Goal: Transaction & Acquisition: Purchase product/service

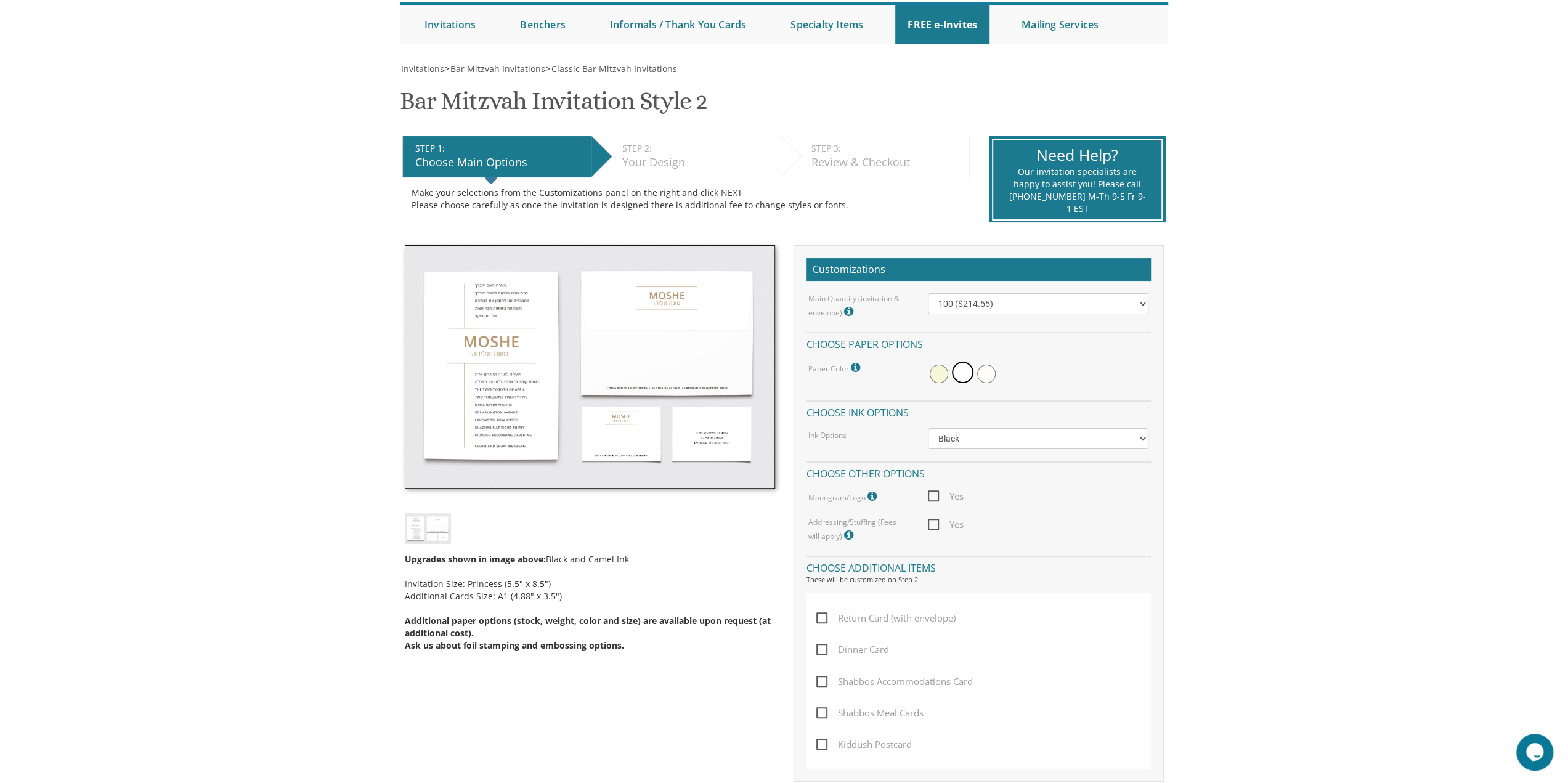
click at [935, 495] on span "Yes" at bounding box center [946, 496] width 36 height 16
click at [935, 495] on input "Yes" at bounding box center [932, 495] width 8 height 8
checkbox input "true"
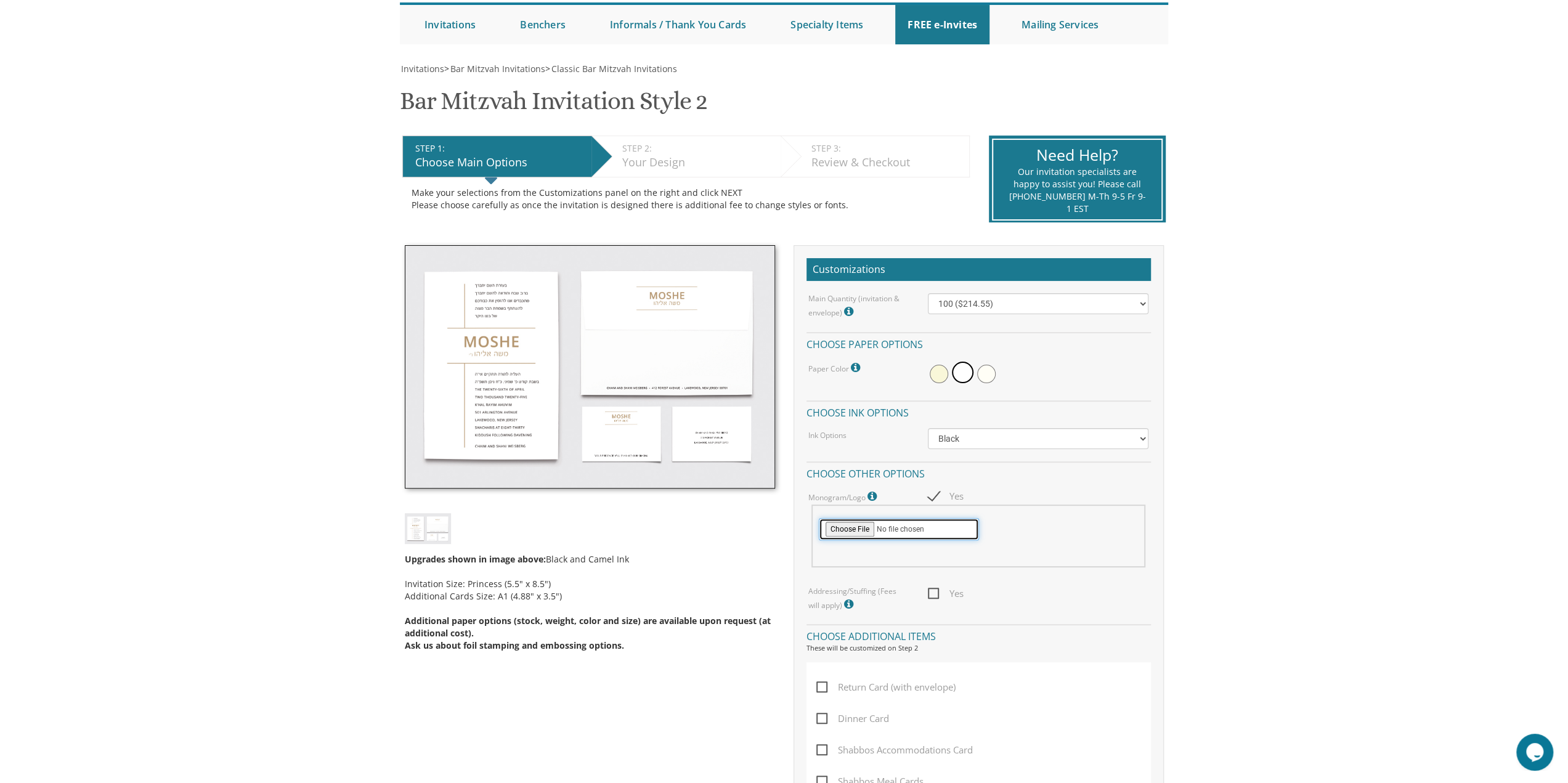
click at [841, 536] on input "file" at bounding box center [899, 530] width 160 height 22
type input "C:\fakepath\yitzy.pdf"
click at [1005, 309] on select "100 ($214.55) 200 ($254.60) 300 ($294.25) 400 ($333.55) 500 ($373.90) 600 ($413…" at bounding box center [1038, 304] width 220 height 21
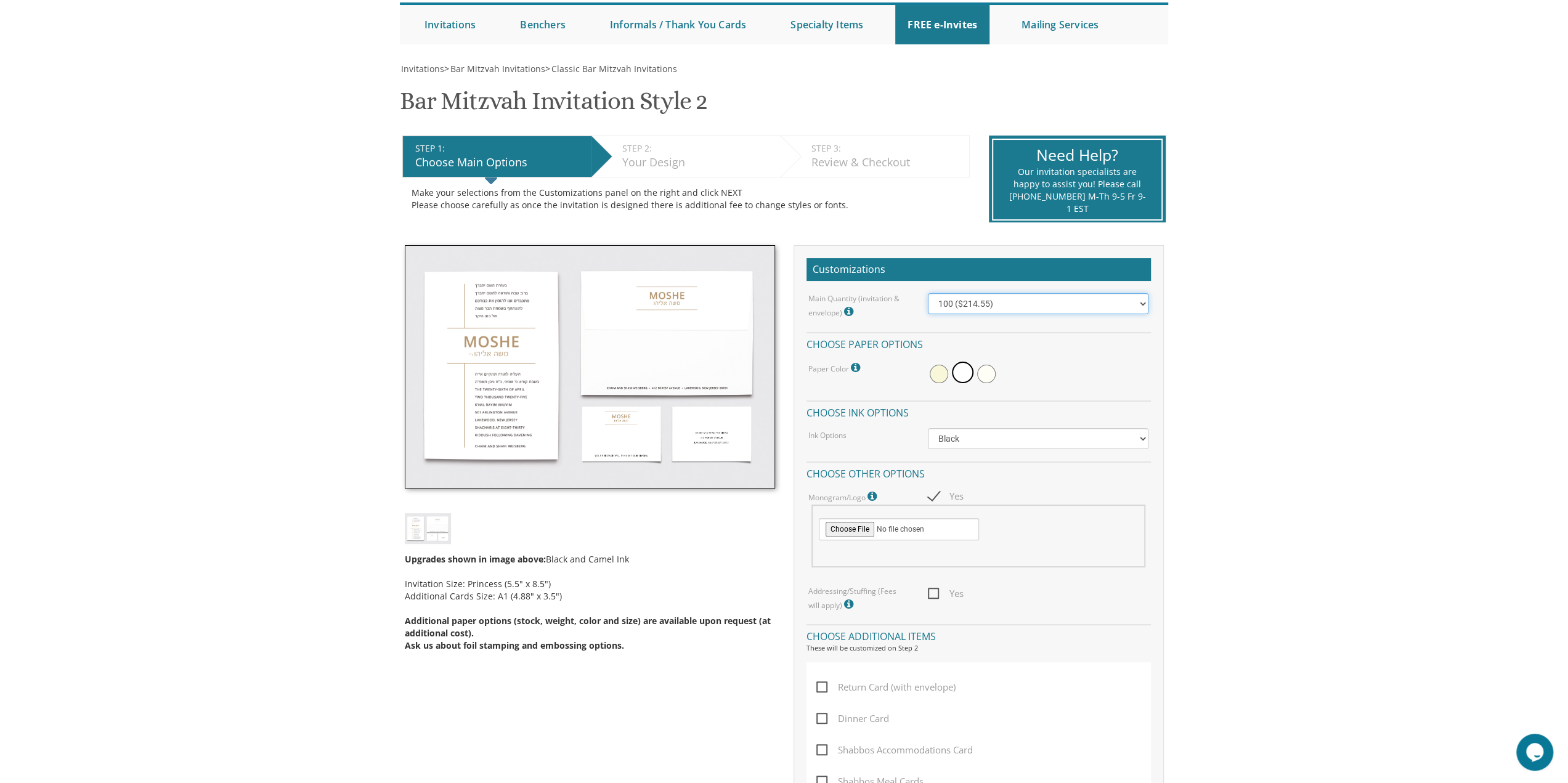
select select "400"
click at [928, 294] on select "100 ($214.55) 200 ($254.60) 300 ($294.25) 400 ($333.55) 500 ($373.90) 600 ($413…" at bounding box center [1038, 304] width 220 height 21
click at [1028, 297] on select "100 ($214.55) 200 ($254.60) 300 ($294.25) 400 ($333.55) 500 ($373.90) 600 ($413…" at bounding box center [1038, 304] width 220 height 21
click at [928, 294] on select "100 ($214.55) 200 ($254.60) 300 ($294.25) 400 ($333.55) 500 ($373.90) 600 ($413…" at bounding box center [1038, 304] width 220 height 21
click at [934, 592] on span "Yes" at bounding box center [946, 593] width 36 height 16
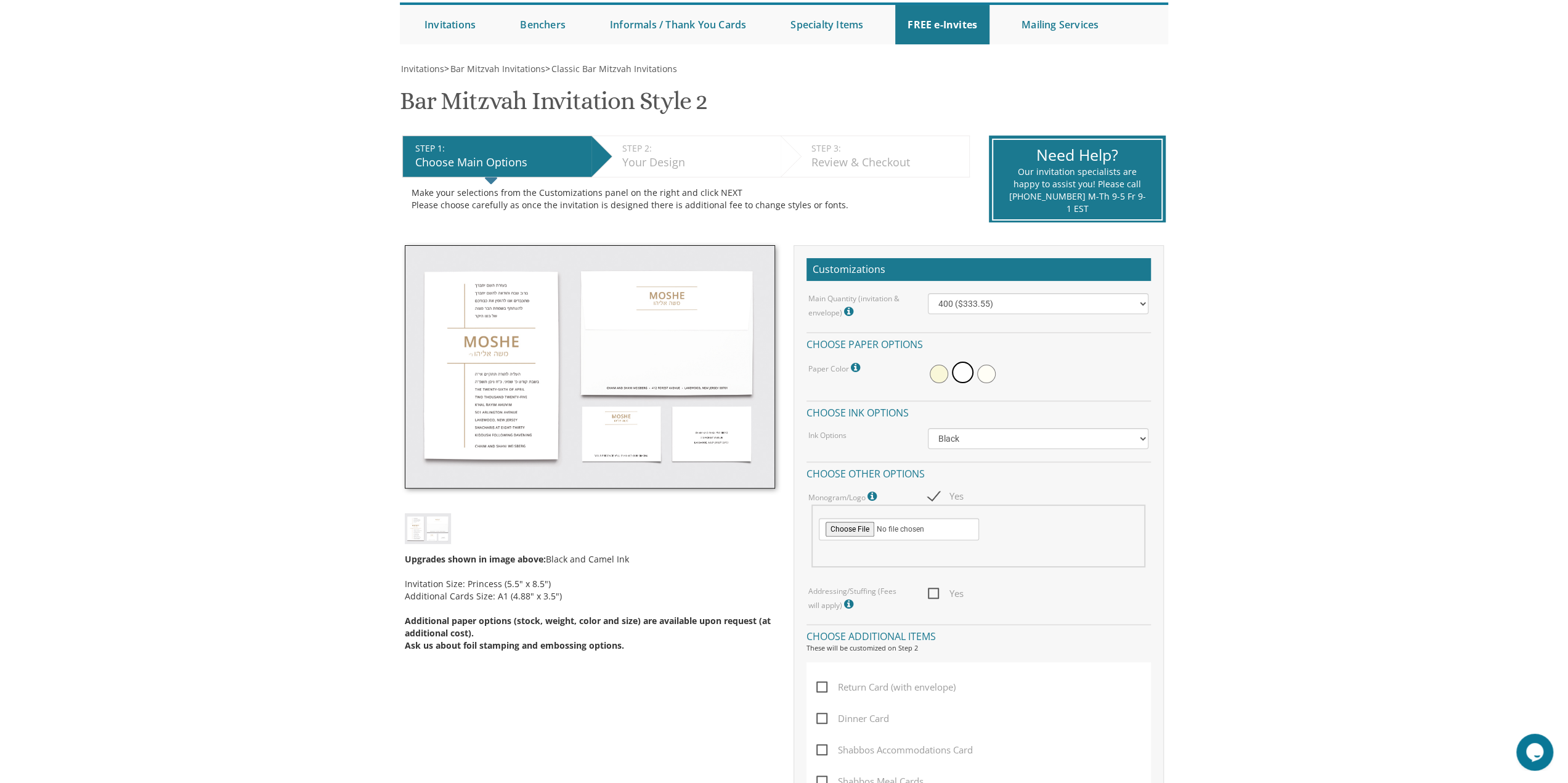
click at [934, 592] on input "Yes" at bounding box center [932, 592] width 8 height 8
checkbox input "true"
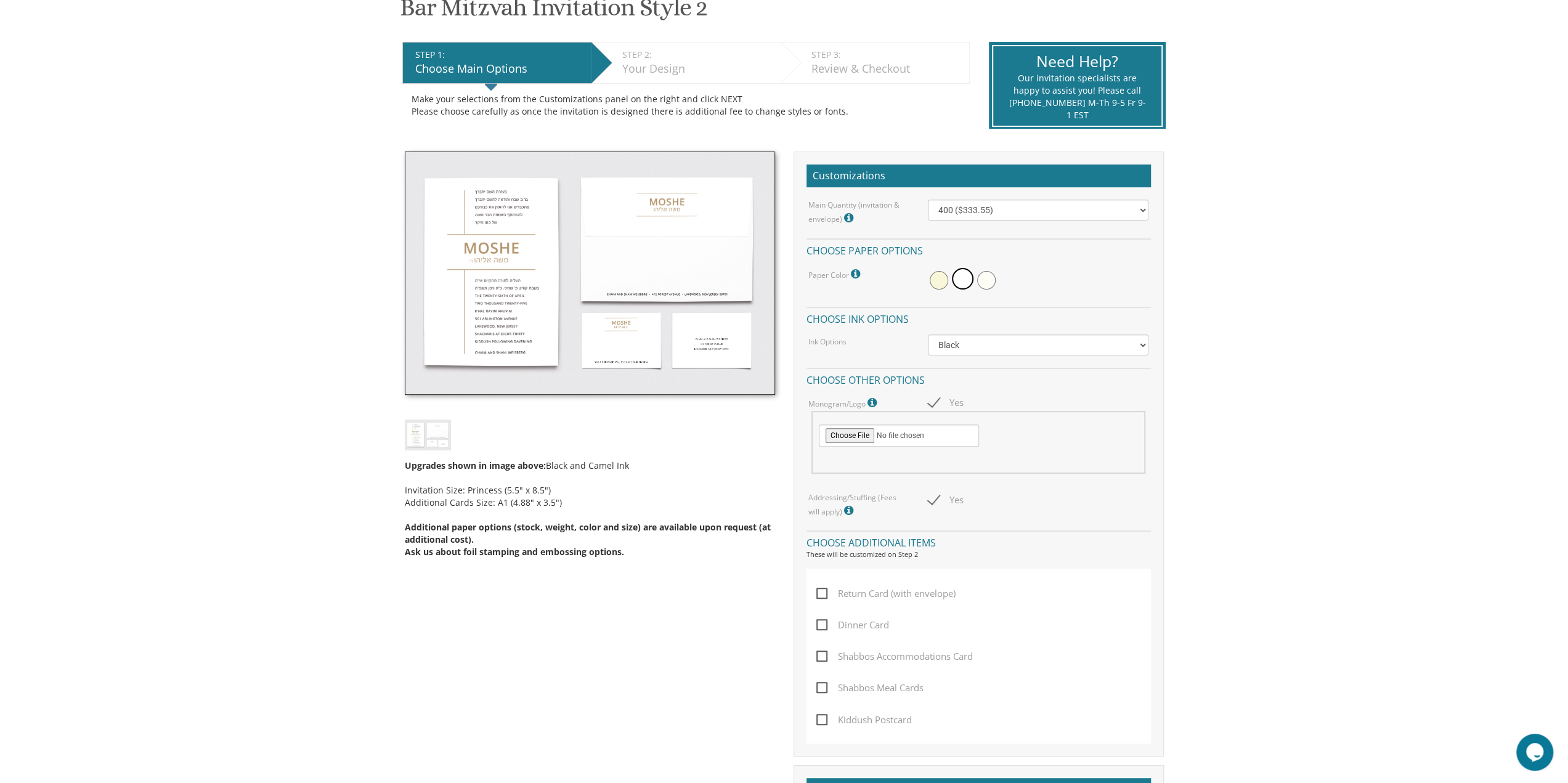
scroll to position [247, 0]
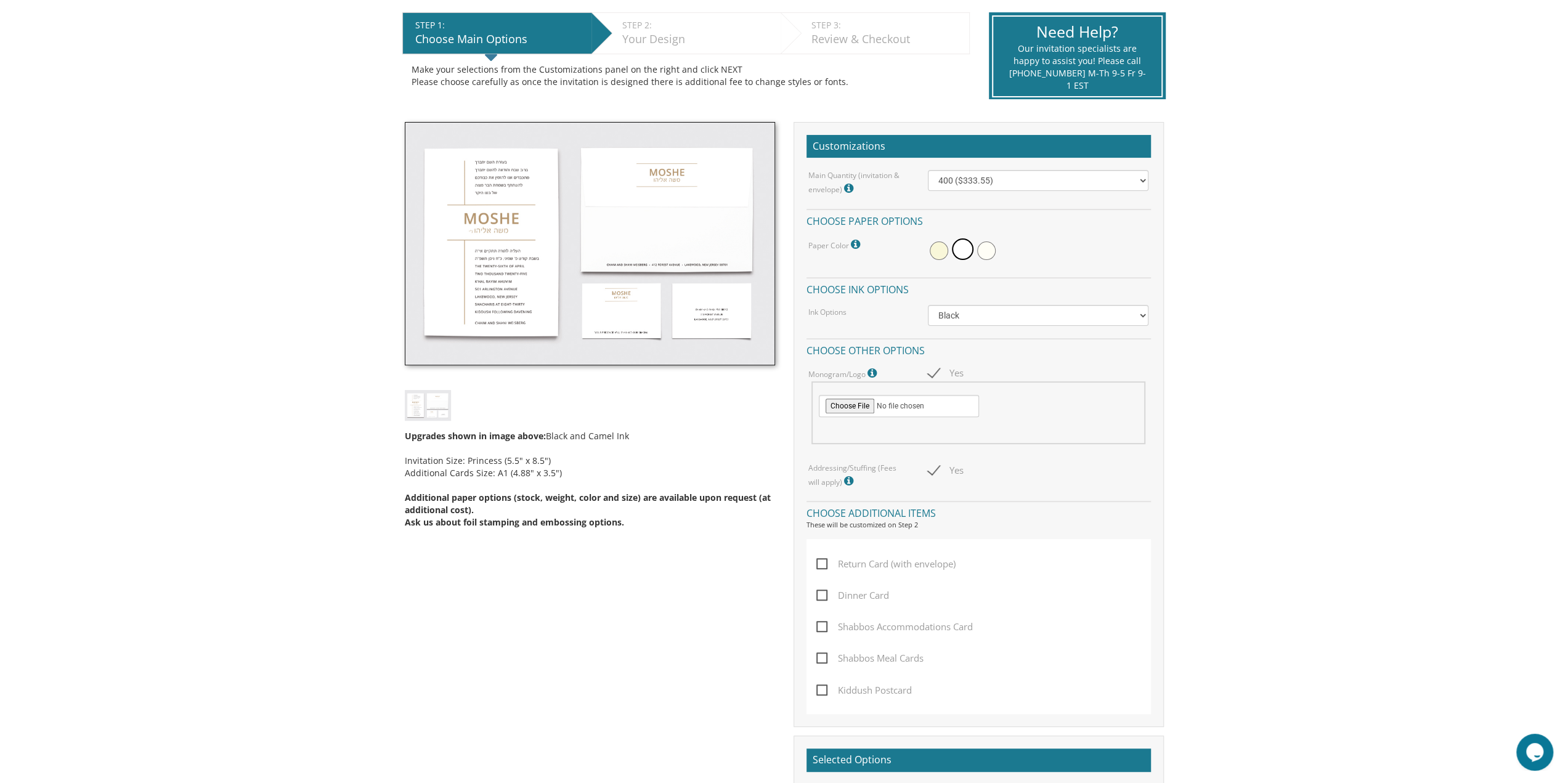
click at [832, 562] on span "Return Card (with envelope)" at bounding box center [886, 564] width 139 height 16
click at [824, 562] on input "Return Card (with envelope)" at bounding box center [820, 563] width 8 height 8
checkbox input "true"
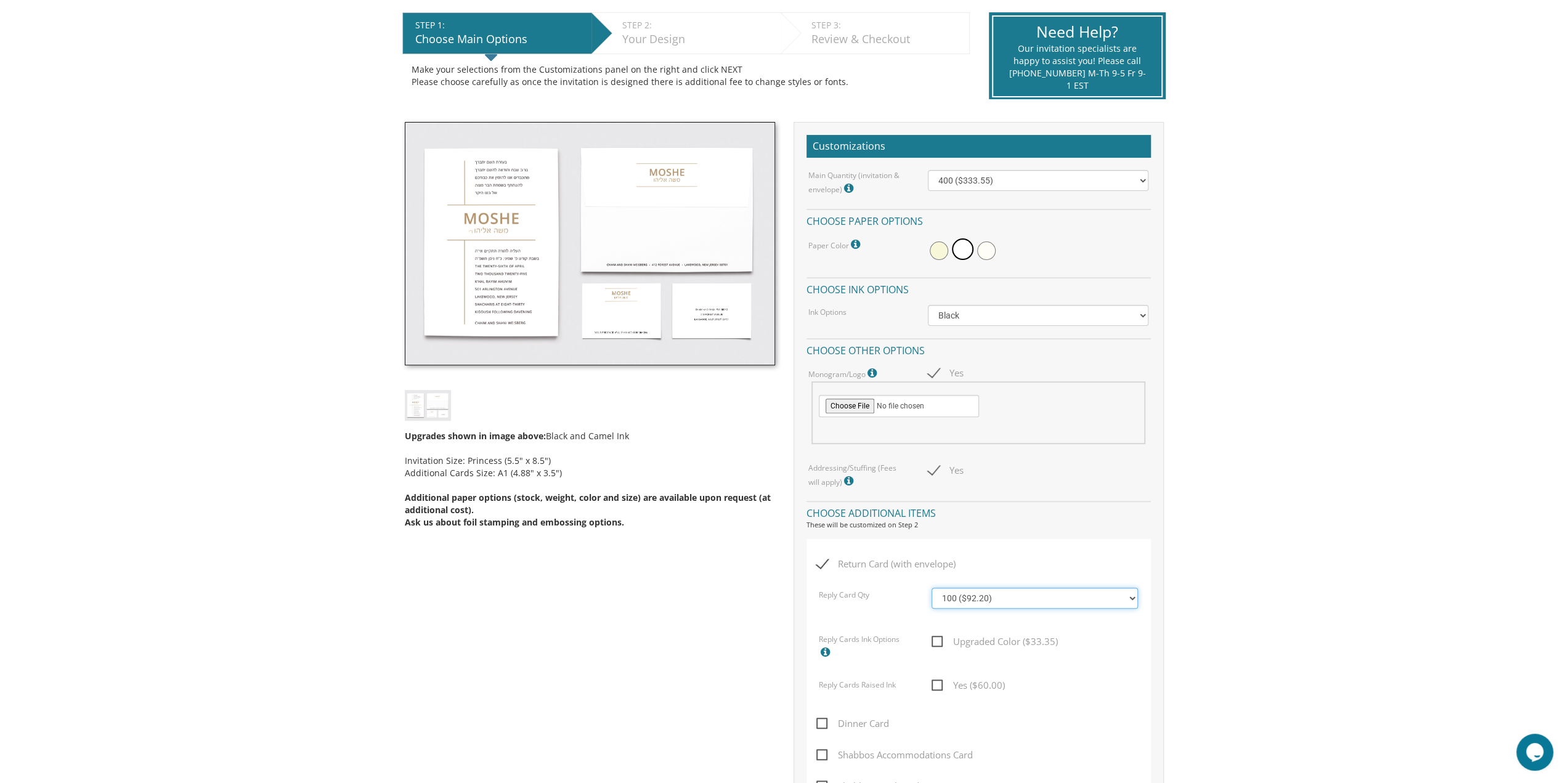
click at [956, 596] on select "100 ($92.20) 200 ($119.30) 300 ($141.90) 400 ($168.75) 500 ($191.00) 600 ($217.…" at bounding box center [1035, 598] width 206 height 21
click at [932, 588] on select "100 ($92.20) 200 ($119.30) 300 ($141.90) 400 ($168.75) 500 ($191.00) 600 ($217.…" at bounding box center [1035, 598] width 206 height 21
click at [958, 597] on select "100 ($92.20) 200 ($119.30) 300 ($141.90) 400 ($168.75) 500 ($191.00) 600 ($217.…" at bounding box center [1035, 598] width 206 height 21
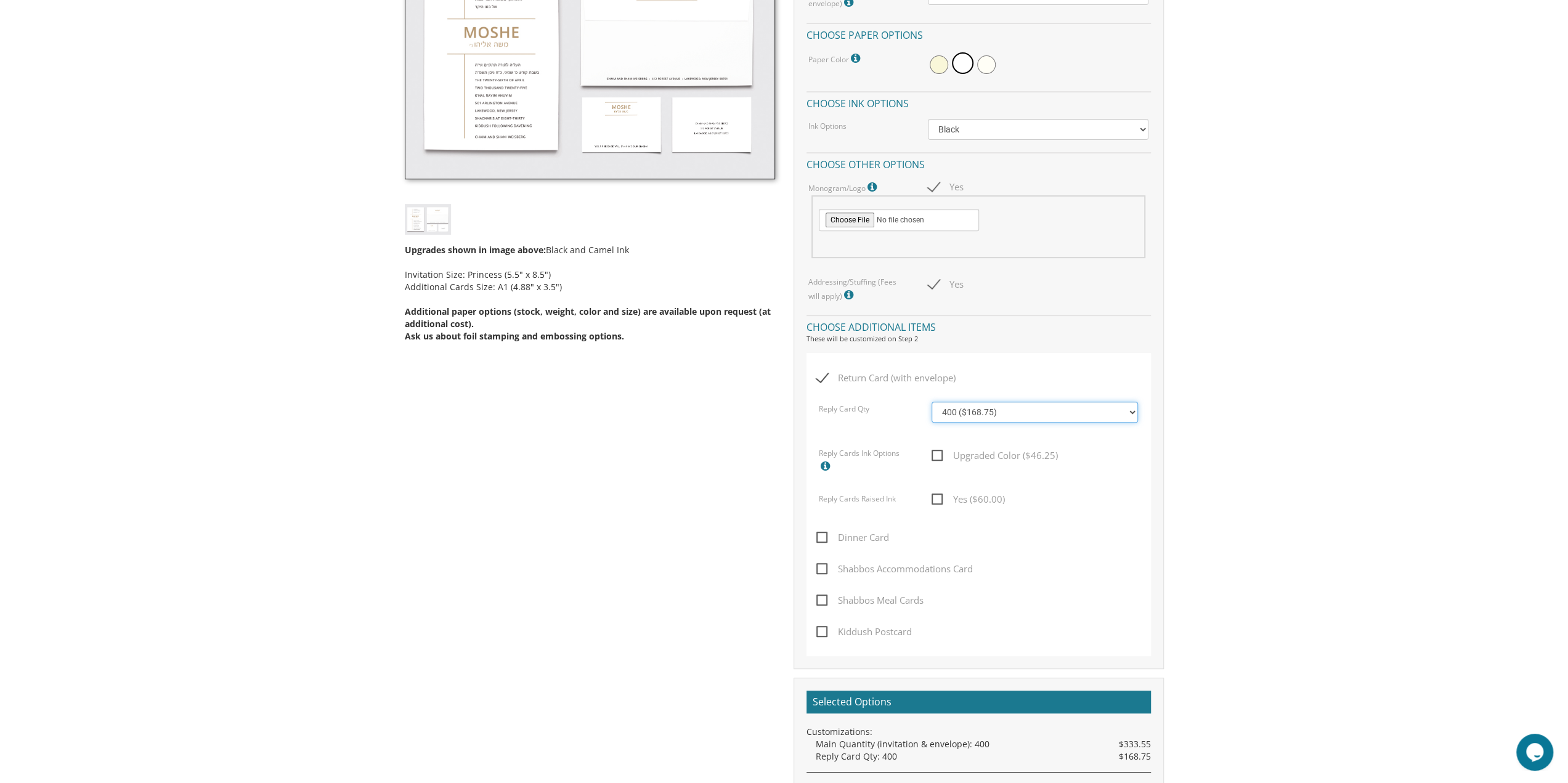
scroll to position [493, 0]
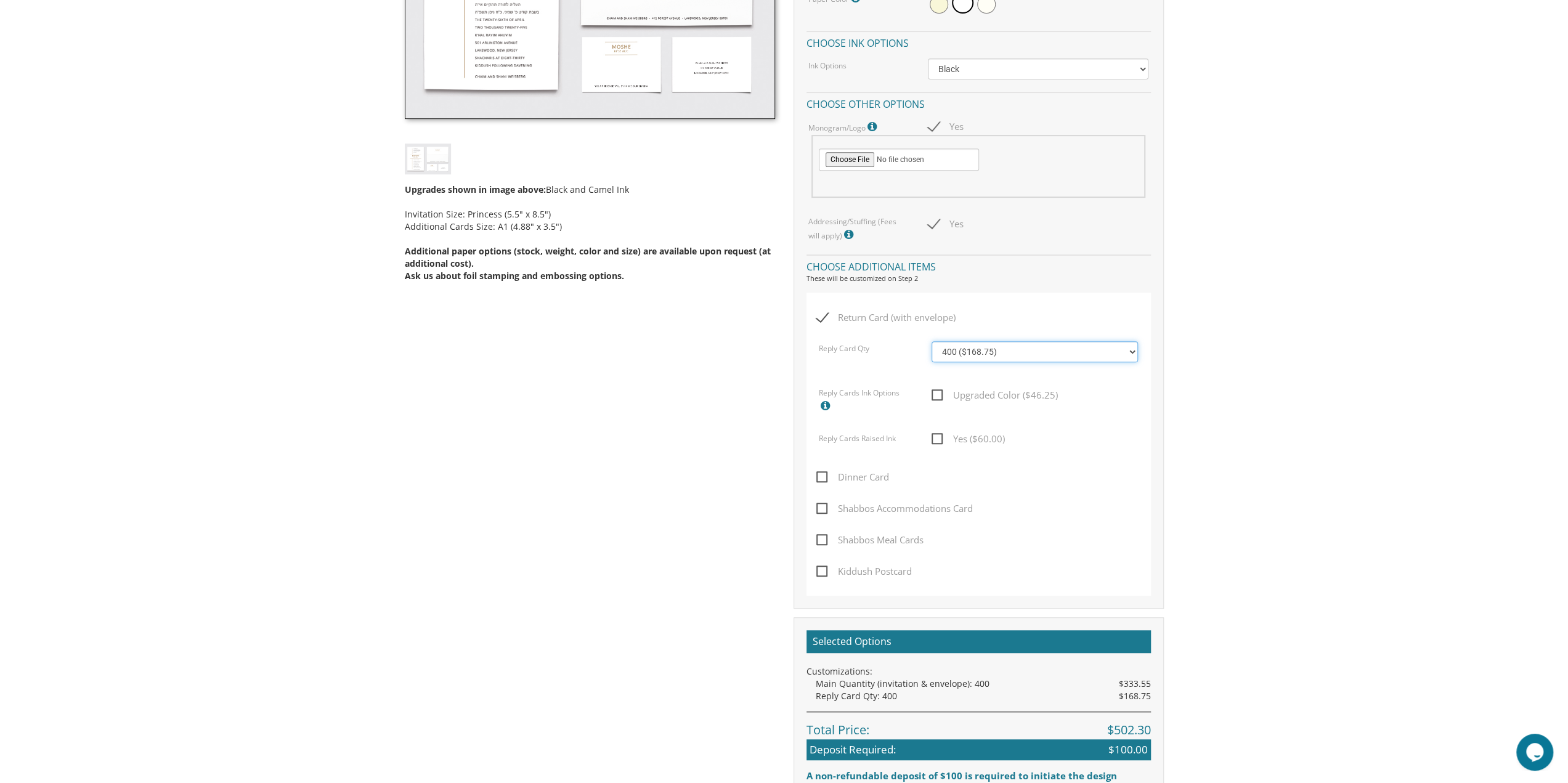
click at [1014, 350] on select "100 ($92.20) 200 ($119.30) 300 ($141.90) 400 ($168.75) 500 ($191.00) 600 ($217.…" at bounding box center [1035, 352] width 206 height 21
click at [1014, 356] on select "100 ($92.20) 200 ($119.30) 300 ($141.90) 400 ($168.75) 500 ($191.00) 600 ($217.…" at bounding box center [1035, 352] width 206 height 21
click at [932, 341] on select "100 ($92.20) 200 ($119.30) 300 ($141.90) 400 ($168.75) 500 ($191.00) 600 ($217.…" at bounding box center [1035, 352] width 206 height 21
click at [979, 356] on select "100 ($92.20) 200 ($119.30) 300 ($141.90) 400 ($168.75) 500 ($191.00) 600 ($217.…" at bounding box center [1035, 352] width 206 height 21
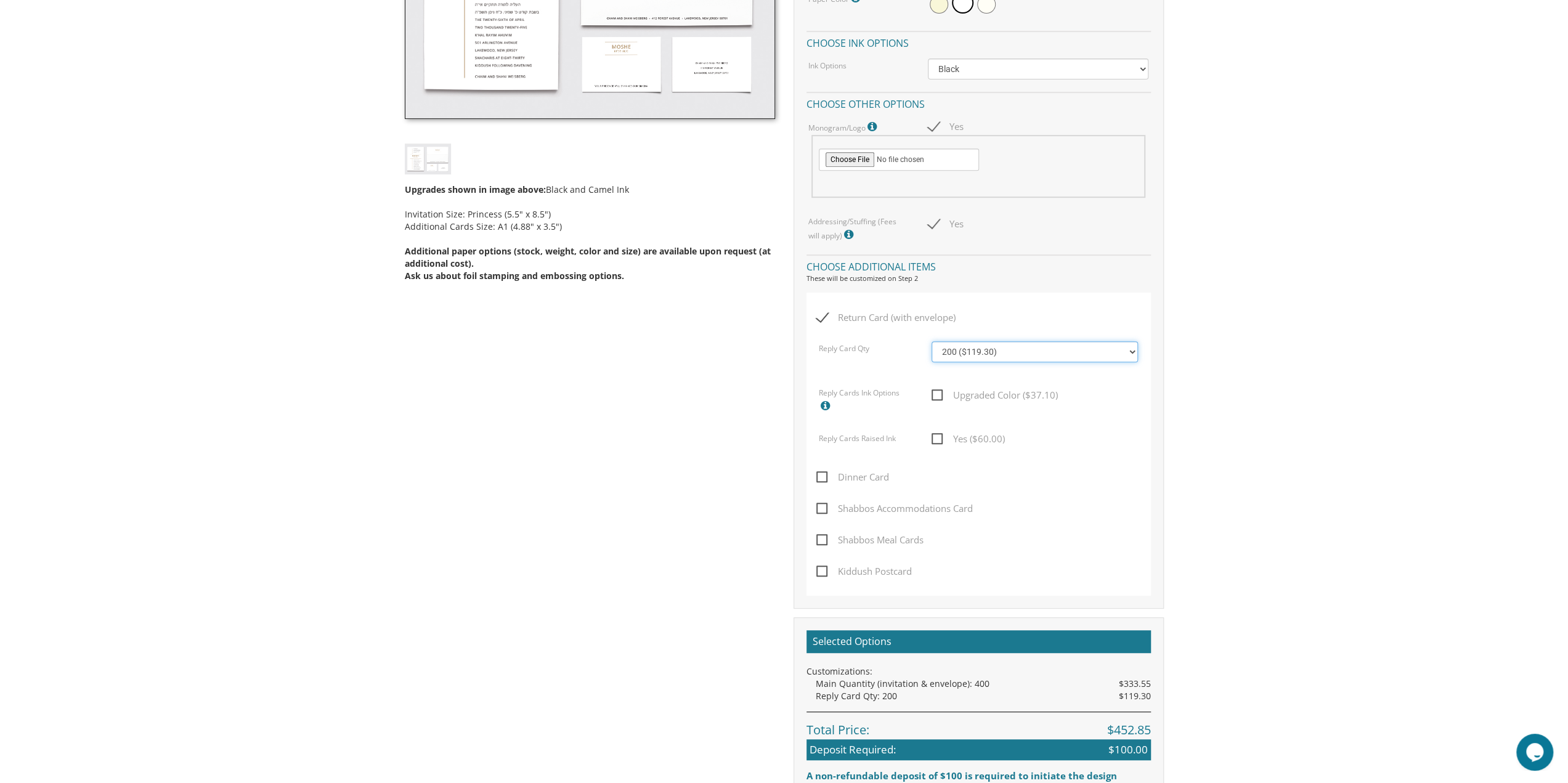
click at [979, 356] on select "100 ($92.20) 200 ($119.30) 300 ($141.90) 400 ($168.75) 500 ($191.00) 600 ($217.…" at bounding box center [1035, 352] width 206 height 21
click at [969, 344] on select "100 ($92.20) 200 ($119.30) 300 ($141.90) 400 ($168.75) 500 ($191.00) 600 ($217.…" at bounding box center [1035, 352] width 206 height 21
select select "300"
click at [932, 341] on select "100 ($92.20) 200 ($119.30) 300 ($141.90) 400 ($168.75) 500 ($191.00) 600 ($217.…" at bounding box center [1035, 352] width 206 height 21
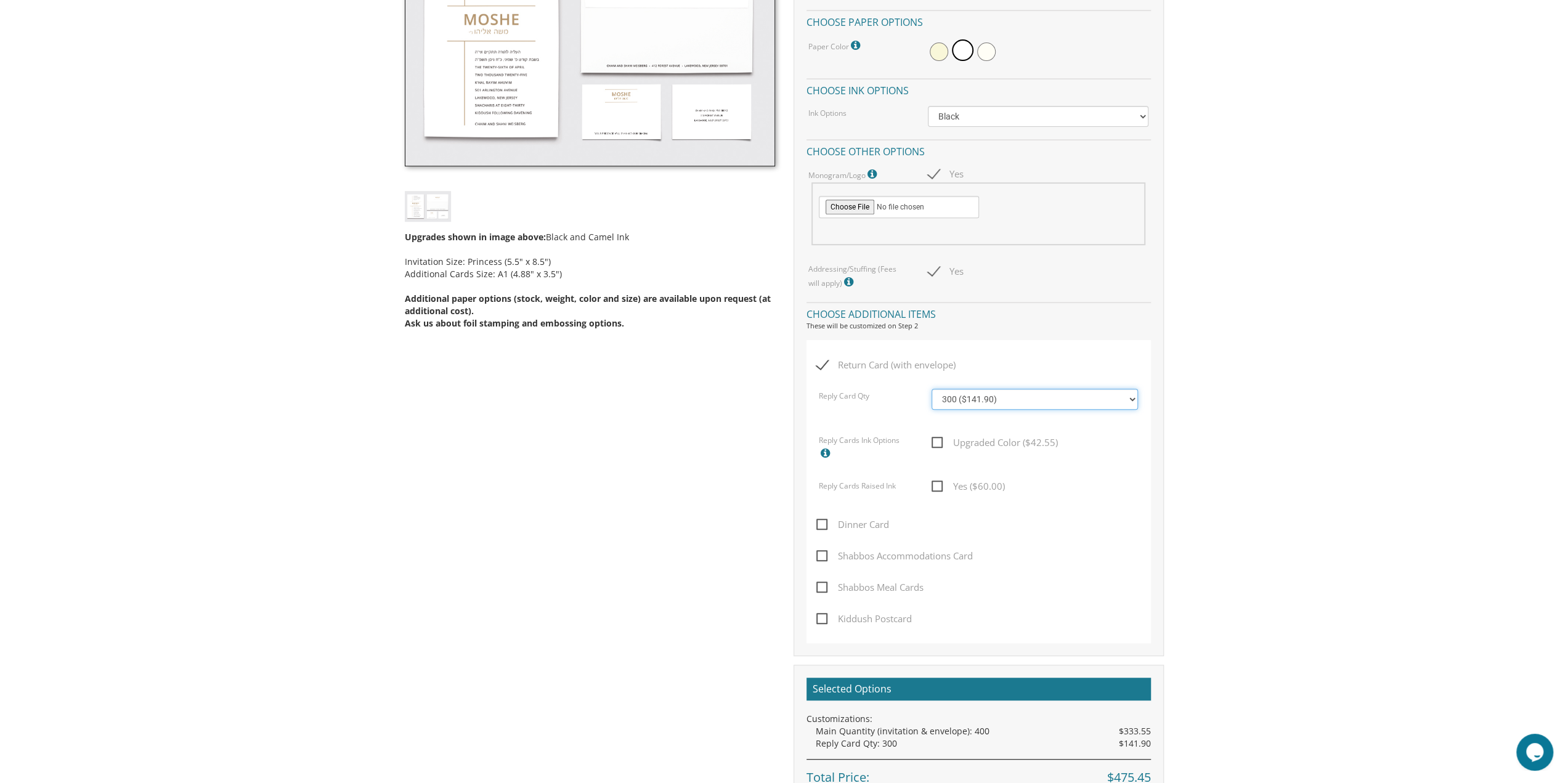
scroll to position [308, 0]
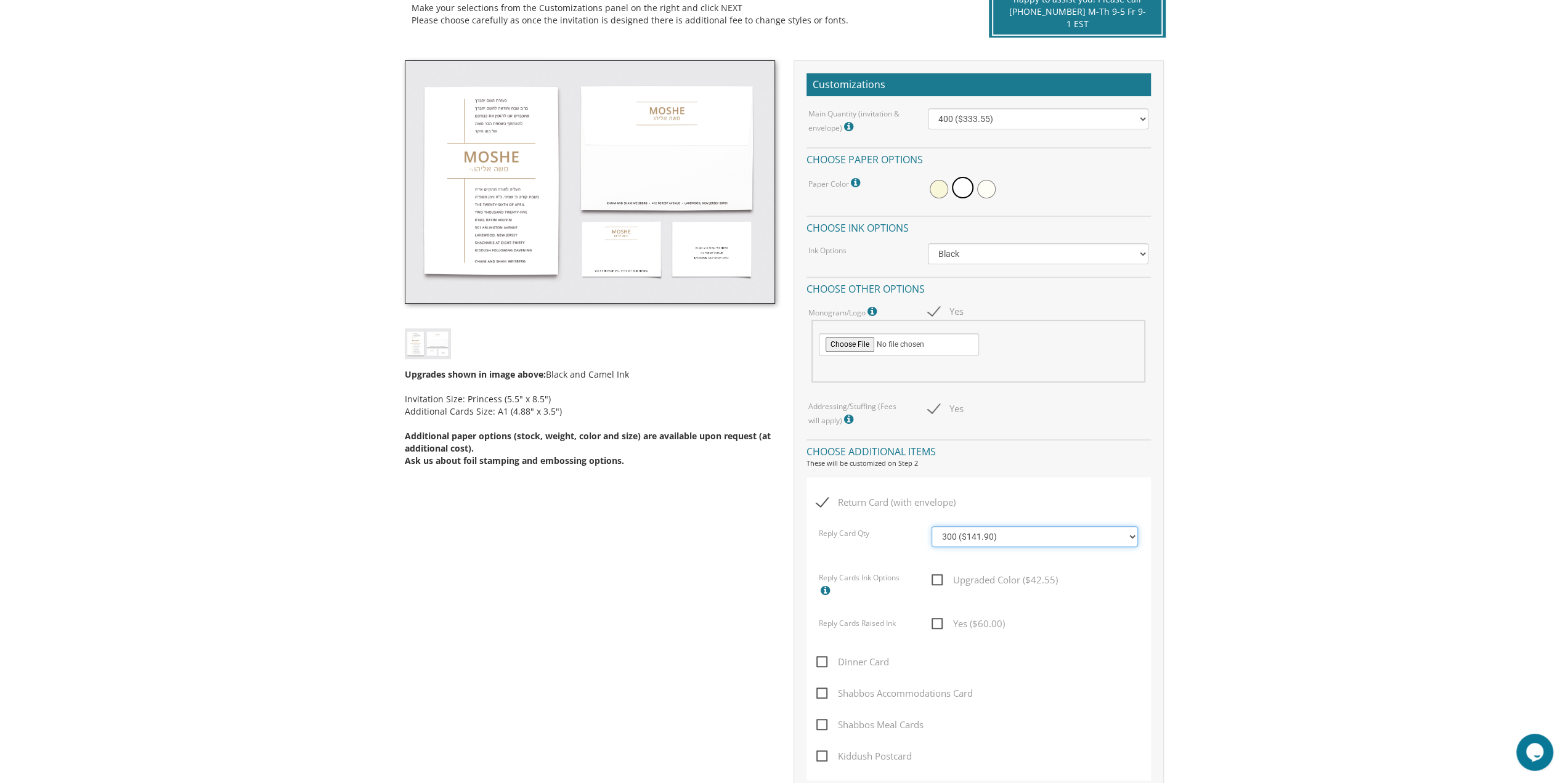
click at [932, 526] on select "100 ($92.20) 200 ($119.30) 300 ($141.90) 400 ($168.75) 500 ($191.00) 600 ($217.…" at bounding box center [1035, 536] width 206 height 21
click at [854, 669] on label "Dinner Card" at bounding box center [856, 670] width 79 height 31
click at [824, 665] on input "Dinner Card" at bounding box center [820, 660] width 8 height 8
checkbox input "true"
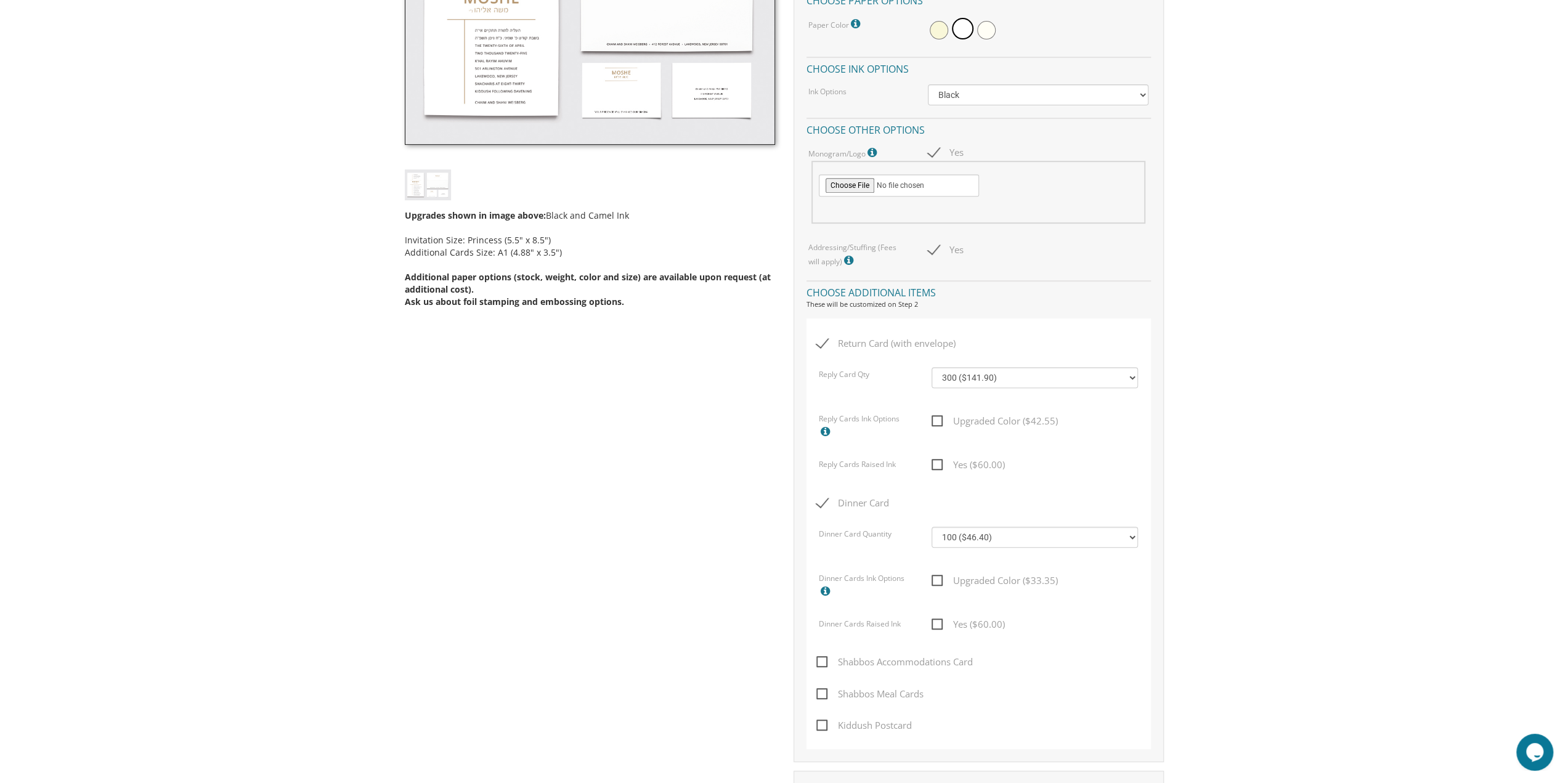
scroll to position [493, 0]
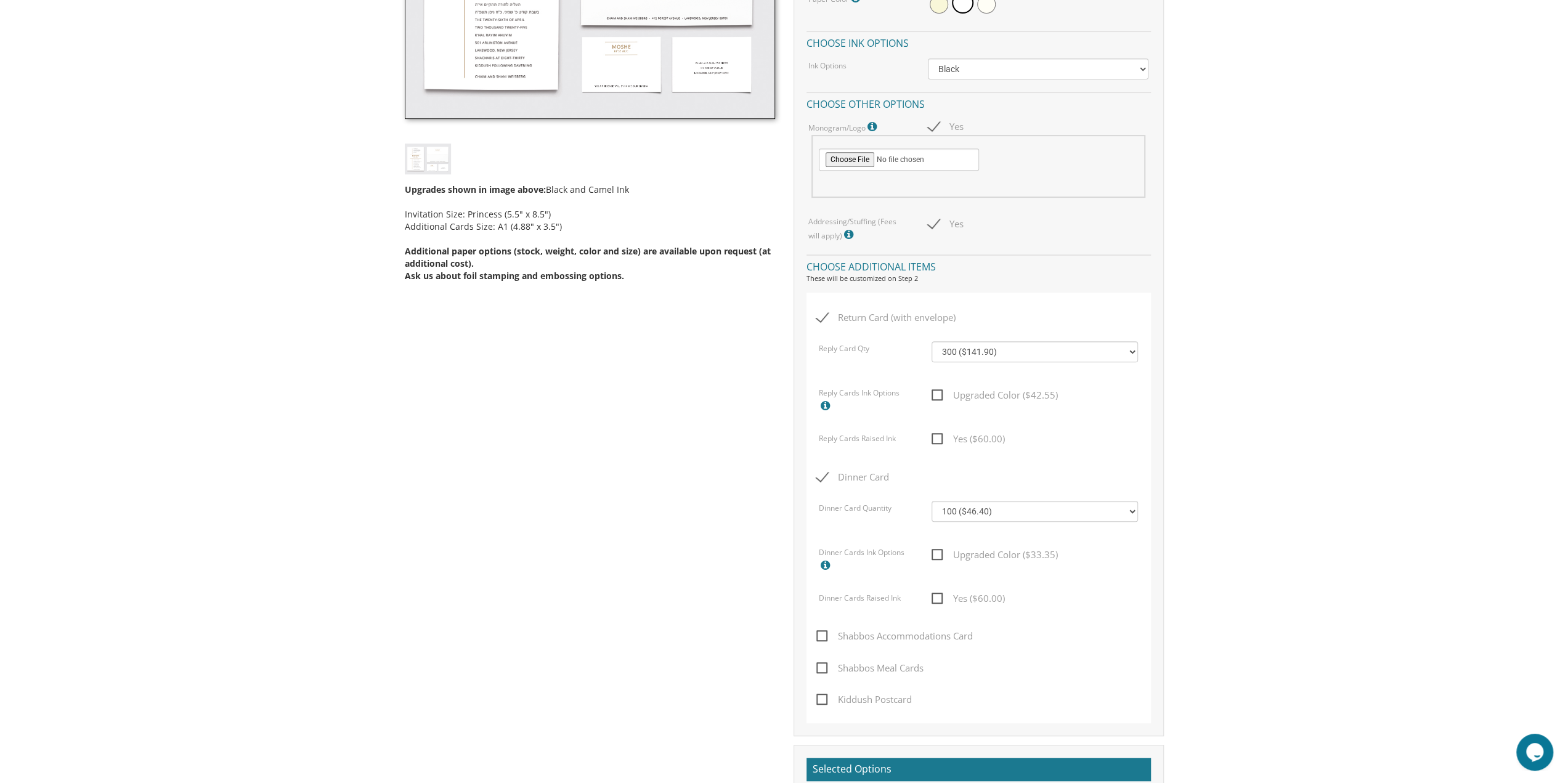
click at [926, 637] on span "Shabbos Accommodations Card" at bounding box center [894, 636] width 156 height 16
click at [824, 637] on input "Shabbos Accommodations Card" at bounding box center [820, 634] width 8 height 8
click at [926, 637] on span "Shabbos Accommodations Card" at bounding box center [894, 636] width 156 height 16
click at [824, 637] on input "Shabbos Accommodations Card" at bounding box center [820, 634] width 8 height 8
drag, startPoint x: 926, startPoint y: 637, endPoint x: 871, endPoint y: 459, distance: 186.3
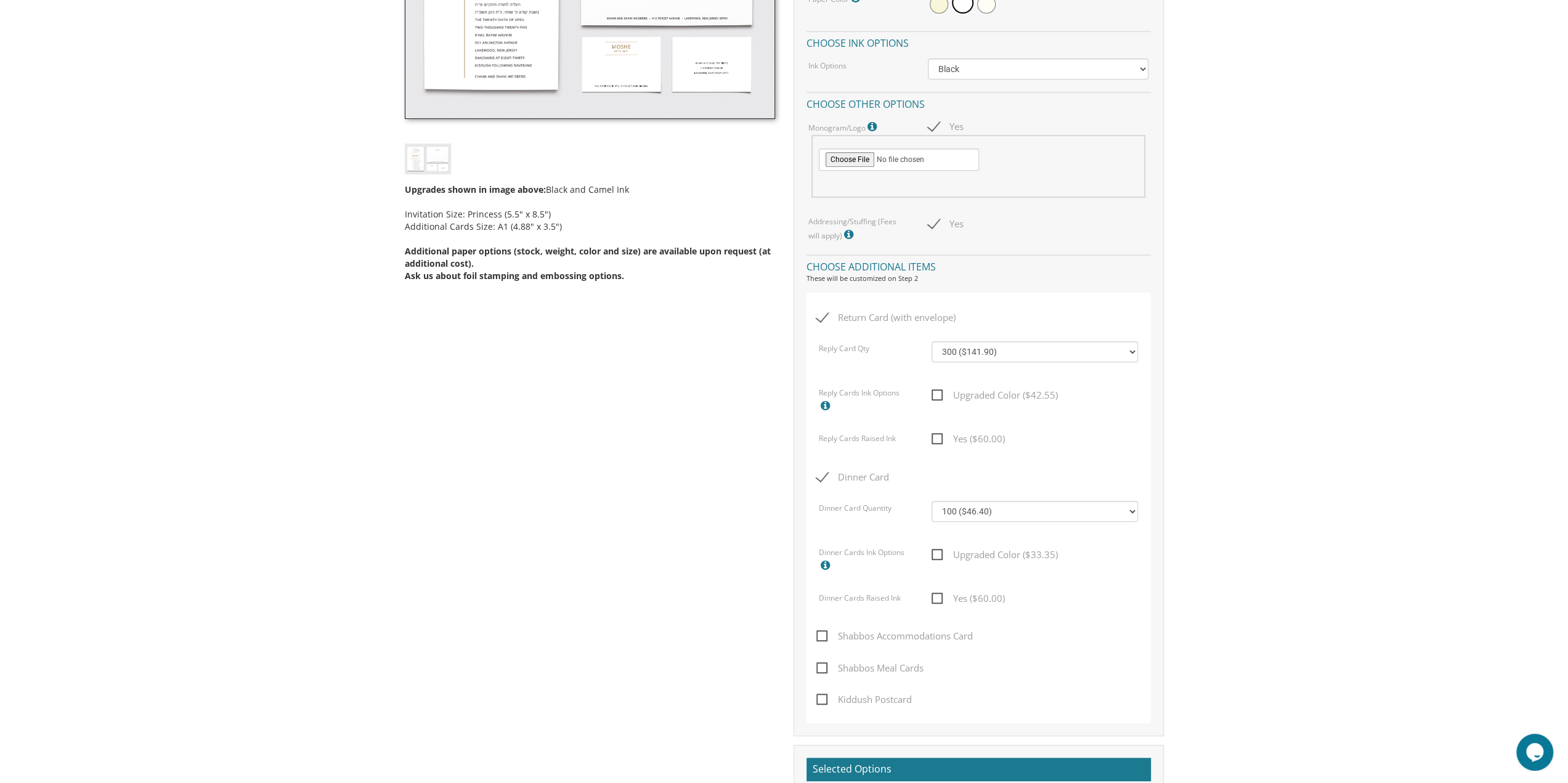
click at [871, 454] on div "Return Card (with envelope) Reply Card Qty 100 ($92.20) 200 ($119.30) 300 ($141…" at bounding box center [978, 508] width 344 height 431
drag, startPoint x: 871, startPoint y: 459, endPoint x: 873, endPoint y: 487, distance: 28.1
click at [871, 467] on div "Return Card (with envelope) Reply Card Qty 100 ($92.20) 200 ($119.30) 300 ($141…" at bounding box center [978, 508] width 344 height 431
drag, startPoint x: 875, startPoint y: 474, endPoint x: 922, endPoint y: 636, distance: 168.7
click at [919, 644] on div "Return Card (with envelope) Reply Card Qty 100 ($92.20) 200 ($119.30) 300 ($141…" at bounding box center [978, 508] width 344 height 431
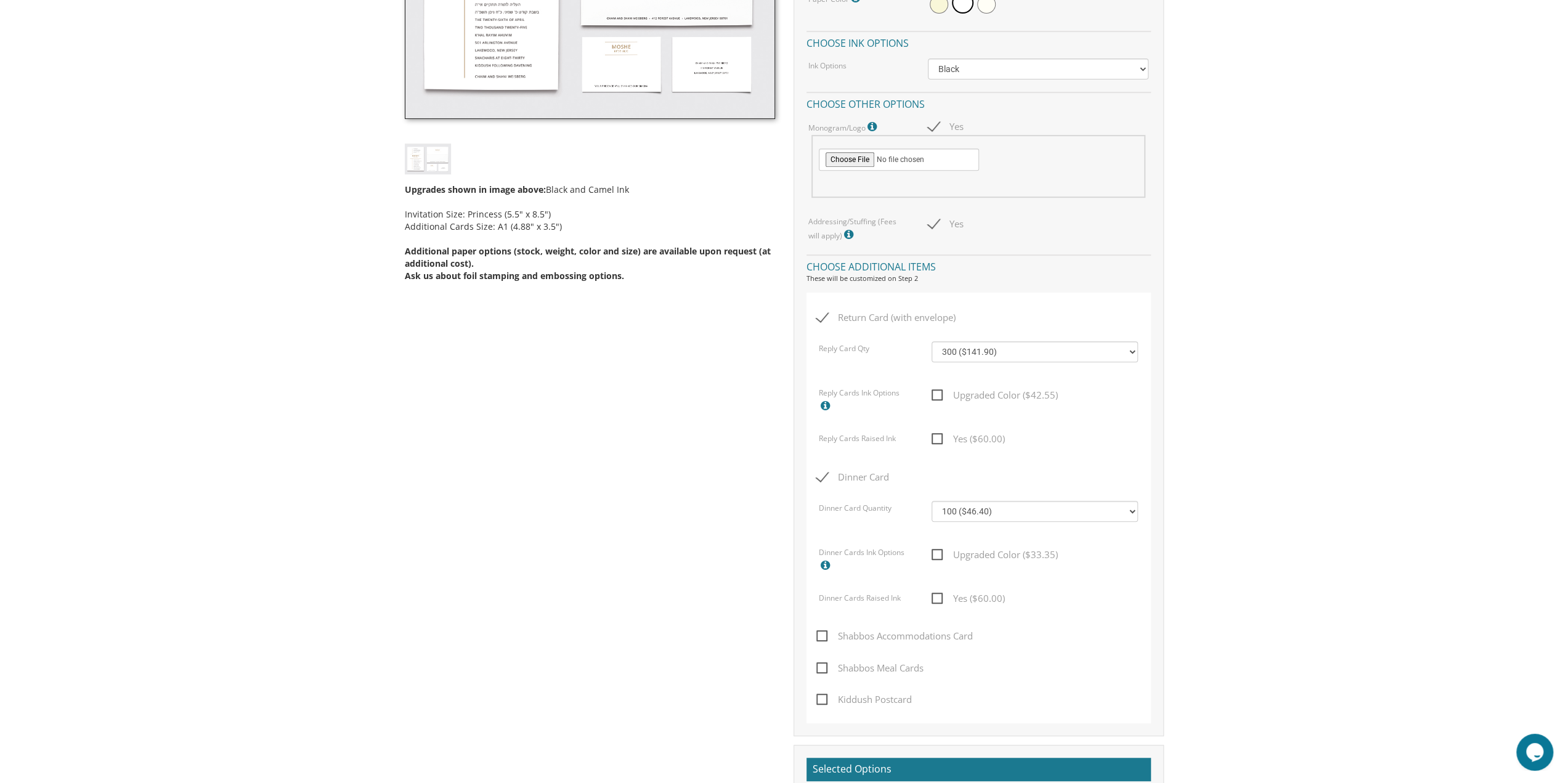
click at [922, 636] on span "Shabbos Accommodations Card" at bounding box center [894, 636] width 156 height 16
click at [824, 636] on input "Shabbos Accommodations Card" at bounding box center [820, 634] width 8 height 8
click at [922, 636] on span "Shabbos Accommodations Card" at bounding box center [894, 636] width 156 height 16
click at [824, 636] on input "Shabbos Accommodations Card" at bounding box center [820, 634] width 8 height 8
click at [924, 634] on span "Shabbos Accommodations Card" at bounding box center [894, 636] width 156 height 16
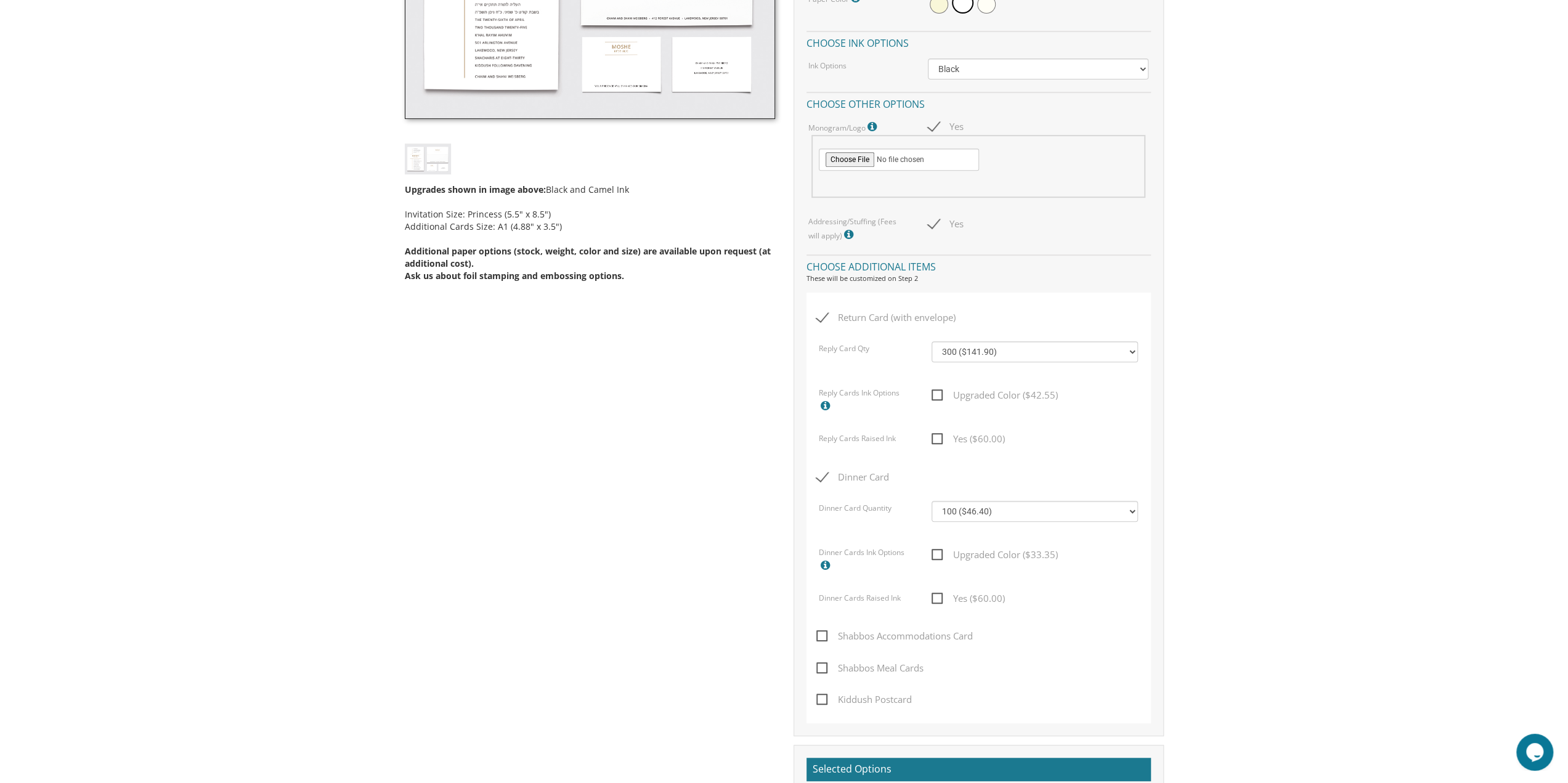
click at [824, 634] on input "Shabbos Accommodations Card" at bounding box center [820, 634] width 8 height 8
click at [924, 634] on span "Shabbos Accommodations Card" at bounding box center [894, 636] width 156 height 16
click at [824, 634] on input "Shabbos Accommodations Card" at bounding box center [820, 634] width 8 height 8
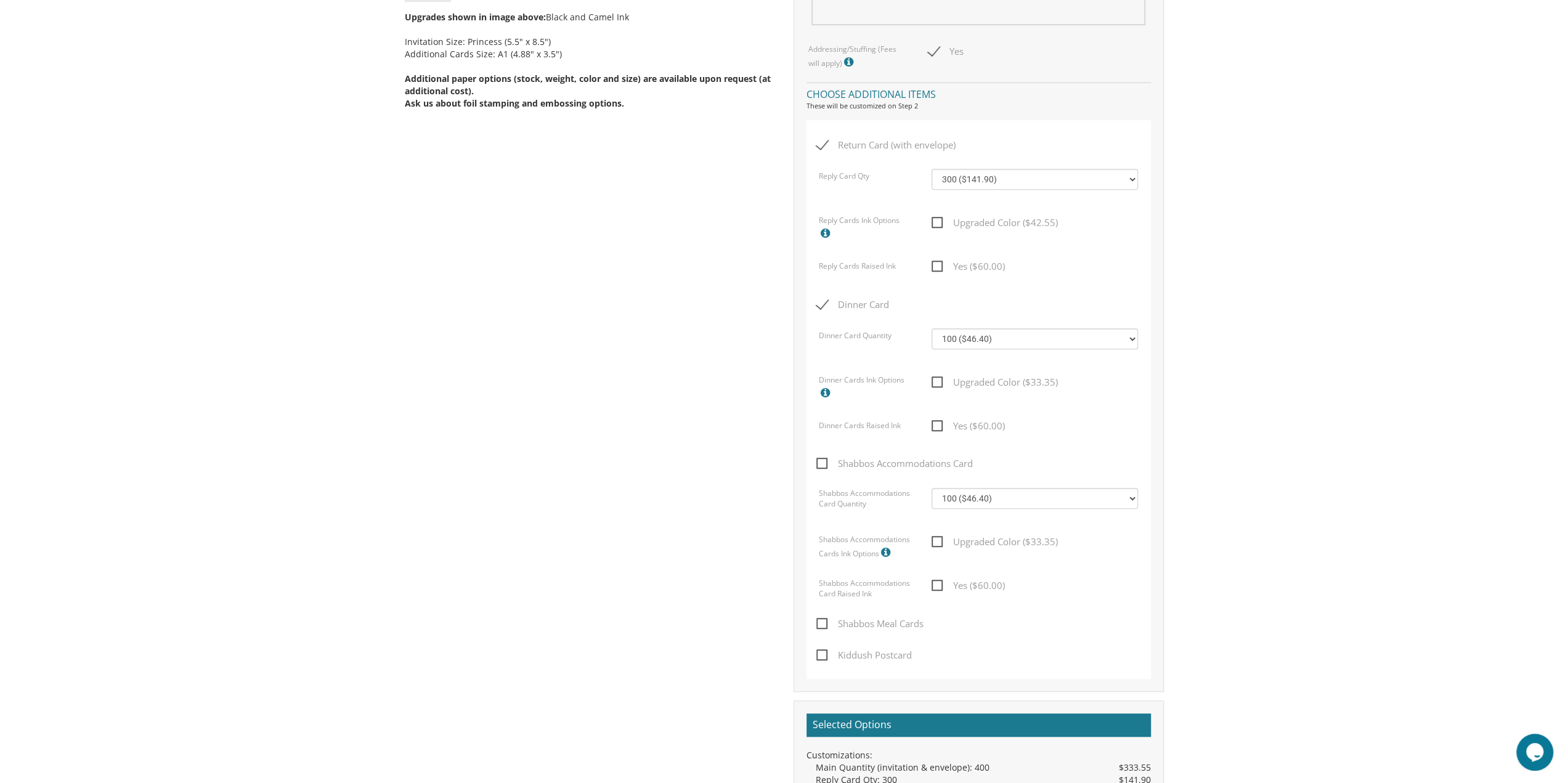
scroll to position [678, 0]
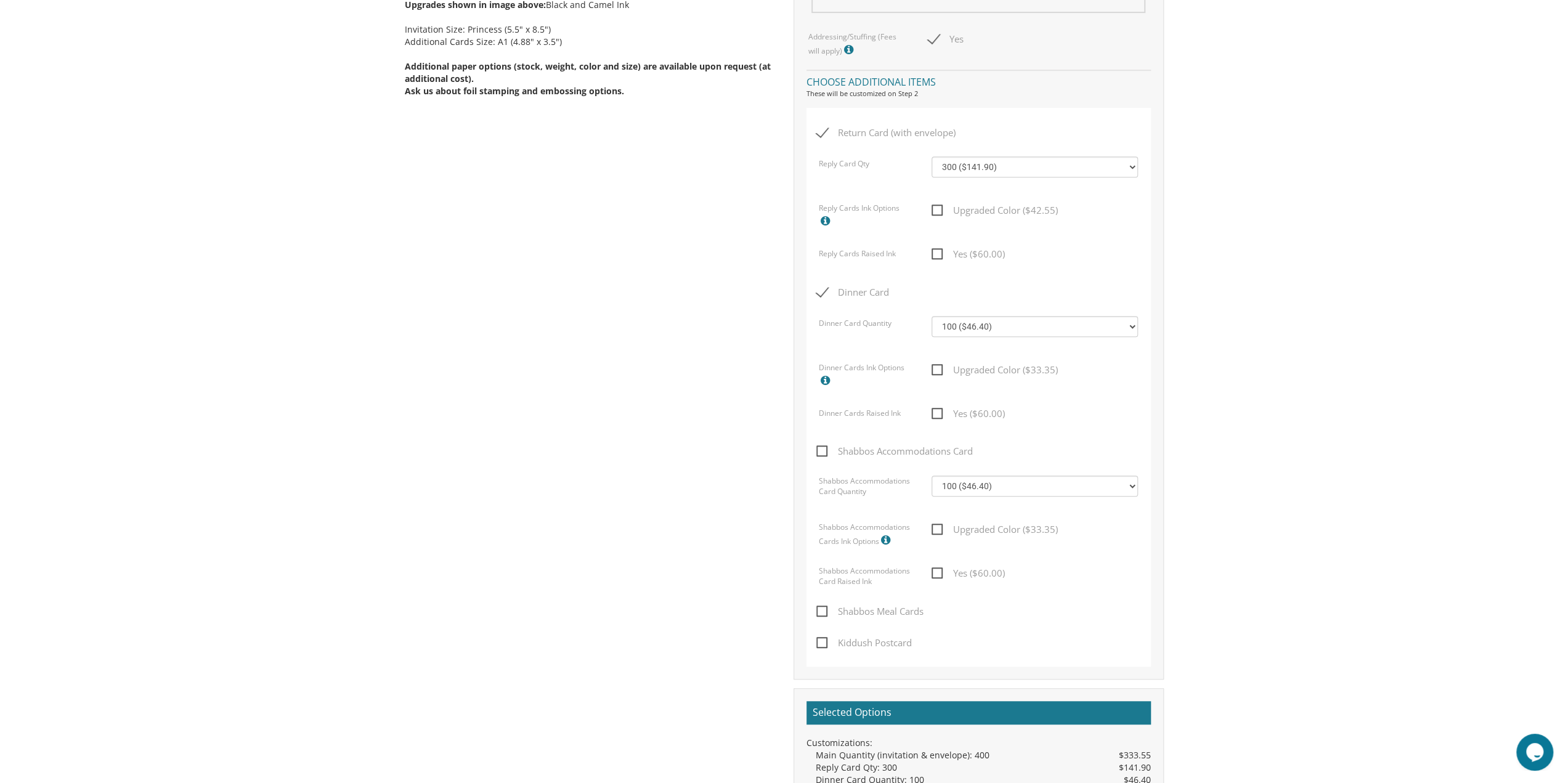
click at [897, 442] on div "Return Card (with envelope) Reply Card Qty 100 ($92.20) 200 ($119.30) 300 ($141…" at bounding box center [978, 387] width 344 height 559
click at [902, 452] on span "Shabbos Accommodations Card" at bounding box center [894, 451] width 156 height 16
click at [824, 452] on input "Shabbos Accommodations Card" at bounding box center [820, 450] width 8 height 8
click at [901, 455] on span "Shabbos Accommodations Card" at bounding box center [894, 451] width 156 height 16
click at [824, 454] on input "Shabbos Accommodations Card" at bounding box center [820, 450] width 8 height 8
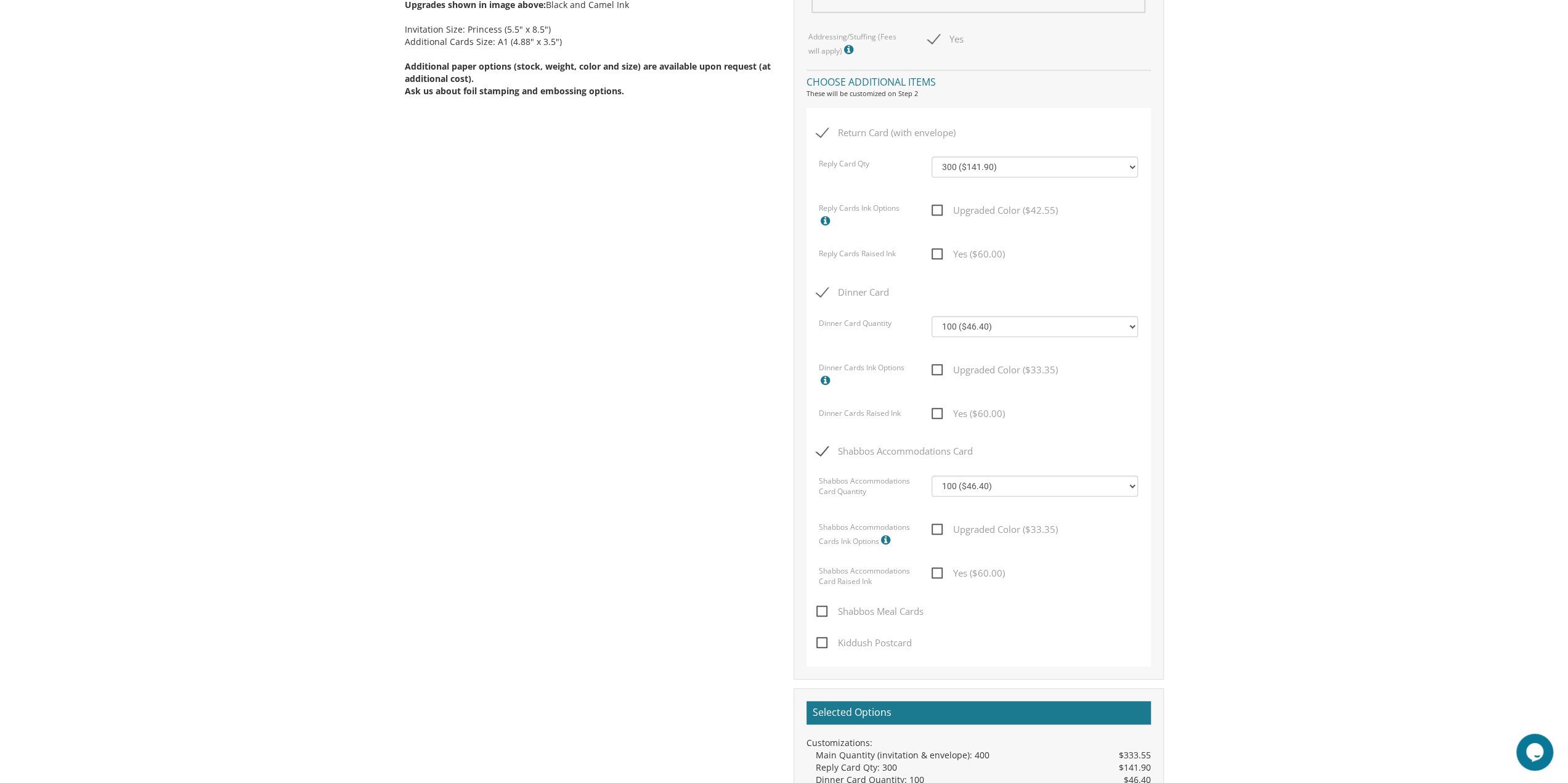
checkbox input "false"
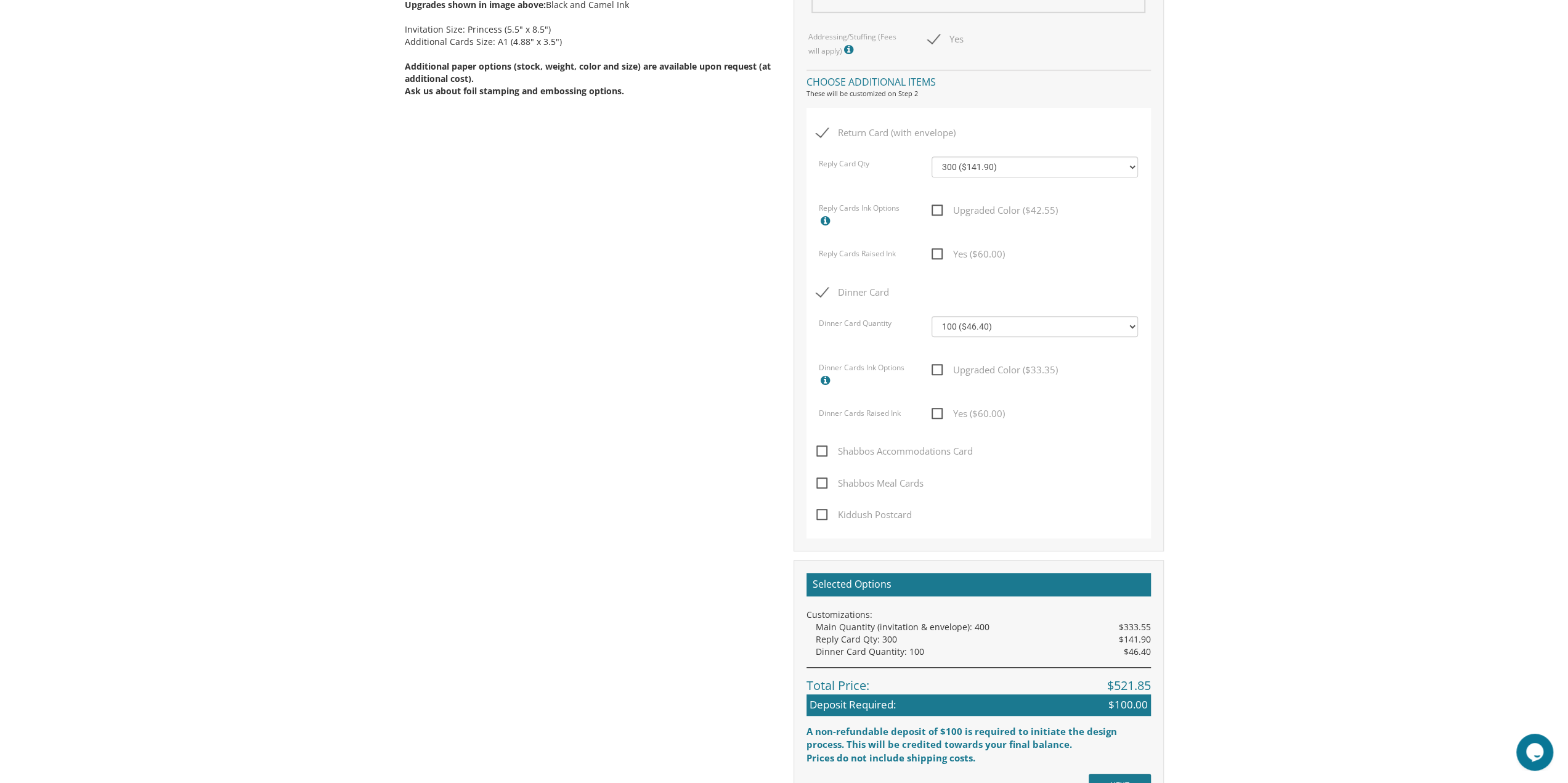
click at [860, 297] on span "Dinner Card" at bounding box center [852, 292] width 72 height 16
click at [824, 295] on input "Dinner Card" at bounding box center [820, 291] width 8 height 8
click at [860, 297] on span "Dinner Card" at bounding box center [852, 292] width 72 height 16
click at [824, 295] on input "Dinner Card" at bounding box center [820, 291] width 8 height 8
checkbox input "true"
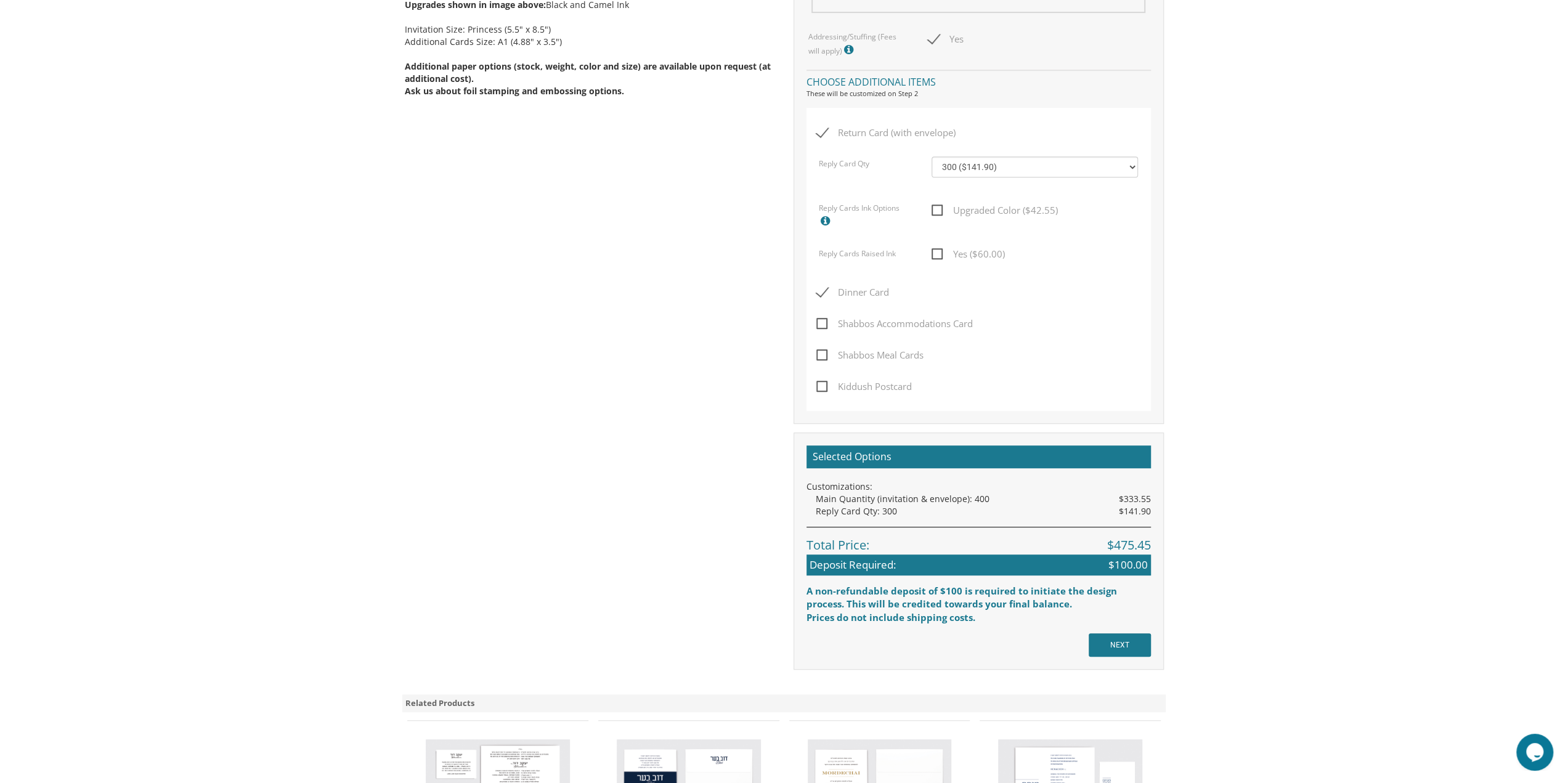
click at [929, 445] on h2 "Selected Options" at bounding box center [978, 457] width 344 height 23
drag, startPoint x: 920, startPoint y: 394, endPoint x: 736, endPoint y: 402, distance: 184.2
click at [736, 402] on div "Upgrades shown in image above: Black and Camel Ink Invitation Size: Princess (5…" at bounding box center [784, 180] width 778 height 979
click at [737, 399] on div "Upgrades shown in image above: Black and Camel Ink Invitation Size: Princess (5…" at bounding box center [784, 180] width 778 height 979
drag, startPoint x: 757, startPoint y: 379, endPoint x: 776, endPoint y: 366, distance: 23.0
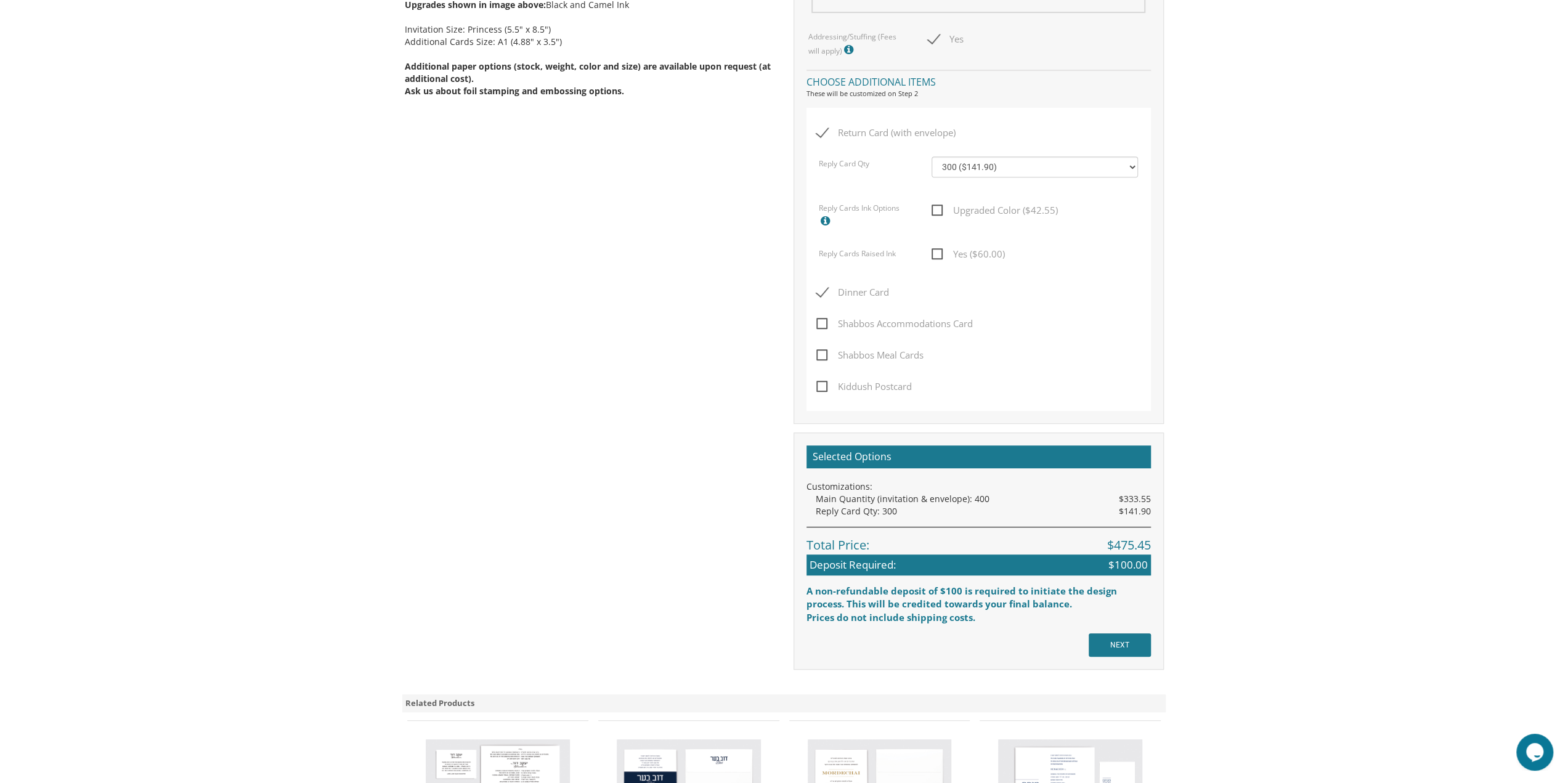
click at [766, 373] on div "Upgrades shown in image above: Black and Camel Ink Invitation Size: Princess (5…" at bounding box center [784, 180] width 778 height 979
click at [919, 131] on span "Return Card (with envelope)" at bounding box center [886, 132] width 139 height 16
click at [824, 131] on input "Return Card (with envelope)" at bounding box center [820, 131] width 8 height 8
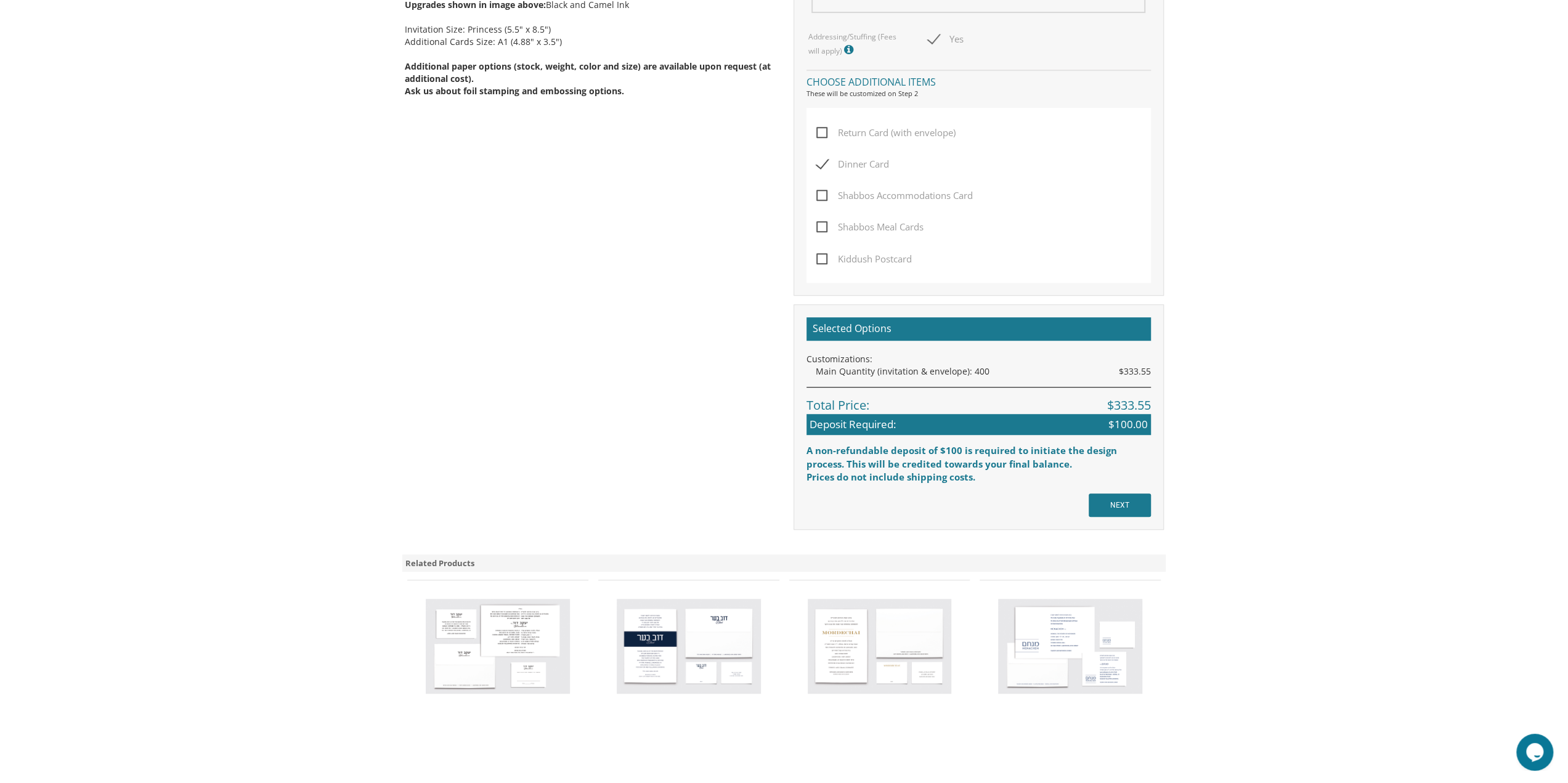
click at [919, 131] on span "Return Card (with envelope)" at bounding box center [886, 132] width 139 height 16
click at [824, 131] on input "Return Card (with envelope)" at bounding box center [820, 131] width 8 height 8
checkbox input "true"
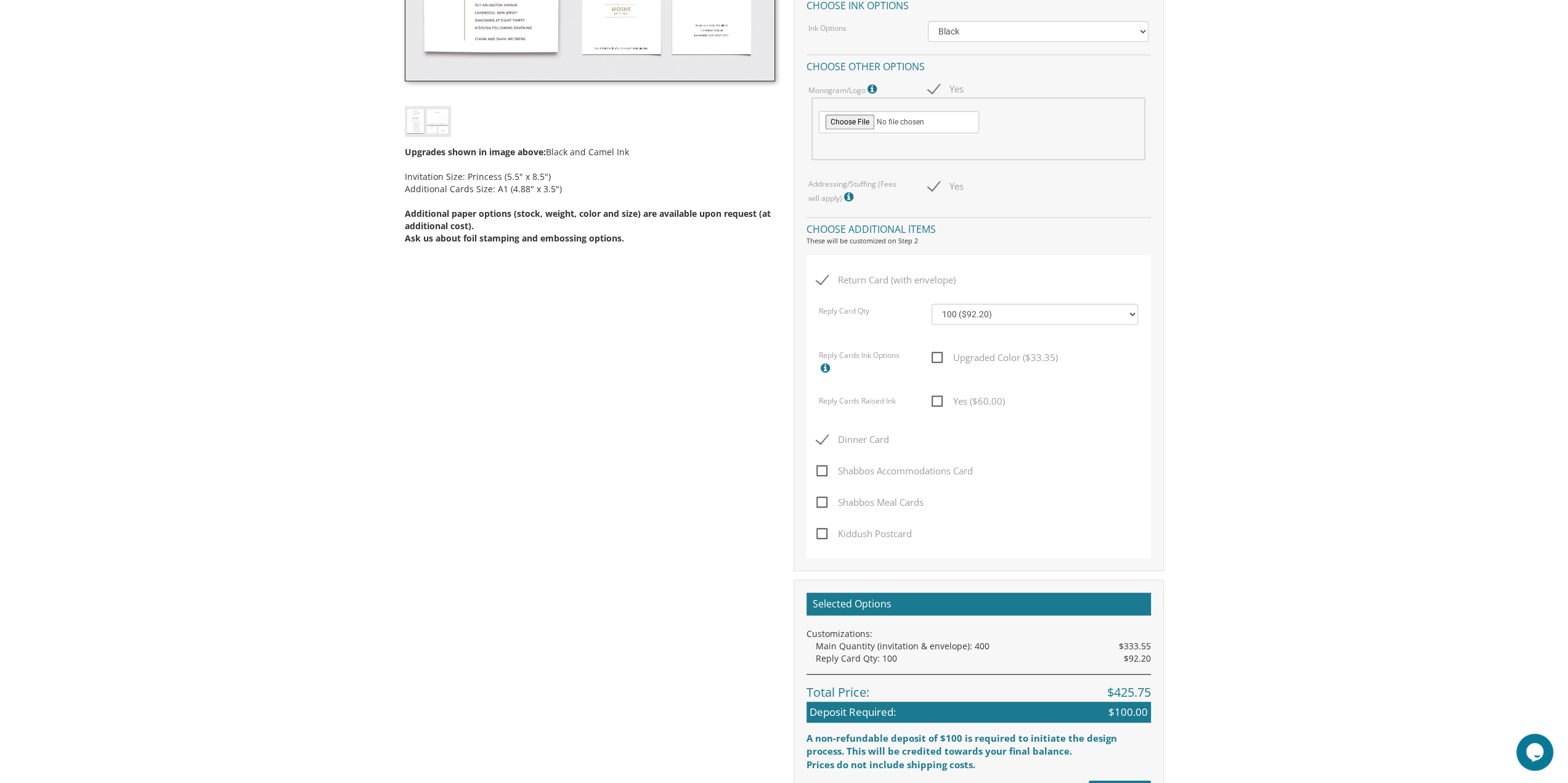
scroll to position [493, 0]
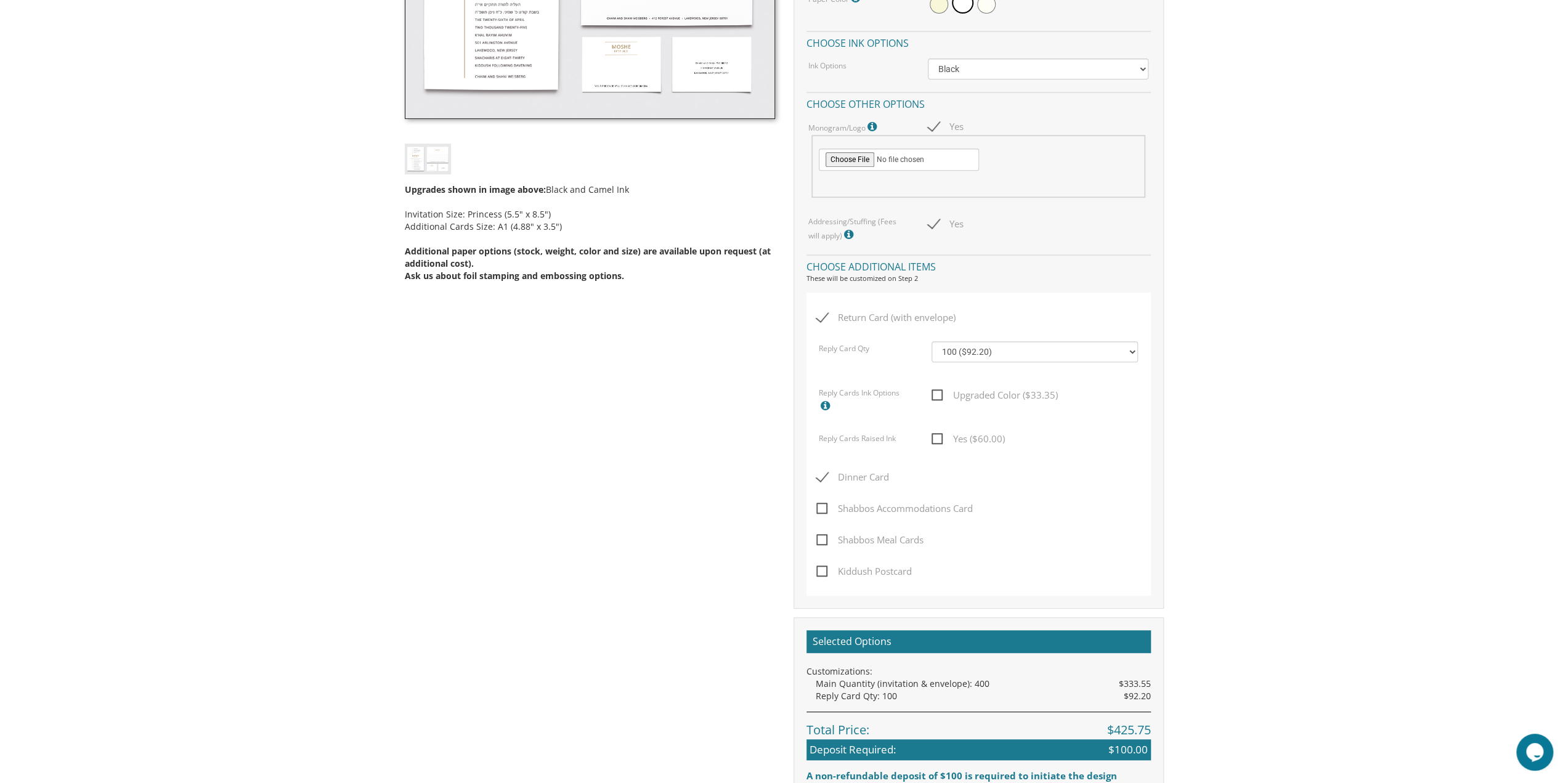
click at [861, 476] on span "Dinner Card" at bounding box center [852, 477] width 72 height 16
click at [824, 476] on input "Dinner Card" at bounding box center [820, 476] width 8 height 8
click at [877, 473] on span "Dinner Card" at bounding box center [852, 477] width 72 height 16
click at [824, 473] on input "Dinner Card" at bounding box center [820, 476] width 8 height 8
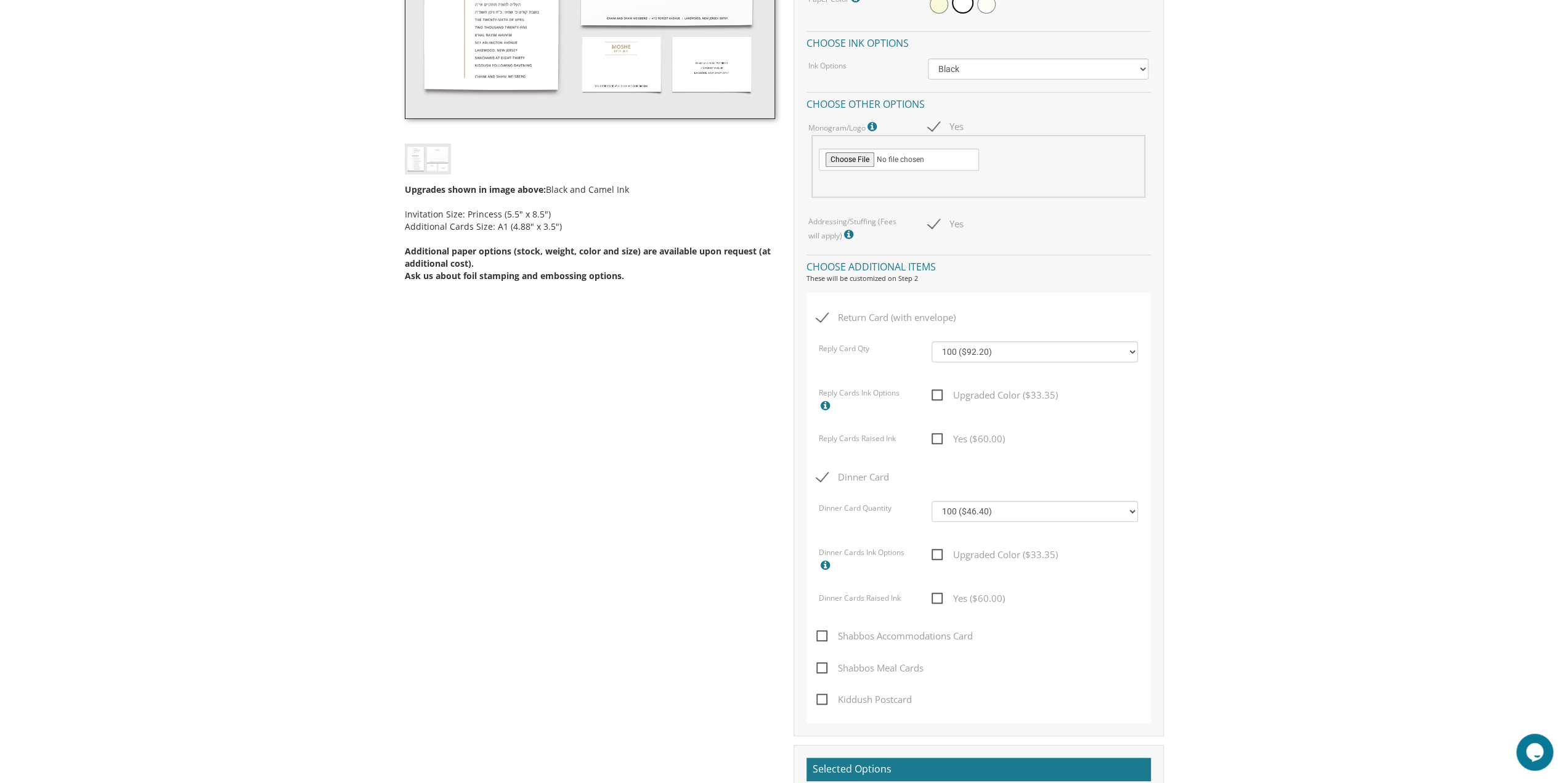
click at [877, 473] on span "Dinner Card" at bounding box center [852, 477] width 72 height 16
click at [824, 473] on input "Dinner Card" at bounding box center [820, 476] width 8 height 8
checkbox input "false"
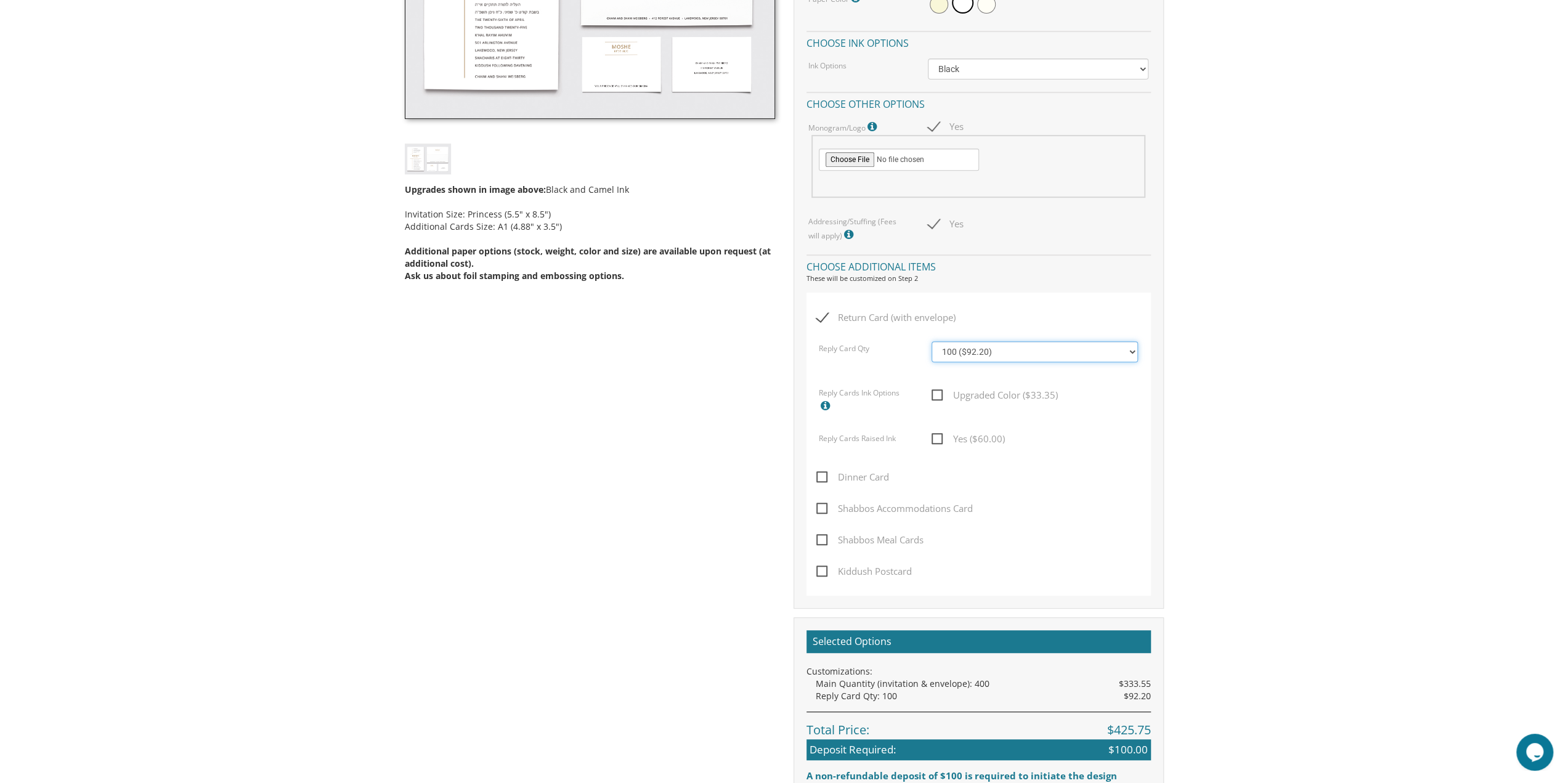
click at [1036, 353] on select "100 ($92.20) 200 ($119.30) 300 ($141.90) 400 ($168.75) 500 ($191.00) 600 ($217.…" at bounding box center [1035, 352] width 206 height 21
select select "300"
click at [932, 341] on select "100 ($92.20) 200 ($119.30) 300 ($141.90) 400 ($168.75) 500 ($191.00) 600 ($217.…" at bounding box center [1035, 352] width 206 height 21
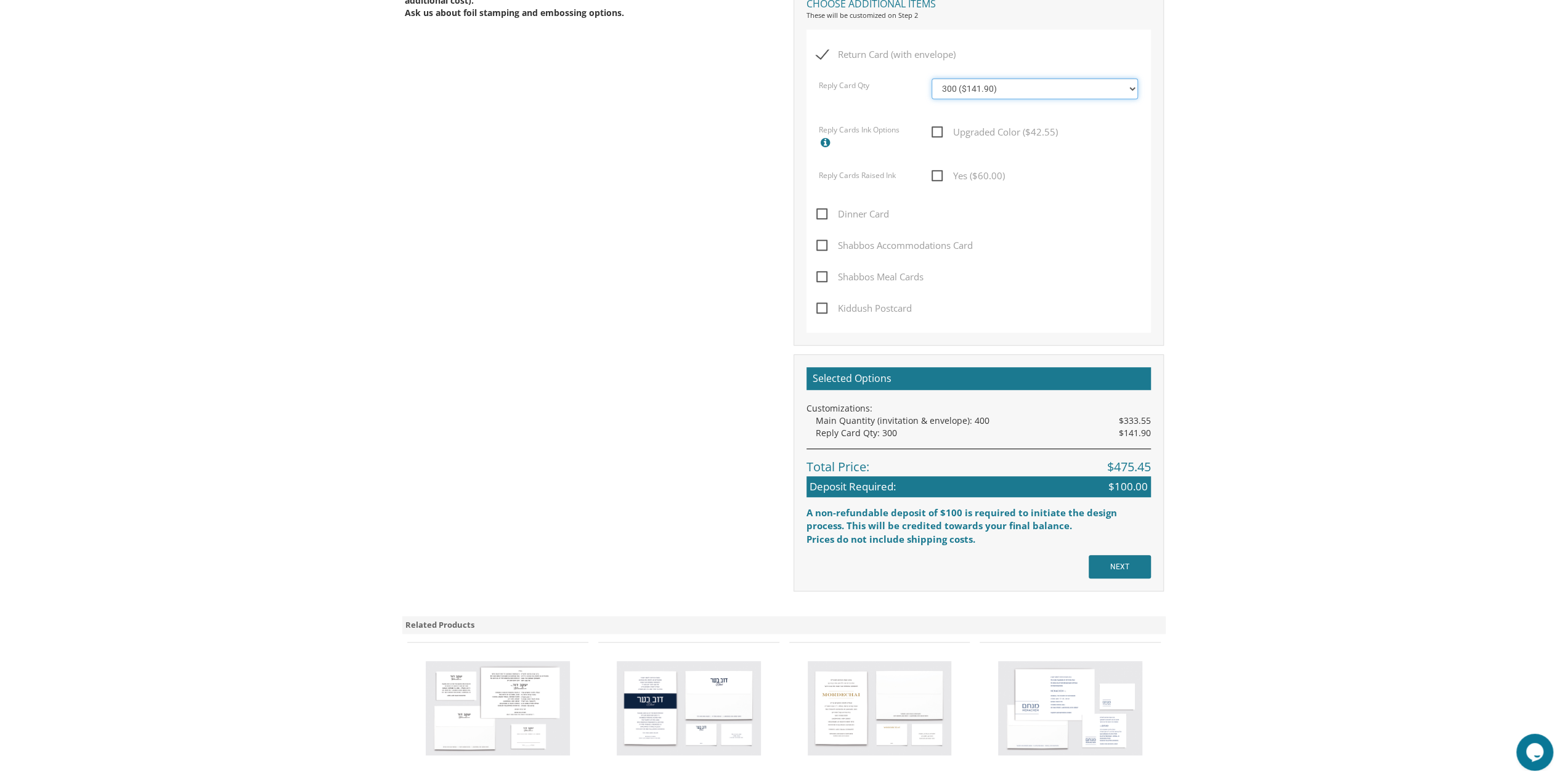
scroll to position [801, 0]
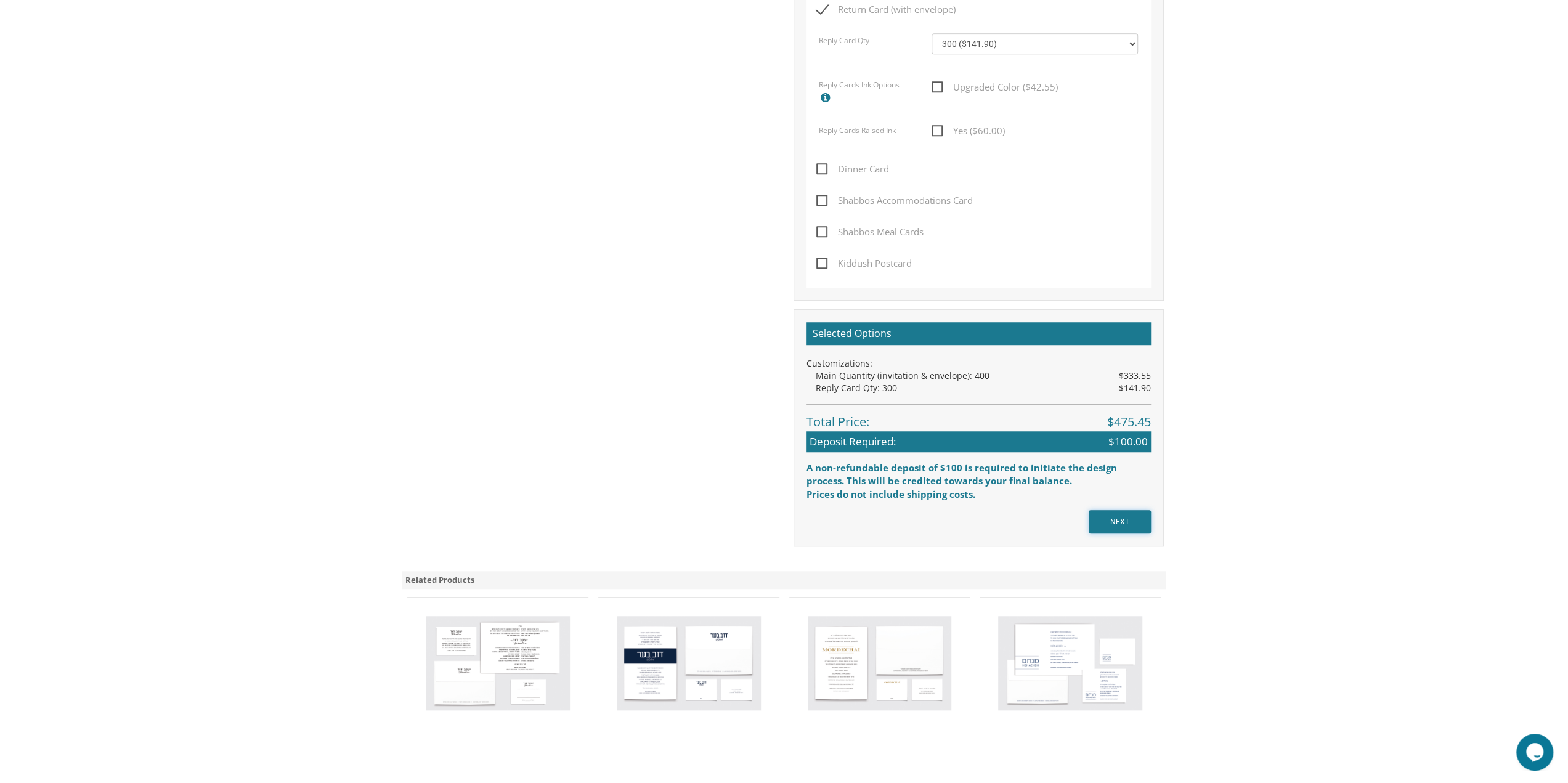
click at [1113, 511] on input "NEXT" at bounding box center [1119, 522] width 62 height 23
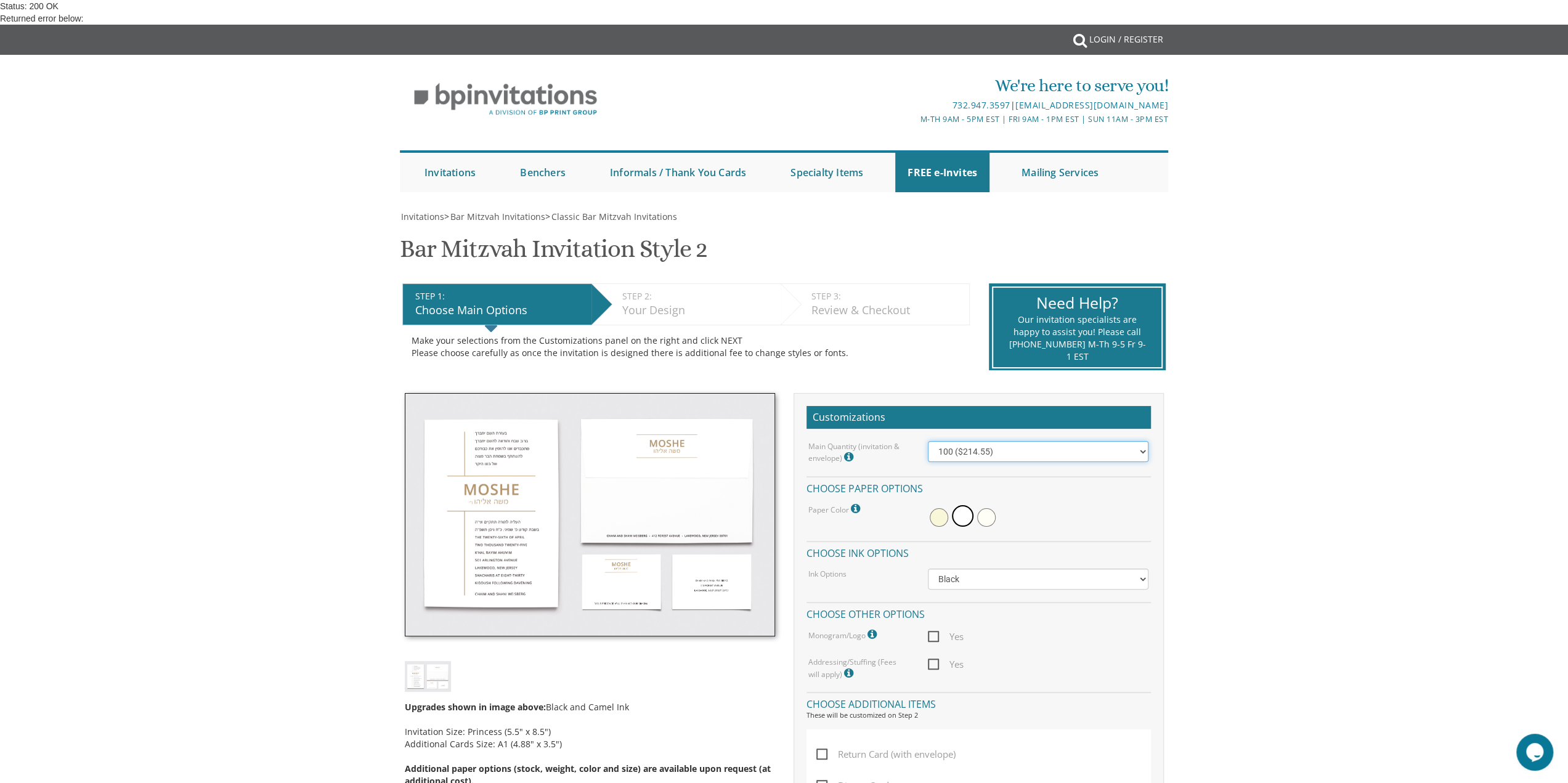
click at [1014, 454] on select "100 ($214.55) 200 ($254.60) 300 ($294.25) 400 ($333.55) 500 ($373.90) 600 ($413…" at bounding box center [1038, 451] width 220 height 21
select select "400"
click at [928, 441] on select "100 ($214.55) 200 ($254.60) 300 ($294.25) 400 ($333.55) 500 ($373.90) 600 ($413…" at bounding box center [1038, 451] width 220 height 21
click at [942, 633] on span "Yes" at bounding box center [946, 637] width 36 height 16
click at [936, 633] on input "Yes" at bounding box center [932, 635] width 8 height 8
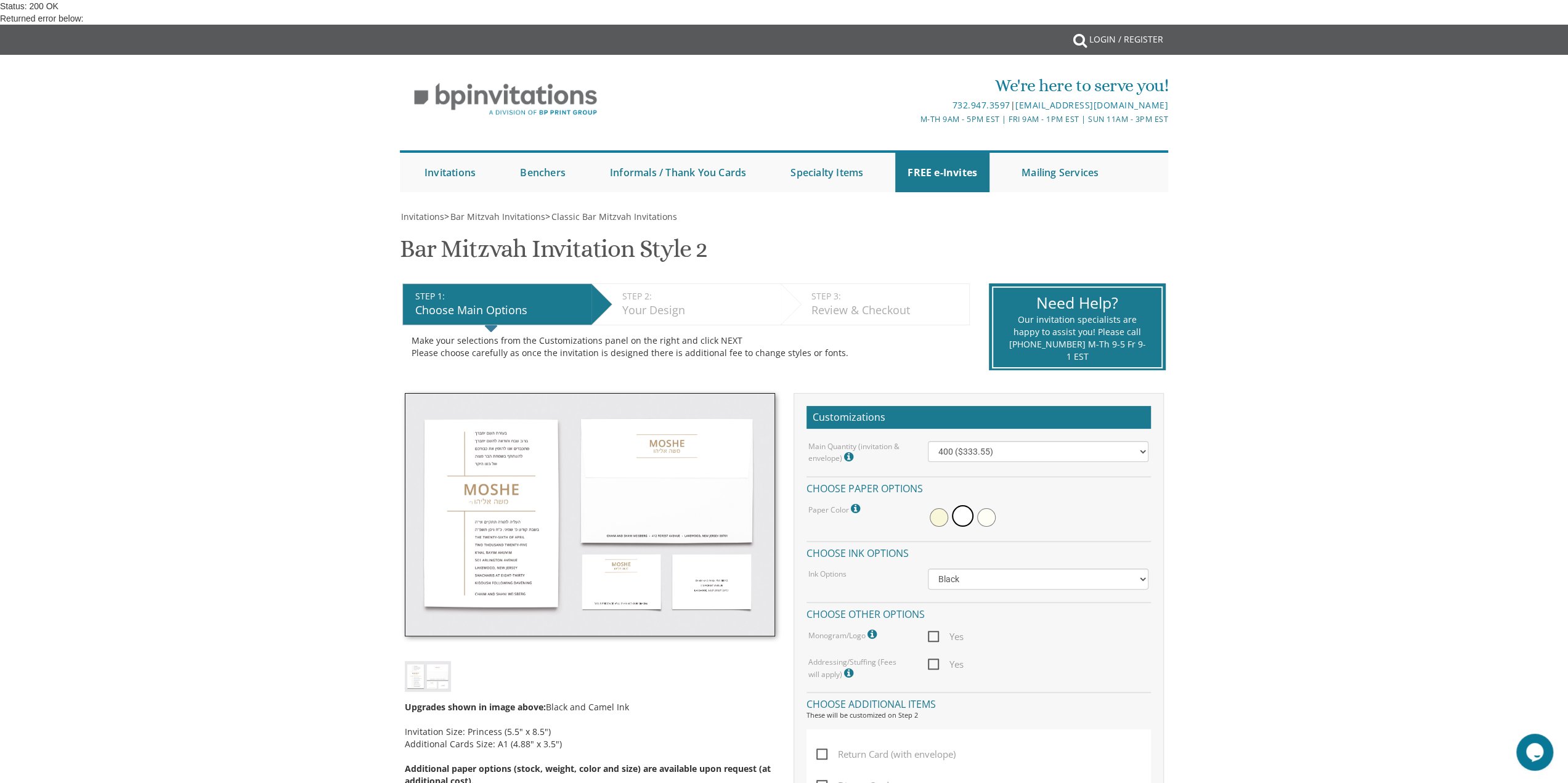
checkbox input "true"
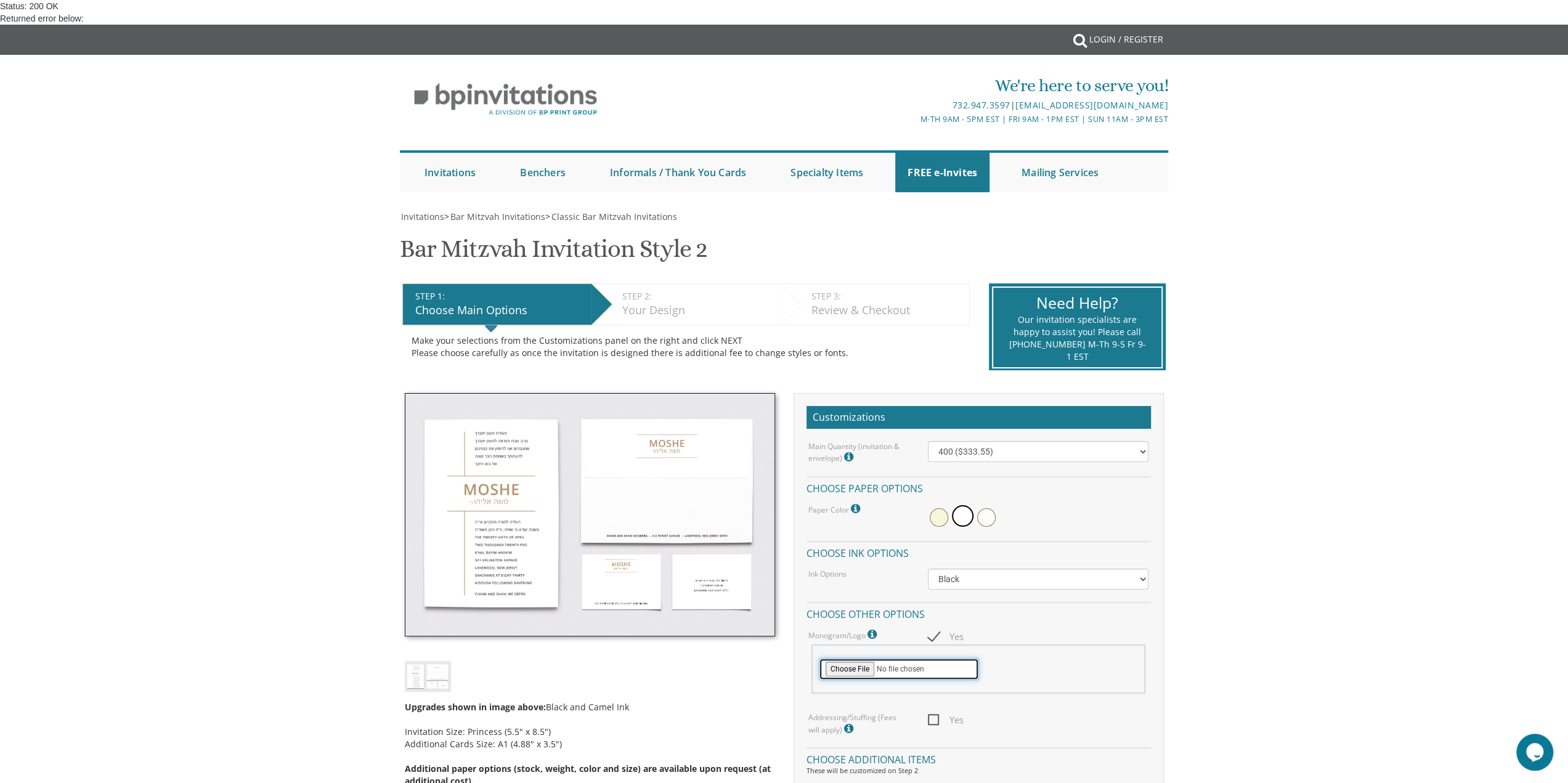
click at [840, 666] on input "file" at bounding box center [899, 669] width 160 height 22
type input "C:\fakepath\yitzy.pdf"
click at [876, 631] on icon at bounding box center [873, 634] width 12 height 11
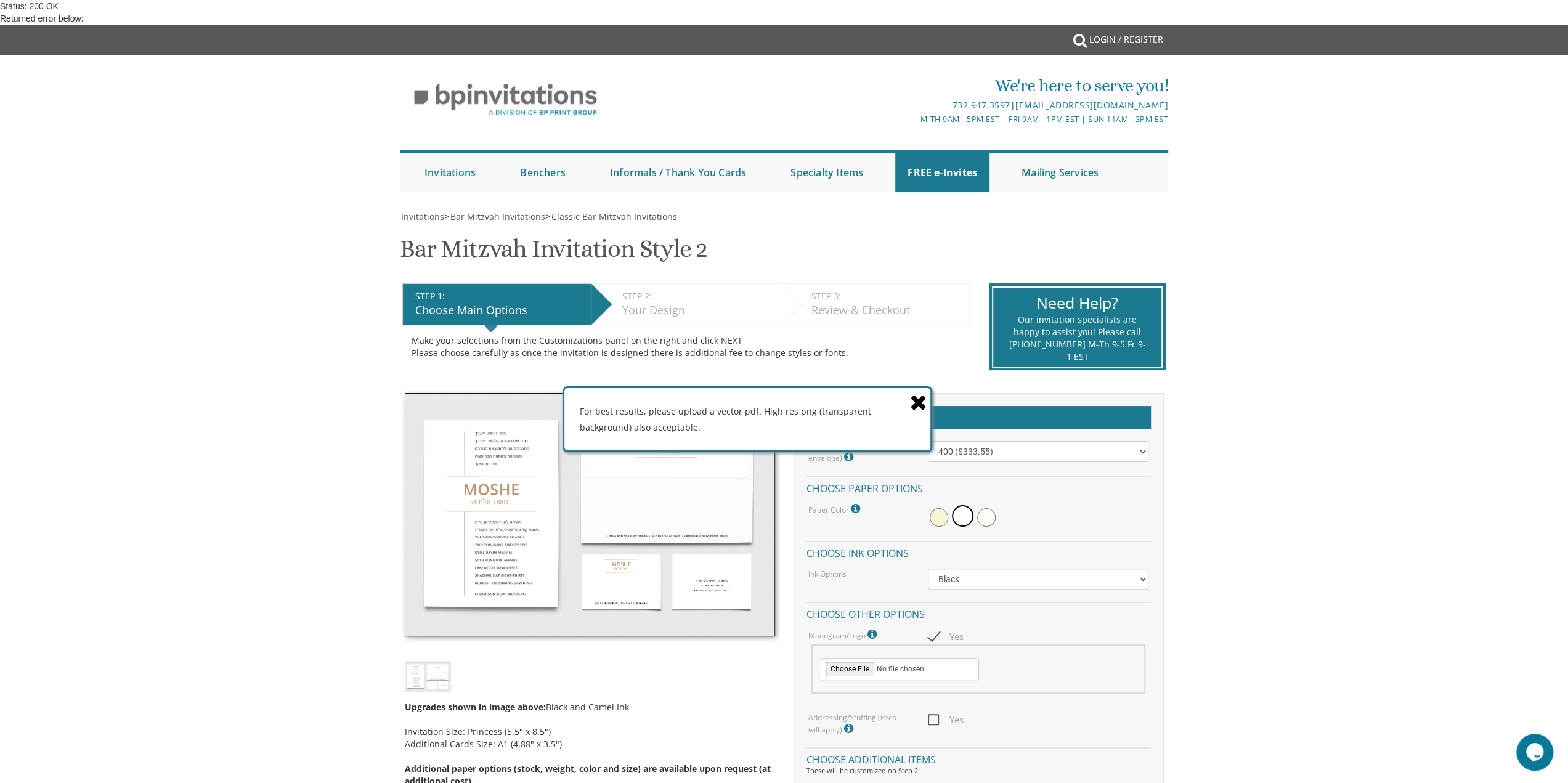
drag, startPoint x: 727, startPoint y: 259, endPoint x: 744, endPoint y: 427, distance: 168.9
click at [744, 427] on div "For best results, please upload a vector pdf. High res png (transparent backgro…" at bounding box center [747, 419] width 366 height 61
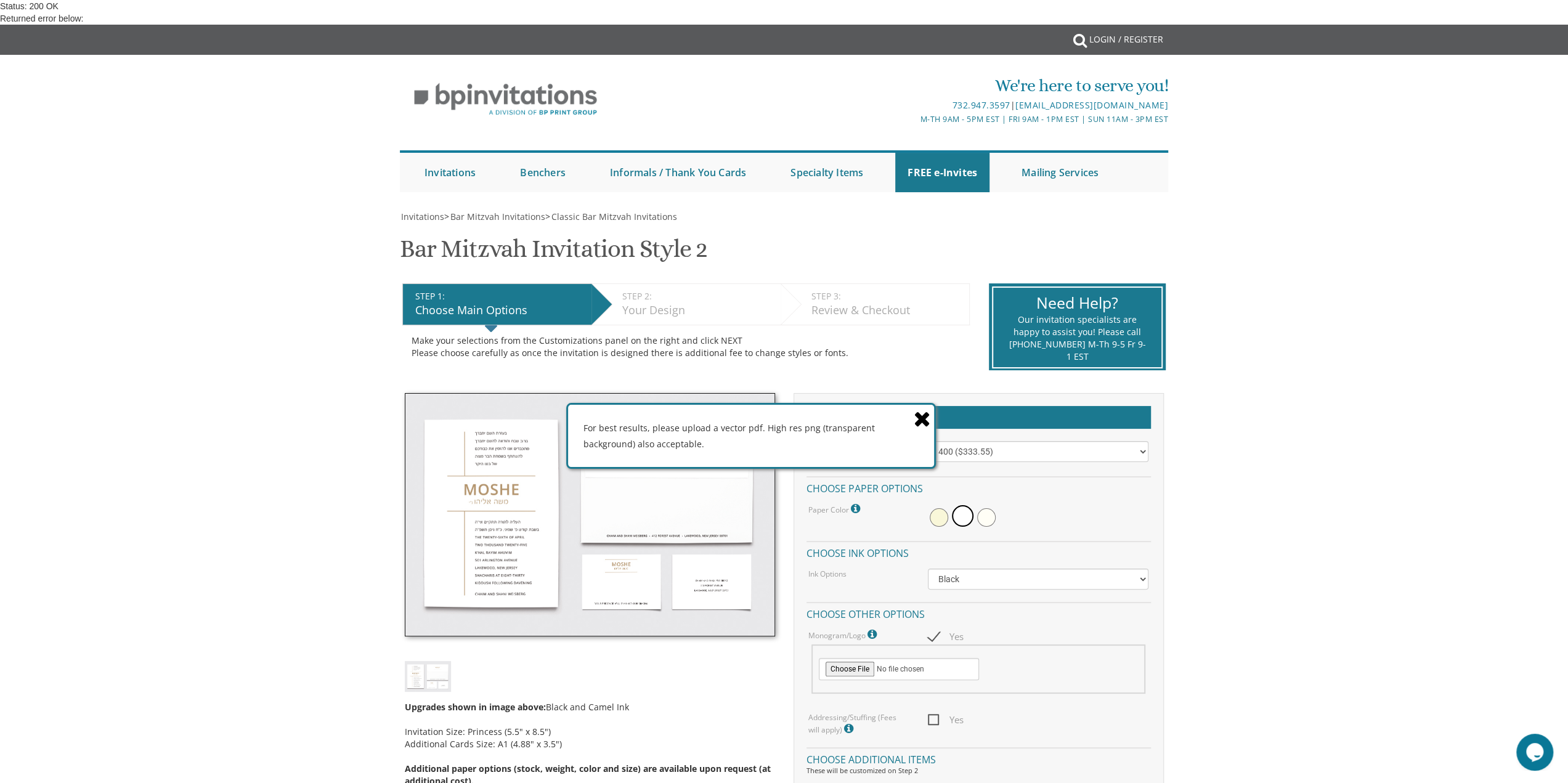
click at [747, 428] on div "For best results, please upload a vector pdf. High res png (transparent backgro…" at bounding box center [751, 436] width 366 height 61
click at [747, 428] on div "For best results, please upload a vector pdf. High res png (transparent backgro…" at bounding box center [754, 436] width 366 height 61
click at [929, 418] on icon at bounding box center [926, 420] width 17 height 22
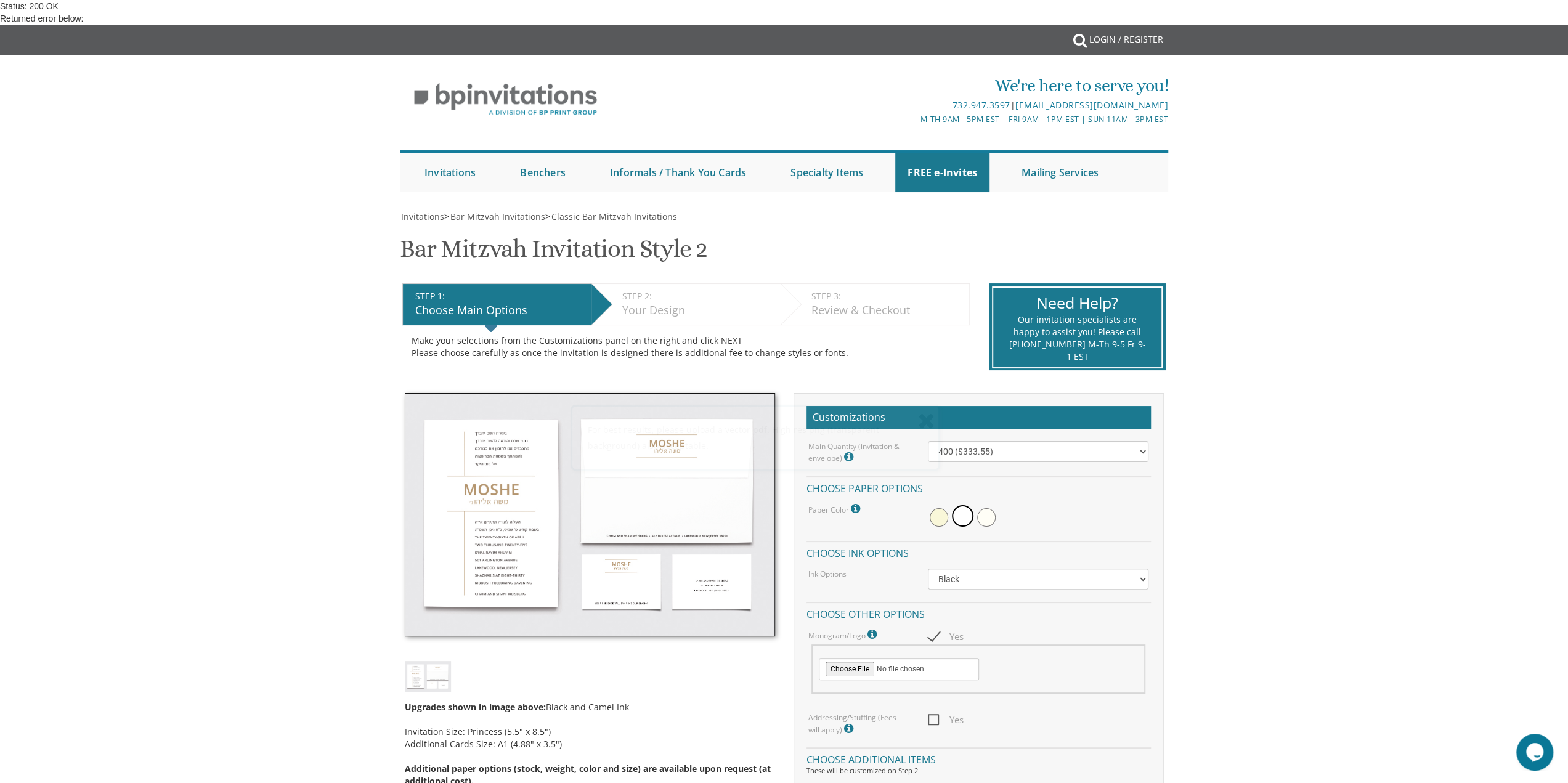
scroll to position [308, 0]
click at [932, 712] on span "Yes" at bounding box center [946, 719] width 36 height 16
click at [932, 715] on input "Yes" at bounding box center [932, 719] width 8 height 8
checkbox input "true"
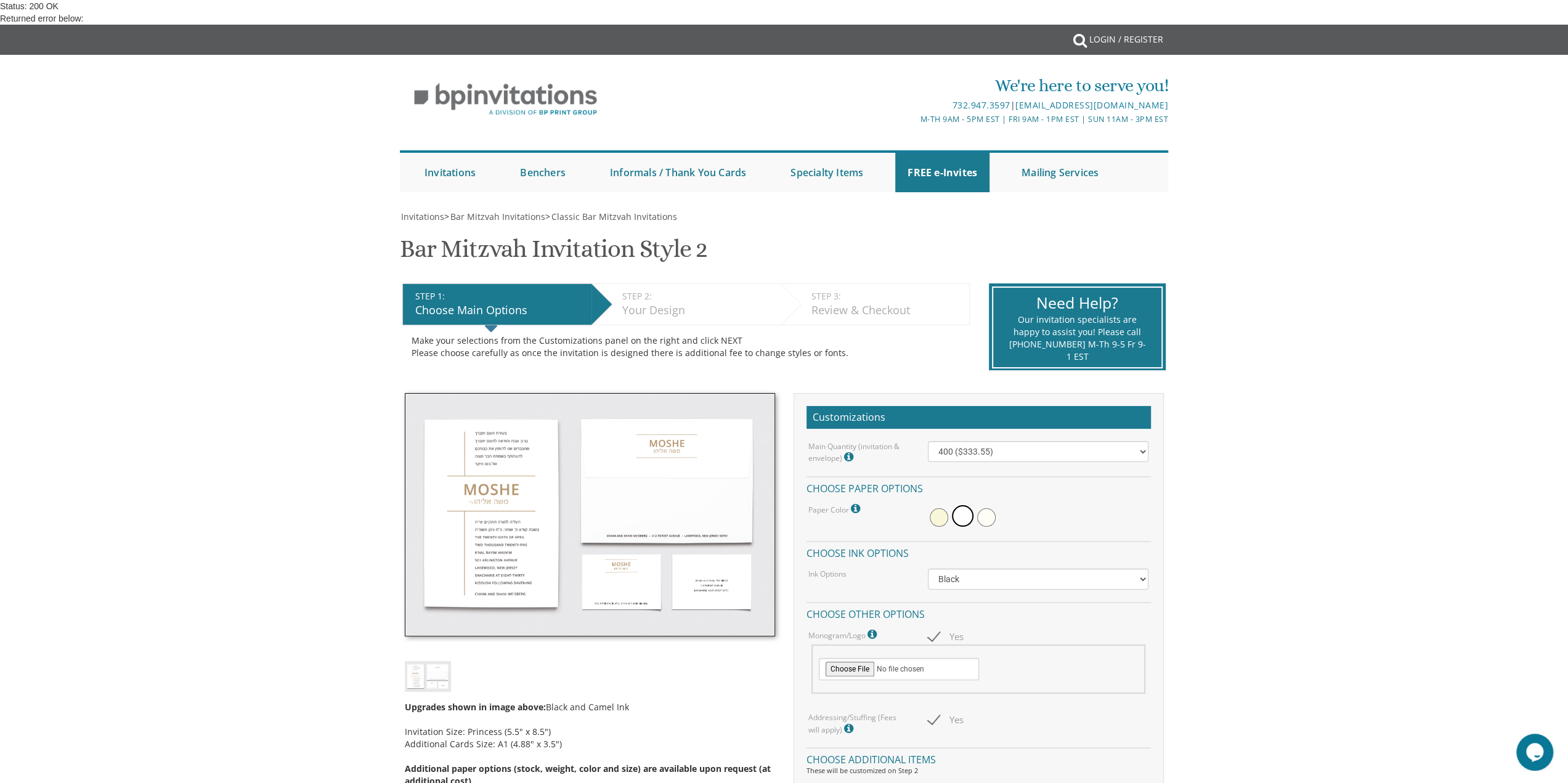
checkbox input "true"
select select "300"
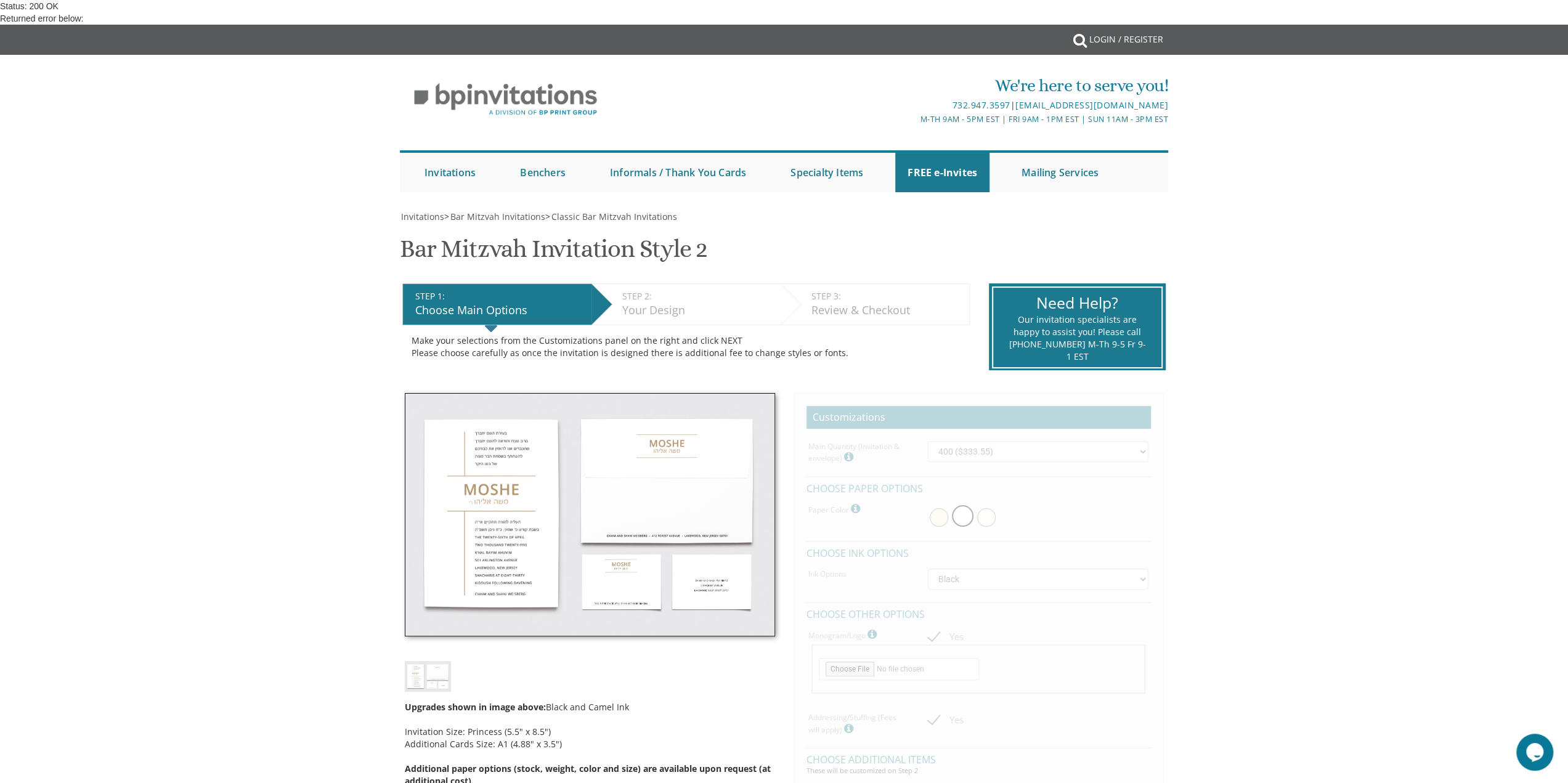
scroll to position [616, 0]
checkbox input "false"
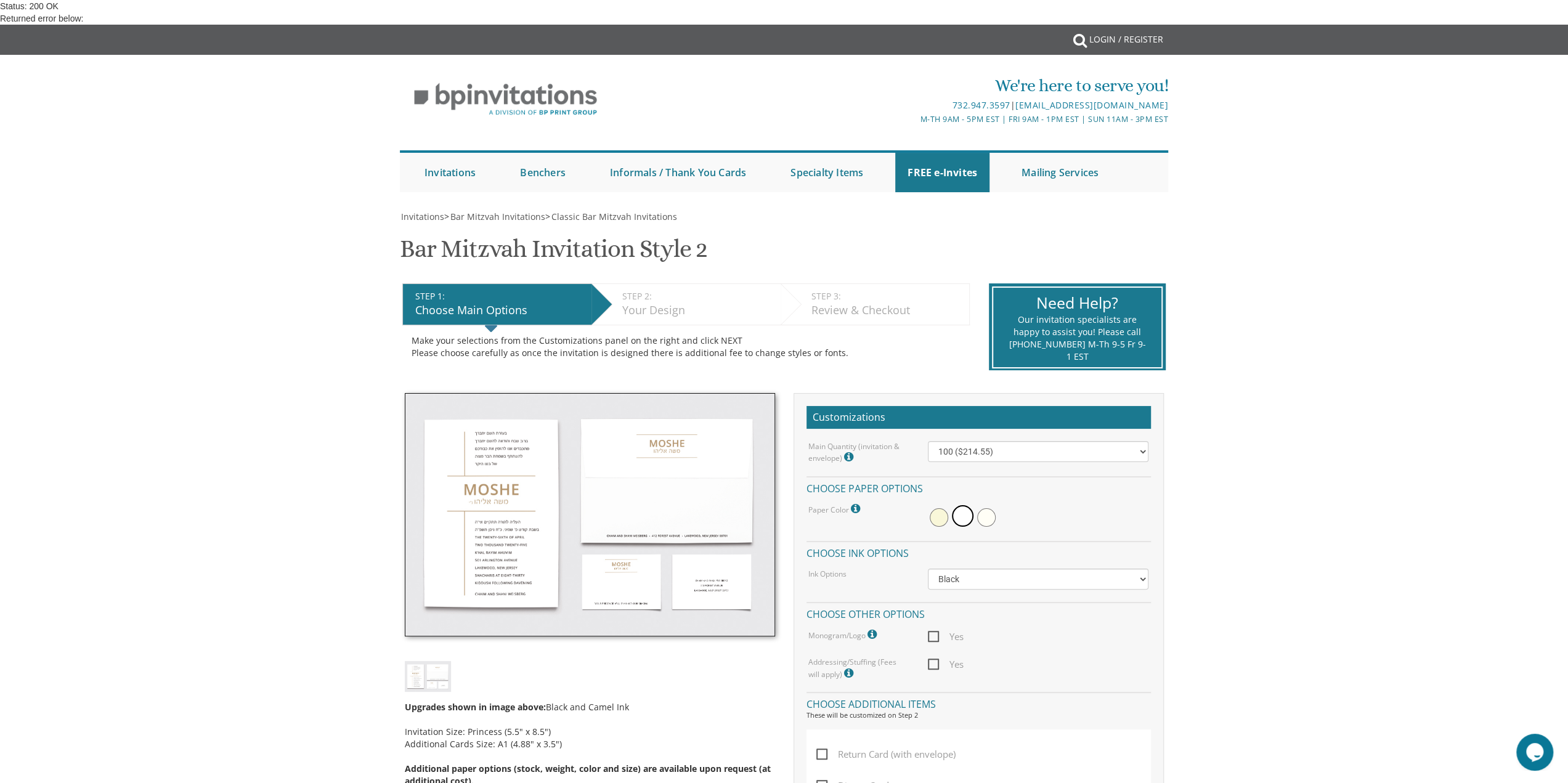
scroll to position [247, 0]
click at [868, 629] on icon at bounding box center [873, 634] width 12 height 11
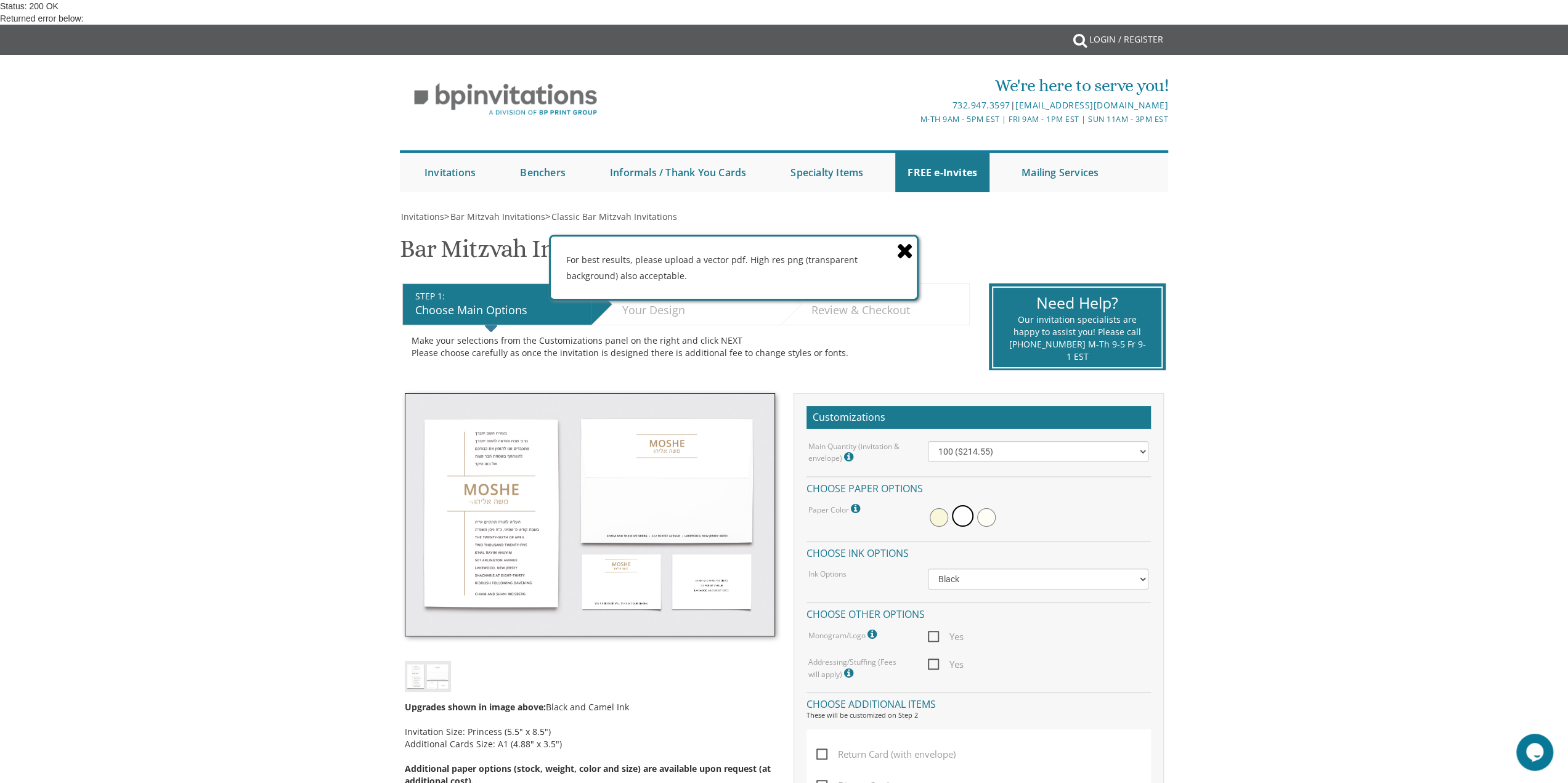
click at [936, 629] on span "Yes" at bounding box center [946, 637] width 36 height 16
click at [936, 631] on input "Yes" at bounding box center [932, 635] width 8 height 8
checkbox input "true"
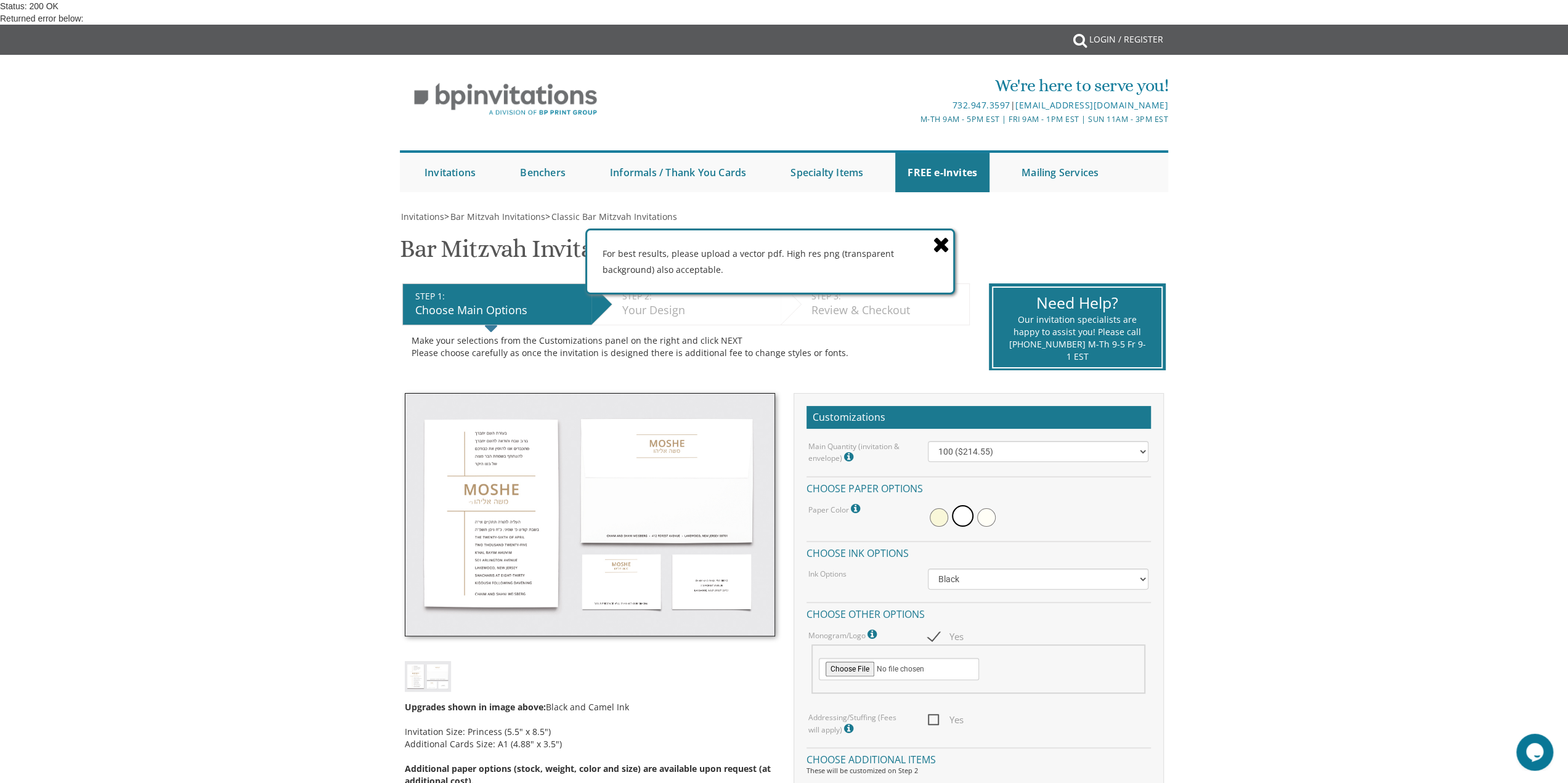
drag, startPoint x: 781, startPoint y: 259, endPoint x: 817, endPoint y: 252, distance: 36.7
click at [817, 252] on div "For best results, please upload a vector pdf. High res png (transparent backgro…" at bounding box center [770, 261] width 366 height 61
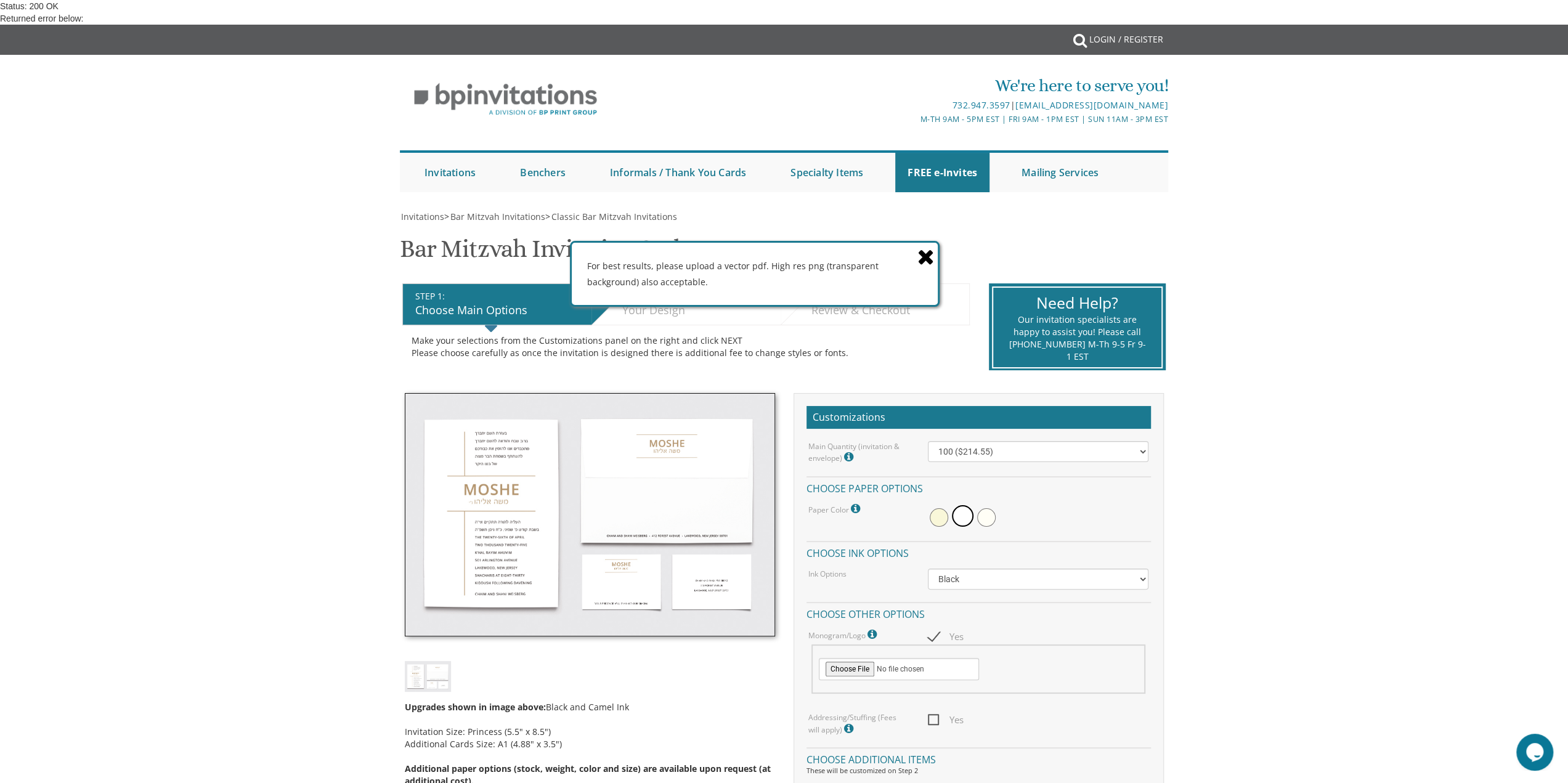
drag, startPoint x: 817, startPoint y: 250, endPoint x: 802, endPoint y: 261, distance: 18.6
click at [802, 261] on div "For best results, please upload a vector pdf. High res png (transparent backgro…" at bounding box center [754, 273] width 366 height 61
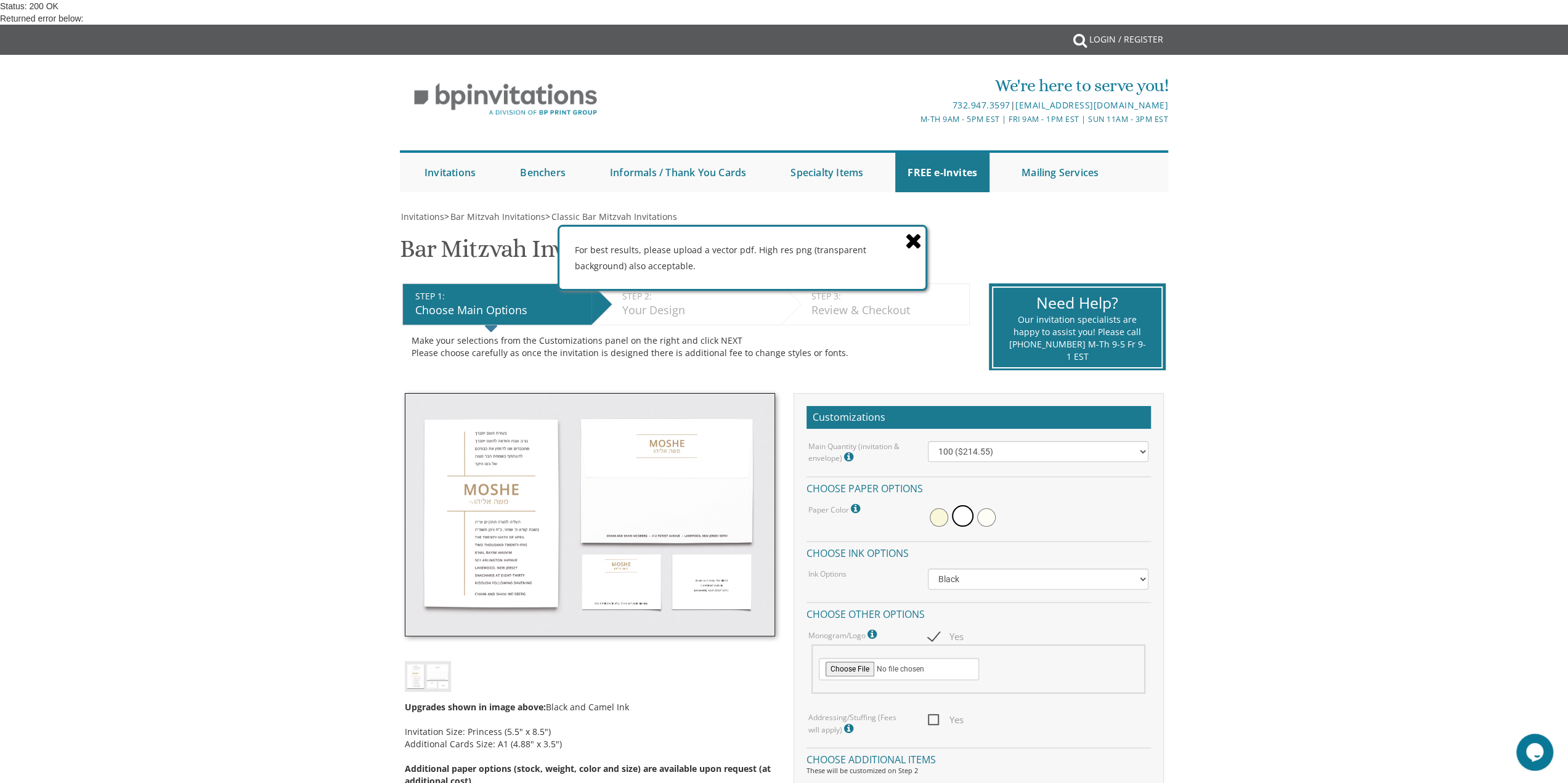
drag, startPoint x: 775, startPoint y: 286, endPoint x: 808, endPoint y: 268, distance: 37.6
click at [768, 273] on div "For best results, please upload a vector pdf. High res png (transparent backgro…" at bounding box center [743, 257] width 366 height 61
click at [917, 242] on icon at bounding box center [913, 239] width 17 height 22
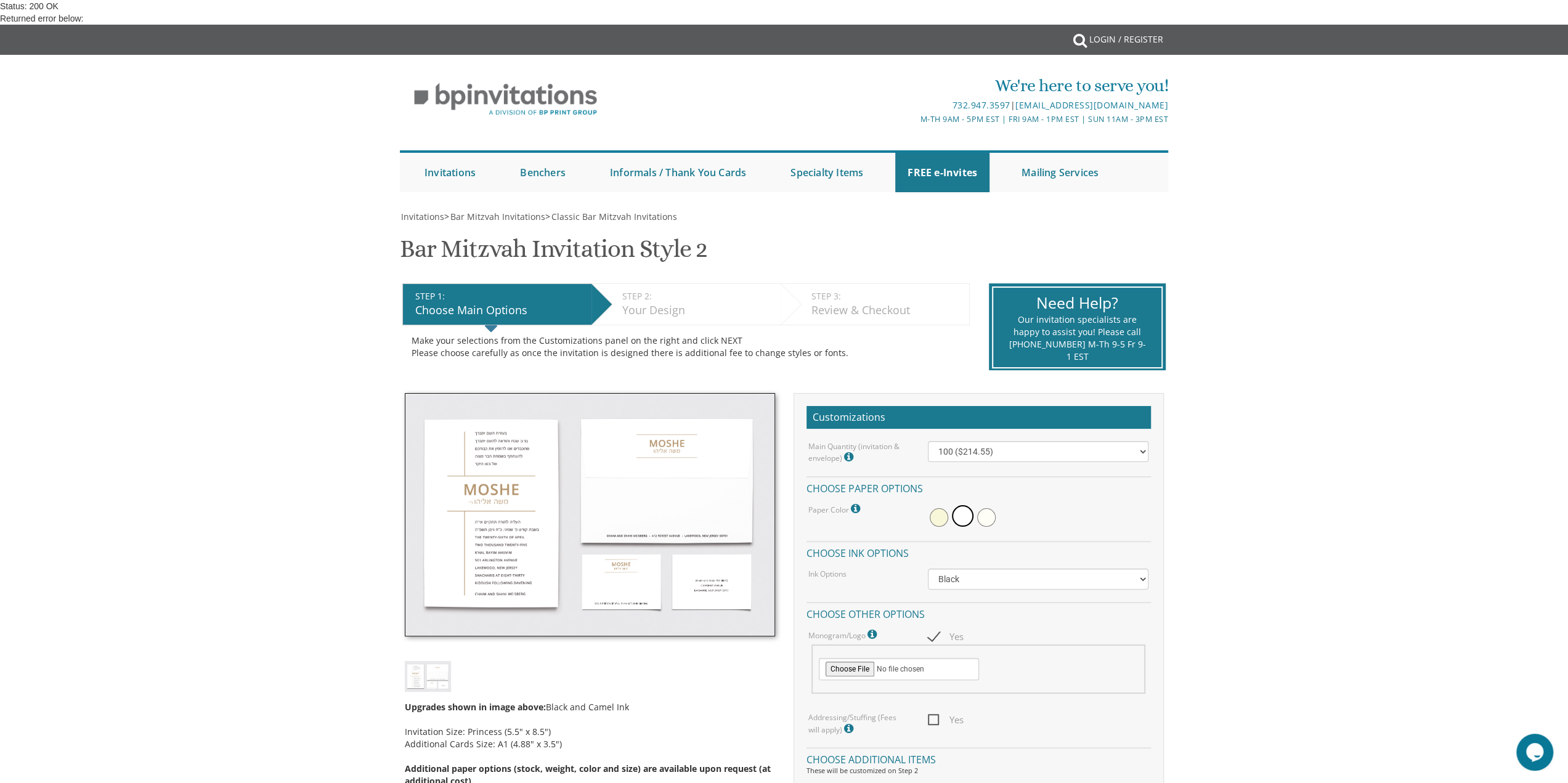
scroll to position [431, 0]
click at [928, 712] on span "Yes" at bounding box center [946, 719] width 36 height 16
click at [928, 715] on input "Yes" at bounding box center [932, 719] width 8 height 8
checkbox input "true"
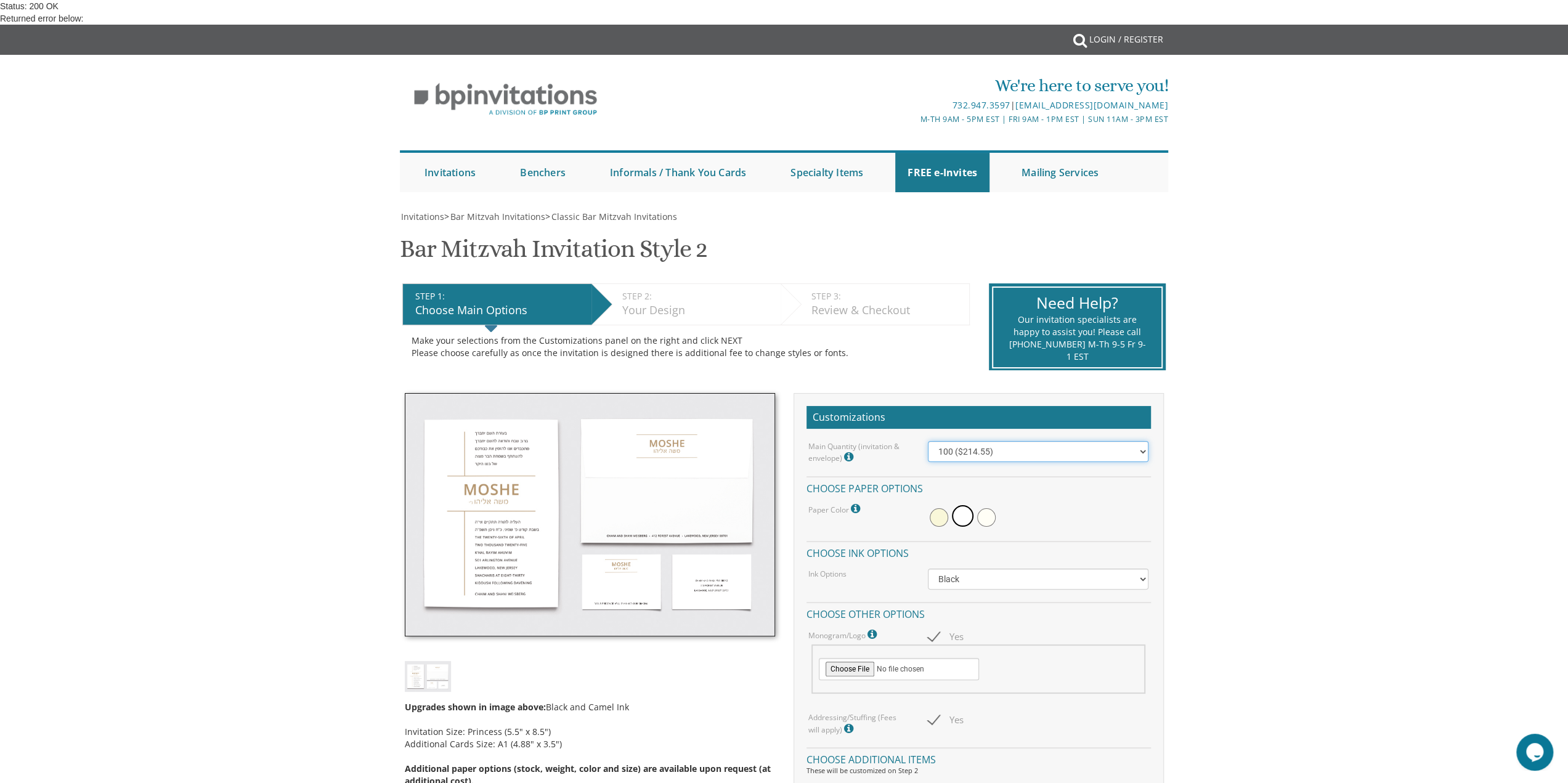
click at [964, 441] on select "100 ($214.55) 200 ($254.60) 300 ($294.25) 400 ($333.55) 500 ($373.90) 600 ($413…" at bounding box center [1038, 451] width 220 height 21
select select "400"
click at [928, 441] on select "100 ($214.55) 200 ($254.60) 300 ($294.25) 400 ($333.55) 500 ($373.90) 600 ($413…" at bounding box center [1038, 451] width 220 height 21
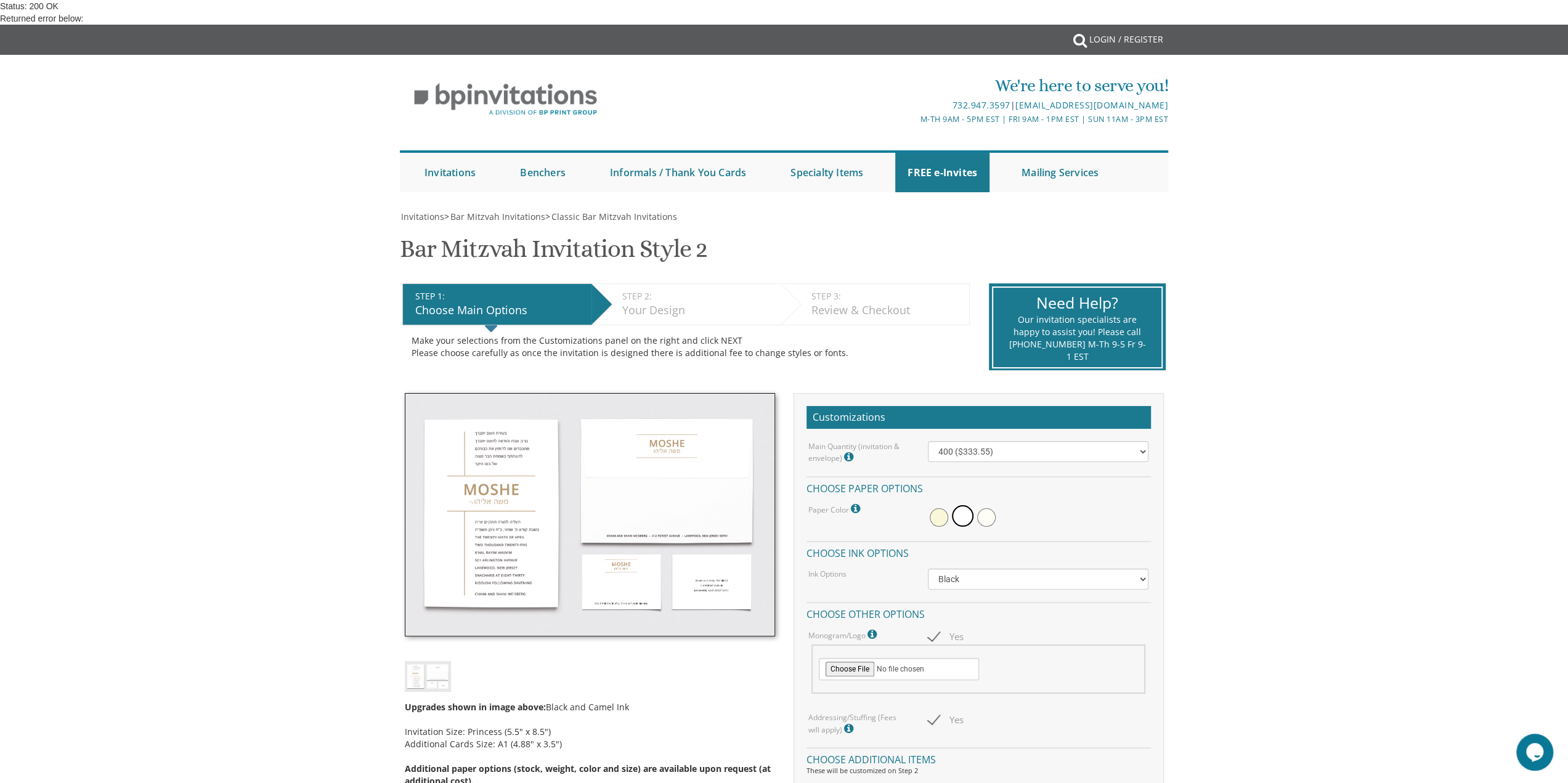
checkbox input "true"
select select "300"
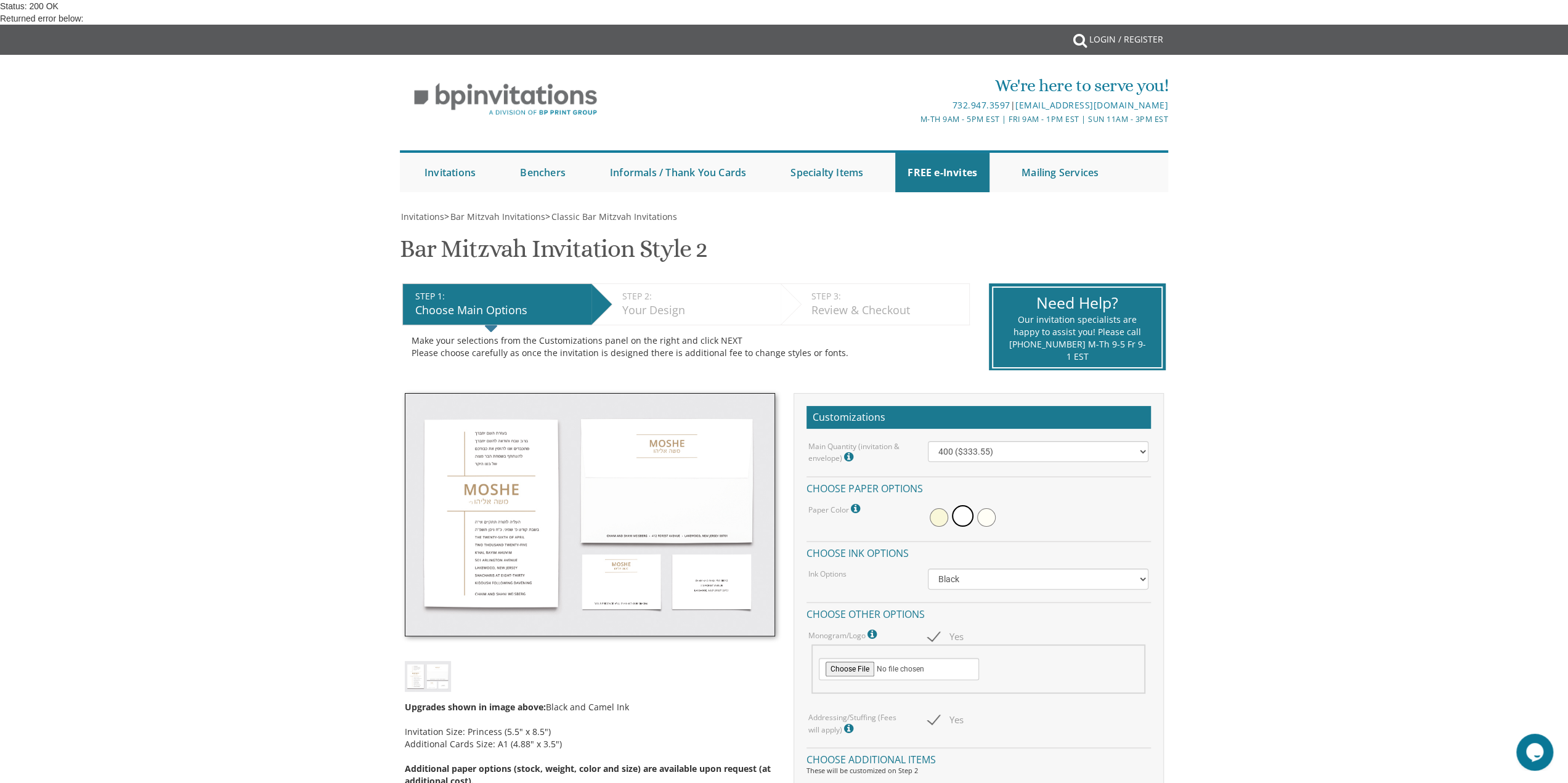
scroll to position [616, 0]
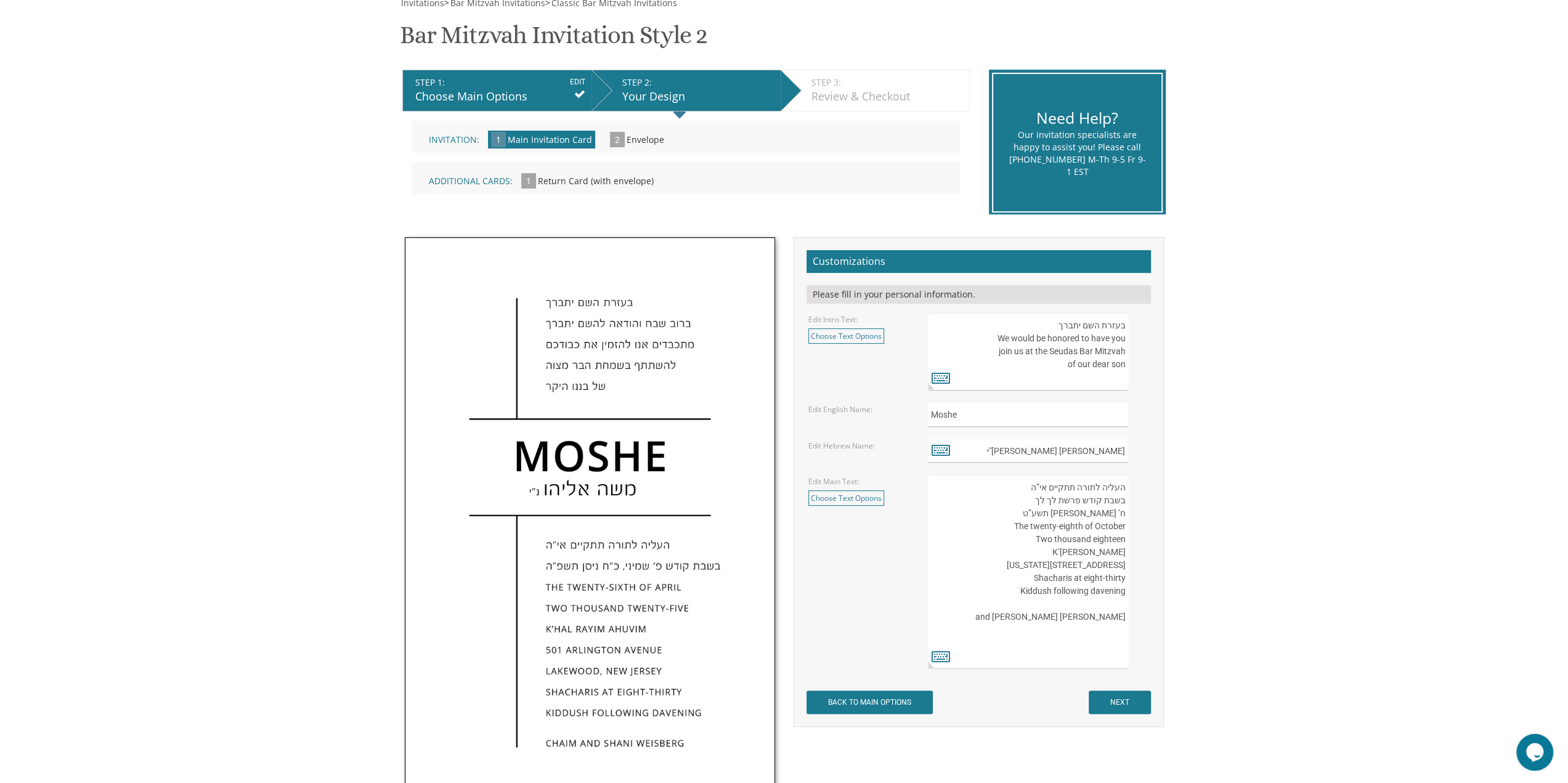
scroll to position [185, 0]
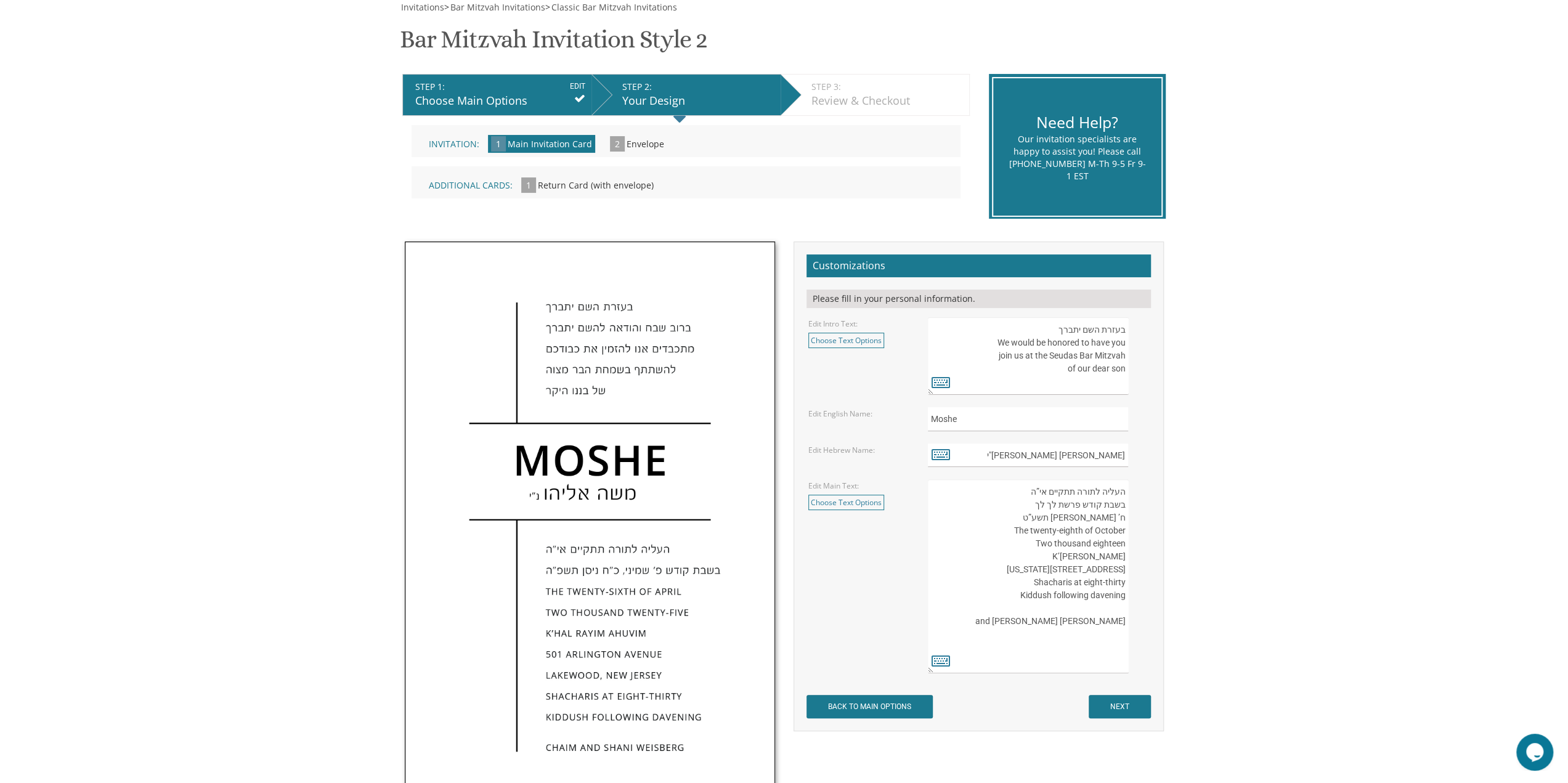
drag, startPoint x: 1061, startPoint y: 368, endPoint x: 1126, endPoint y: 317, distance: 82.6
click at [1126, 318] on textarea "בעזרת השם יתברך We would be honored to have you join us at the Seudas Bar Mitzv…" at bounding box center [1028, 356] width 200 height 78
paste textarea "בח והודאה להשי"ת מתכבדים אנו להזמין את קרובינו וידידינו להשתתף בשמחת הבר מצוה ש…"
type textarea "בשבח והודאה להשי"ת מתכבדים אנו להזמין את קרובינו וידידינו להשתתף בשמחת הבר מצוה…"
drag, startPoint x: 978, startPoint y: 420, endPoint x: 929, endPoint y: 412, distance: 49.6
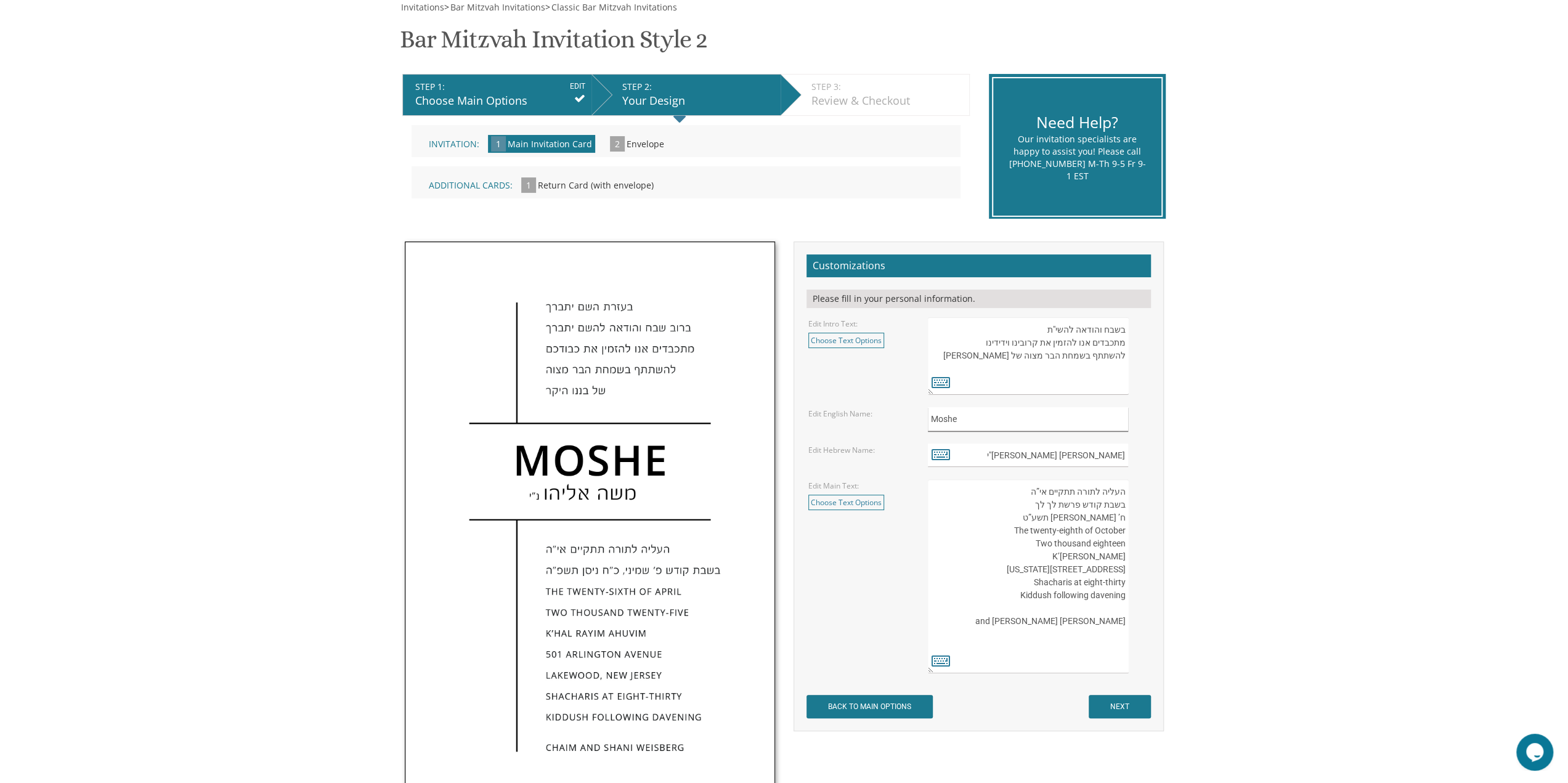
click at [929, 412] on input "Moshe" at bounding box center [1028, 419] width 200 height 24
type input "Yitzy"
drag, startPoint x: 1083, startPoint y: 454, endPoint x: 1140, endPoint y: 451, distance: 57.1
click at [1137, 451] on div "משה אליהו נ"י" at bounding box center [1038, 456] width 220 height 24
type input "יצחק נ"י"
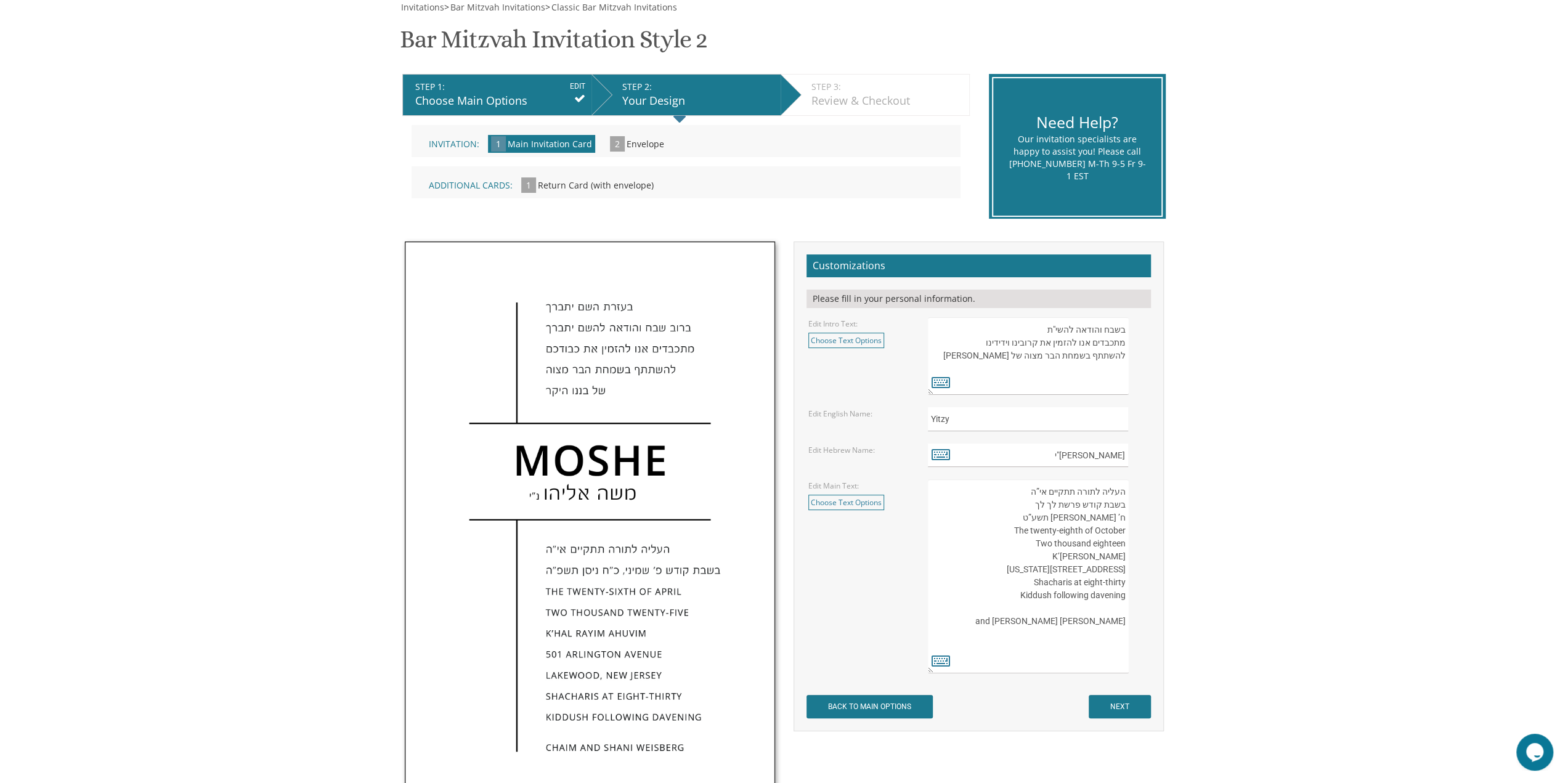
drag, startPoint x: 1065, startPoint y: 515, endPoint x: 1129, endPoint y: 486, distance: 70.3
click at [1129, 486] on div "העליה לתורה תתקיים אי”ה בשבת קודש פרשת לך לך ח’ חשון תשע”ט The twenty-eighth of…" at bounding box center [1038, 577] width 220 height 194
paste textarea "בשבת קודש פרשת חיי שרה כ"ד חשון תשפ"ו"
paste textarea "The fifteenth of November, 2025 Ahavat Shalom Congregation 3009 Northbrook Road"
drag, startPoint x: 1013, startPoint y: 567, endPoint x: 1131, endPoint y: 597, distance: 121.8
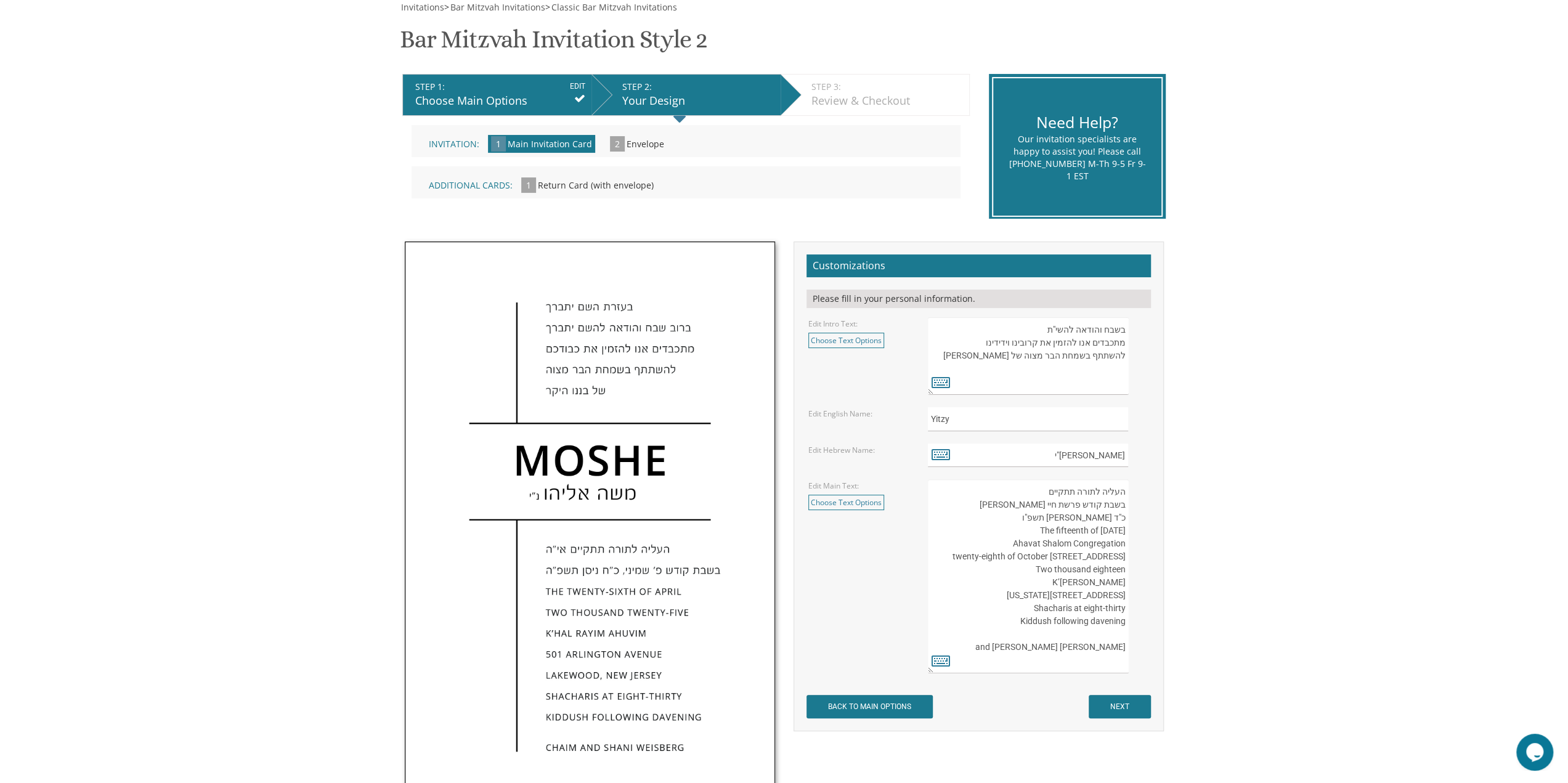
click at [1131, 597] on div "העליה לתורה תתקיים אי”ה בשבת קודש פרשת לך לך ח’ חשון תשע”ט The twenty-eighth of…" at bounding box center [1038, 577] width 220 height 194
drag, startPoint x: 1035, startPoint y: 644, endPoint x: 1014, endPoint y: 529, distance: 116.9
click at [1014, 529] on textarea "העליה לתורה תתקיים אי”ה בשבת קודש פרשת לך לך ח’ חשון תשע”ט The twenty-eighth of…" at bounding box center [1028, 577] width 200 height 194
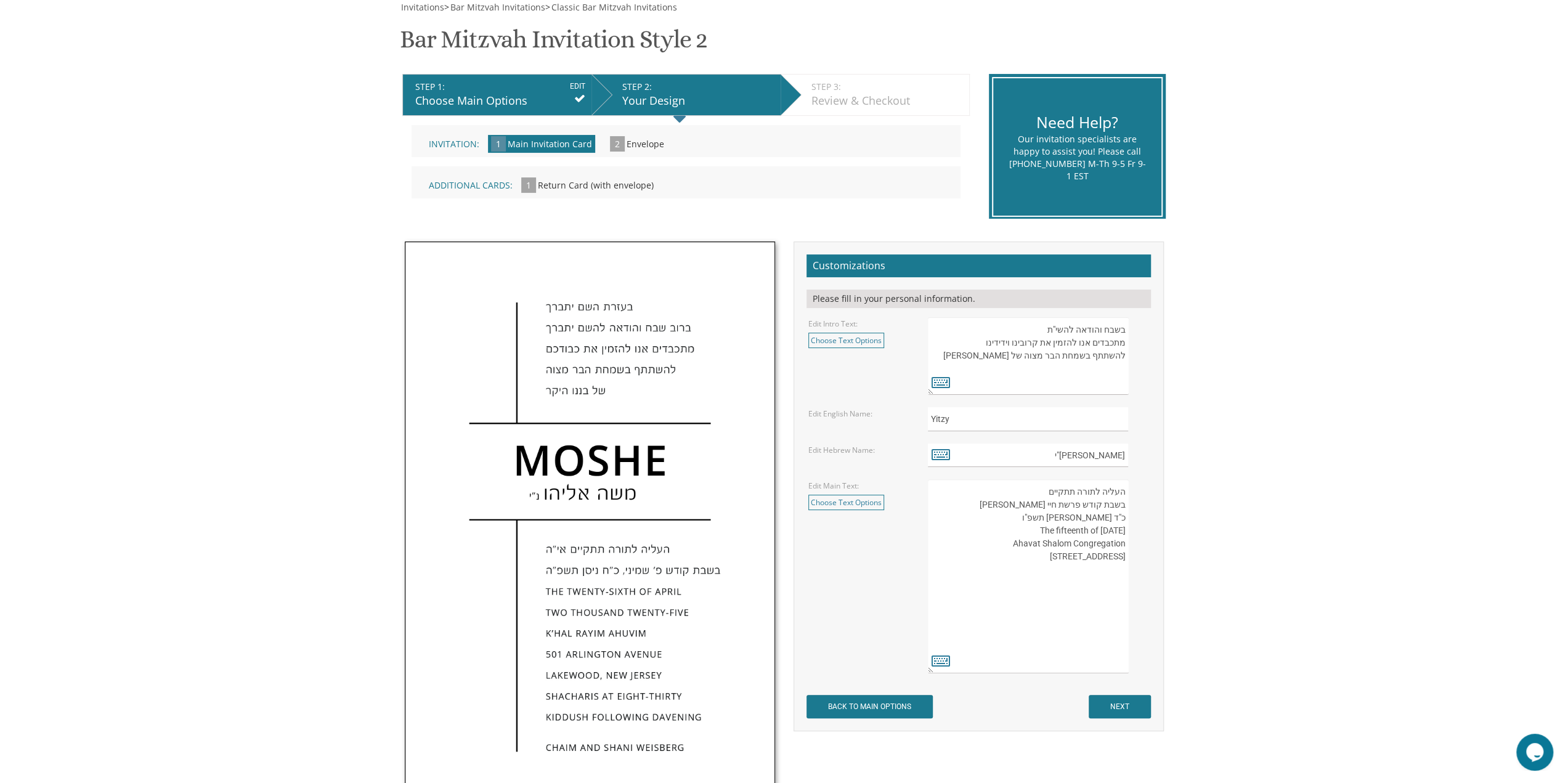
drag, startPoint x: 1102, startPoint y: 530, endPoint x: 1128, endPoint y: 532, distance: 26.1
click at [1128, 532] on textarea "העליה לתורה תתקיים אי”ה בשבת קודש פרשת לך לך ח’ חשון תשע”ט The twenty-eighth of…" at bounding box center [1028, 577] width 200 height 194
click at [1042, 570] on textarea "העליה לתורה תתקיים אי”ה בשבת קודש פרשת לך לך ח’ חשון תשע”ט The twenty-eighth of…" at bounding box center [1028, 577] width 200 height 194
click at [1024, 569] on textarea "העליה לתורה תתקיים אי”ה בשבת קודש פרשת לך לך ח’ חשון תשע”ט The twenty-eighth of…" at bounding box center [1028, 577] width 200 height 194
drag, startPoint x: 1106, startPoint y: 569, endPoint x: 1130, endPoint y: 566, distance: 24.2
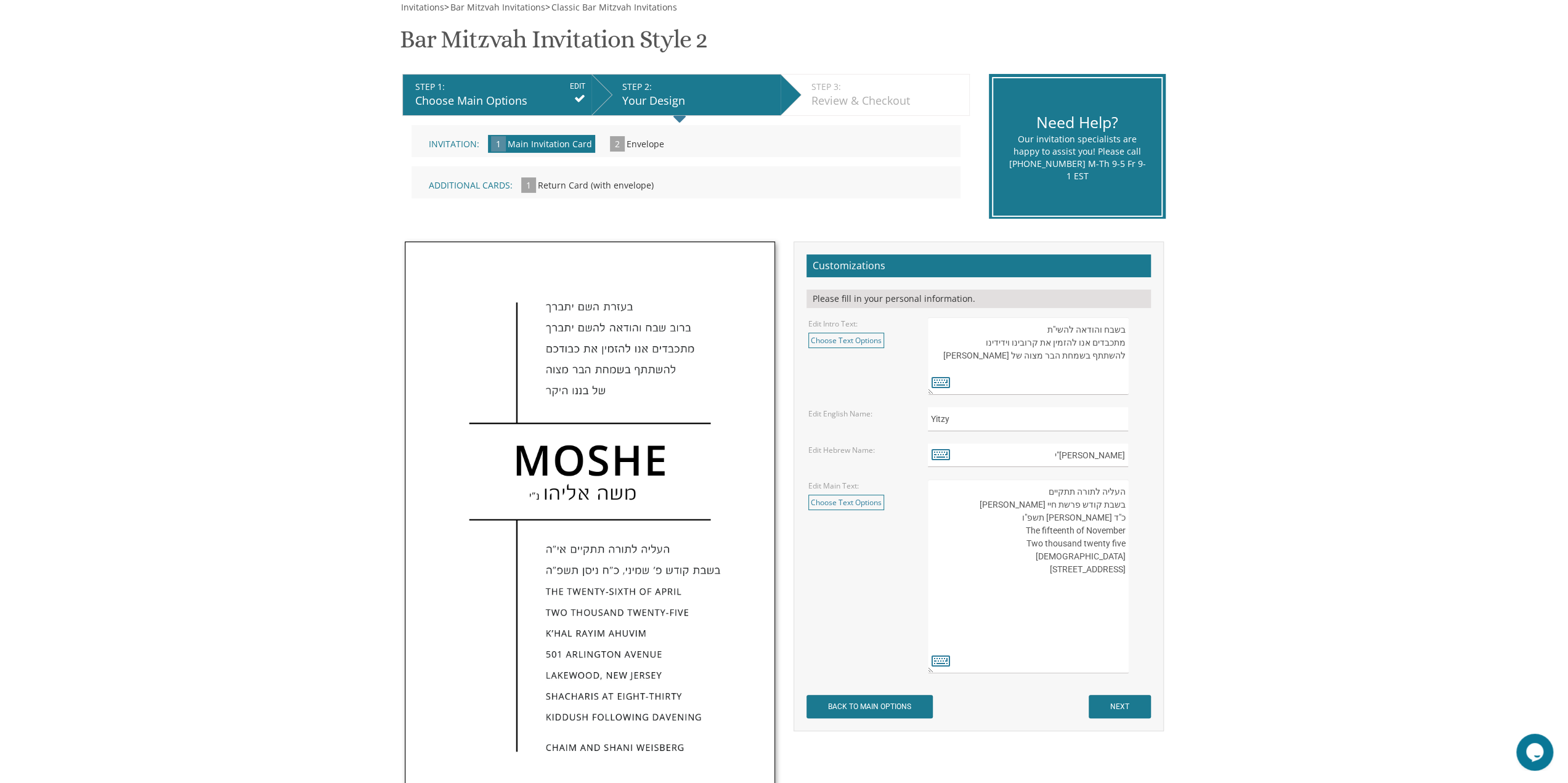
click at [1130, 566] on div "העליה לתורה תתקיים אי”ה בשבת קודש פרשת לך לך ח’ חשון תשע”ט The twenty-eighth of…" at bounding box center [1038, 577] width 220 height 194
click at [1047, 571] on textarea "העליה לתורה תתקיים אי”ה בשבת קודש פרשת לך לך ח’ חשון תשע”ט The twenty-eighth of…" at bounding box center [1028, 577] width 200 height 194
drag, startPoint x: 1125, startPoint y: 564, endPoint x: 1135, endPoint y: 572, distance: 12.8
click at [1126, 564] on textarea "העליה לתורה תתקיים אי”ה בשבת קודש פרשת לך לך ח’ חשון תשע”ט The twenty-eighth of…" at bounding box center [1028, 577] width 200 height 194
click at [1059, 557] on textarea "העליה לתורה תתקיים אי”ה בשבת קודש פרשת לך לך ח’ חשון תשע”ט The twenty-eighth of…" at bounding box center [1028, 577] width 200 height 194
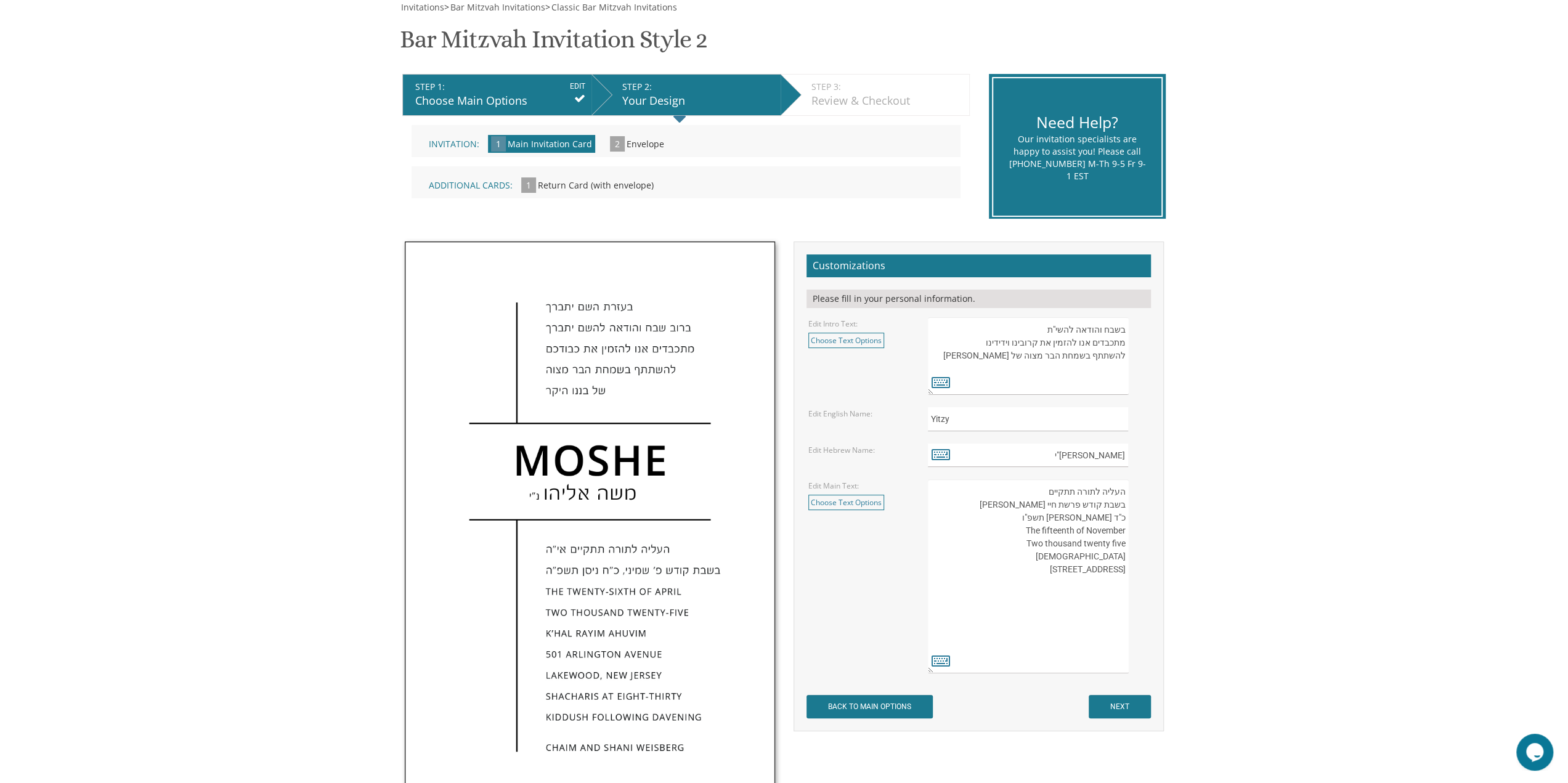
click at [1040, 570] on textarea "העליה לתורה תתקיים אי”ה בשבת קודש פרשת לך לך ח’ חשון תשע”ט The twenty-eighth of…" at bounding box center [1028, 577] width 200 height 194
click at [1126, 575] on textarea "העליה לתורה תתקיים אי”ה בשבת קודש פרשת לך לך ח’ חשון תשע”ט The twenty-eighth of…" at bounding box center [1028, 577] width 200 height 194
drag, startPoint x: 1126, startPoint y: 575, endPoint x: 1119, endPoint y: 579, distance: 8.1
click at [1119, 579] on textarea "העליה לתורה תתקיים אי”ה בשבת קודש פרשת לך לך ח’ חשון תשע”ט The twenty-eighth of…" at bounding box center [1028, 577] width 200 height 194
click at [1100, 570] on textarea "העליה לתורה תתקיים אי”ה בשבת קודש פרשת לך לך ח’ חשון תשע”ט The twenty-eighth of…" at bounding box center [1028, 577] width 200 height 194
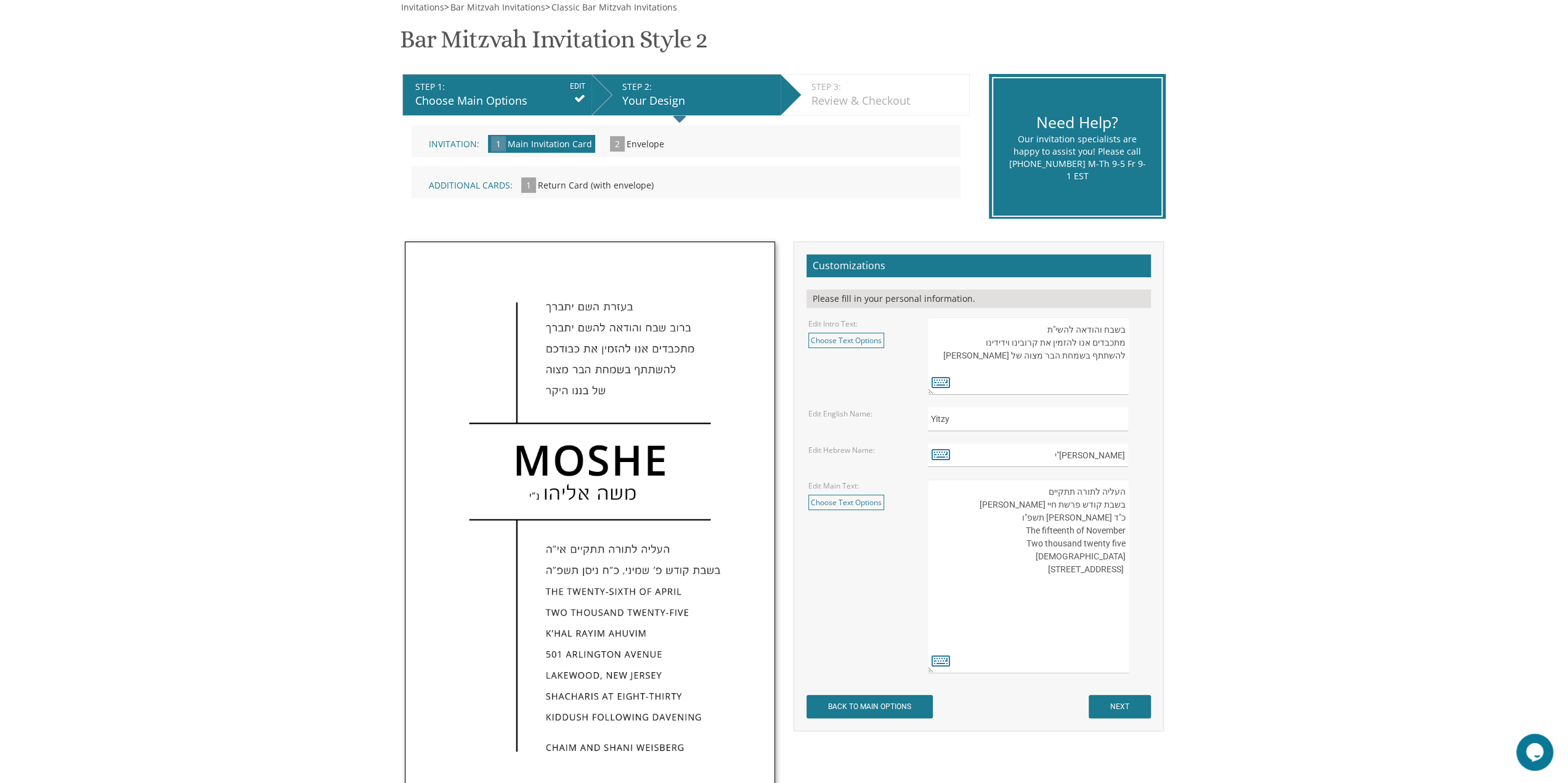
click at [1107, 572] on textarea "העליה לתורה תתקיים אי”ה בשבת קודש פרשת לך לך ח’ חשון תשע”ט The twenty-eighth of…" at bounding box center [1028, 577] width 200 height 194
drag, startPoint x: 1104, startPoint y: 571, endPoint x: 1127, endPoint y: 575, distance: 23.3
click at [1127, 575] on textarea "העליה לתורה תתקיים אי”ה בשבת קודש פרשת לך לך ח’ חשון תשע”ט The twenty-eighth of…" at bounding box center [1028, 577] width 200 height 194
click at [1055, 570] on textarea "העליה לתורה תתקיים אי”ה בשבת קודש פרשת לך לך ח’ חשון תשע”ט The twenty-eighth of…" at bounding box center [1028, 577] width 200 height 194
paste textarea "3009"
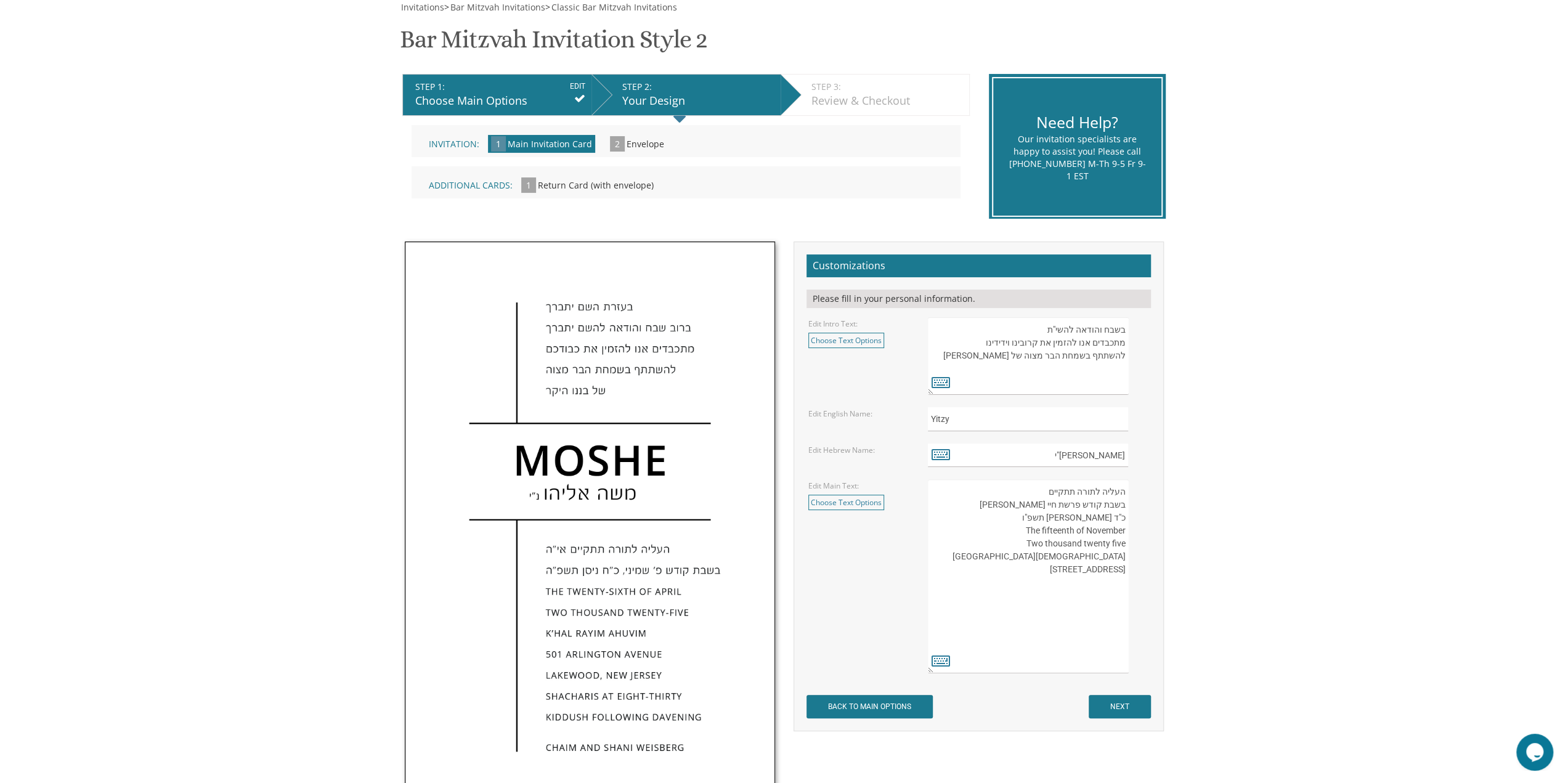
click at [1040, 576] on textarea "העליה לתורה תתקיים אי”ה בשבת קודש פרשת לך לך ח’ חשון תשע”ט The twenty-eighth of…" at bounding box center [1028, 577] width 200 height 194
click at [1082, 606] on textarea "העליה לתורה תתקיים אי”ה בשבת קודש פרשת לך לך ח’ חשון תשע”ט The twenty-eighth of…" at bounding box center [1028, 577] width 200 height 194
drag, startPoint x: 1115, startPoint y: 633, endPoint x: 1124, endPoint y: 570, distance: 63.6
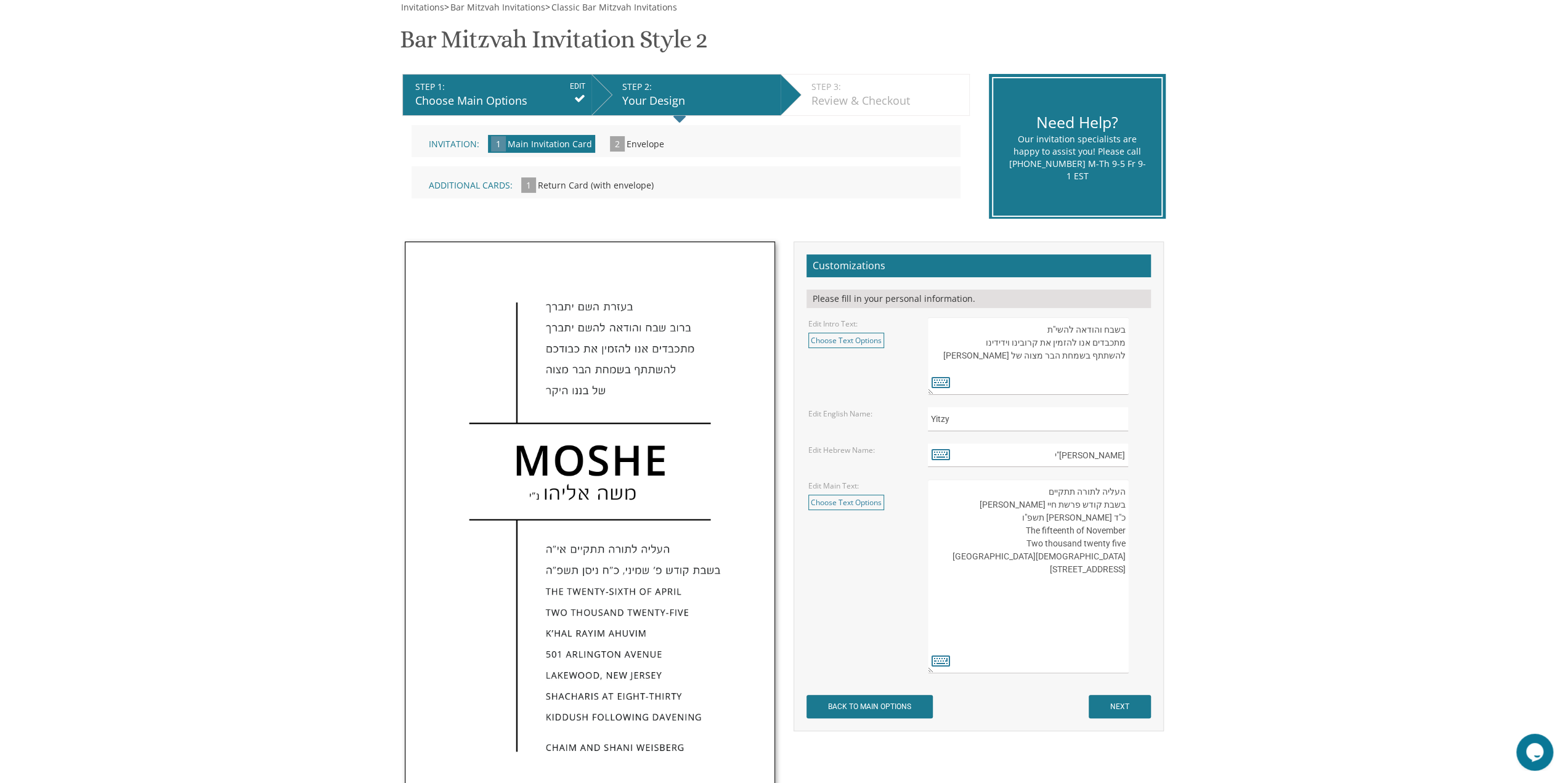
click at [1124, 570] on textarea "העליה לתורה תתקיים אי”ה בשבת קודש פרשת לך לך ח’ חשון תשע”ט The twenty-eighth of…" at bounding box center [1028, 577] width 200 height 194
drag, startPoint x: 1011, startPoint y: 557, endPoint x: 1129, endPoint y: 568, distance: 118.5
click at [1129, 568] on div "העליה לתורה תתקיים אי”ה בשבת קודש פרשת לך לך ח’ חשון תשע”ט The twenty-eighth of…" at bounding box center [1038, 577] width 220 height 194
click at [1126, 560] on textarea "העליה לתורה תתקיים אי”ה בשבת קודש פרשת לך לך ח’ חשון תשע”ט The twenty-eighth of…" at bounding box center [1028, 577] width 200 height 194
drag, startPoint x: 1035, startPoint y: 570, endPoint x: 1140, endPoint y: 579, distance: 105.4
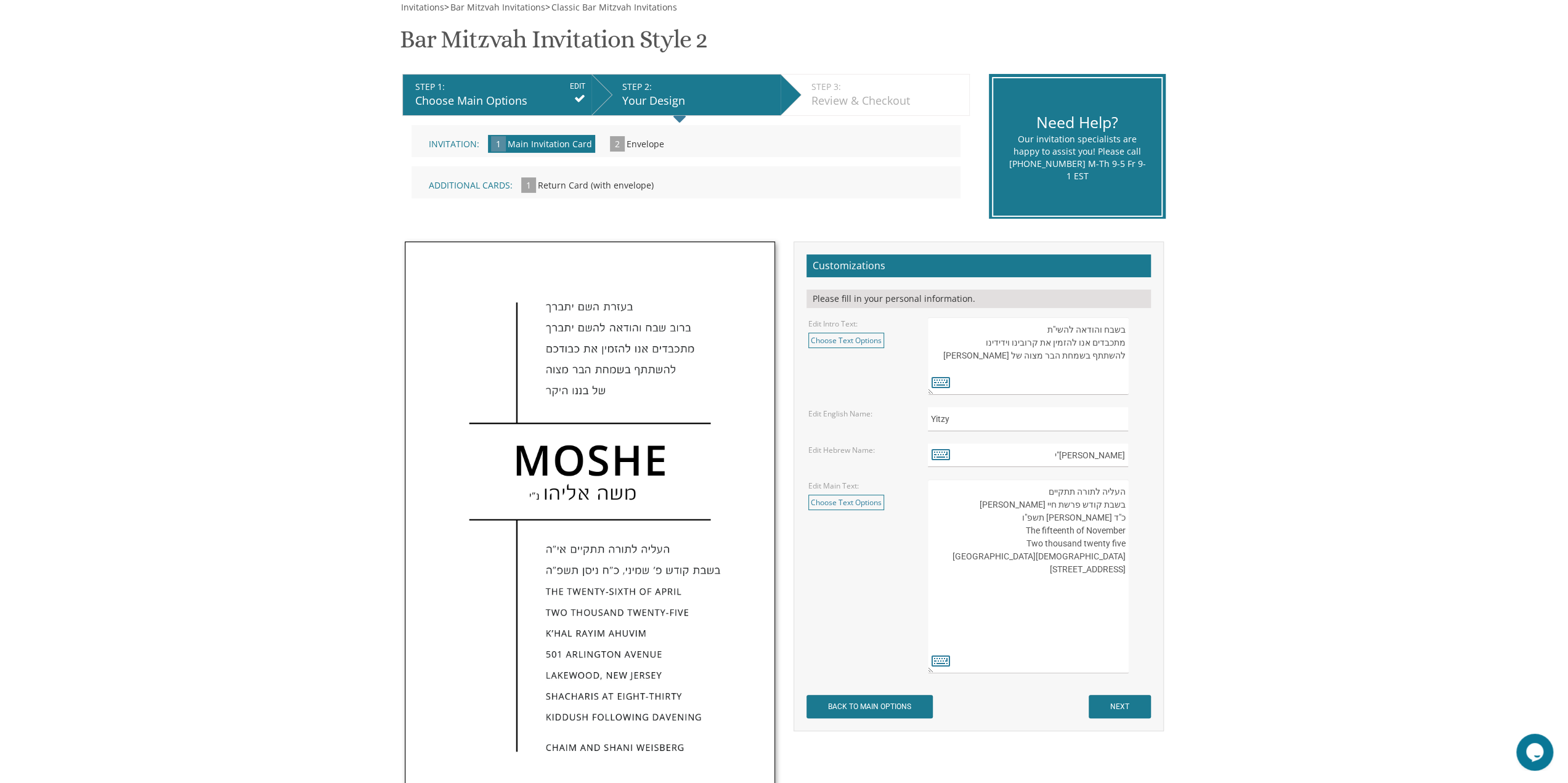
click at [1140, 579] on div "העליה לתורה תתקיים אי”ה בשבת קודש פרשת לך לך ח’ חשון תשע”ט The twenty-eighth of…" at bounding box center [1038, 577] width 220 height 194
paste textarea "3009 Northbrook Road Baltimore, Maryland Shacharit at Nine O'Clock Kiddush foll…"
click at [1059, 595] on textarea "העליה לתורה תתקיים אי”ה בשבת קודש פרשת לך לך ח’ חשון תשע”ט The twenty-eighth of…" at bounding box center [1028, 577] width 200 height 194
click at [1127, 609] on textarea "העליה לתורה תתקיים אי”ה בשבת קודש פרשת לך לך ח’ חשון תשע”ט The twenty-eighth of…" at bounding box center [1028, 577] width 200 height 194
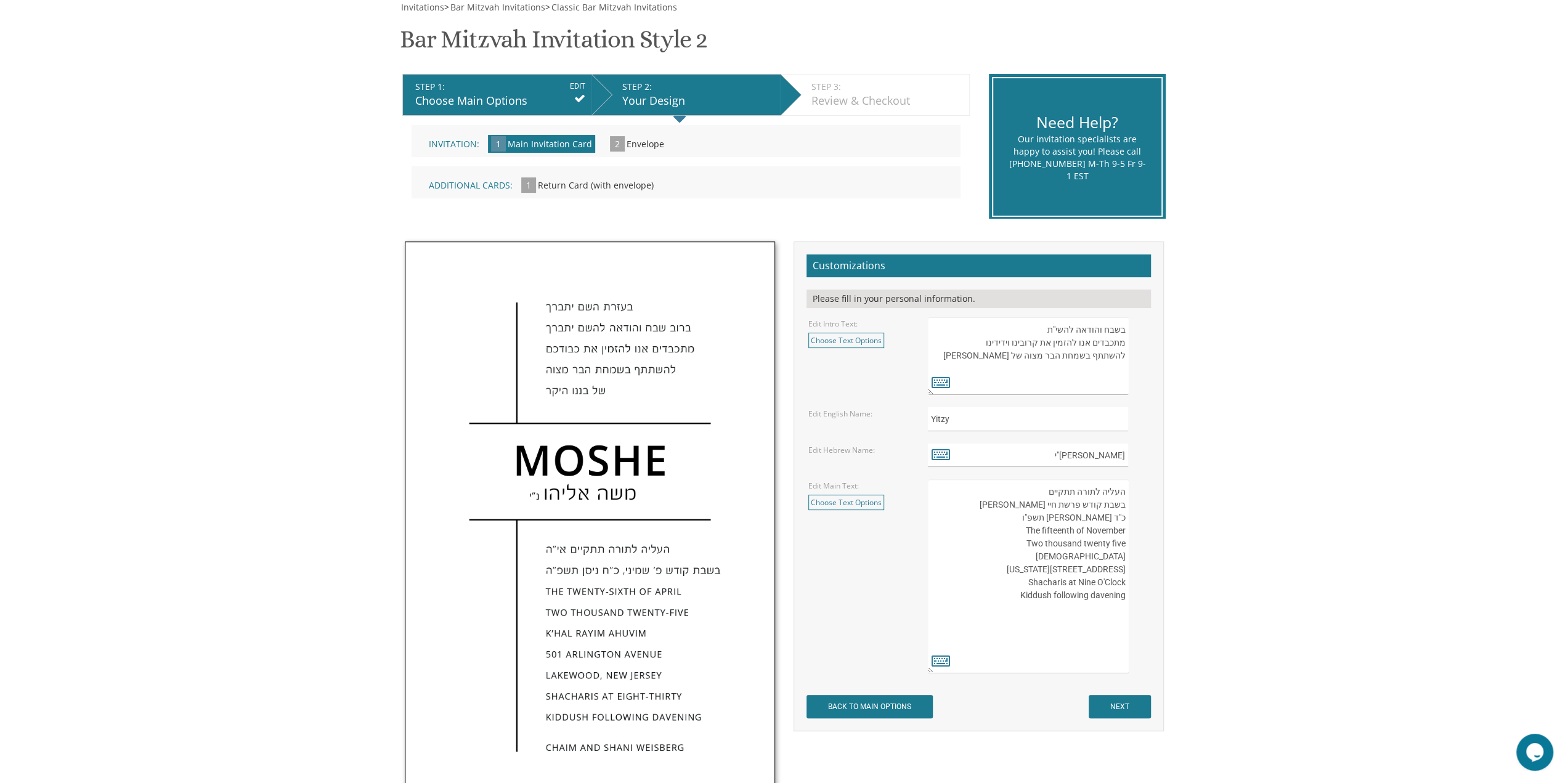
click at [1132, 641] on div "העליה לתורה תתקיים אי”ה בשבת קודש פרשת לך לך ח’ חשון תשע”ט The twenty-eighth of…" at bounding box center [1038, 577] width 220 height 194
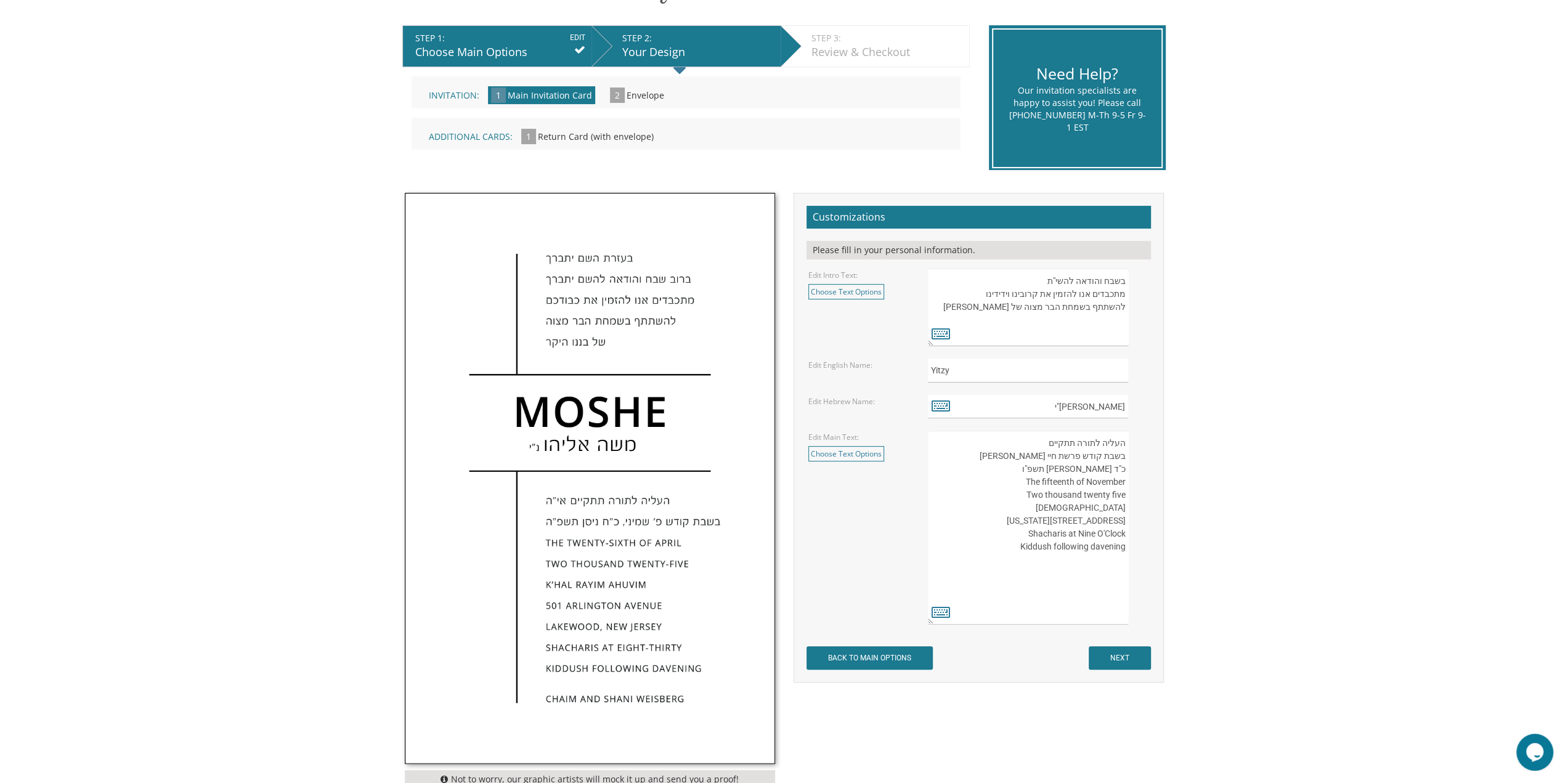
scroll to position [234, 0]
click at [1106, 591] on textarea "העליה לתורה תתקיים אי”ה בשבת קודש פרשת לך לך ח’ חשון תשע”ט The twenty-eighth of…" at bounding box center [1028, 527] width 200 height 194
click at [1125, 557] on textarea "העליה לתורה תתקיים אי”ה בשבת קודש פרשת לך לך ח’ חשון תשע”ט The twenty-eighth of…" at bounding box center [1028, 527] width 200 height 194
click at [1009, 563] on textarea "העליה לתורה תתקיים אי”ה בשבת קודש פרשת לך לך ח’ חשון תשע”ט The twenty-eighth of…" at bounding box center [1028, 527] width 200 height 194
paste textarea "Yonah and Rivky Abraham תפארת בנים אבותם David and Henchy Abraham Allan and Deb…"
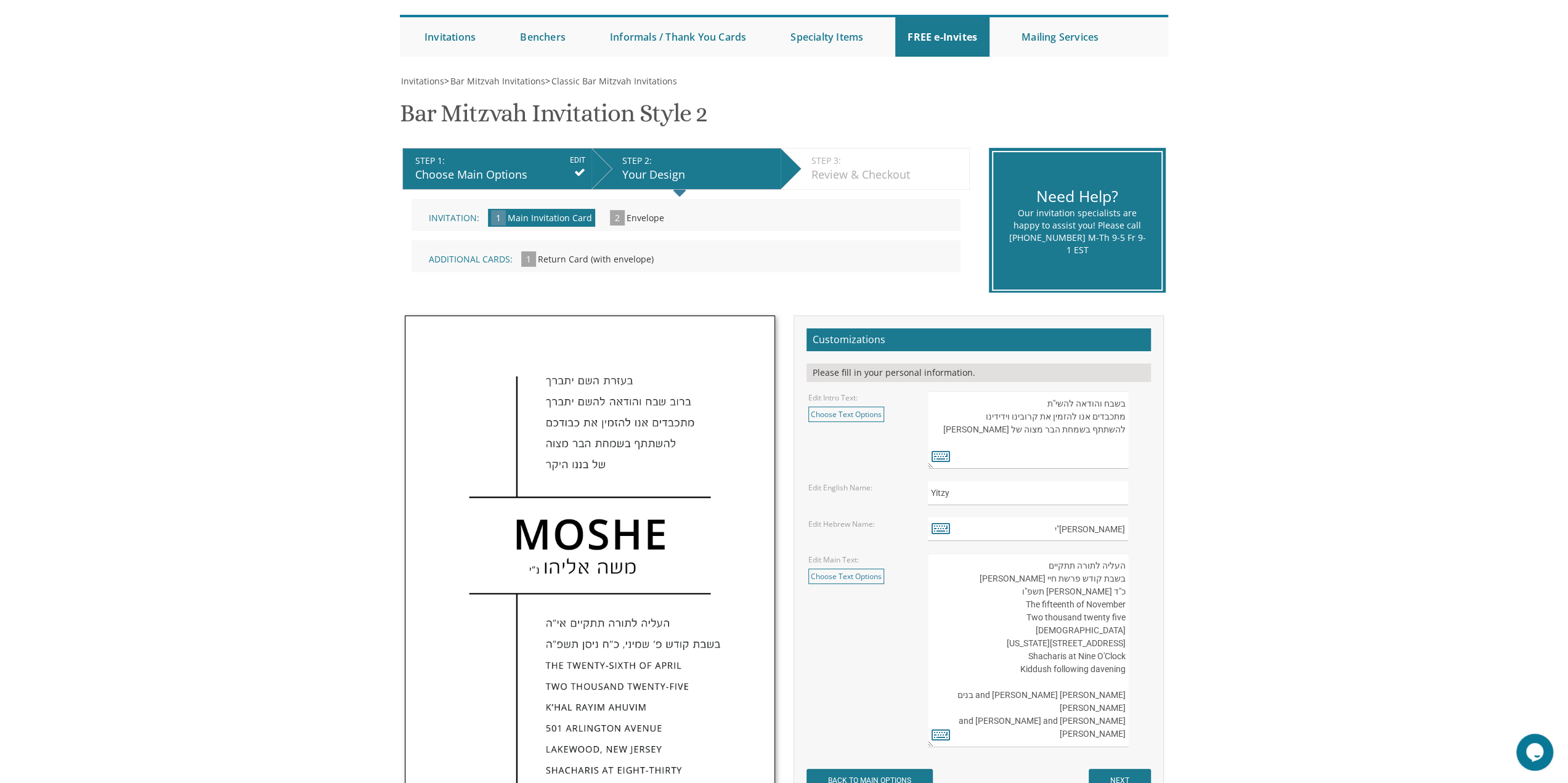
scroll to position [26, 0]
click at [1103, 666] on textarea "העליה לתורה תתקיים אי”ה בשבת קודש פרשת לך לך ח’ חשון תשע”ט The twenty-eighth of…" at bounding box center [1028, 651] width 200 height 194
drag, startPoint x: 1103, startPoint y: 666, endPoint x: 1112, endPoint y: 680, distance: 16.6
click at [1103, 666] on textarea "העליה לתורה תתקיים אי”ה בשבת קודש פרשת לך לך ח’ חשון תשע”ט The twenty-eighth of…" at bounding box center [1028, 651] width 200 height 194
click at [1121, 702] on textarea "העליה לתורה תתקיים אי”ה בשבת קודש פרשת לך לך ח’ חשון תשע”ט The twenty-eighth of…" at bounding box center [1028, 651] width 200 height 194
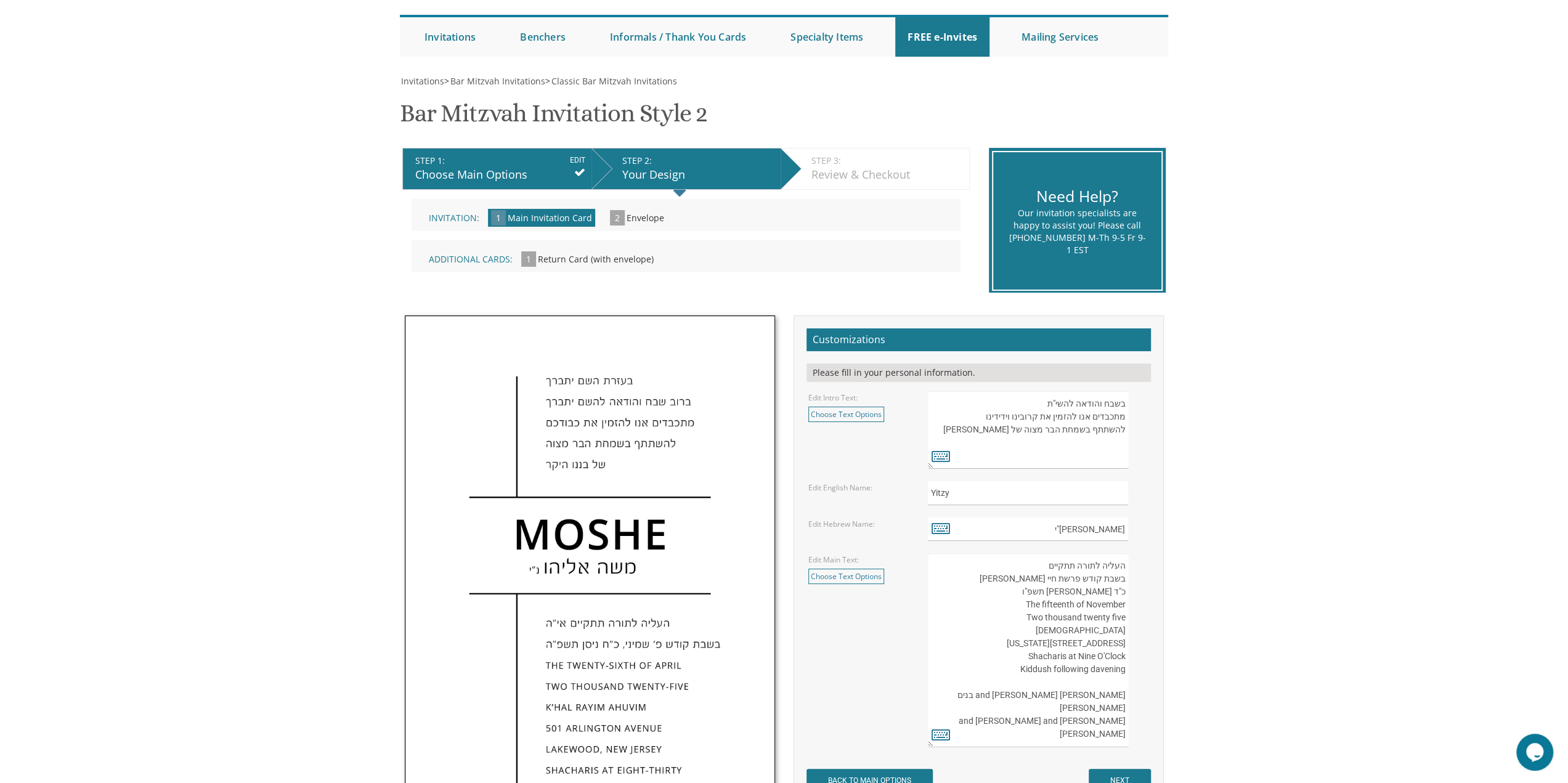
click at [1111, 672] on textarea "העליה לתורה תתקיים אי”ה בשבת קודש פרשת לך לך ח’ חשון תשע”ט The twenty-eighth of…" at bounding box center [1028, 651] width 200 height 194
click at [1123, 692] on textarea "העליה לתורה תתקיים אי”ה בשבת קודש פרשת לך לך ח’ חשון תשע”ט The twenty-eighth of…" at bounding box center [1028, 651] width 200 height 194
type textarea "העליה לתורה תתקיים בשבת קודש פרשת חיי שרה כ"ד חשון תשפ"ו The fifteenth of Novem…"
click at [1119, 777] on input "NEXT" at bounding box center [1119, 780] width 62 height 23
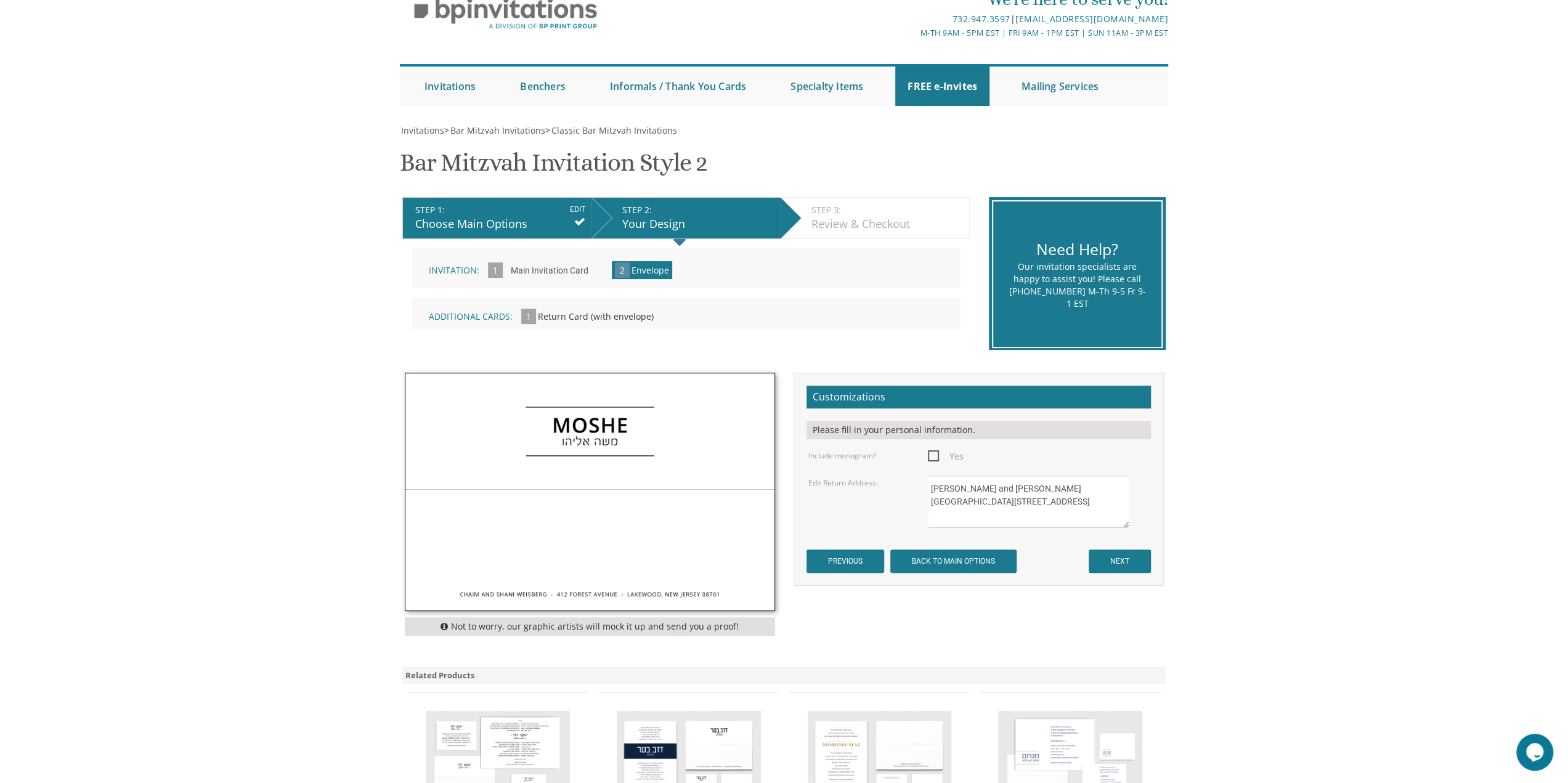
click at [939, 458] on span "Yes" at bounding box center [946, 456] width 36 height 16
click at [936, 458] on input "Yes" at bounding box center [932, 455] width 8 height 8
checkbox input "true"
click at [1044, 492] on textarea "[PERSON_NAME] and [PERSON_NAME][GEOGRAPHIC_DATA][STREET_ADDRESS]" at bounding box center [1028, 501] width 200 height 52
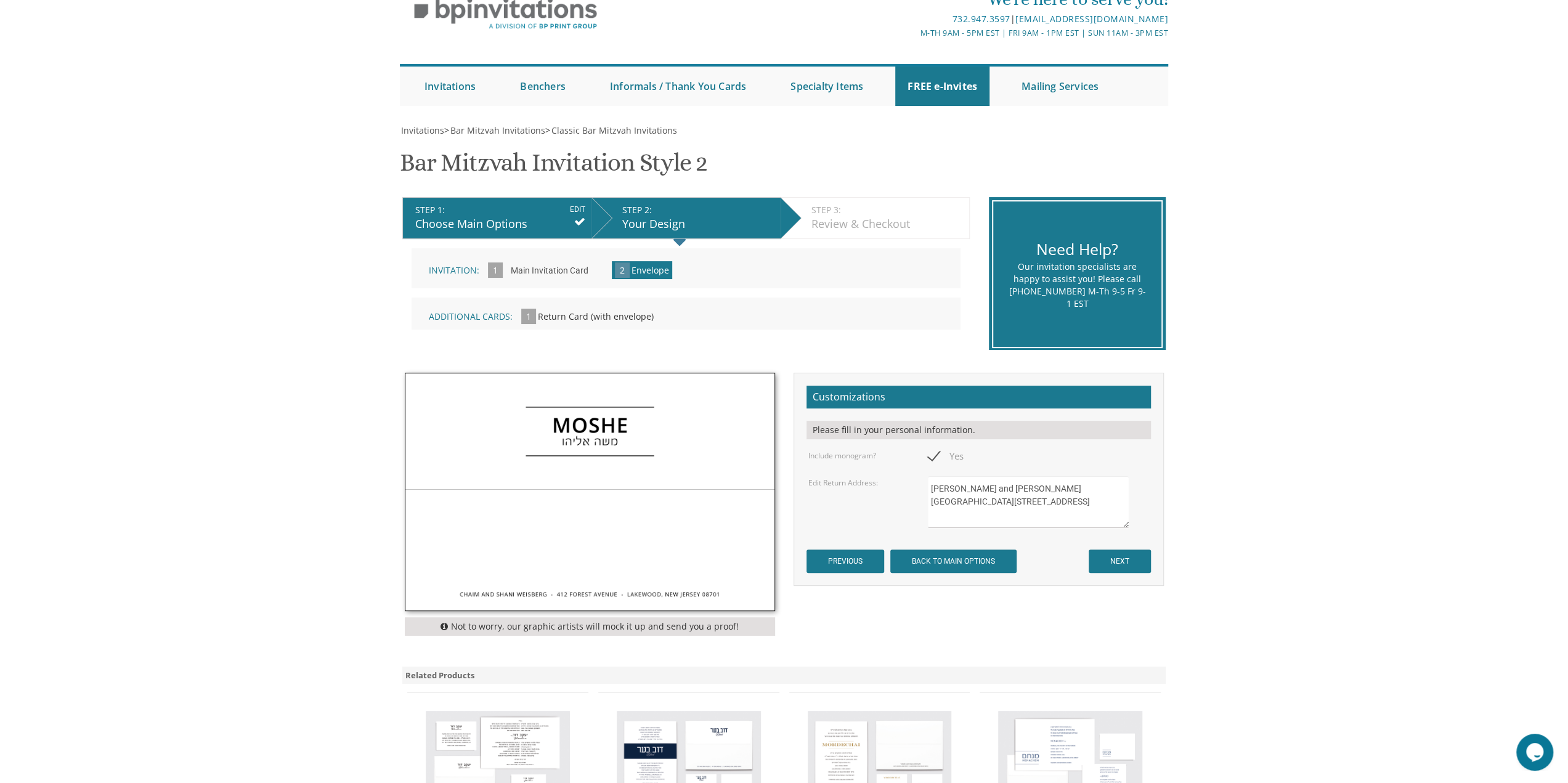
click at [1044, 492] on textarea "[PERSON_NAME] and [PERSON_NAME][GEOGRAPHIC_DATA][STREET_ADDRESS]" at bounding box center [1028, 501] width 200 height 52
drag, startPoint x: 1044, startPoint y: 492, endPoint x: 1032, endPoint y: 520, distance: 30.5
click at [1032, 520] on textarea "Chaim and Shani Weisberg 412 Forest Avenue Lakewood, NJ 08701" at bounding box center [1028, 501] width 200 height 52
type textarea "Yonah and Rivky Abraham 6711 Westbrook Road Baltimore, Maryland 21215"
click at [1103, 563] on input "NEXT" at bounding box center [1119, 561] width 62 height 23
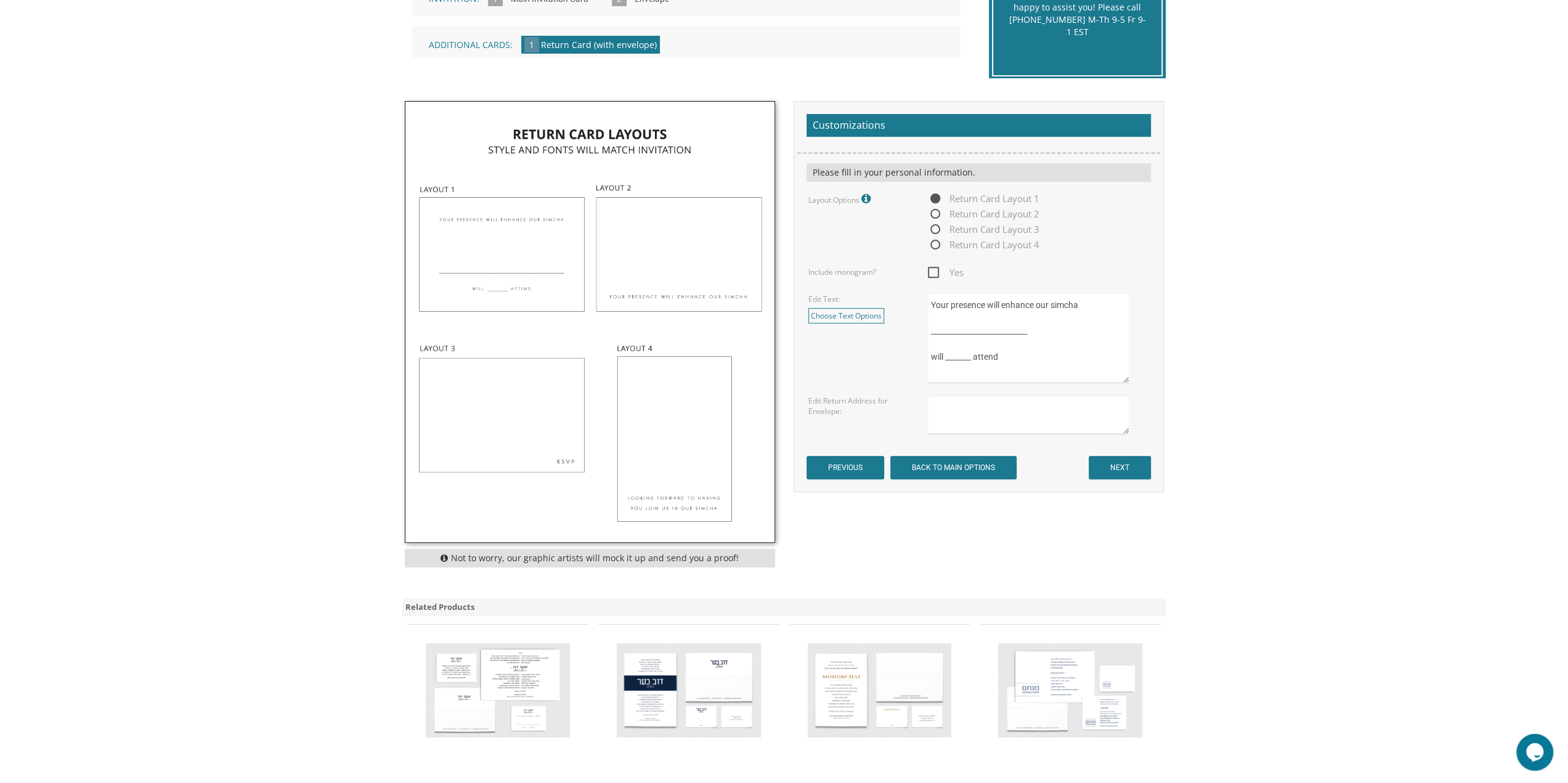
scroll to position [370, 0]
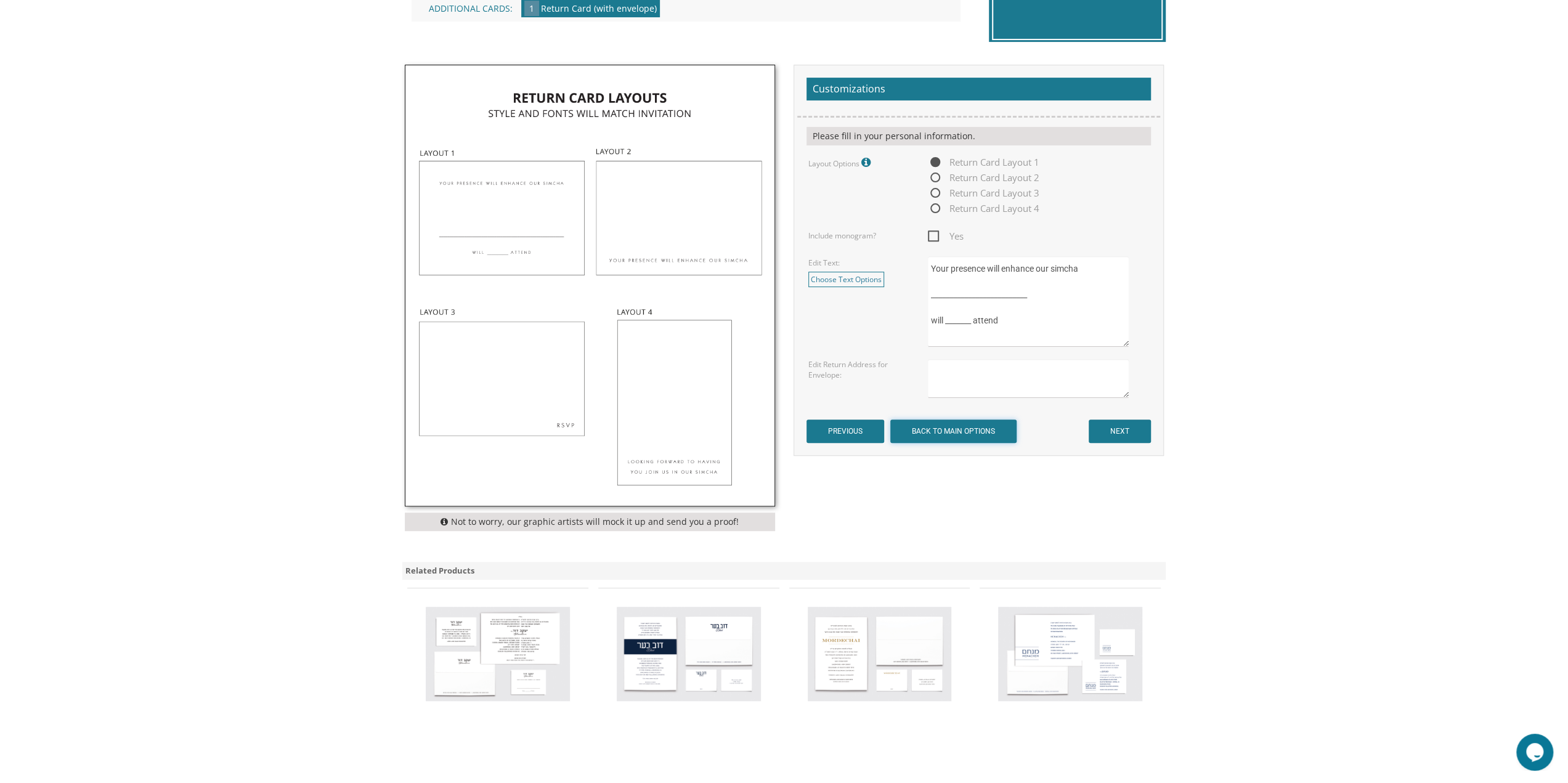
click at [928, 441] on input "BACK TO MAIN OPTIONS" at bounding box center [953, 431] width 126 height 23
click at [935, 430] on input "BACK TO MAIN OPTIONS" at bounding box center [953, 431] width 126 height 23
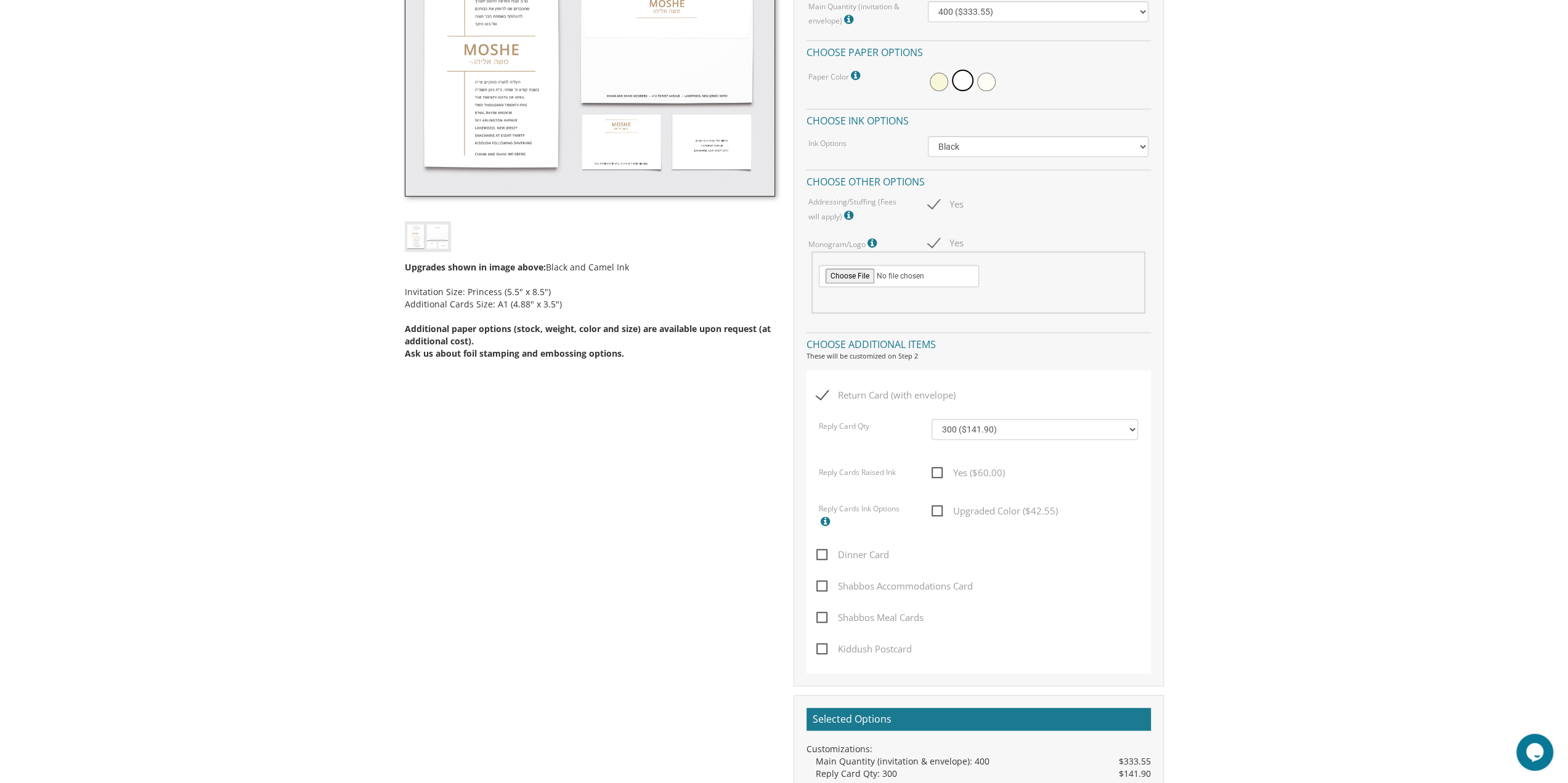
scroll to position [431, 0]
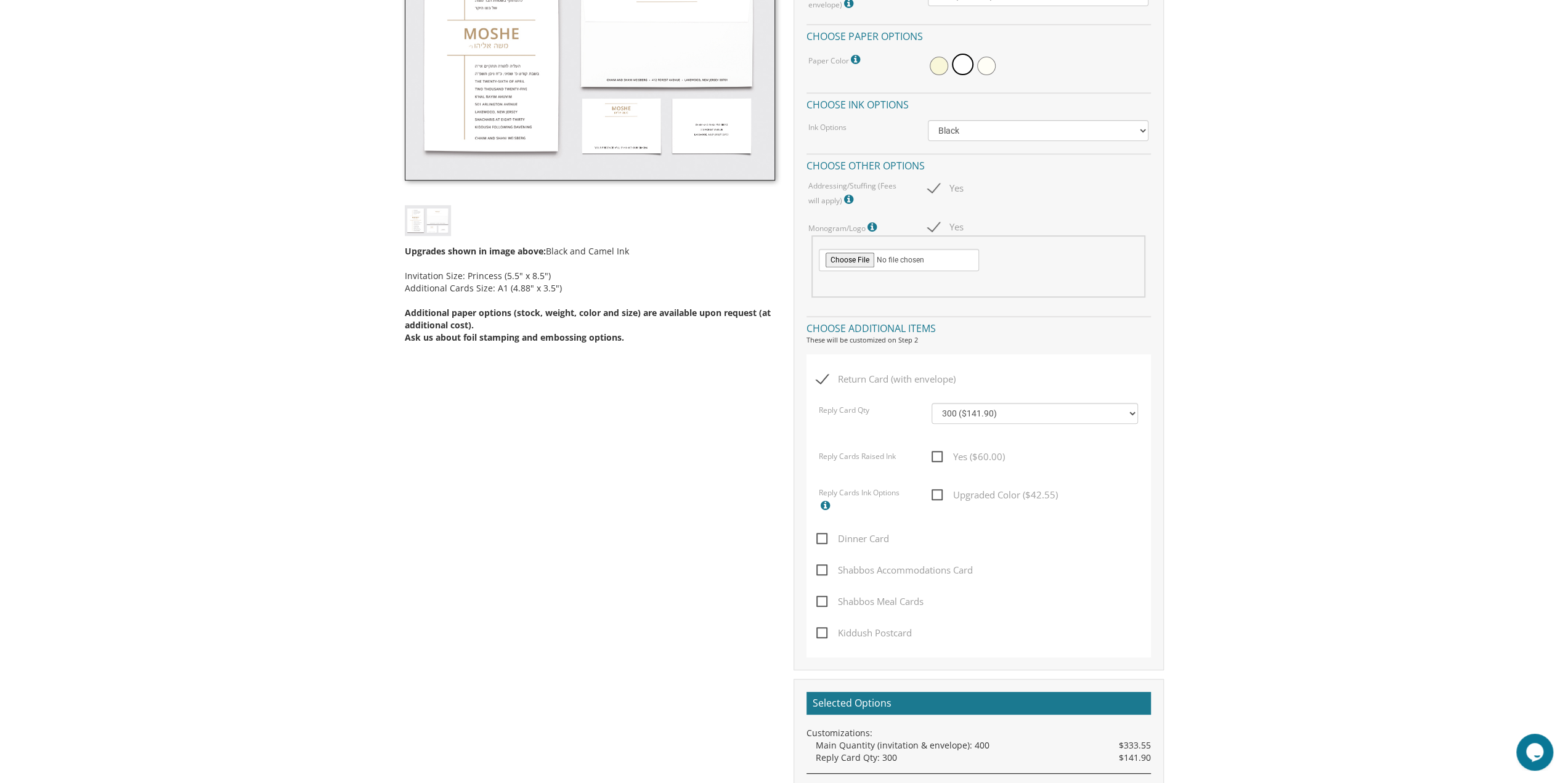
click at [828, 541] on span "Dinner Card" at bounding box center [852, 539] width 72 height 16
click at [824, 541] on input "Dinner Card" at bounding box center [820, 537] width 8 height 8
checkbox input "true"
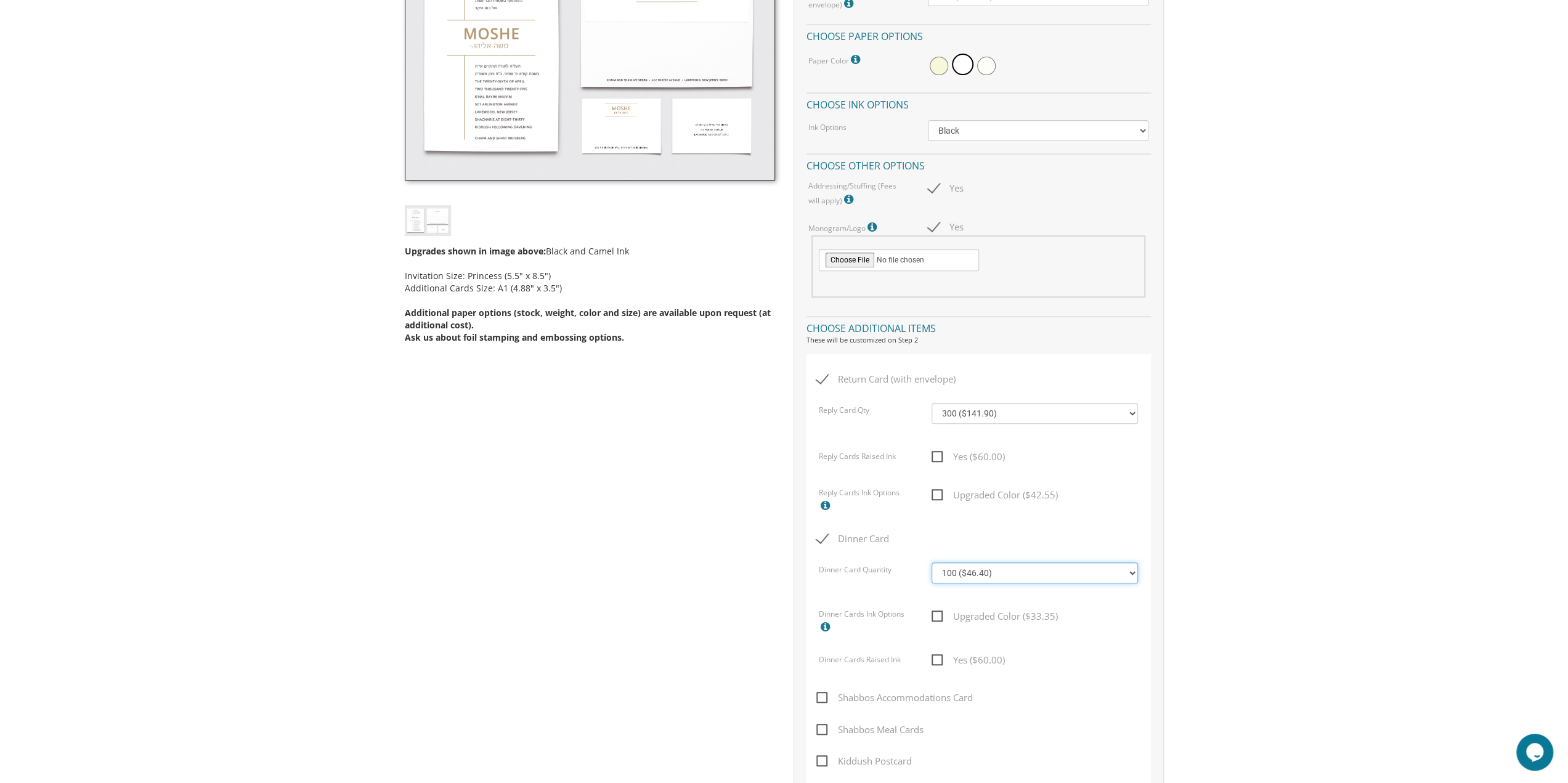
click at [985, 577] on select "100 ($46.40) 200 ($55.20) 300 ($61.85) 400 ($70.60) 500 ($77.20) 600 ($85.95) 7…" at bounding box center [1035, 573] width 206 height 21
select select "300"
click at [932, 563] on select "100 ($46.40) 200 ($55.20) 300 ($61.85) 400 ($70.60) 500 ($77.20) 600 ($85.95) 7…" at bounding box center [1035, 573] width 206 height 21
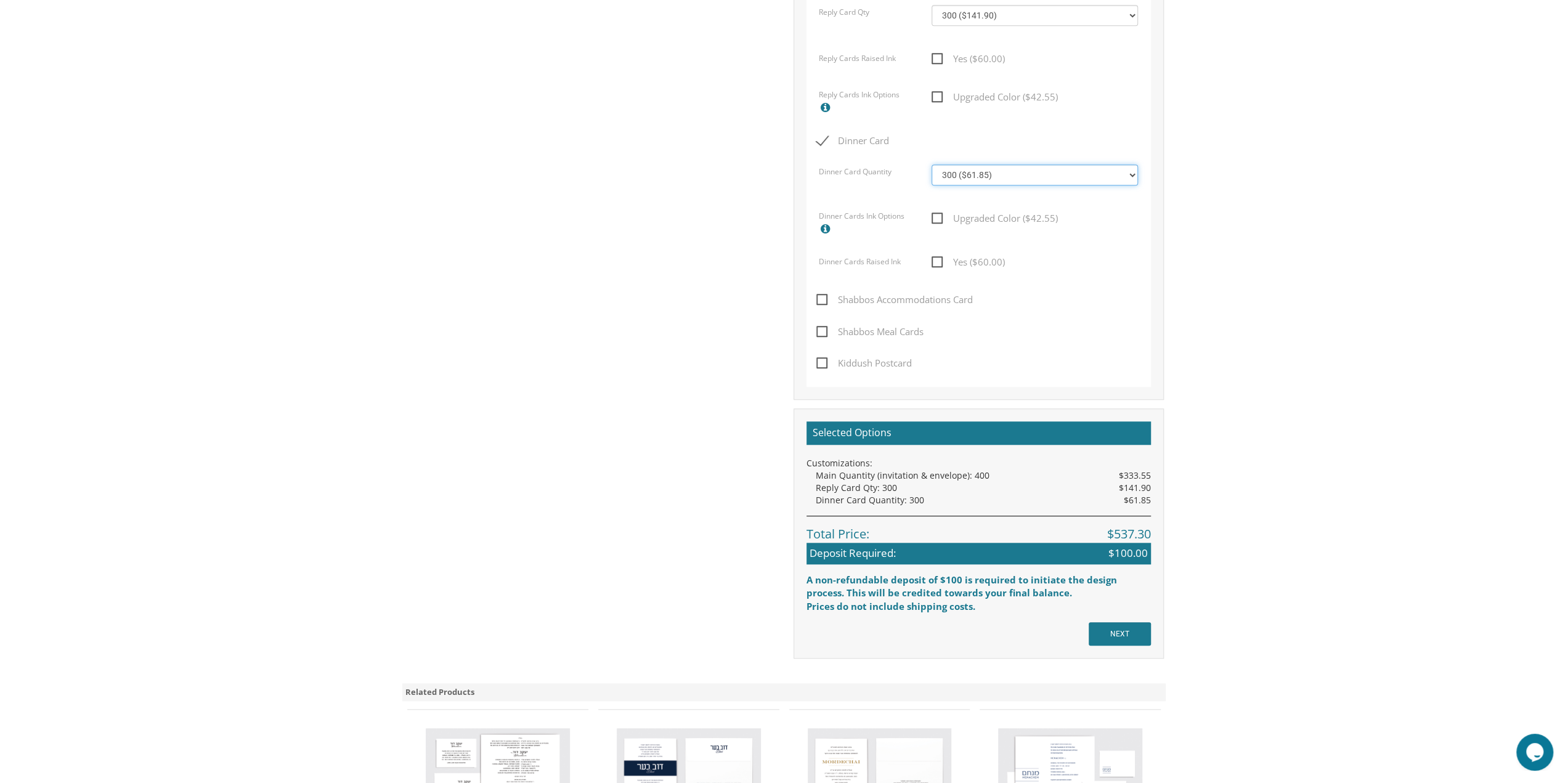
scroll to position [863, 0]
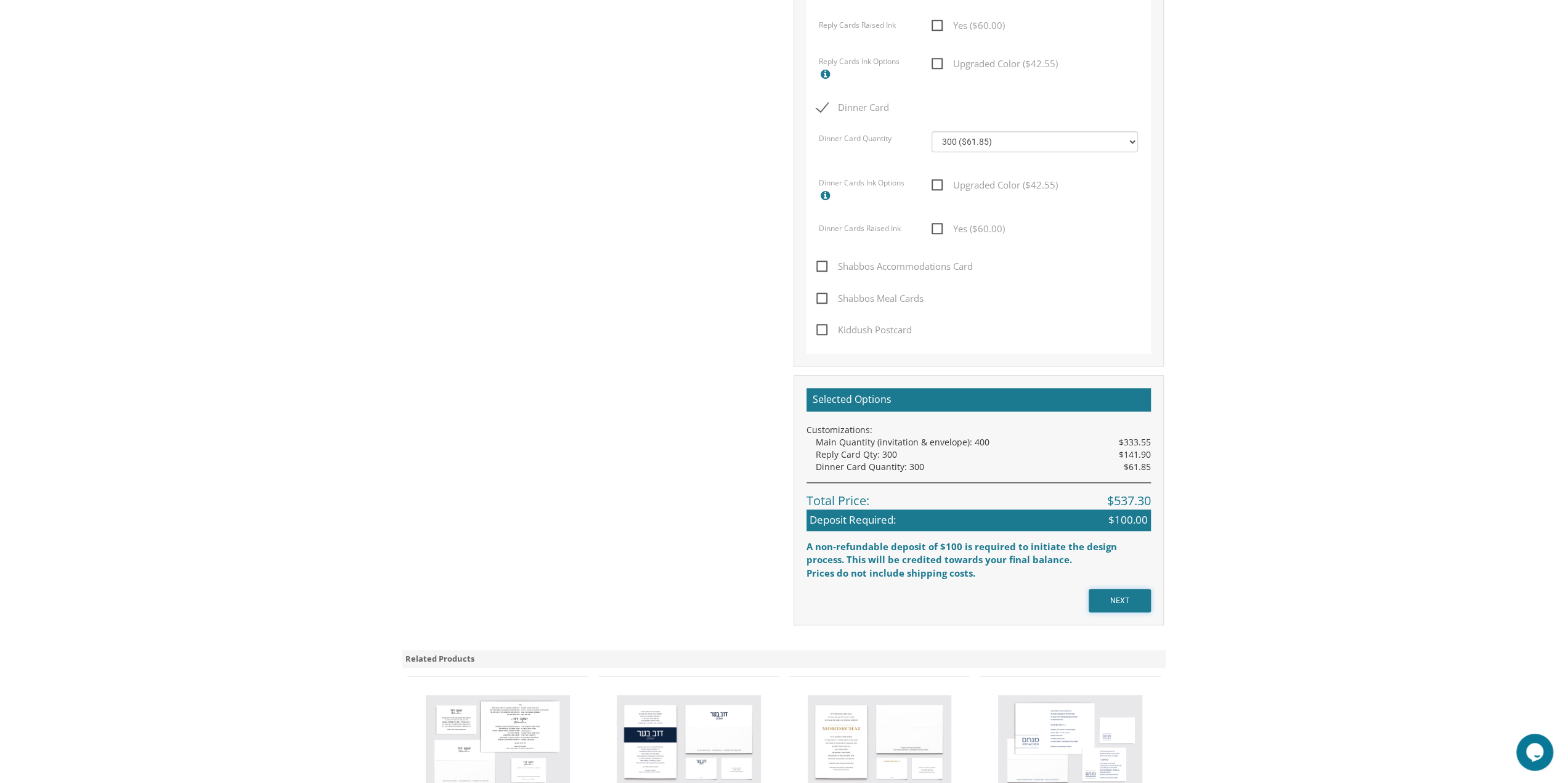
click at [1135, 602] on input "NEXT" at bounding box center [1119, 600] width 62 height 23
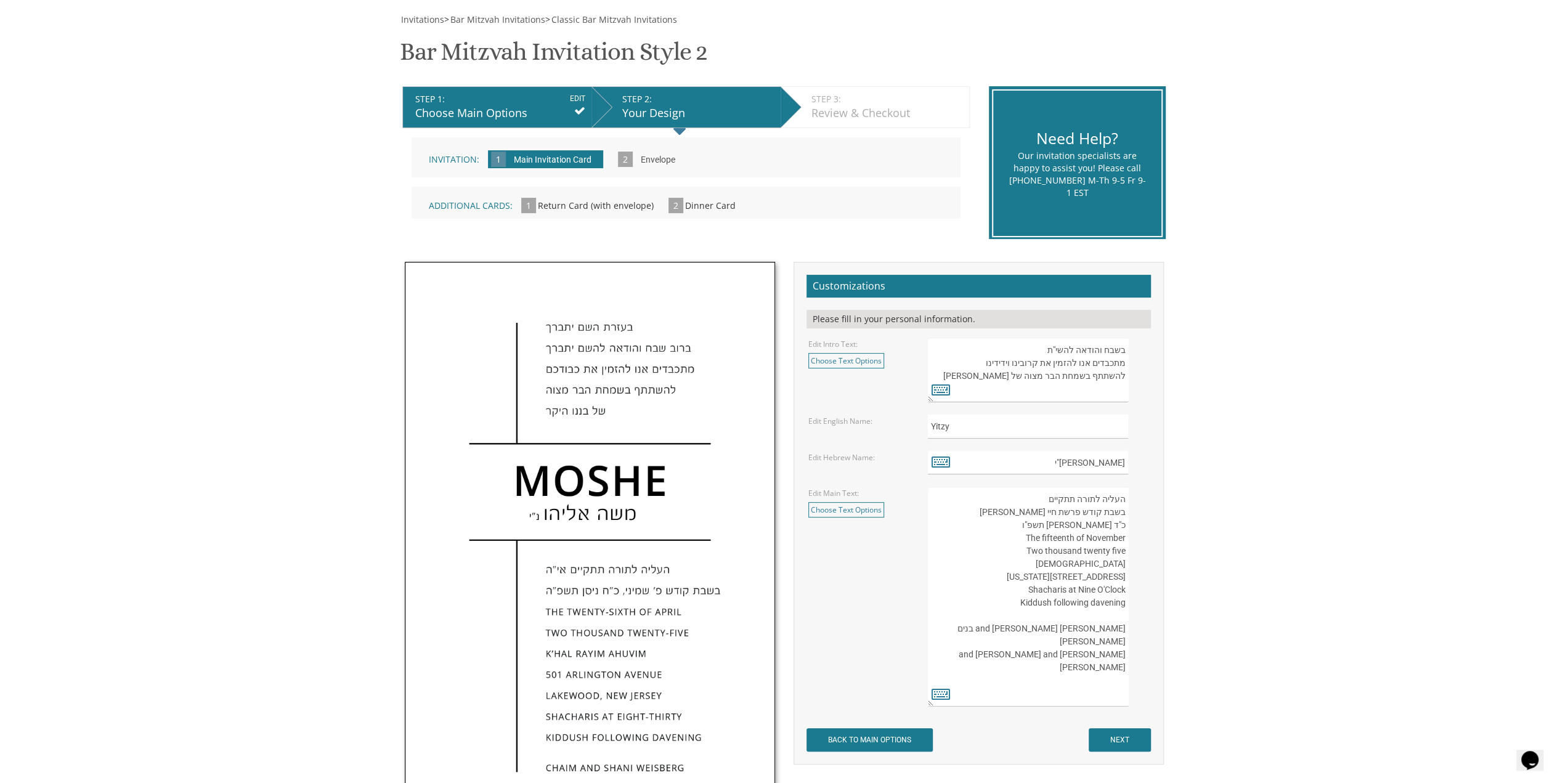
scroll to position [185, 0]
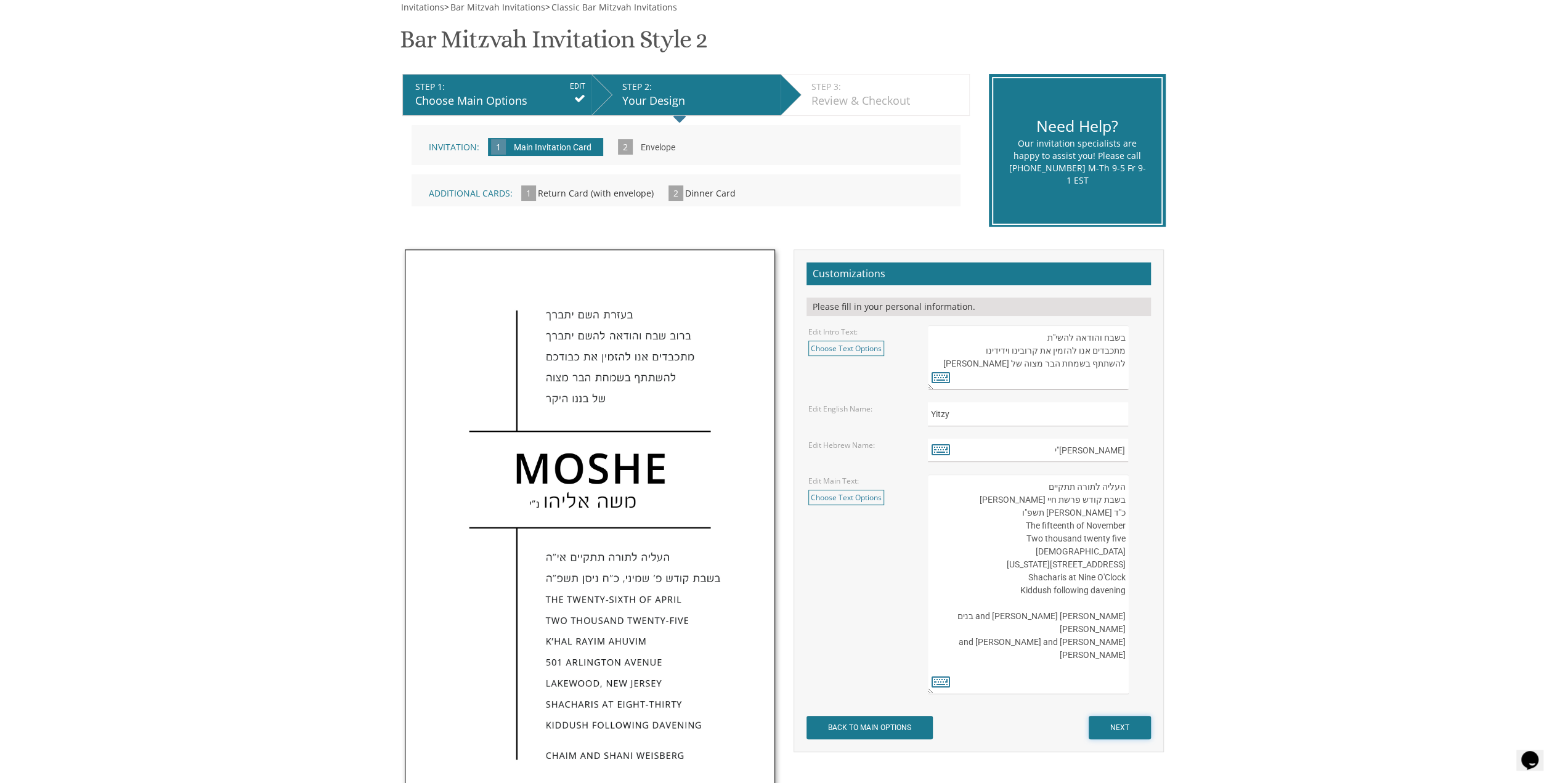
click at [1115, 730] on input "NEXT" at bounding box center [1119, 727] width 62 height 23
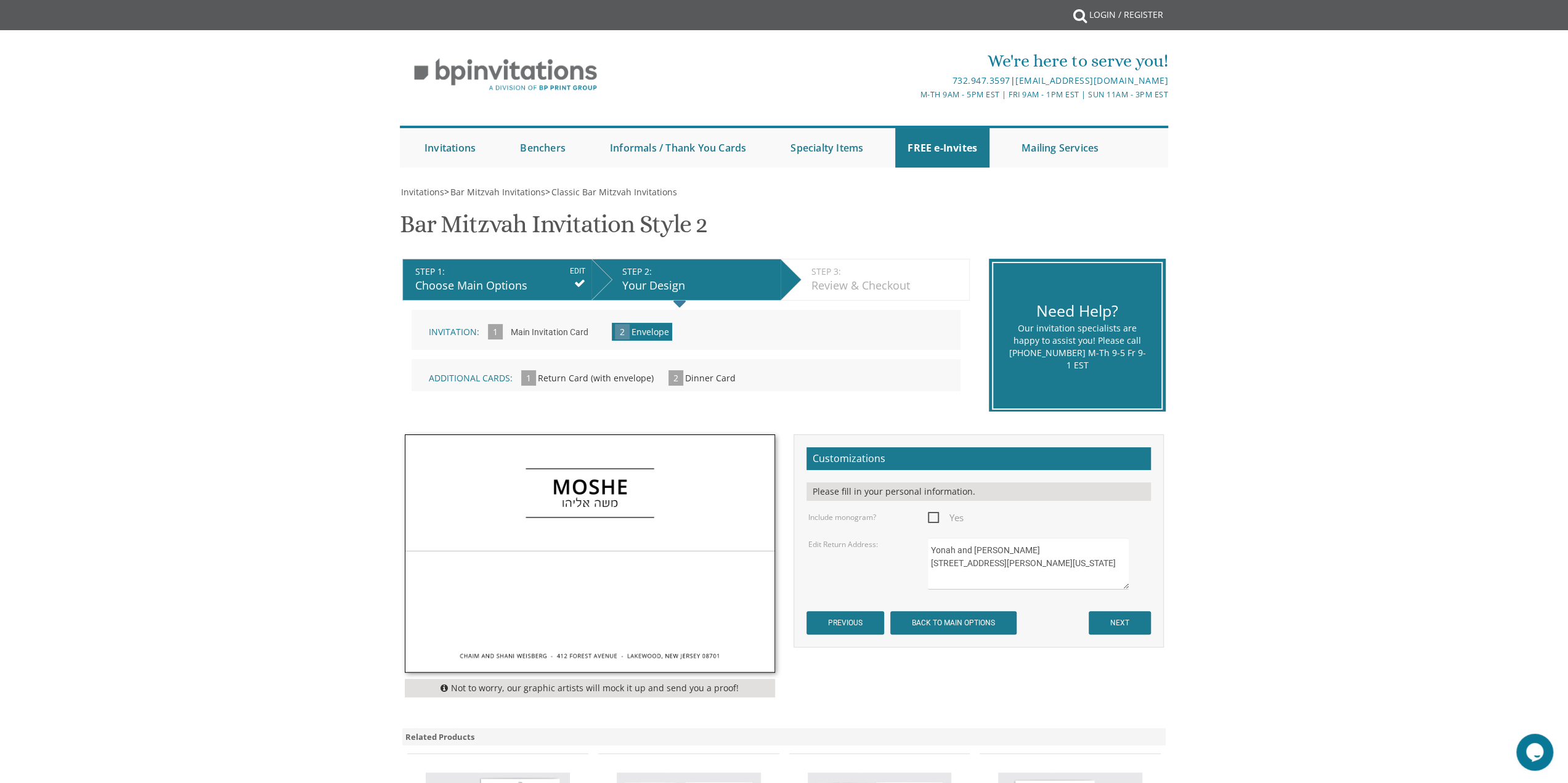
click at [934, 519] on span "Yes" at bounding box center [946, 518] width 36 height 16
click at [934, 519] on input "Yes" at bounding box center [932, 516] width 8 height 8
checkbox input "true"
click at [1118, 624] on input "NEXT" at bounding box center [1119, 622] width 62 height 23
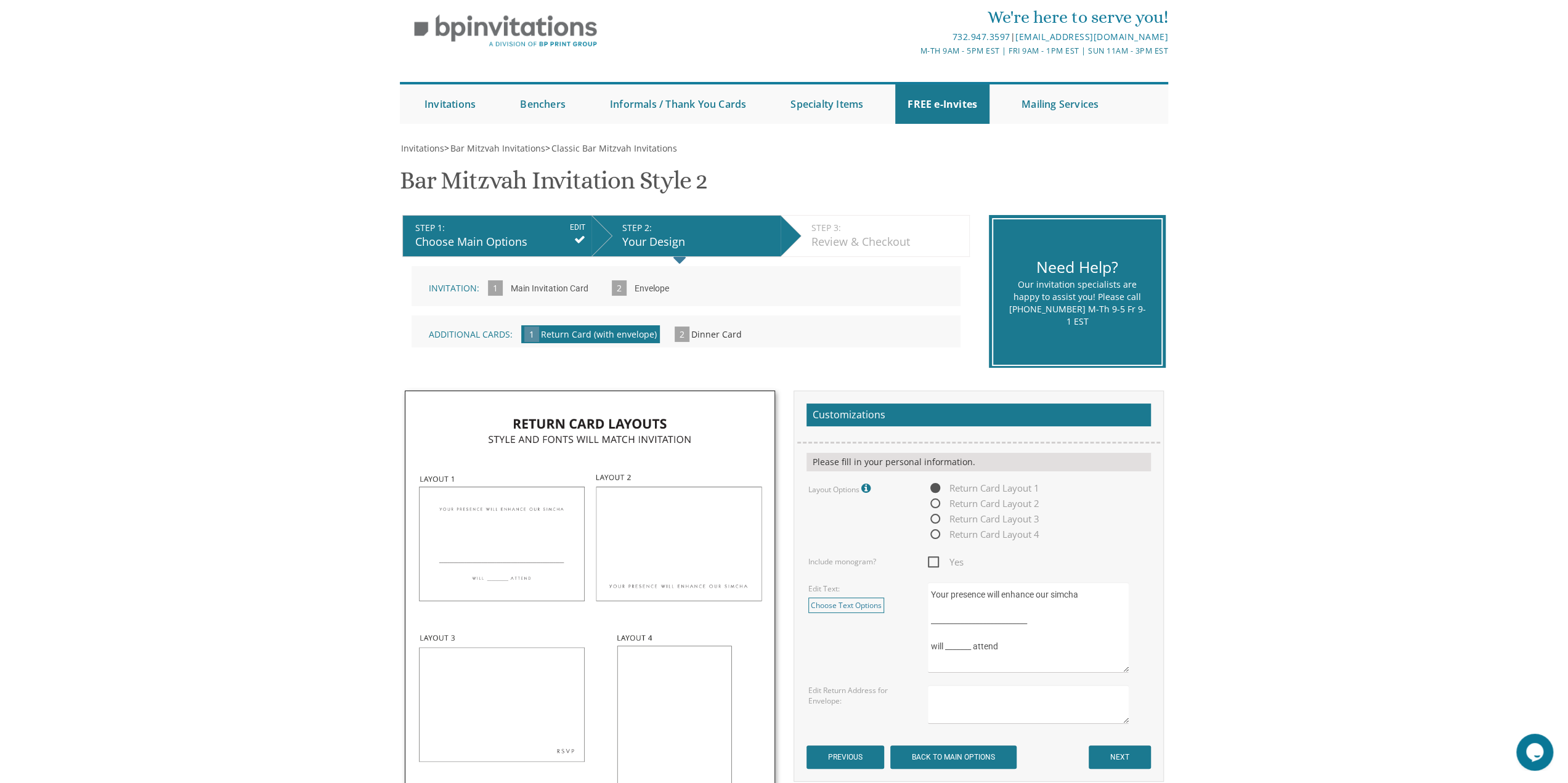
scroll to position [123, 0]
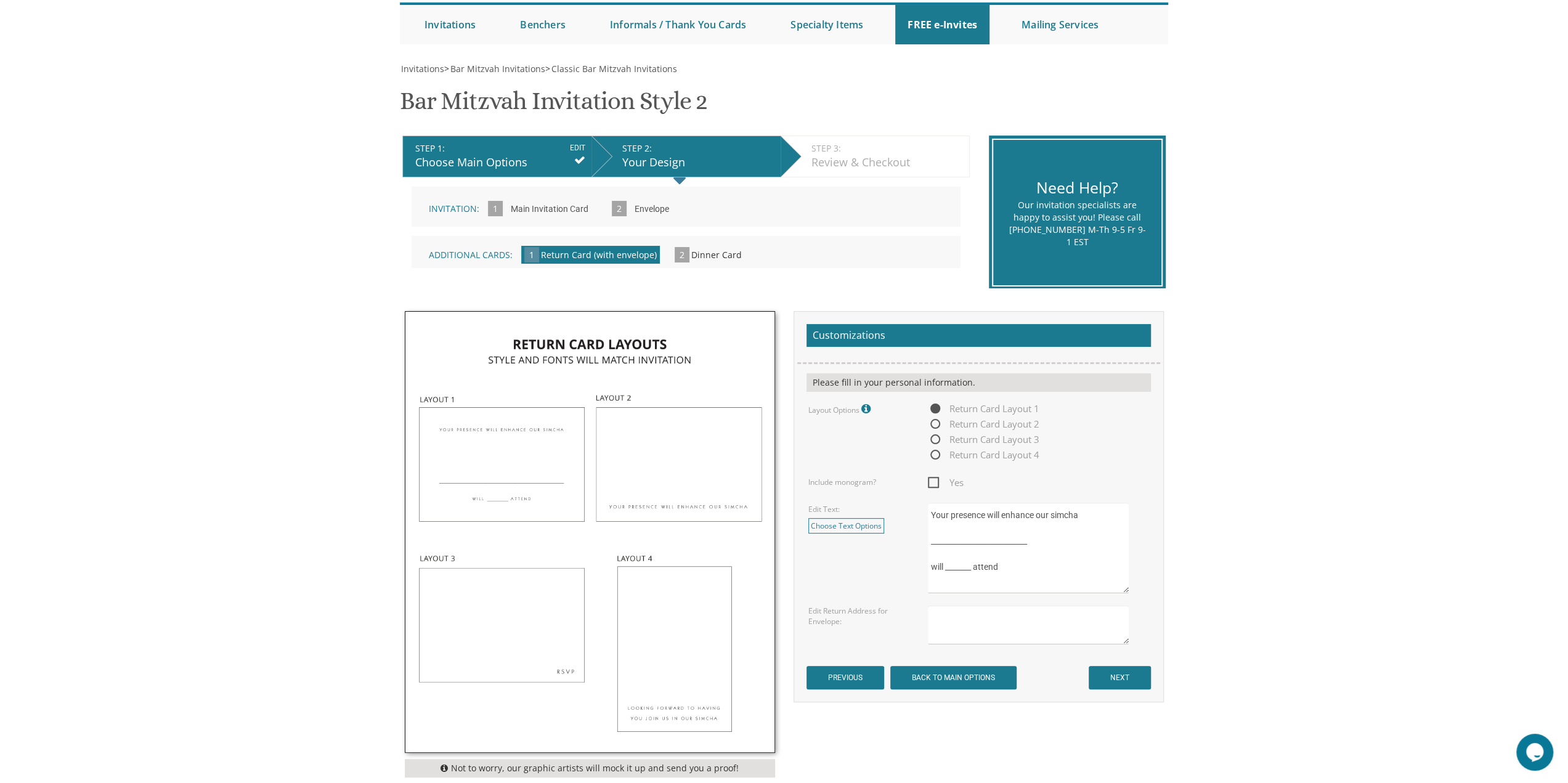
click at [936, 422] on span "Return Card Layout 2" at bounding box center [983, 424] width 111 height 16
click at [936, 422] on input "Return Card Layout 2" at bounding box center [932, 424] width 8 height 8
radio input "true"
drag, startPoint x: 1017, startPoint y: 574, endPoint x: 944, endPoint y: 524, distance: 88.5
click at [944, 524] on textarea "Your presence will enhance our simcha __________________________ will _______ a…" at bounding box center [1028, 548] width 200 height 90
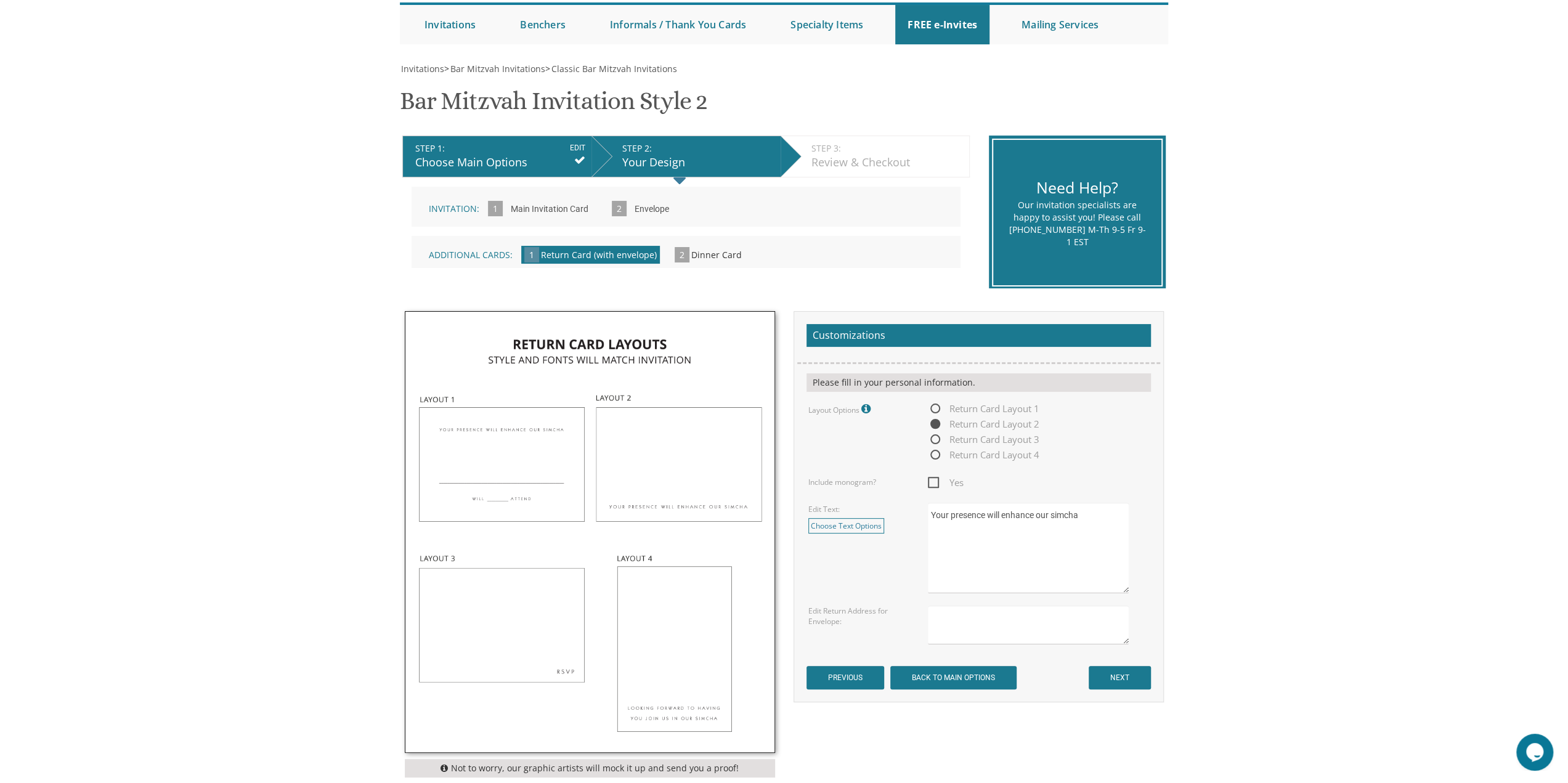
type textarea "Your presence will enhance our simcha"
click at [982, 634] on textarea at bounding box center [1028, 625] width 200 height 39
click at [983, 638] on textarea "Yonah and Rivky Abraham 6711 Westbrook Road Baltimore, MAryland 21215" at bounding box center [1028, 625] width 200 height 39
type textarea "Yonah and Rivky Abraham 6711 Westbrook Road Baltimore, Maryland 21215"
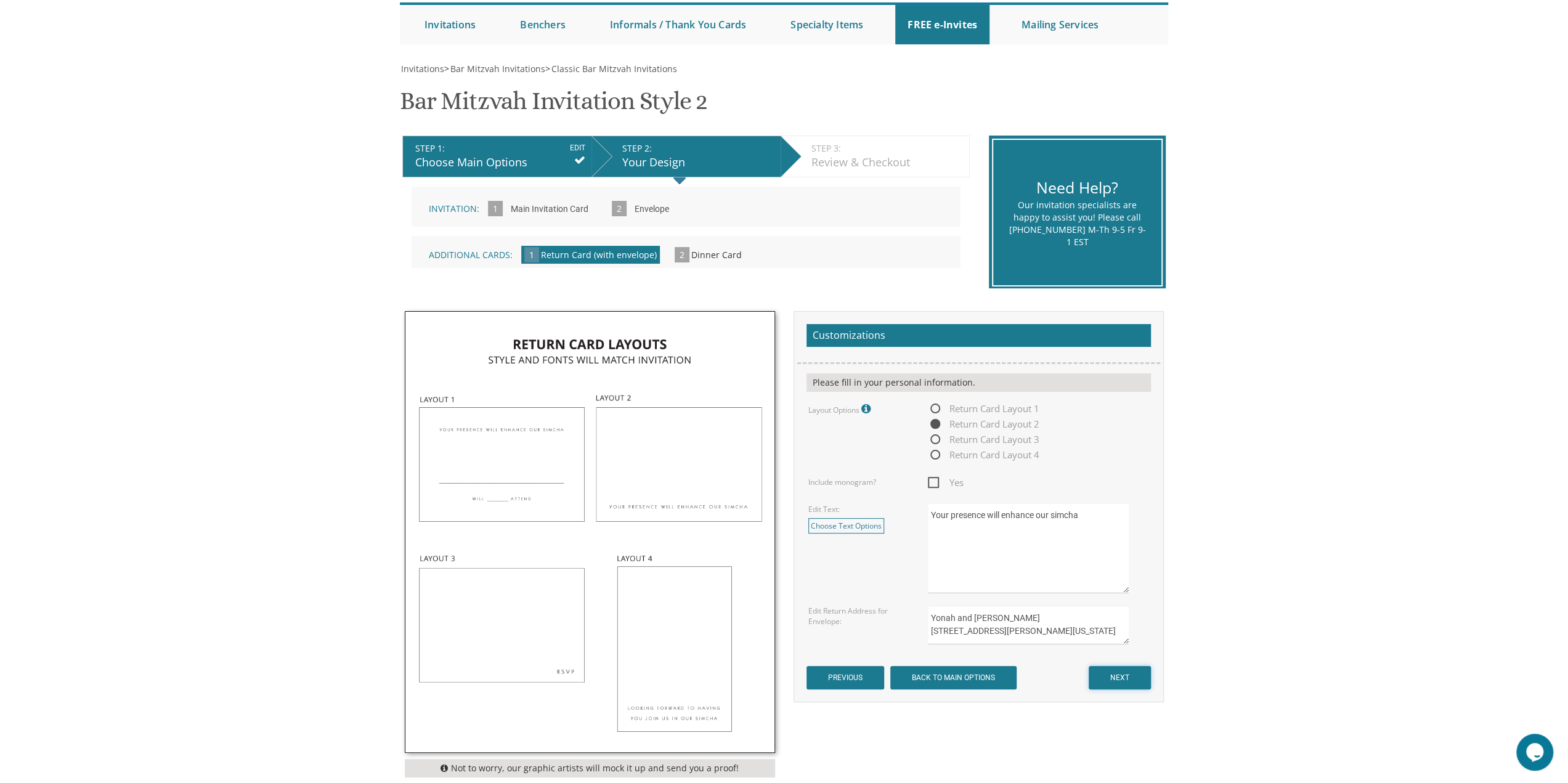
click at [1105, 669] on input "NEXT" at bounding box center [1119, 677] width 62 height 23
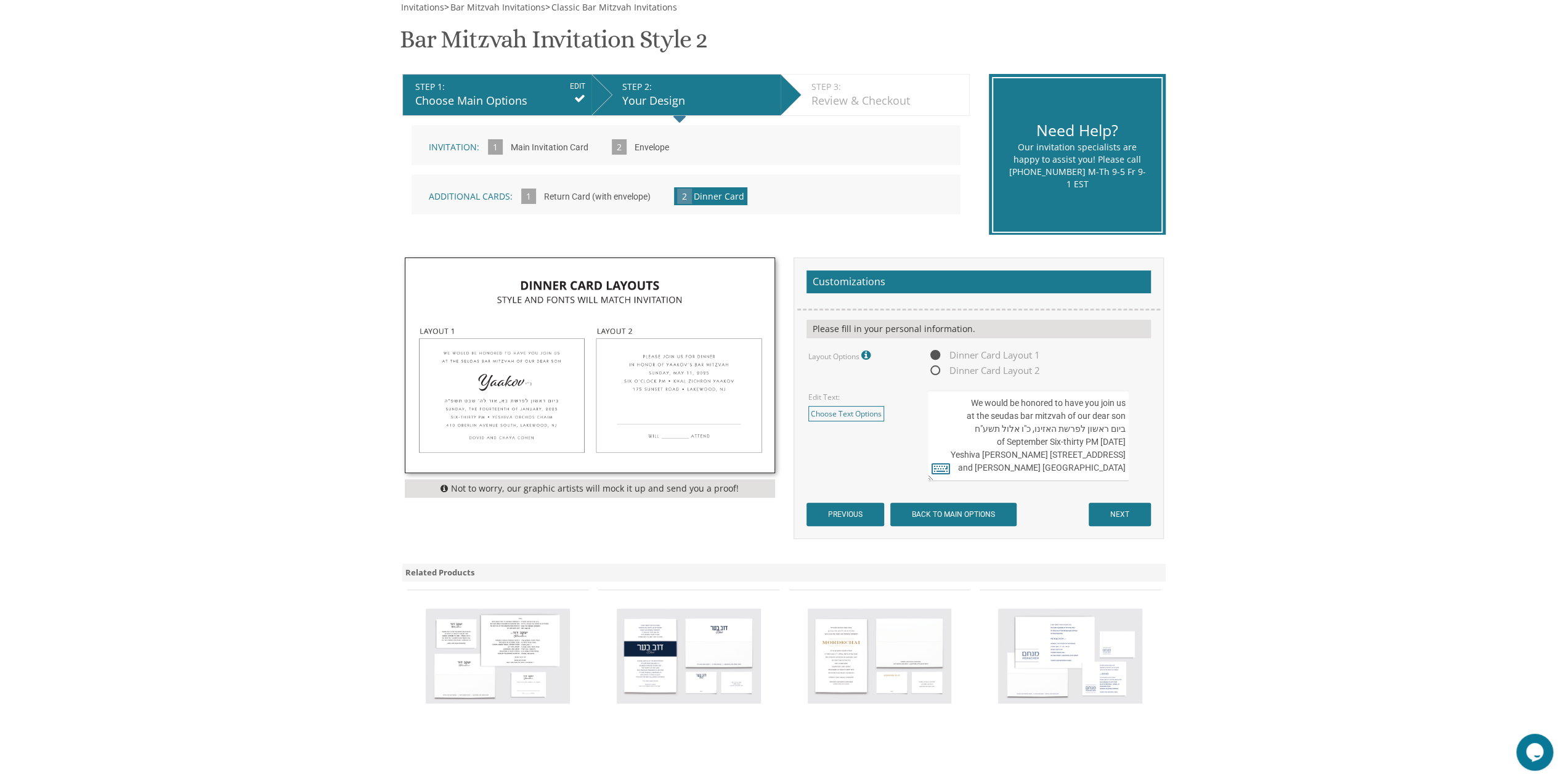
scroll to position [123, 0]
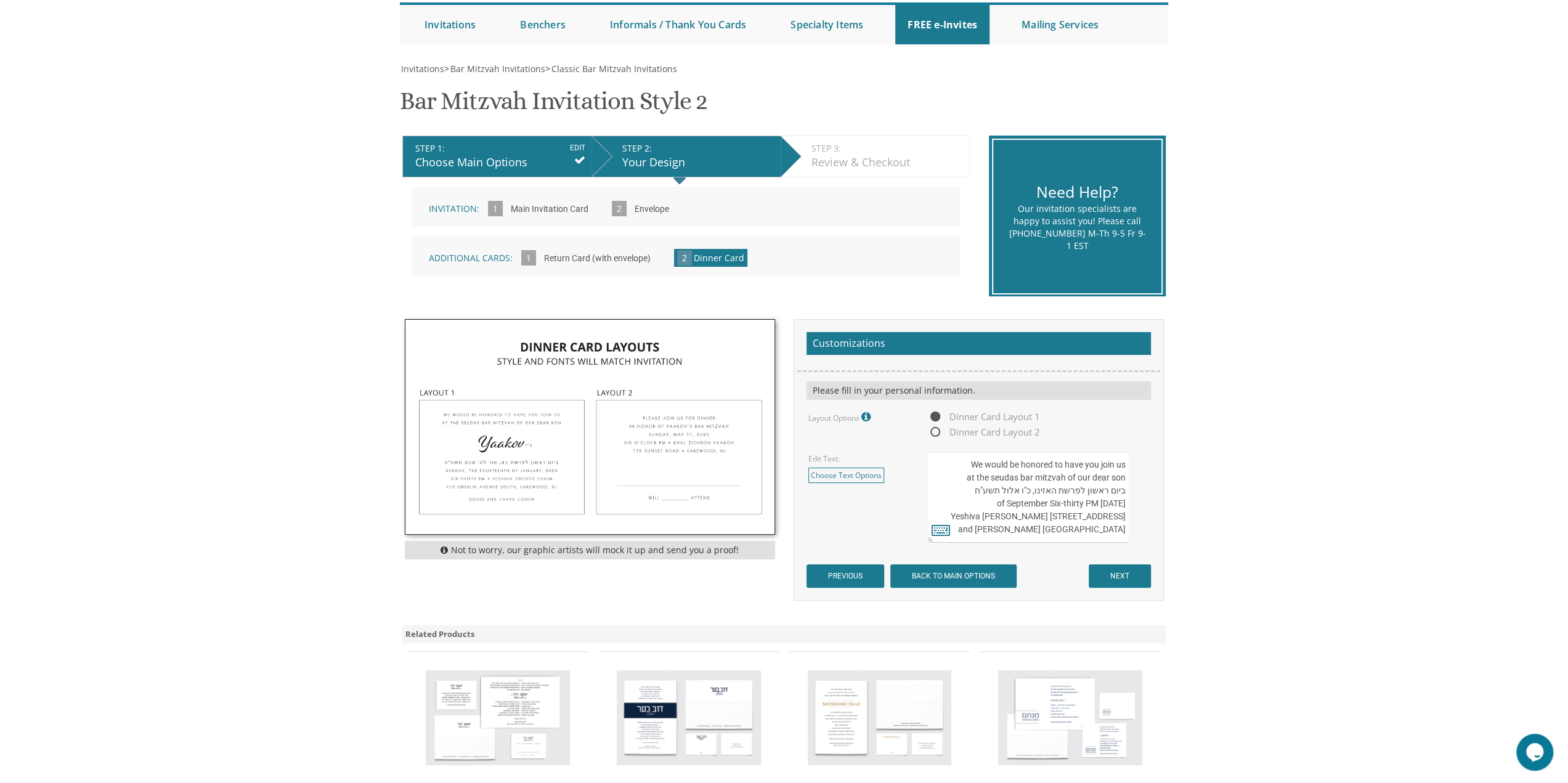
click at [991, 477] on textarea "We would be honored to have you join us at the seudas bar mitzvah of our dear s…" at bounding box center [1028, 497] width 200 height 90
click at [1059, 475] on textarea "We would be honored to have you join us at the seudas bar mitzvah of our dear s…" at bounding box center [1028, 497] width 200 height 90
drag, startPoint x: 1059, startPoint y: 475, endPoint x: 978, endPoint y: 479, distance: 81.1
click at [978, 479] on textarea "We would be honored to have you join us at the seudas bar mitzvah of our dear s…" at bounding box center [1028, 497] width 200 height 90
click at [1073, 480] on textarea "We would be honored to have you join us at the seudas bar mitzvah of our dear s…" at bounding box center [1028, 497] width 200 height 90
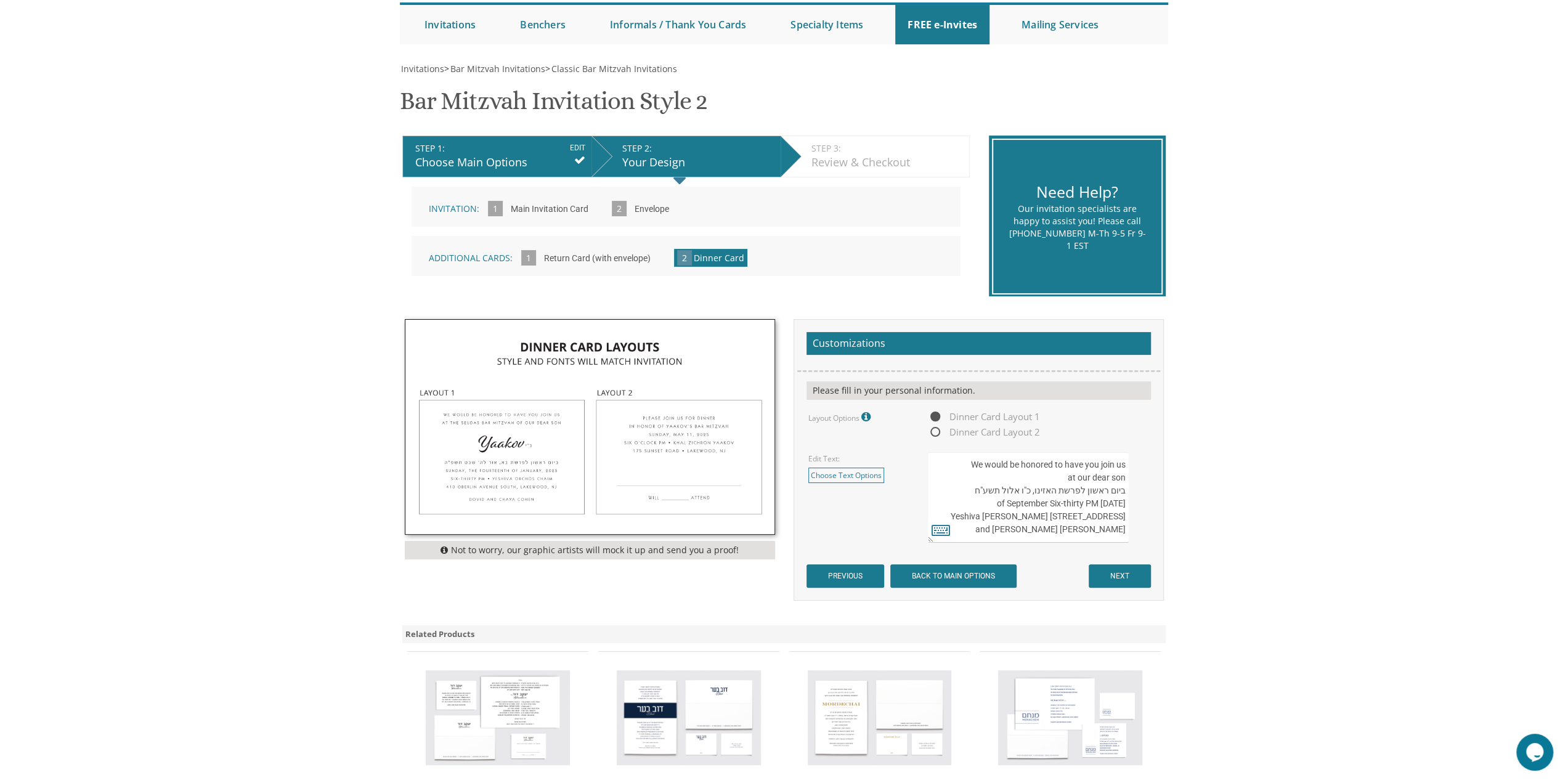
click at [1068, 480] on textarea "We would be honored to have you join us at the seudas bar mitzvah of our dear s…" at bounding box center [1028, 497] width 200 height 90
click at [1066, 480] on textarea "We would be honored to have you join us at the seudas bar mitzvah of our dear s…" at bounding box center [1028, 497] width 200 height 90
drag, startPoint x: 1068, startPoint y: 480, endPoint x: 1076, endPoint y: 480, distance: 8.0
click at [1076, 480] on textarea "We would be honored to have you join us at the seudas bar mitzvah of our dear s…" at bounding box center [1028, 497] width 200 height 90
click at [968, 489] on textarea "We would be honored to have you join us at the seudas bar mitzvah of our dear s…" at bounding box center [1028, 497] width 200 height 90
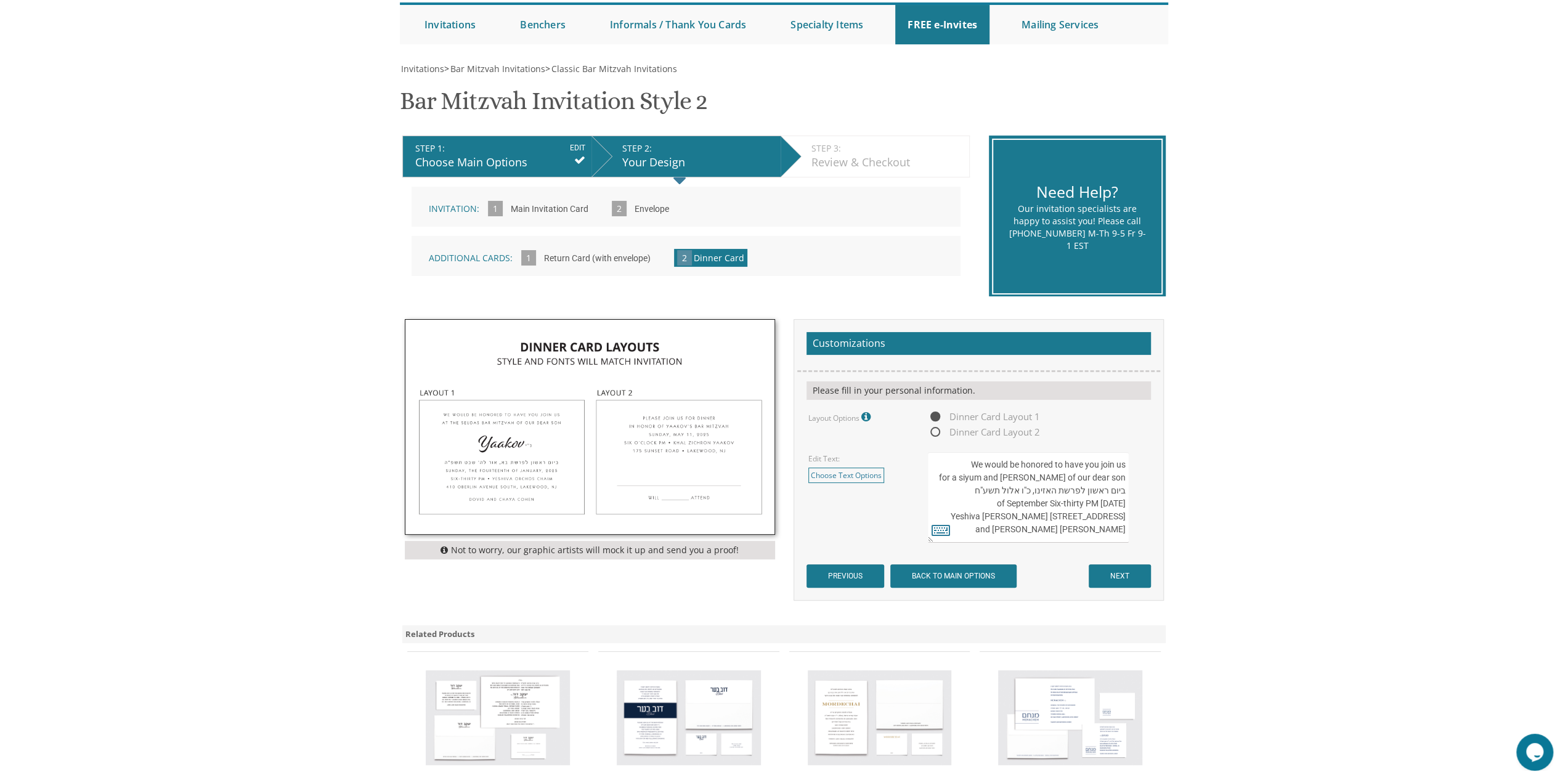
click at [1098, 495] on textarea "We would be honored to have you join us at the seudas bar mitzvah of our dear s…" at bounding box center [1028, 497] width 200 height 90
drag, startPoint x: 1098, startPoint y: 495, endPoint x: 1115, endPoint y: 492, distance: 17.3
click at [1115, 492] on textarea "We would be honored to have you join us at the seudas bar mitzvah of our dear s…" at bounding box center [1028, 497] width 200 height 90
drag, startPoint x: 967, startPoint y: 492, endPoint x: 1143, endPoint y: 495, distance: 176.0
click at [1143, 495] on div "We would be honored to have you join us at the seudas bar mitzvah of our dear s…" at bounding box center [1038, 497] width 220 height 90
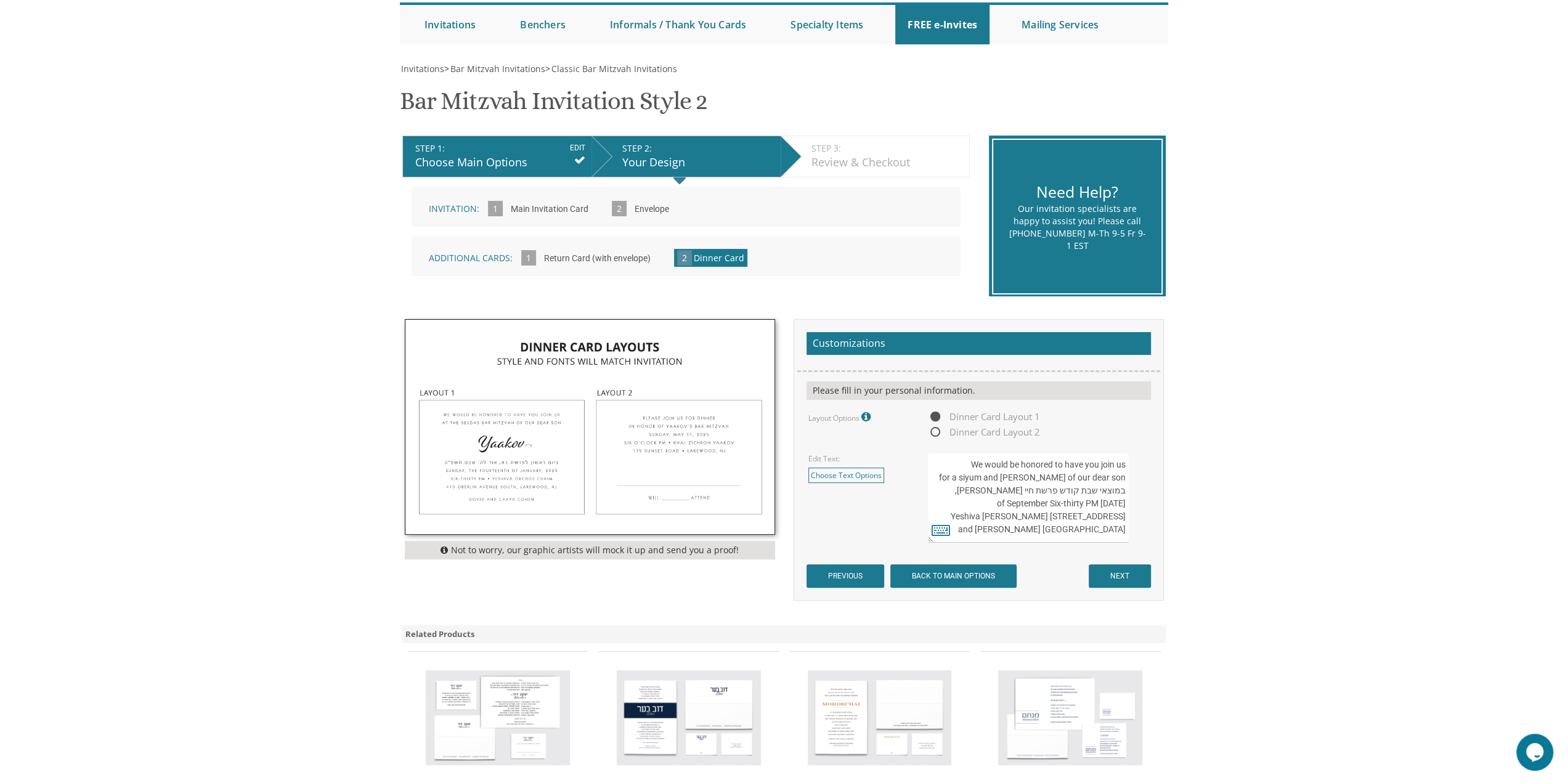
paste textarea "כ"ד חשון תשפ"ו"
click at [983, 494] on textarea "We would be honored to have you join us at the seudas bar mitzvah of our dear s…" at bounding box center [1028, 497] width 200 height 90
click at [960, 476] on textarea "We would be honored to have you join us at the seudas bar mitzvah of our dear s…" at bounding box center [1028, 497] width 200 height 90
drag, startPoint x: 960, startPoint y: 476, endPoint x: 975, endPoint y: 483, distance: 16.6
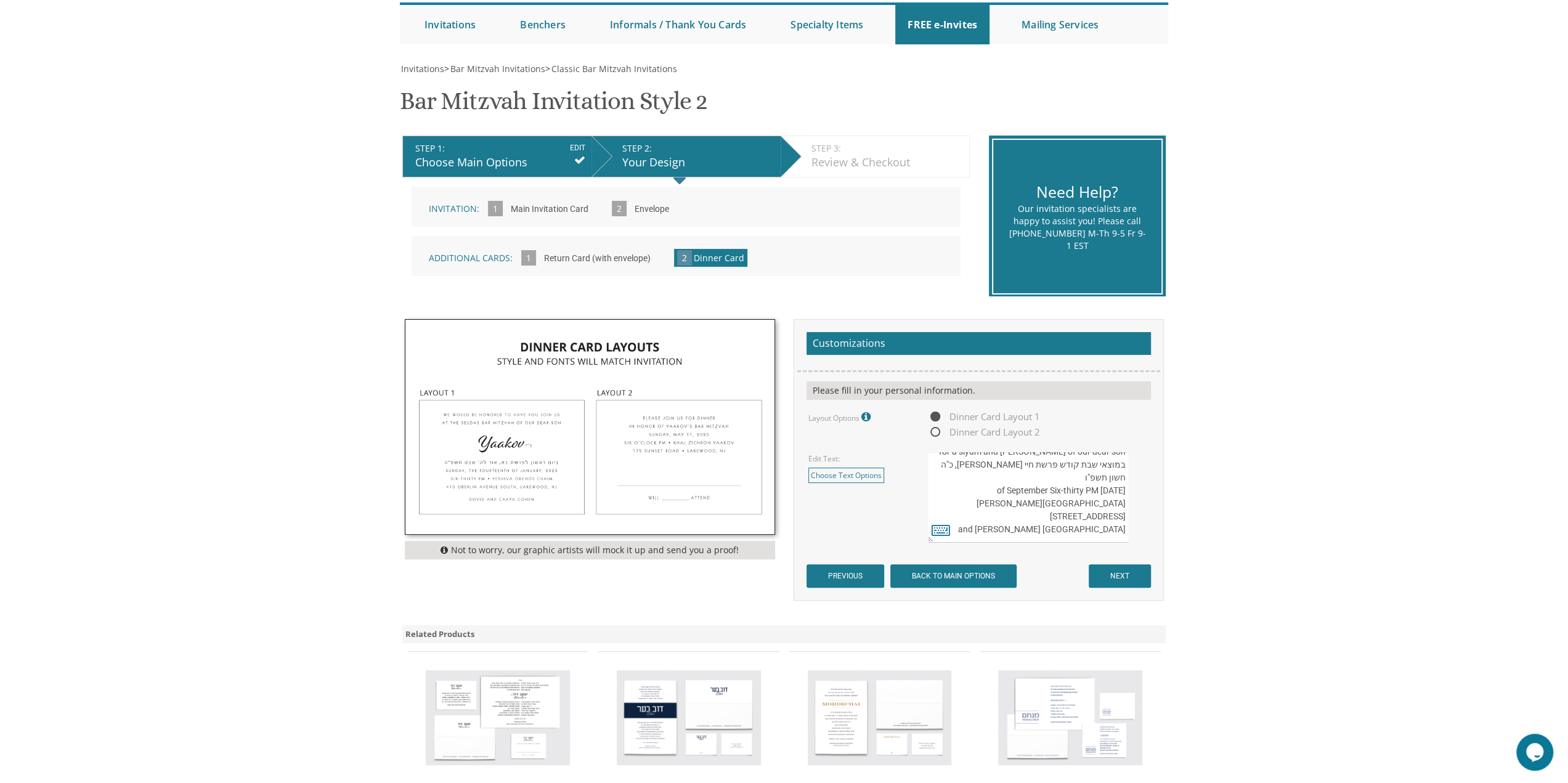
click at [975, 483] on textarea "We would be honored to have you join us at the seudas bar mitzvah of our dear s…" at bounding box center [1028, 497] width 200 height 90
click at [964, 480] on textarea "We would be honored to have you join us at the seudas bar mitzvah of our dear s…" at bounding box center [1028, 497] width 200 height 90
drag, startPoint x: 964, startPoint y: 480, endPoint x: 970, endPoint y: 462, distance: 19.0
click at [950, 482] on textarea "We would be honored to have you join us at the seudas bar mitzvah of our dear s…" at bounding box center [1028, 497] width 200 height 90
click at [1035, 475] on textarea "We would be honored to have you join us at the seudas bar mitzvah of our dear s…" at bounding box center [1028, 497] width 200 height 90
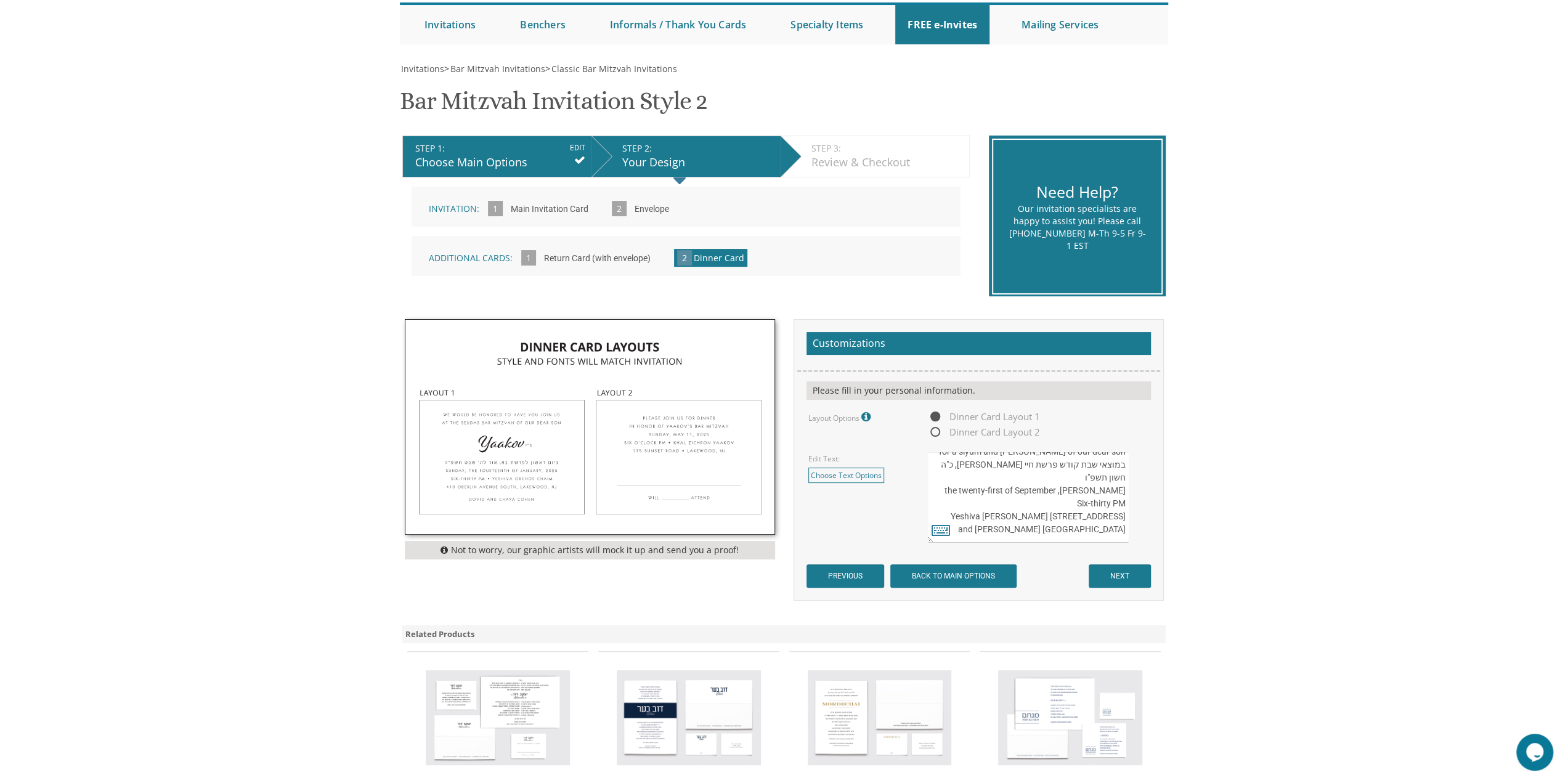
drag, startPoint x: 1035, startPoint y: 475, endPoint x: 1062, endPoint y: 473, distance: 27.1
click at [1062, 473] on textarea "We would be honored to have you join us at the seudas bar mitzvah of our dear s…" at bounding box center [1028, 497] width 200 height 90
click at [1087, 474] on textarea "We would be honored to have you join us at the seudas bar mitzvah of our dear s…" at bounding box center [1028, 497] width 200 height 90
click at [1116, 478] on textarea "We would be honored to have you join us at the seudas bar mitzvah of our dear s…" at bounding box center [1028, 497] width 200 height 90
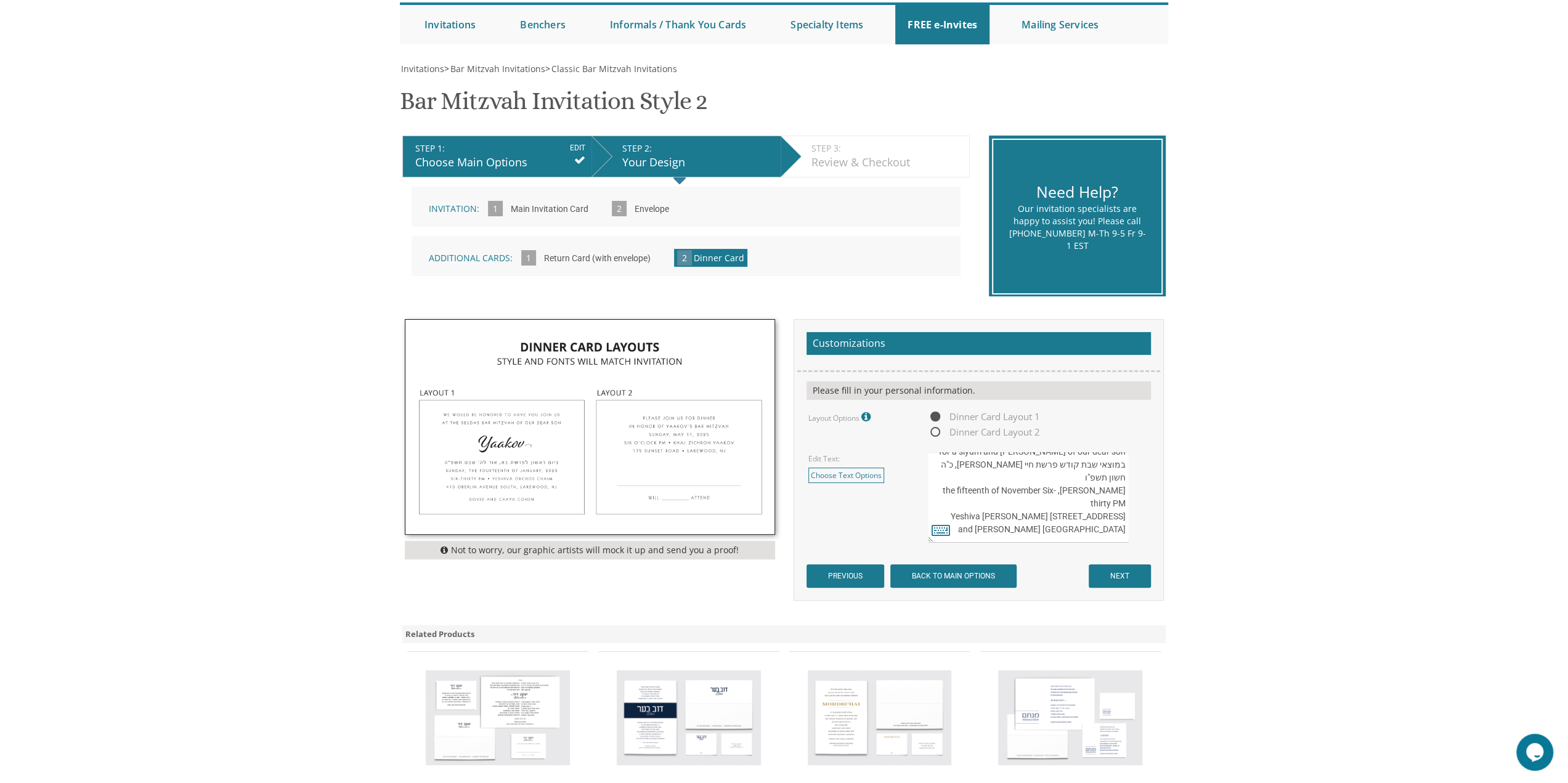
drag, startPoint x: 1116, startPoint y: 478, endPoint x: 1106, endPoint y: 490, distance: 15.6
click at [1106, 490] on textarea "We would be honored to have you join us at the seudas bar mitzvah of our dear s…" at bounding box center [1028, 497] width 200 height 90
click at [976, 507] on textarea "We would be honored to have you join us at the seudas bar mitzvah of our dear s…" at bounding box center [1028, 497] width 200 height 90
drag, startPoint x: 976, startPoint y: 507, endPoint x: 1029, endPoint y: 505, distance: 53.0
click at [1029, 505] on textarea "We would be honored to have you join us at the seudas bar mitzvah of our dear s…" at bounding box center [1028, 497] width 200 height 90
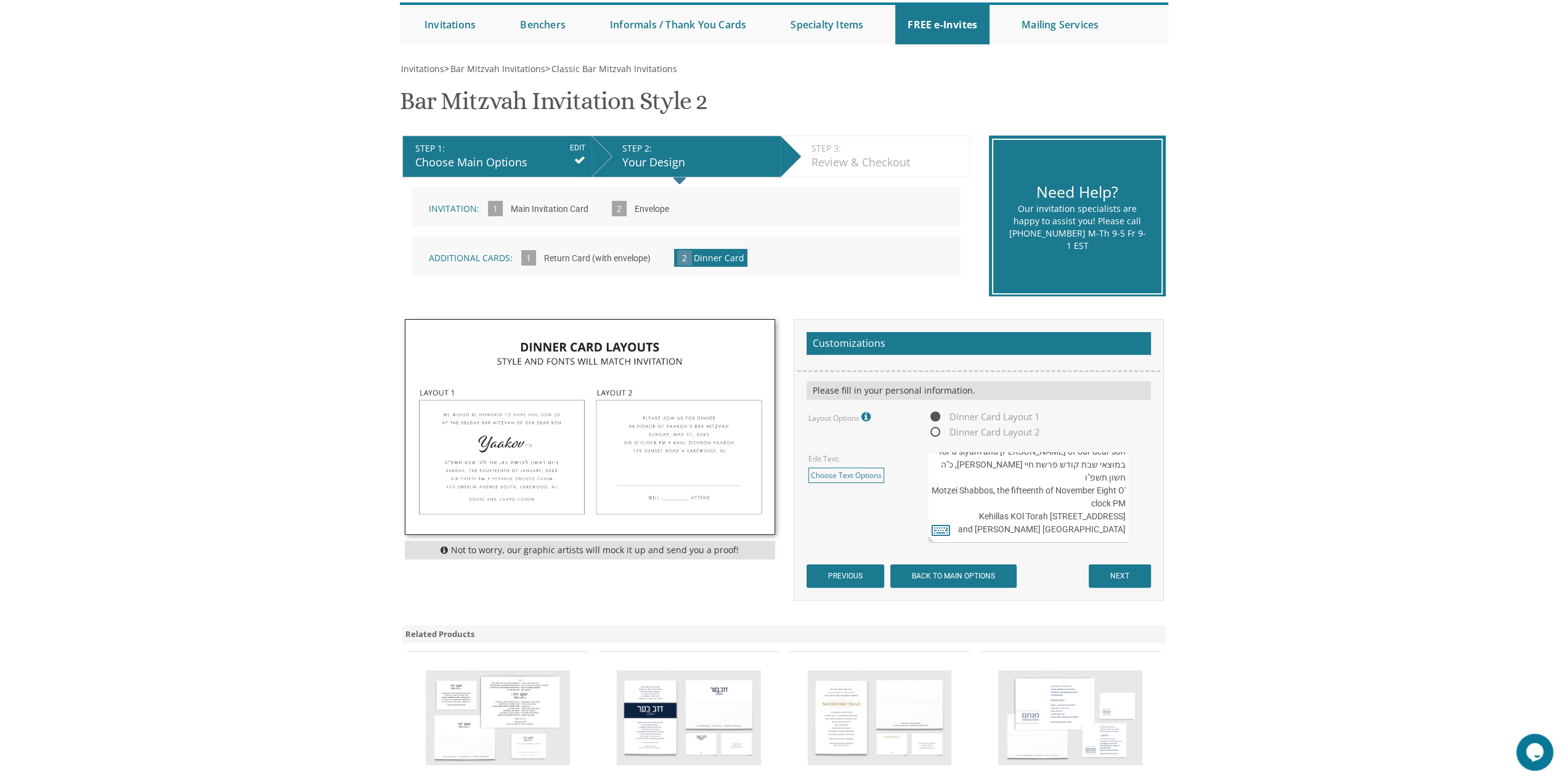
click at [991, 504] on textarea "We would be honored to have you join us at the seudas bar mitzvah of our dear s…" at bounding box center [1028, 497] width 200 height 90
click at [971, 507] on textarea "We would be honored to have you join us at the seudas bar mitzvah of our dear s…" at bounding box center [1028, 497] width 200 height 90
click at [1065, 519] on textarea "We would be honored to have you join us at the seudas bar mitzvah of our dear s…" at bounding box center [1028, 497] width 200 height 90
drag, startPoint x: 1025, startPoint y: 506, endPoint x: 1124, endPoint y: 506, distance: 99.0
click at [1124, 506] on textarea "We would be honored to have you join us at the seudas bar mitzvah of our dear s…" at bounding box center [1028, 497] width 200 height 90
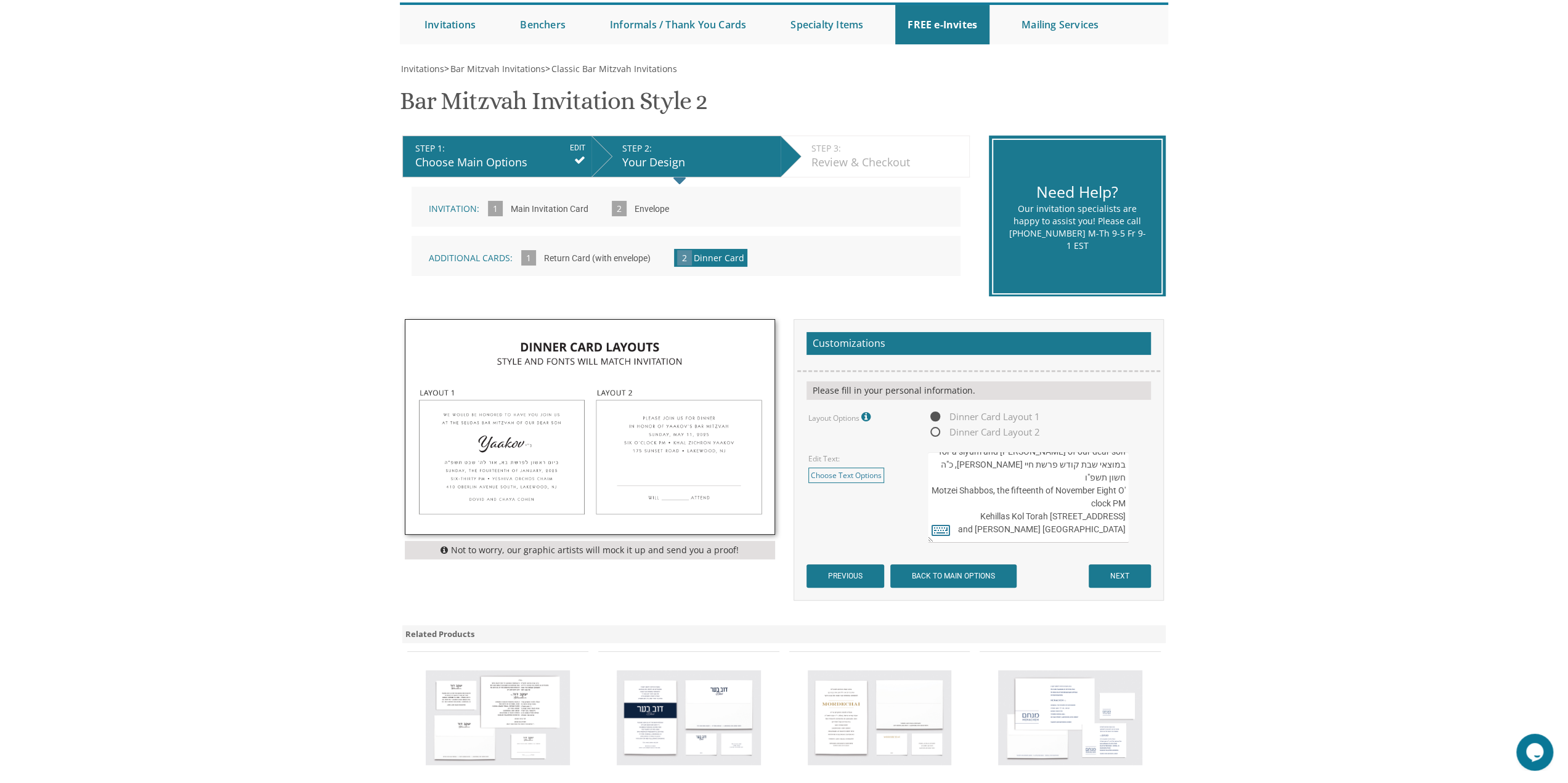
click at [1093, 516] on textarea "We would be honored to have you join us at the seudas bar mitzvah of our dear s…" at bounding box center [1028, 497] width 200 height 90
drag, startPoint x: 1116, startPoint y: 513, endPoint x: 1125, endPoint y: 515, distance: 9.2
click at [1125, 515] on textarea "We would be honored to have you join us at the seudas bar mitzvah of our dear s…" at bounding box center [1028, 497] width 200 height 90
click at [1069, 522] on textarea "We would be honored to have you join us at the seudas bar mitzvah of our dear s…" at bounding box center [1028, 497] width 200 height 90
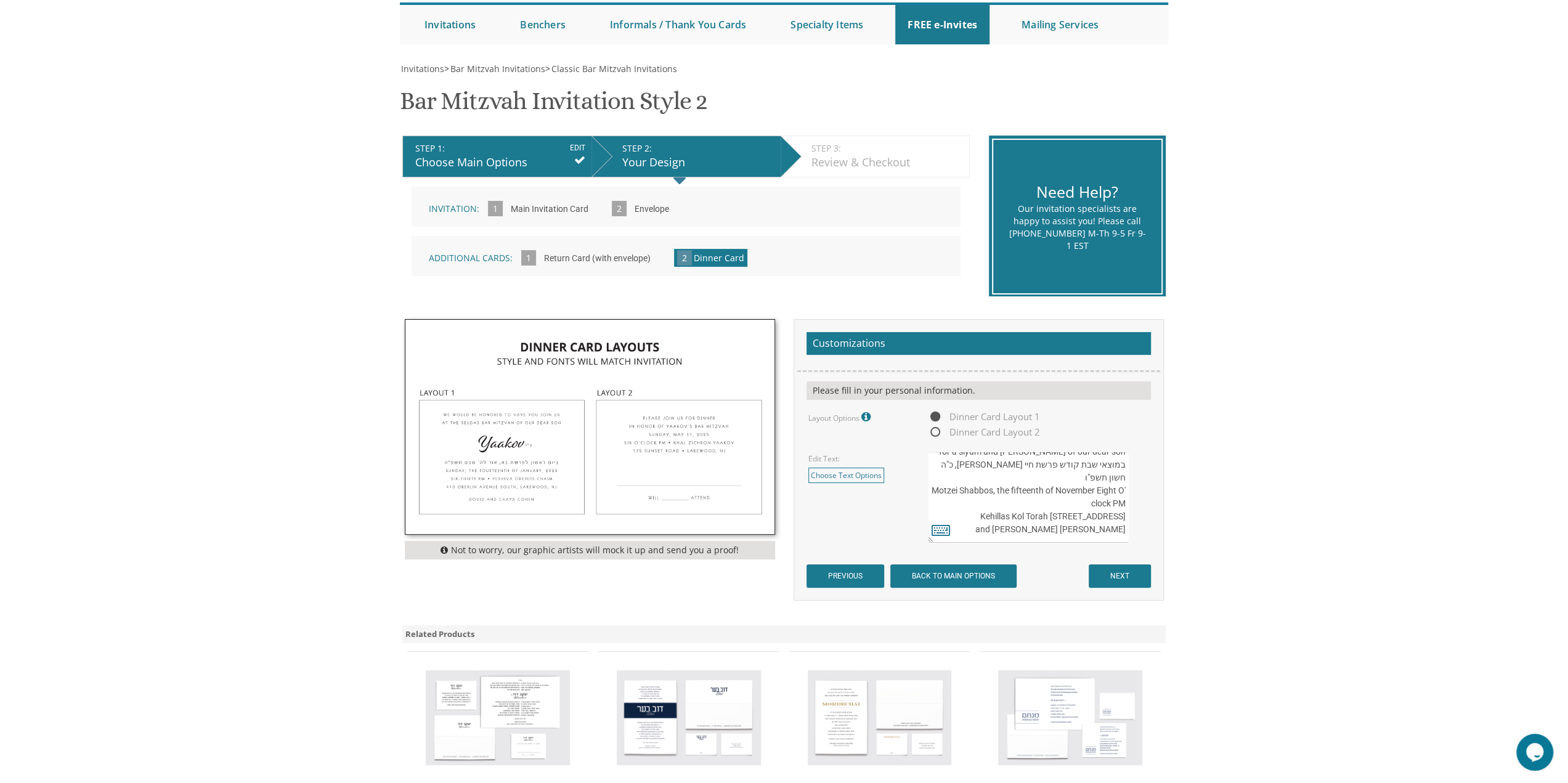
click at [1072, 536] on textarea "We would be honored to have you join us at the seudas bar mitzvah of our dear s…" at bounding box center [1028, 497] width 200 height 90
click at [1028, 501] on textarea "We would be honored to have you join us at the seudas bar mitzvah of our dear s…" at bounding box center [1028, 497] width 200 height 90
drag, startPoint x: 1028, startPoint y: 501, endPoint x: 1117, endPoint y: 506, distance: 89.1
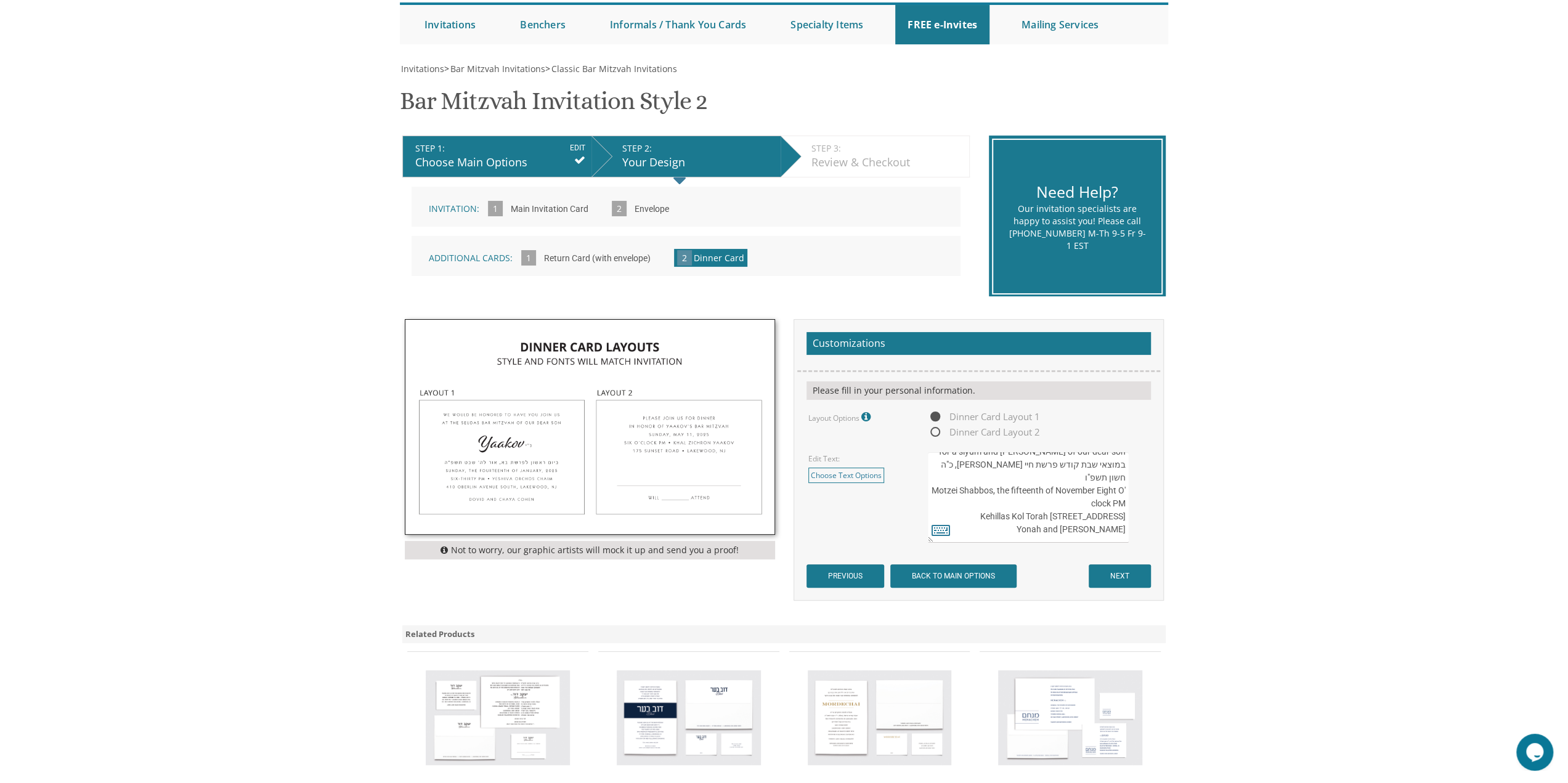
click at [1117, 506] on textarea "We would be honored to have you join us at the seudas bar mitzvah of our dear s…" at bounding box center [1028, 497] width 200 height 90
click at [1116, 532] on textarea "We would be honored to have you join us at the seudas bar mitzvah of our dear s…" at bounding box center [1028, 497] width 200 height 90
type textarea "We would be honored to have you join us for a siyum and melave malka of our dea…"
click at [1197, 581] on body "My Cart {{shoppingcart.totalQuantityDisplay}} Total: {{shoppingcart.subtotal}} …" at bounding box center [784, 468] width 1568 height 1184
click at [1204, 513] on body "My Cart {{shoppingcart.totalQuantityDisplay}} Total: {{shoppingcart.subtotal}} …" at bounding box center [784, 468] width 1568 height 1184
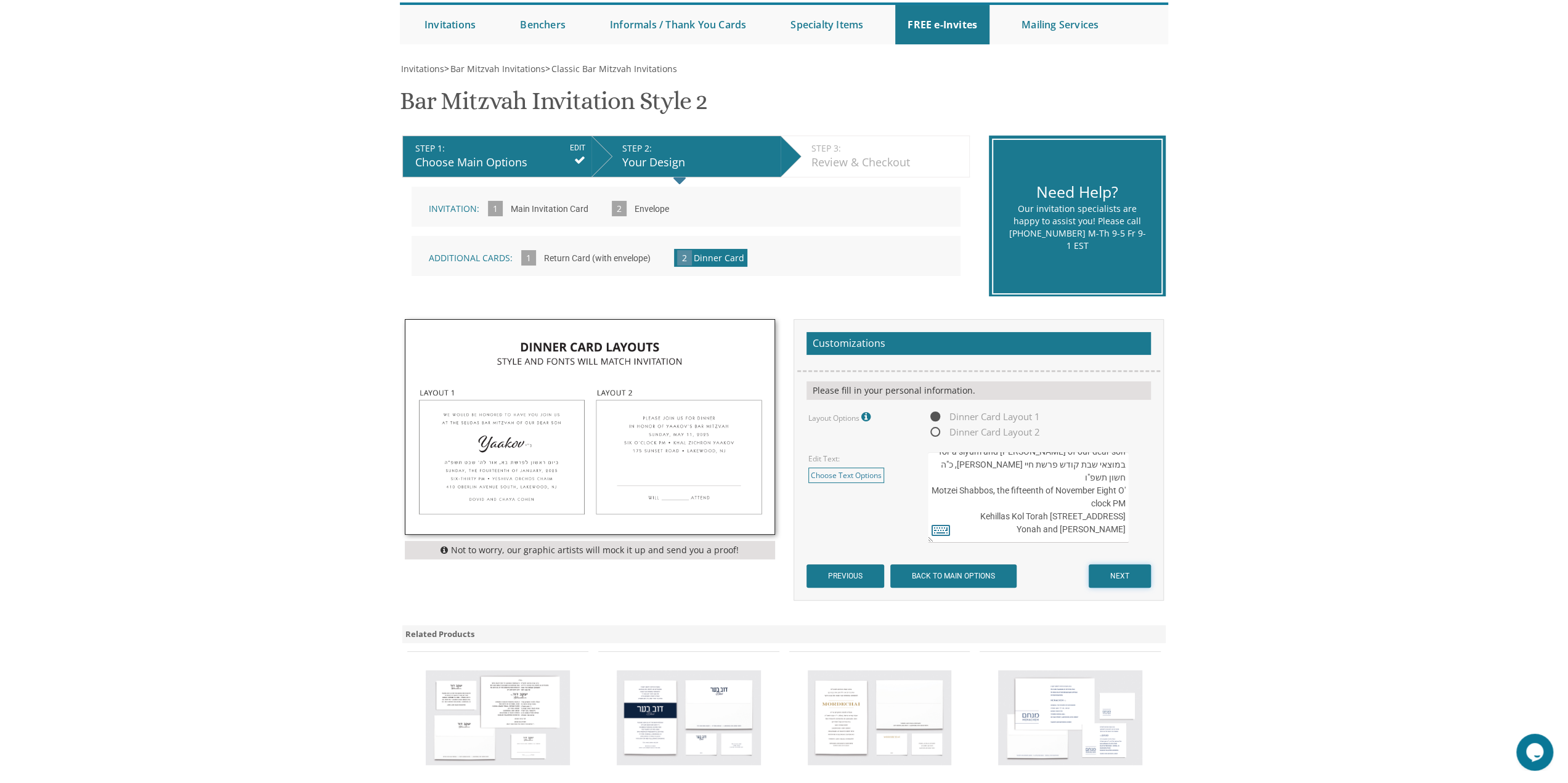
click at [1118, 572] on input "NEXT" at bounding box center [1119, 575] width 62 height 23
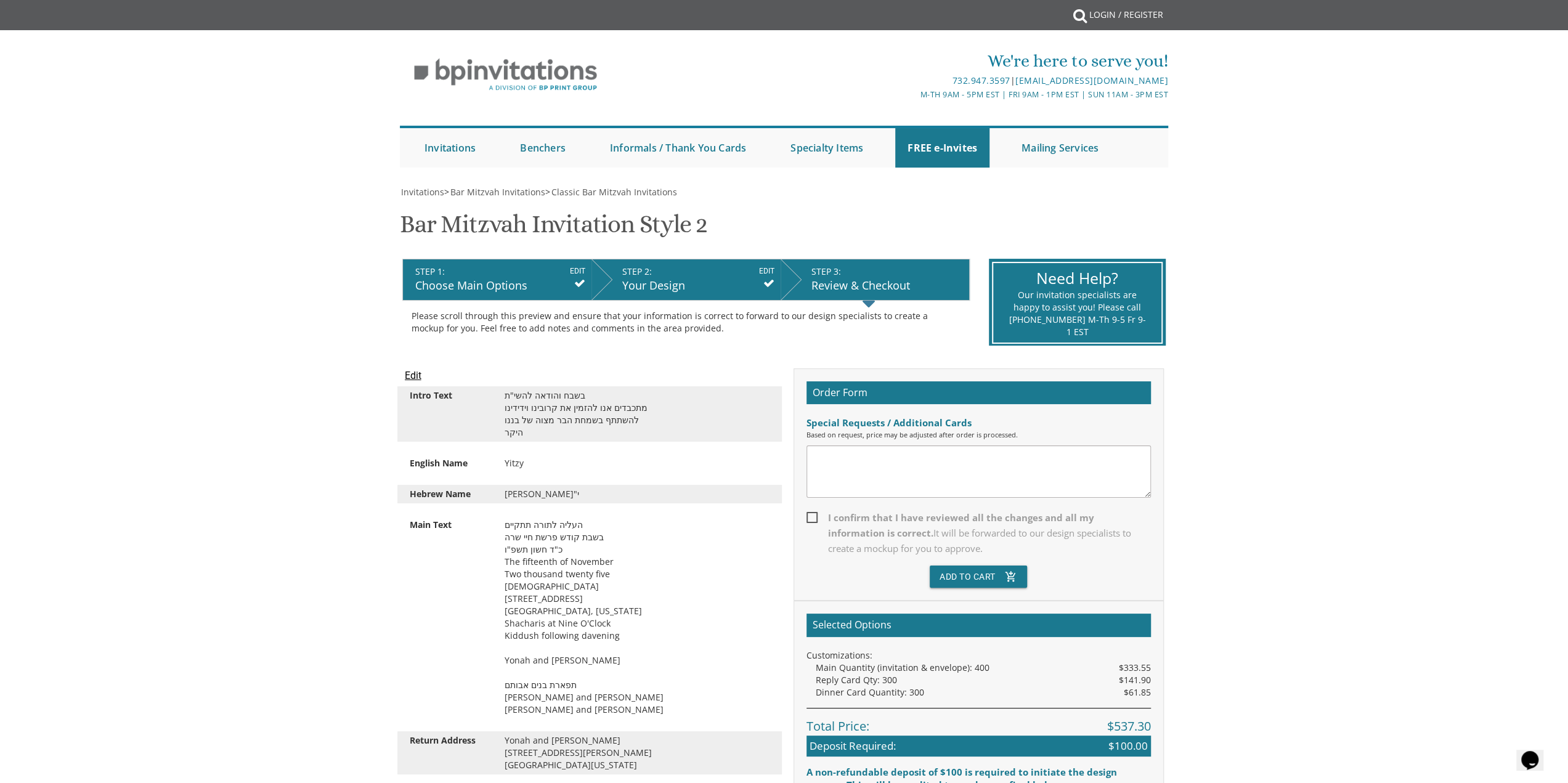
click at [1025, 536] on span "It will be forwarded to our design specialists to create a mockup for you to ap…" at bounding box center [979, 540] width 303 height 28
click at [814, 521] on input "I confirm that I have reviewed all the changes and all my information is correc…" at bounding box center [810, 516] width 8 height 8
checkbox input "true"
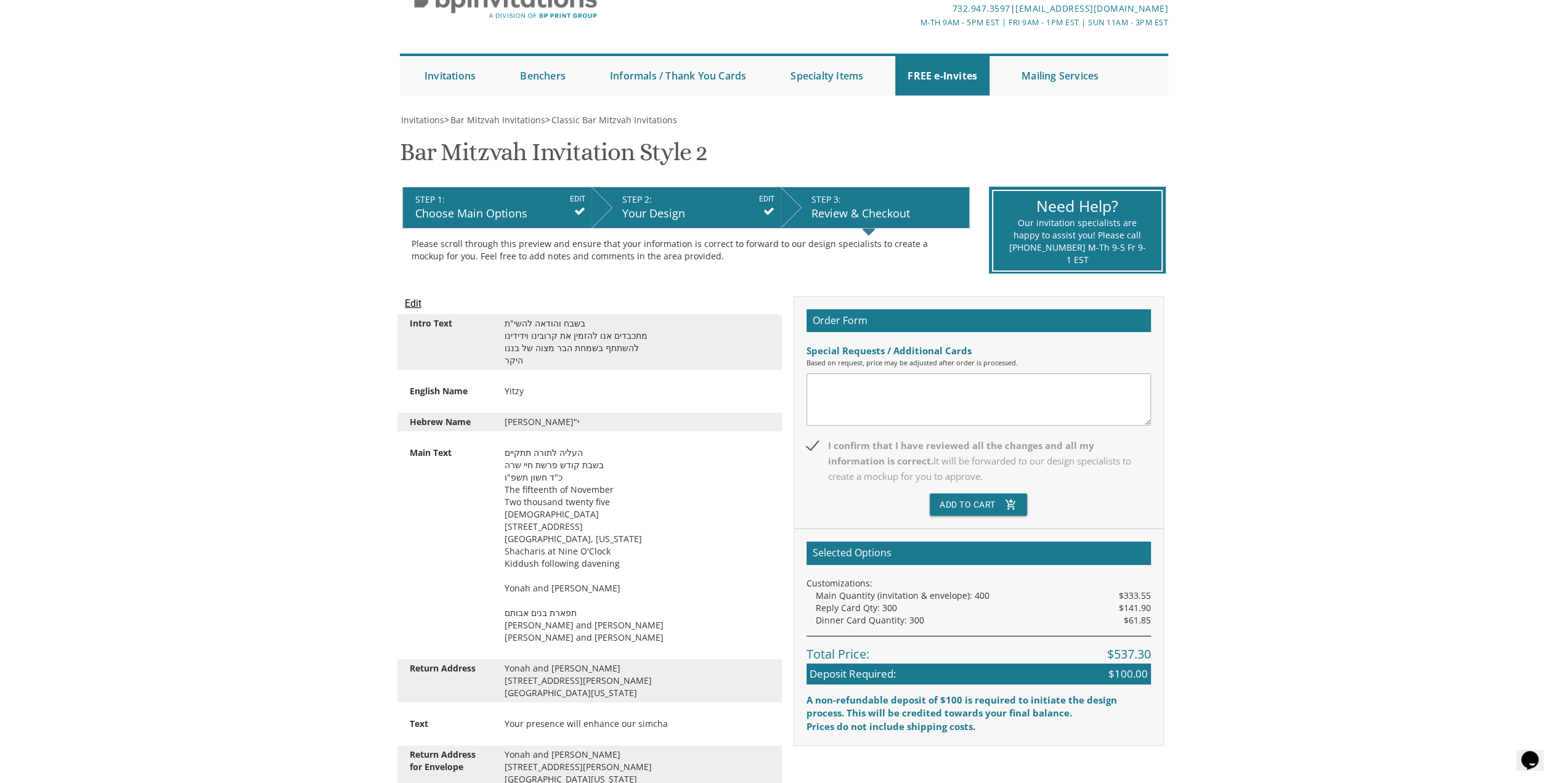
scroll to position [123, 0]
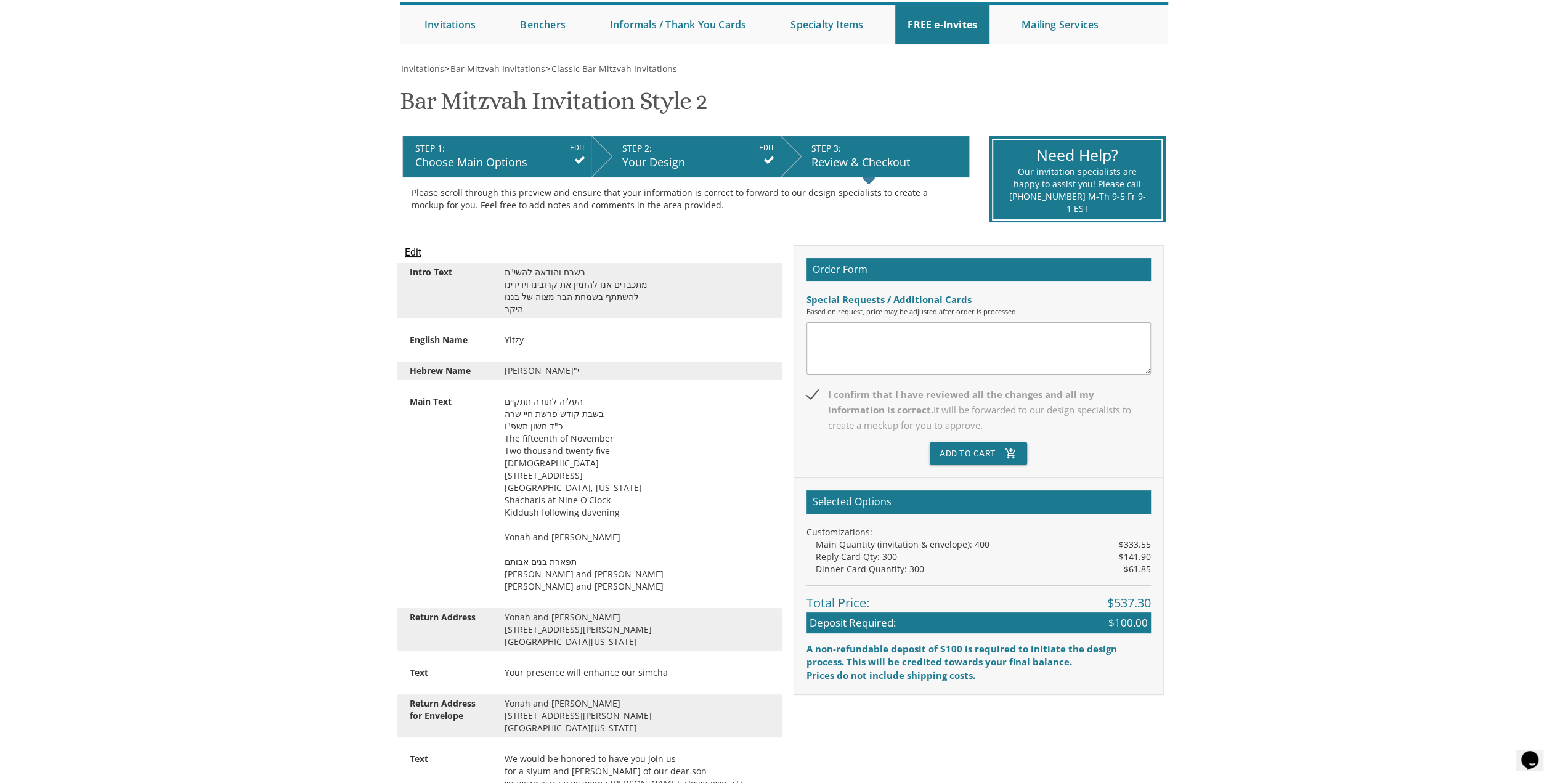
click at [988, 309] on div "Based on request, price may be adjusted after order is processed." at bounding box center [978, 312] width 344 height 10
click at [926, 358] on textarea at bounding box center [978, 348] width 344 height 52
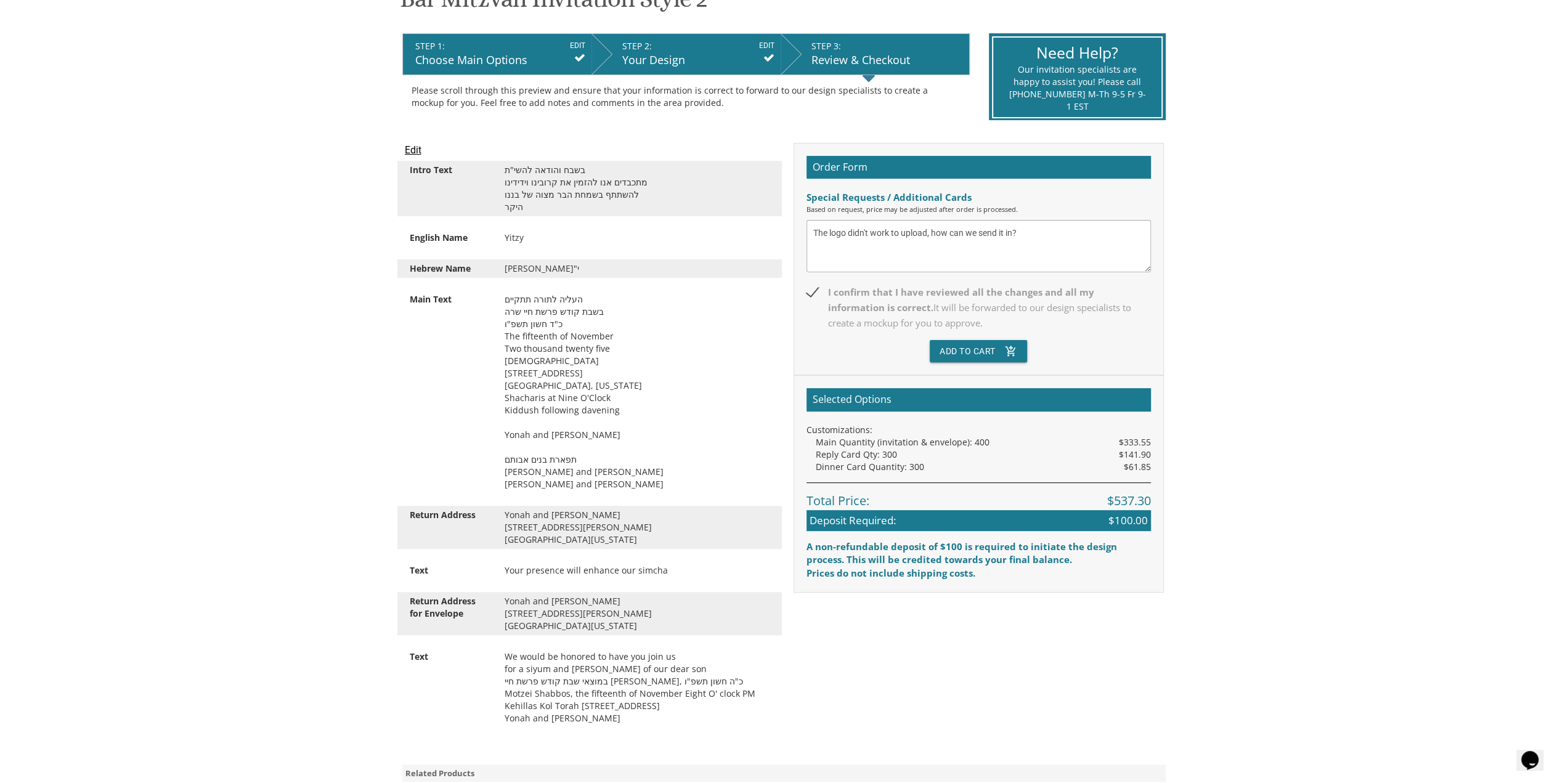
scroll to position [185, 0]
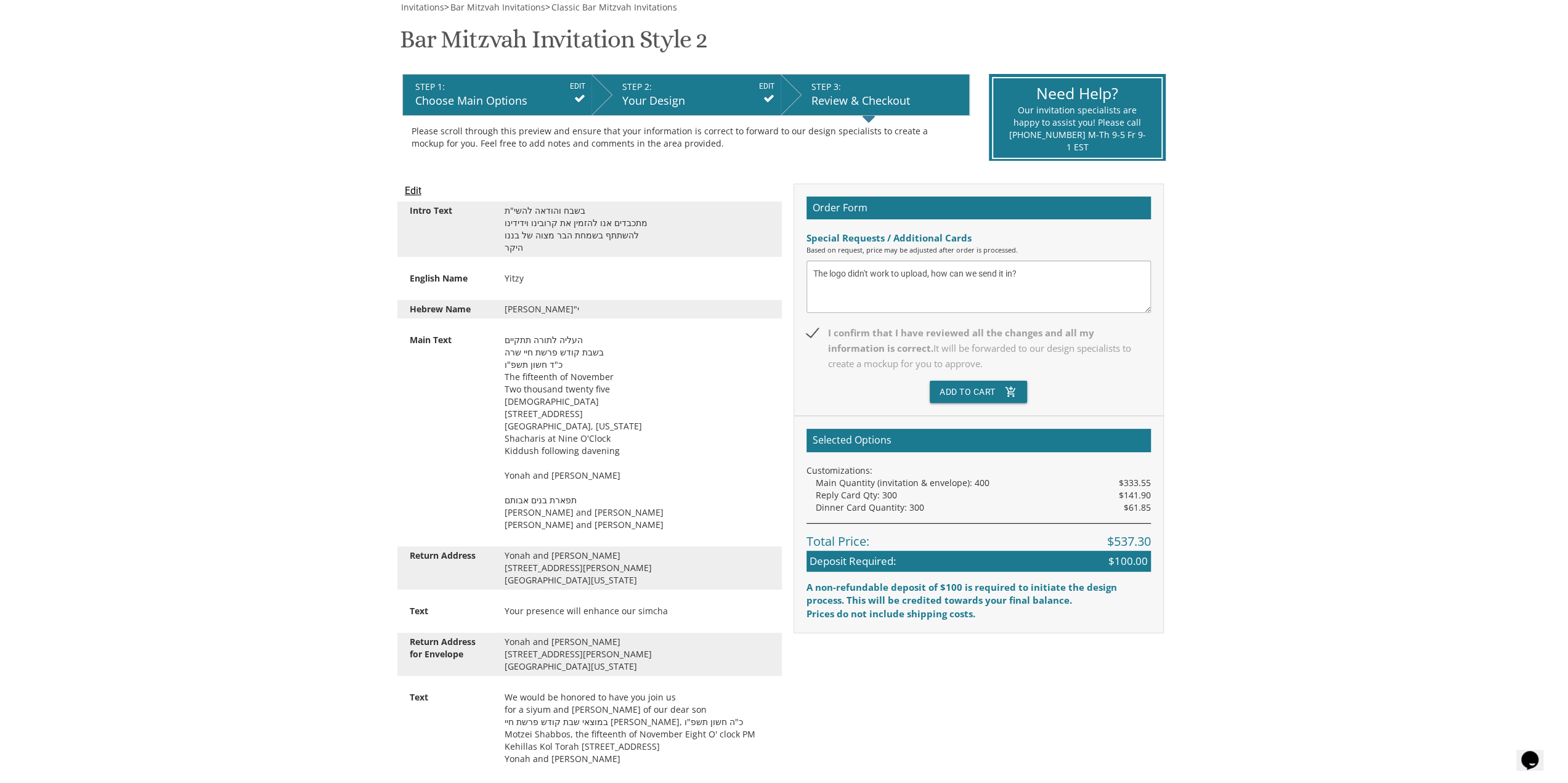
type textarea "The logo didn't work to upload, how can we send it in?"
click at [415, 190] on input "Edit" at bounding box center [413, 191] width 16 height 15
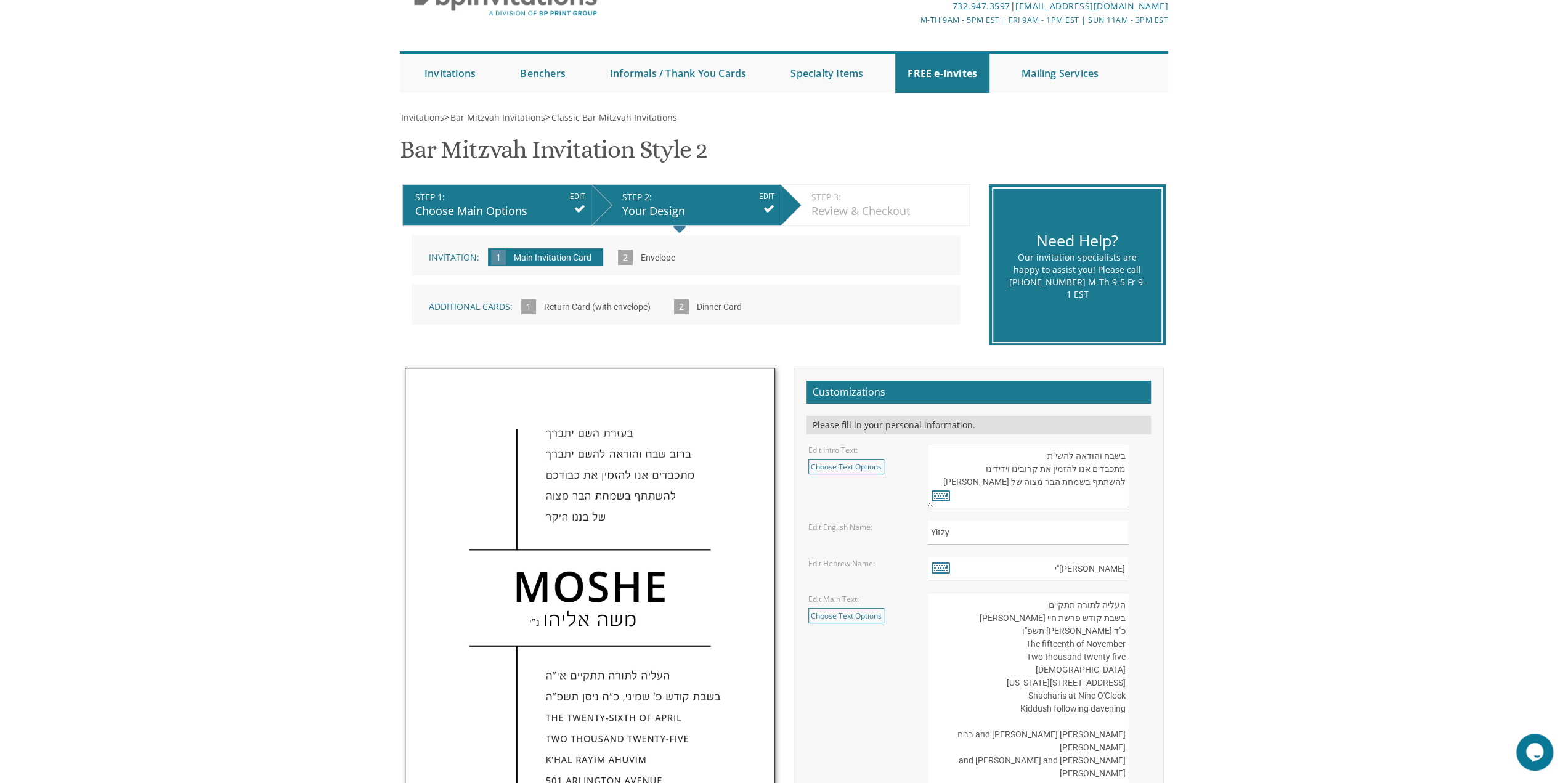
scroll to position [247, 0]
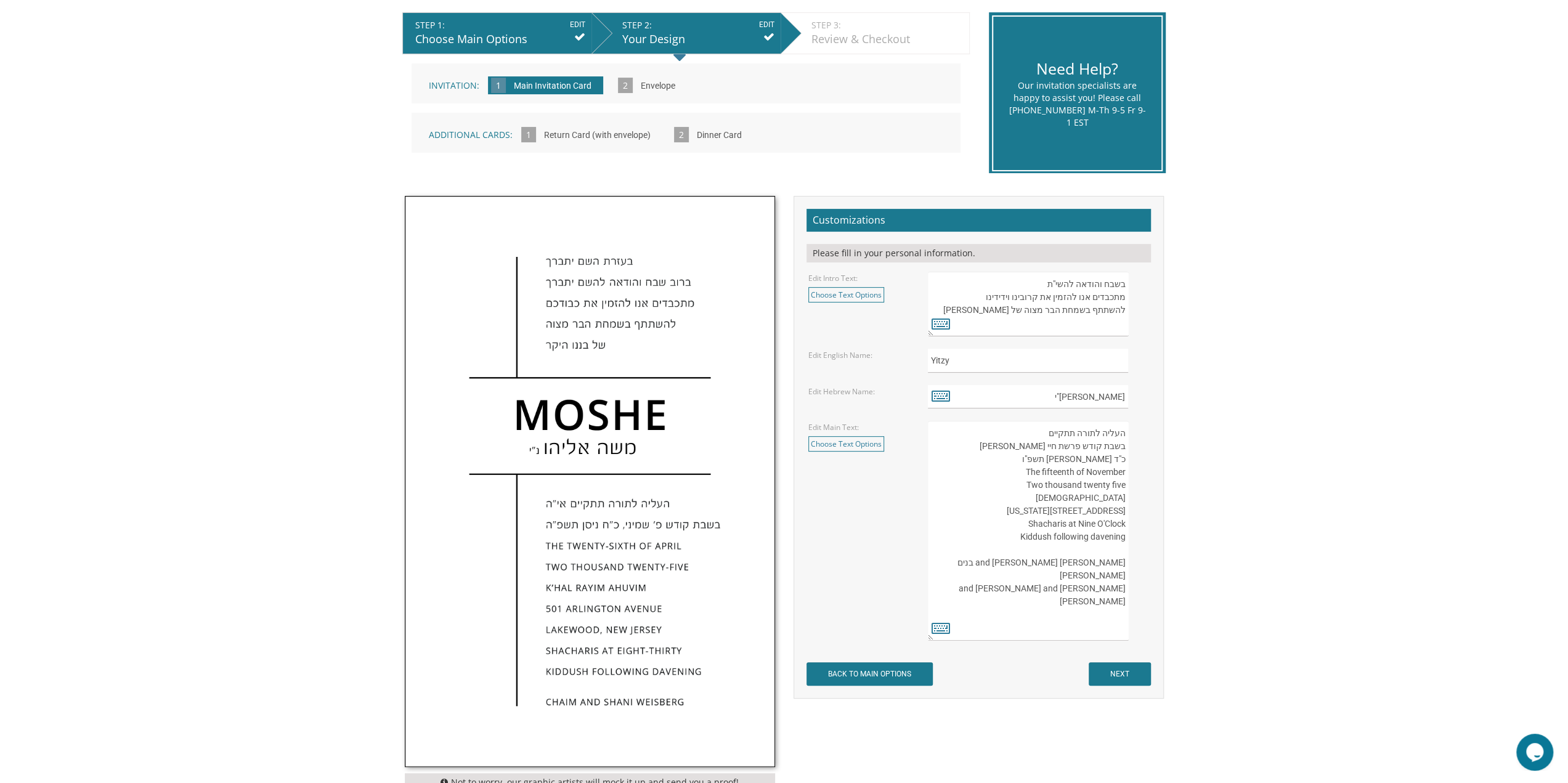
click at [686, 134] on span "2 Dinner Card" at bounding box center [712, 134] width 76 height 12
click at [700, 136] on input "Dinner Card" at bounding box center [719, 135] width 58 height 34
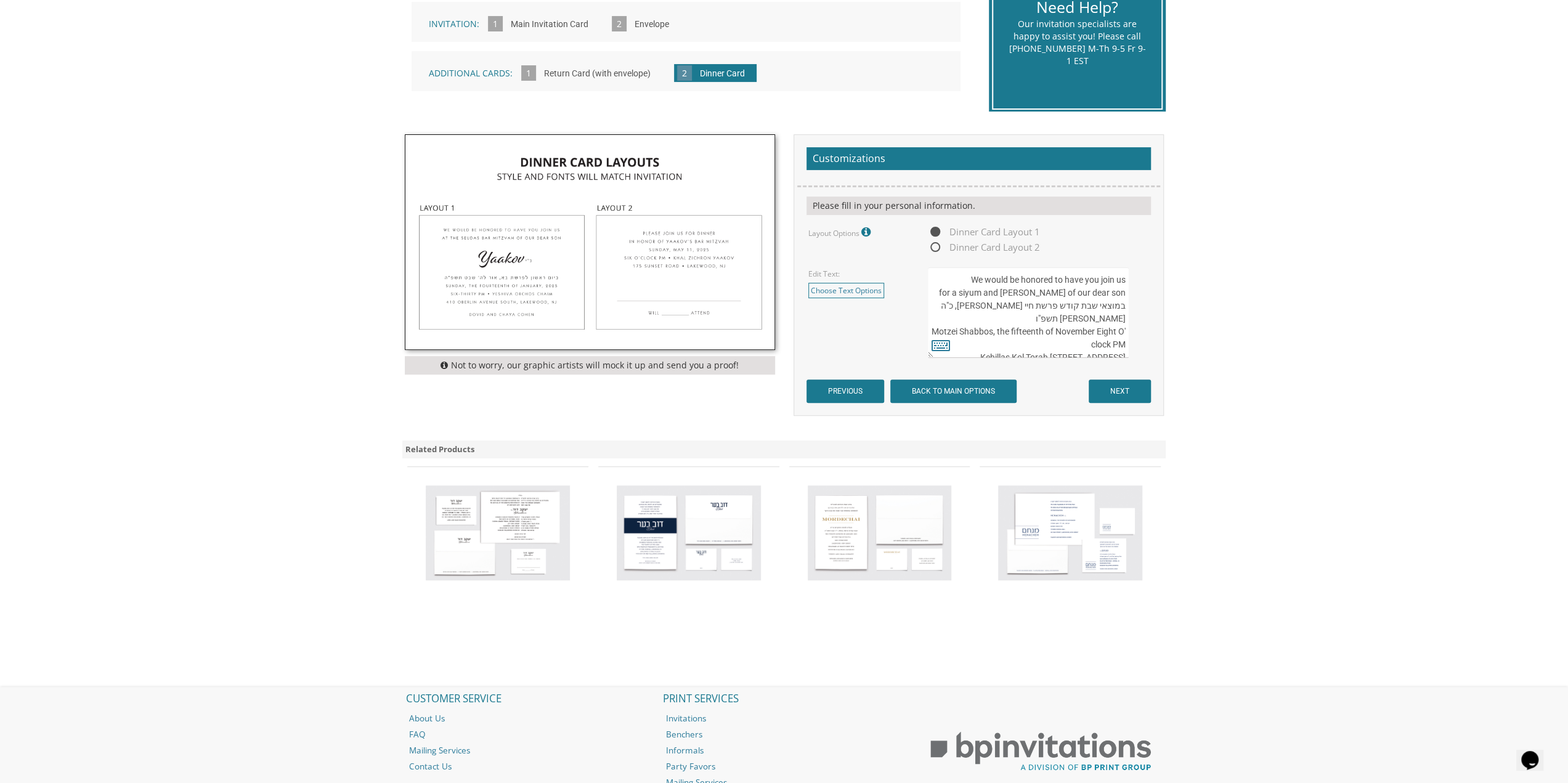
click at [1127, 291] on textarea "We would be honored to have you join us for a siyum and [PERSON_NAME] of our de…" at bounding box center [1028, 312] width 200 height 90
click at [951, 315] on textarea "We would be honored to have you join us for a siyum and [PERSON_NAME] of our de…" at bounding box center [1028, 312] width 200 height 90
click at [1123, 293] on textarea "We would be honored to have you join us for a siyum and [PERSON_NAME] of our de…" at bounding box center [1028, 312] width 200 height 90
click at [1126, 293] on textarea "We would be honored to have you join us for a siyum and [PERSON_NAME] of our de…" at bounding box center [1028, 312] width 200 height 90
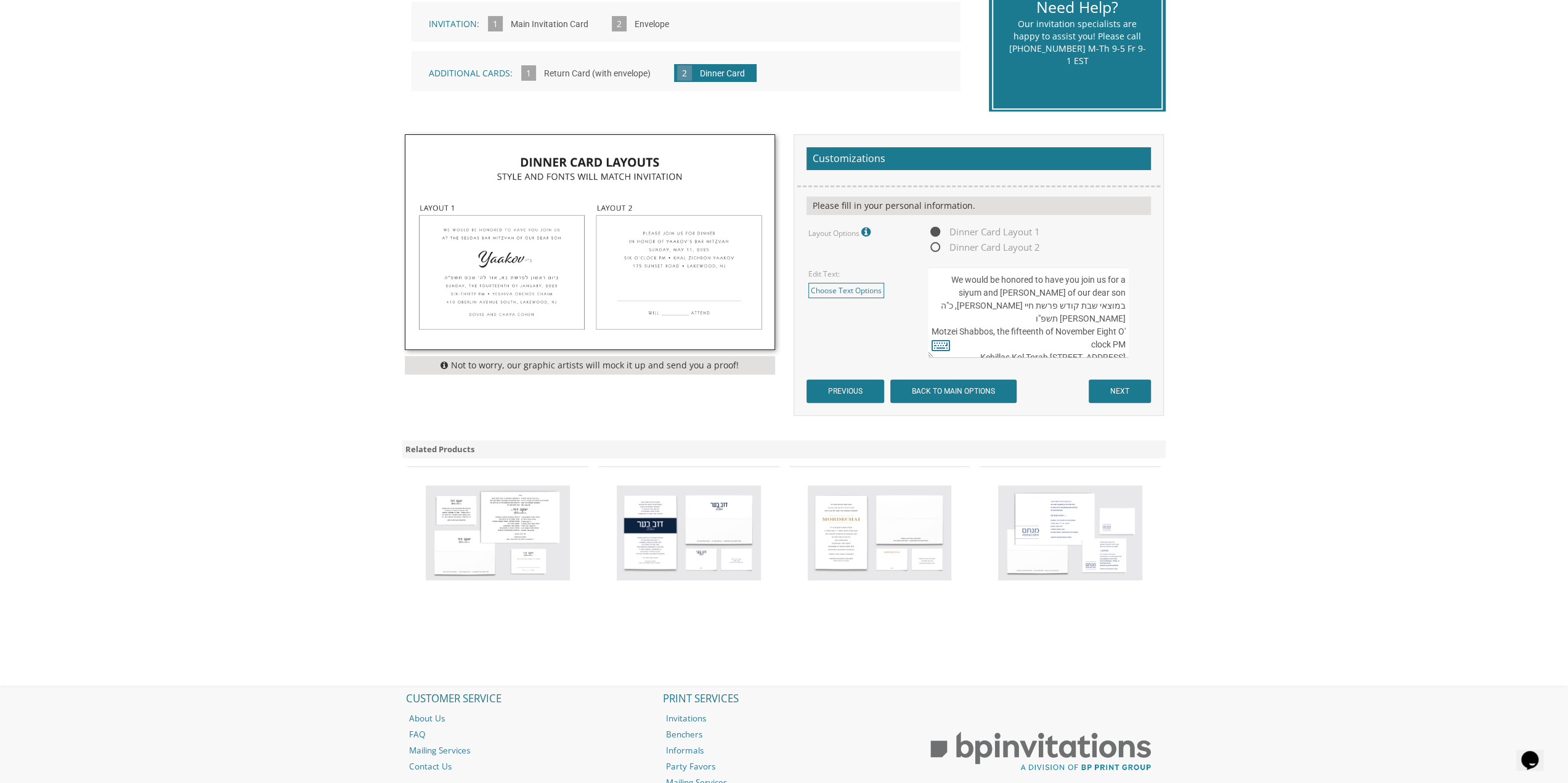
click at [1124, 290] on textarea "We would be honored to have you join us for a siyum and [PERSON_NAME] of our de…" at bounding box center [1028, 312] width 200 height 90
click at [1123, 291] on textarea "We would be honored to have you join us for a siyum and [PERSON_NAME] of our de…" at bounding box center [1028, 312] width 200 height 90
click at [1106, 291] on textarea "We would be honored to have you join us for a siyum and [PERSON_NAME] of our de…" at bounding box center [1028, 312] width 200 height 90
click at [1103, 294] on textarea "We would be honored to have you join us for a siyum and melave malka of our dea…" at bounding box center [1028, 312] width 200 height 90
drag, startPoint x: 1121, startPoint y: 295, endPoint x: 1129, endPoint y: 297, distance: 8.2
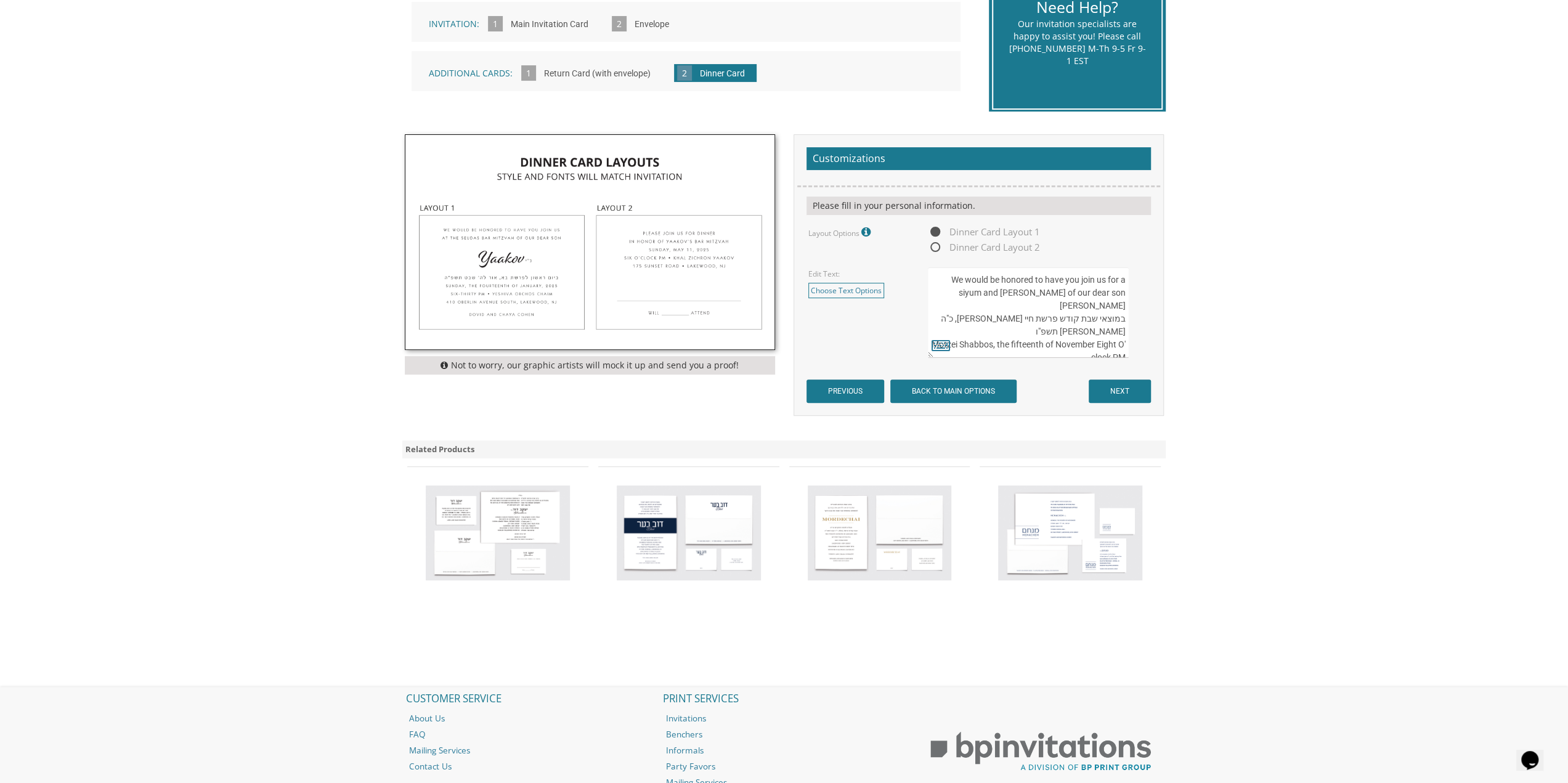
click at [1129, 297] on div "We would be honored to have you join us for a siyum and melave malka of our dea…" at bounding box center [1038, 312] width 220 height 90
type textarea "We would be honored to have you join us for a siyum and melave malka of our dea…"
click at [1251, 451] on body "My Cart {{shoppingcart.totalQuantityDisplay}} Total: {{shoppingcart.subtotal}} …" at bounding box center [784, 284] width 1568 height 1184
click at [1125, 398] on input "NEXT" at bounding box center [1119, 391] width 62 height 23
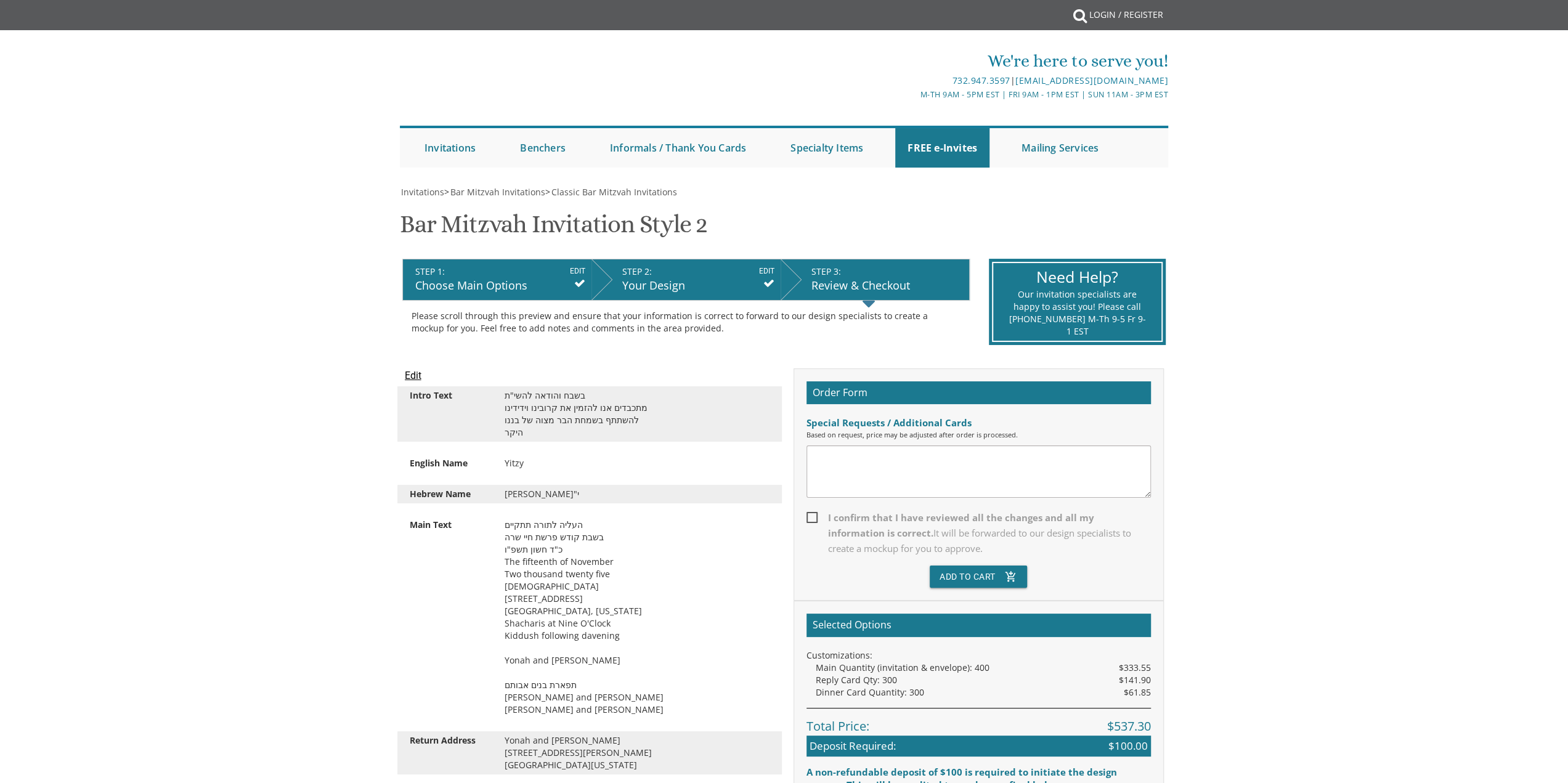
click at [881, 477] on textarea at bounding box center [978, 471] width 344 height 52
type textarea "The logo didn't work to upload, how can we send it in?"
click at [910, 522] on span "I confirm that I have reviewed all the changes and all my information is correc…" at bounding box center [978, 533] width 344 height 46
click at [814, 521] on input "I confirm that I have reviewed all the changes and all my information is correc…" at bounding box center [810, 516] width 8 height 8
checkbox input "true"
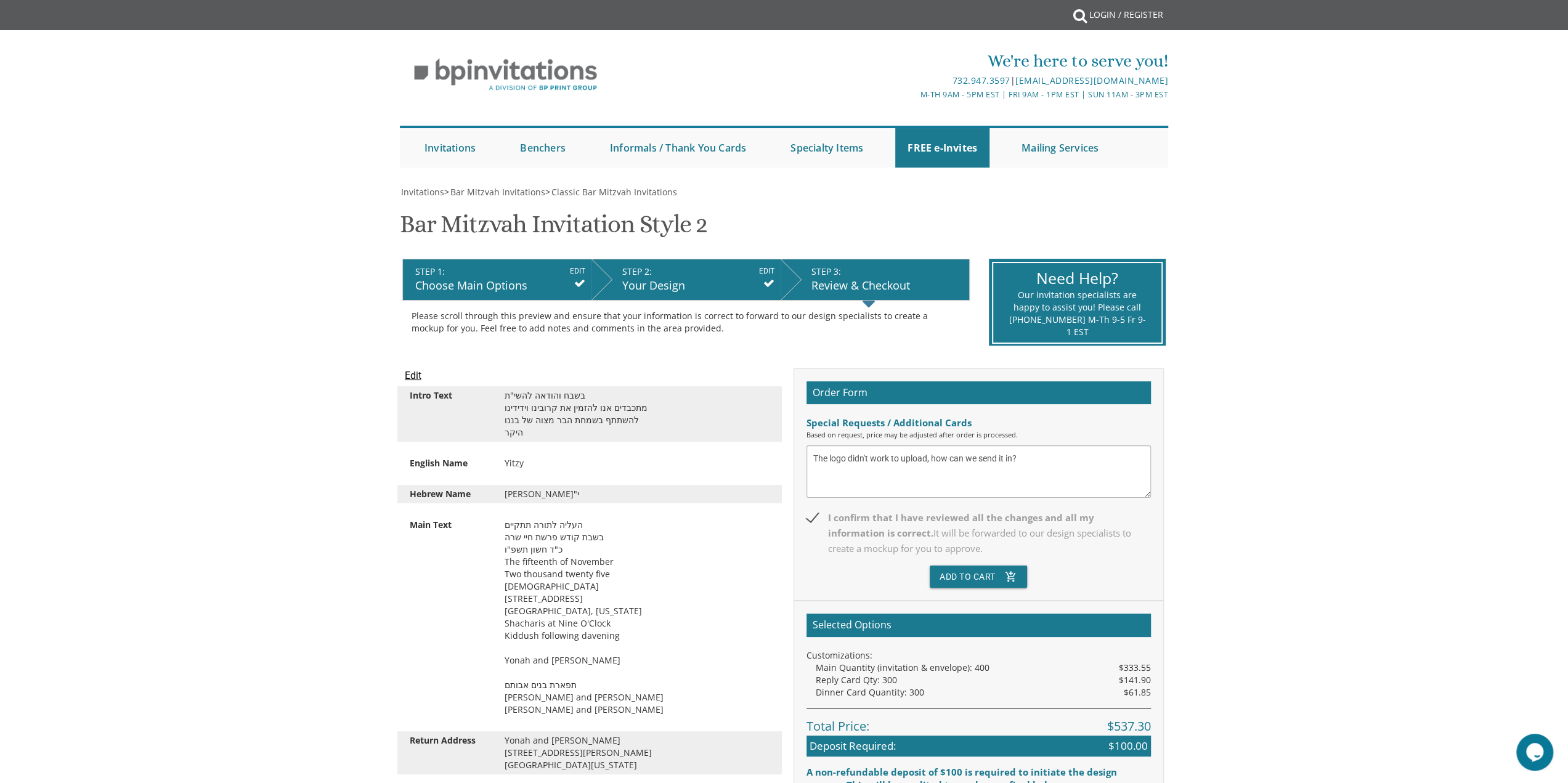
scroll to position [123, 0]
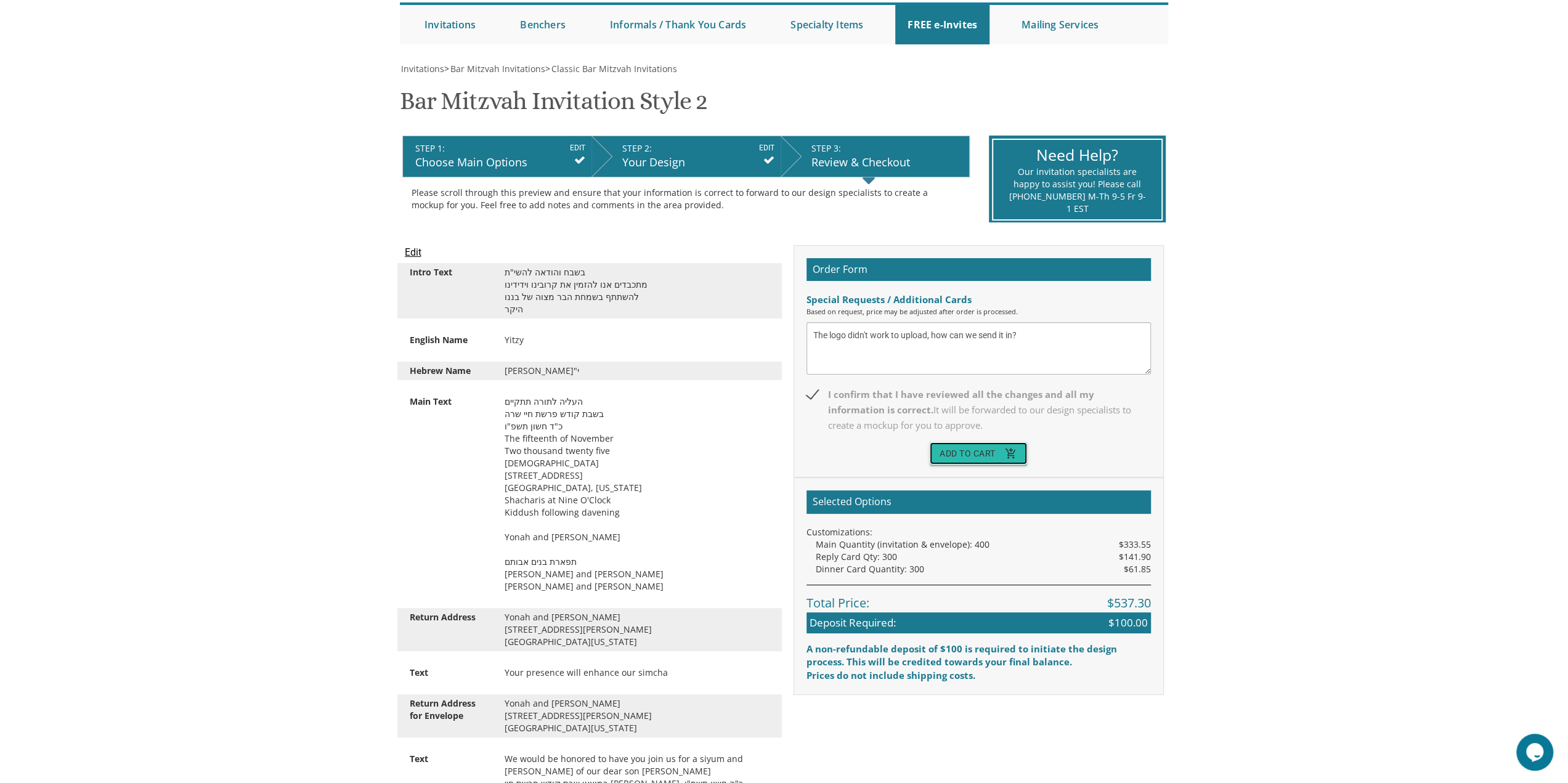
click at [991, 448] on button "Add To Cart add_shopping_cart" at bounding box center [978, 454] width 97 height 22
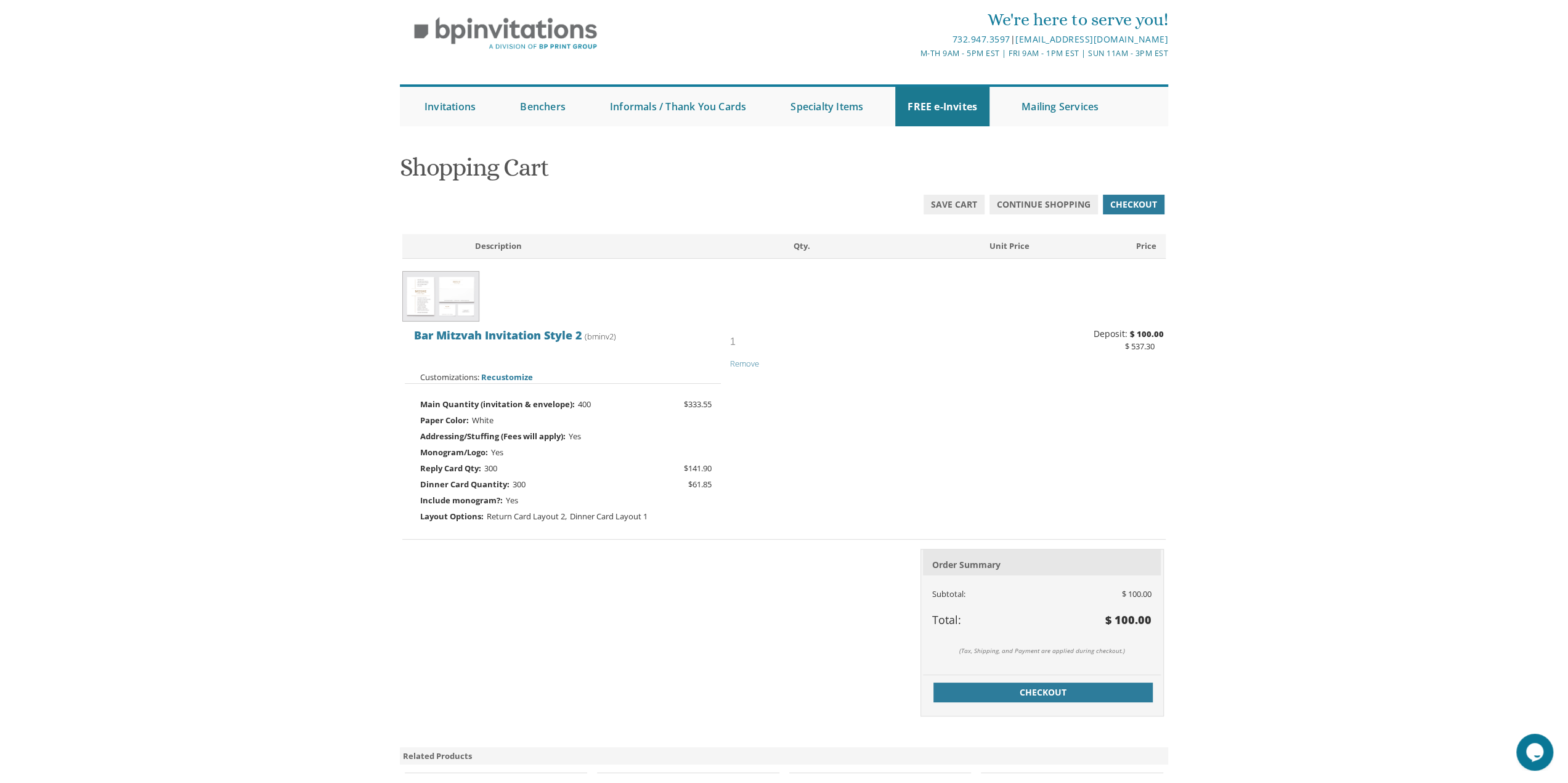
scroll to position [61, 0]
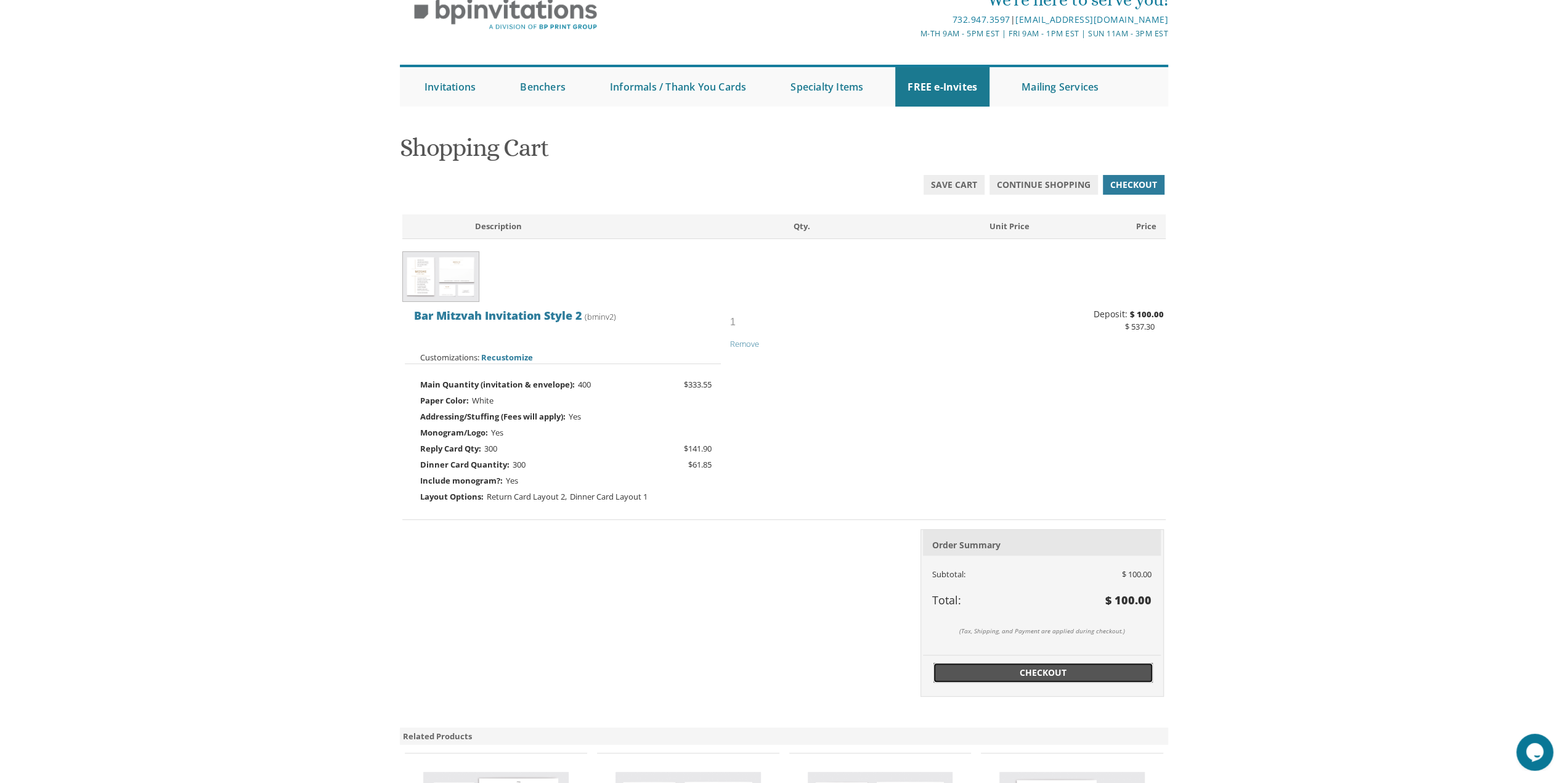
click at [1053, 667] on span "Checkout" at bounding box center [1043, 672] width 205 height 12
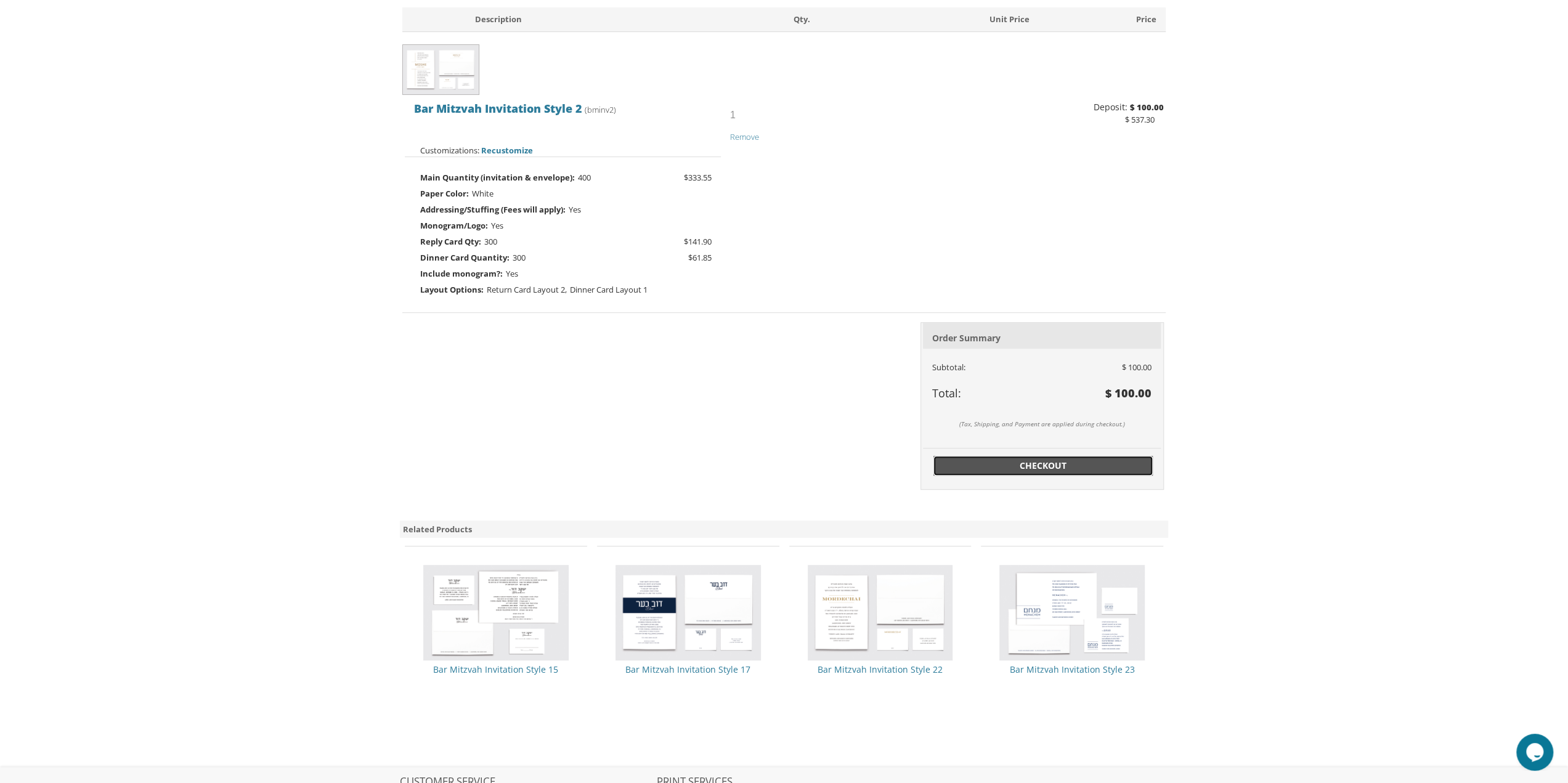
scroll to position [370, 0]
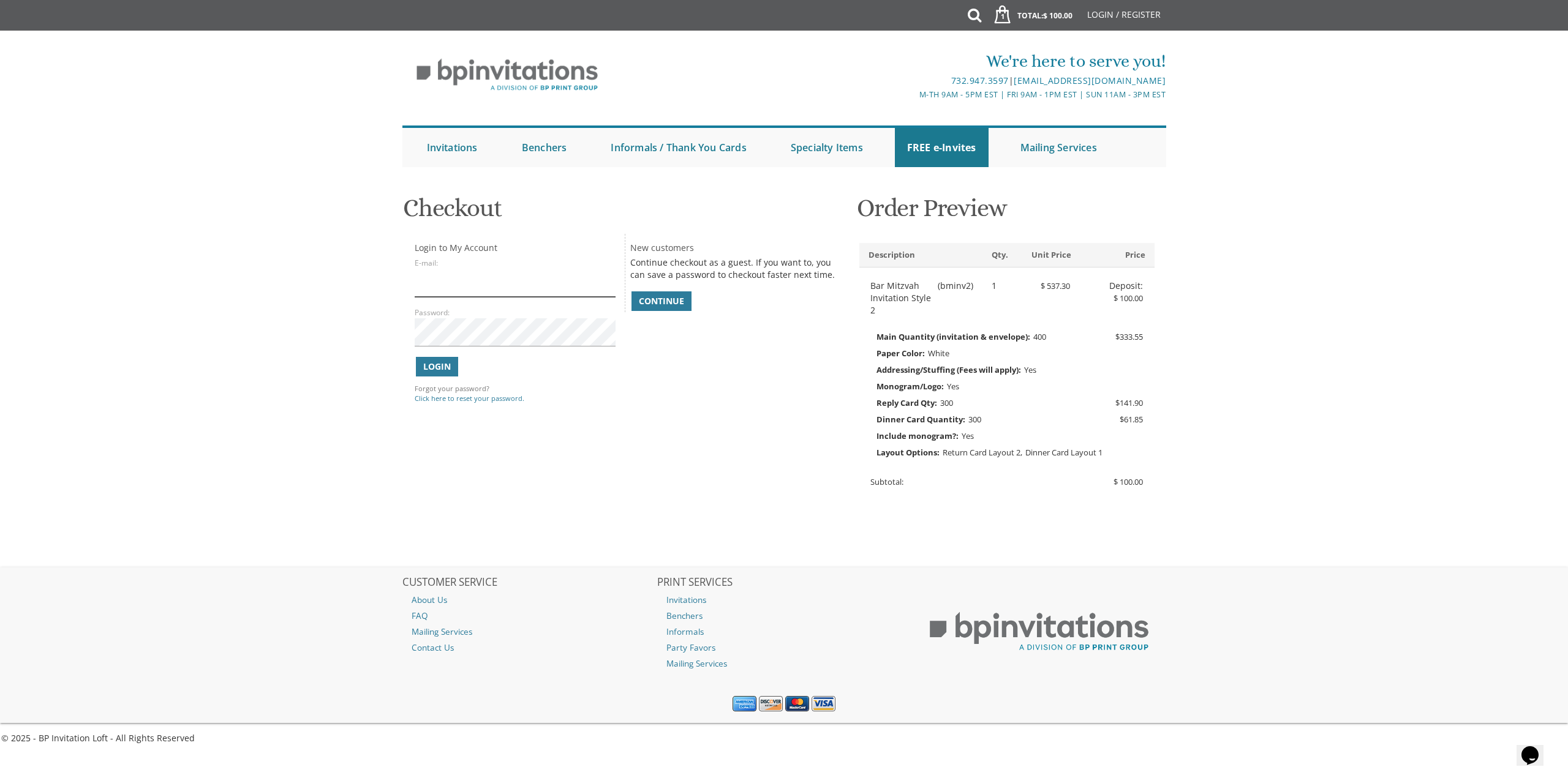
click at [489, 284] on input "E-mail:" at bounding box center [515, 283] width 201 height 28
type input "[EMAIL_ADDRESS][PERSON_NAME][DOMAIN_NAME]"
click at [665, 303] on span "Continue" at bounding box center [661, 301] width 45 height 12
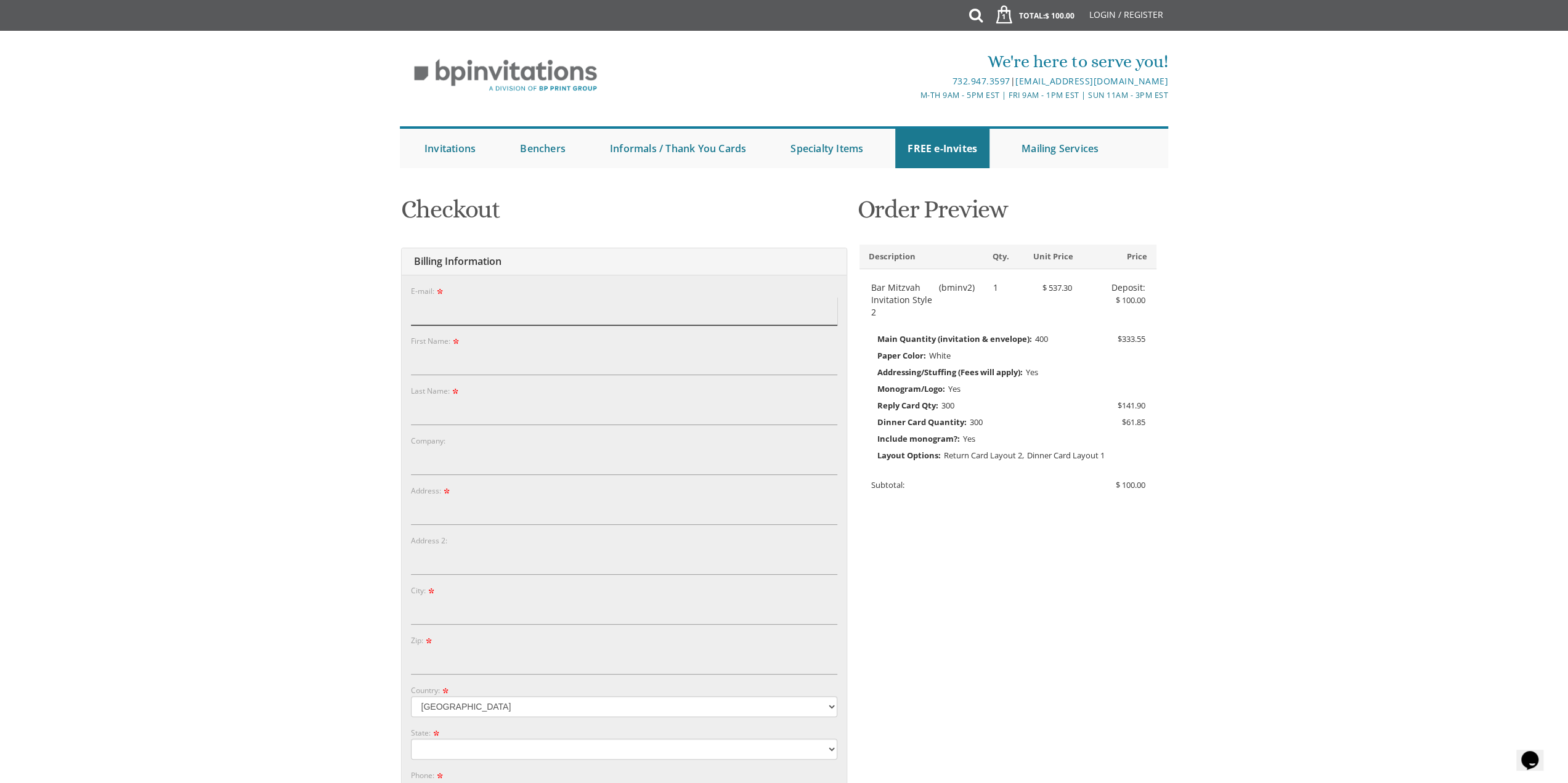
click at [622, 312] on input "E-mail:" at bounding box center [624, 311] width 427 height 28
type input "[EMAIL_ADDRESS][PERSON_NAME][DOMAIN_NAME]"
type input "[PERSON_NAME]"
type input "6711 Westbrook Road"
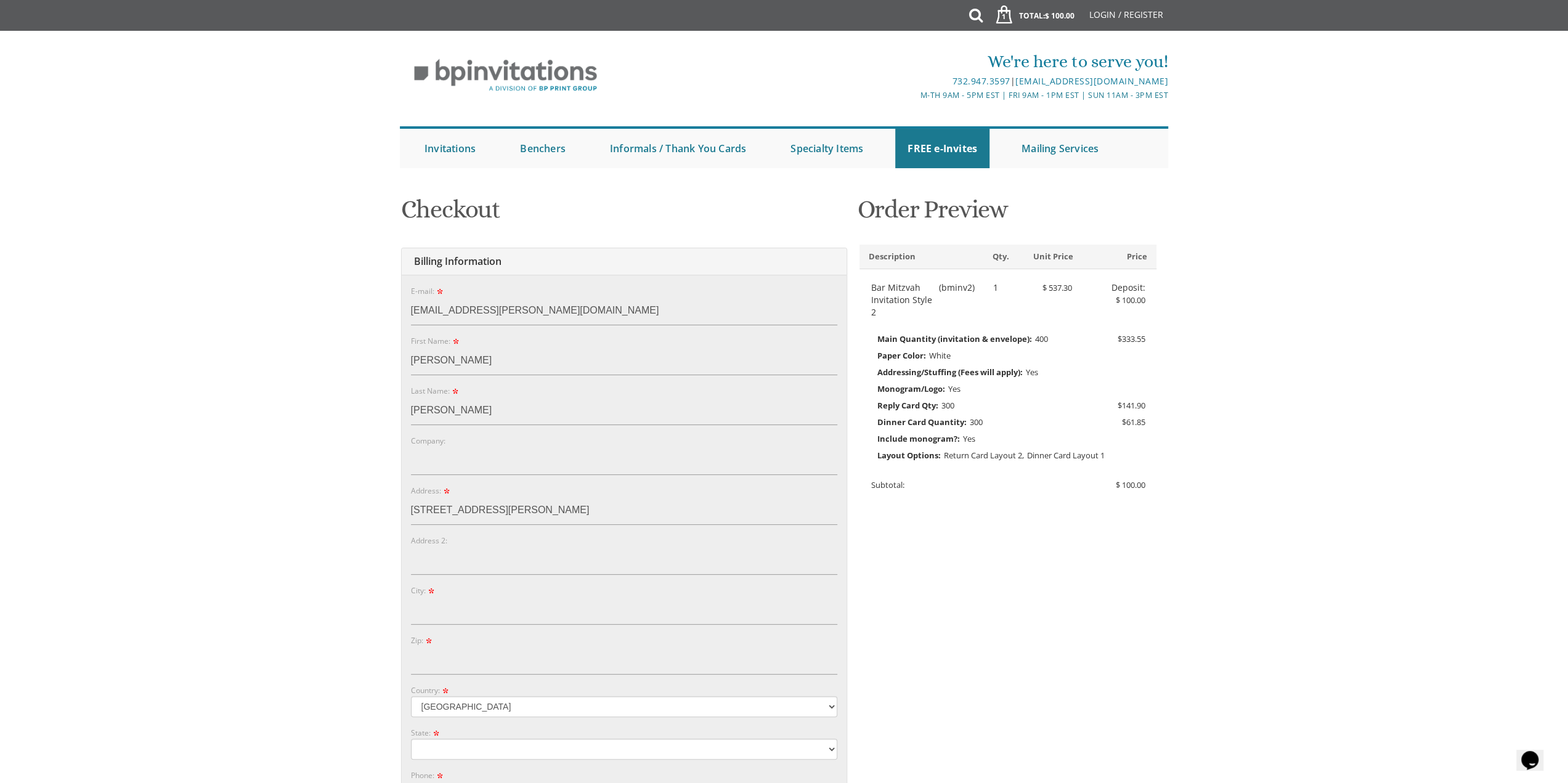
type input "Baltimore"
type input "21215"
select select "MD"
type input "4104042335"
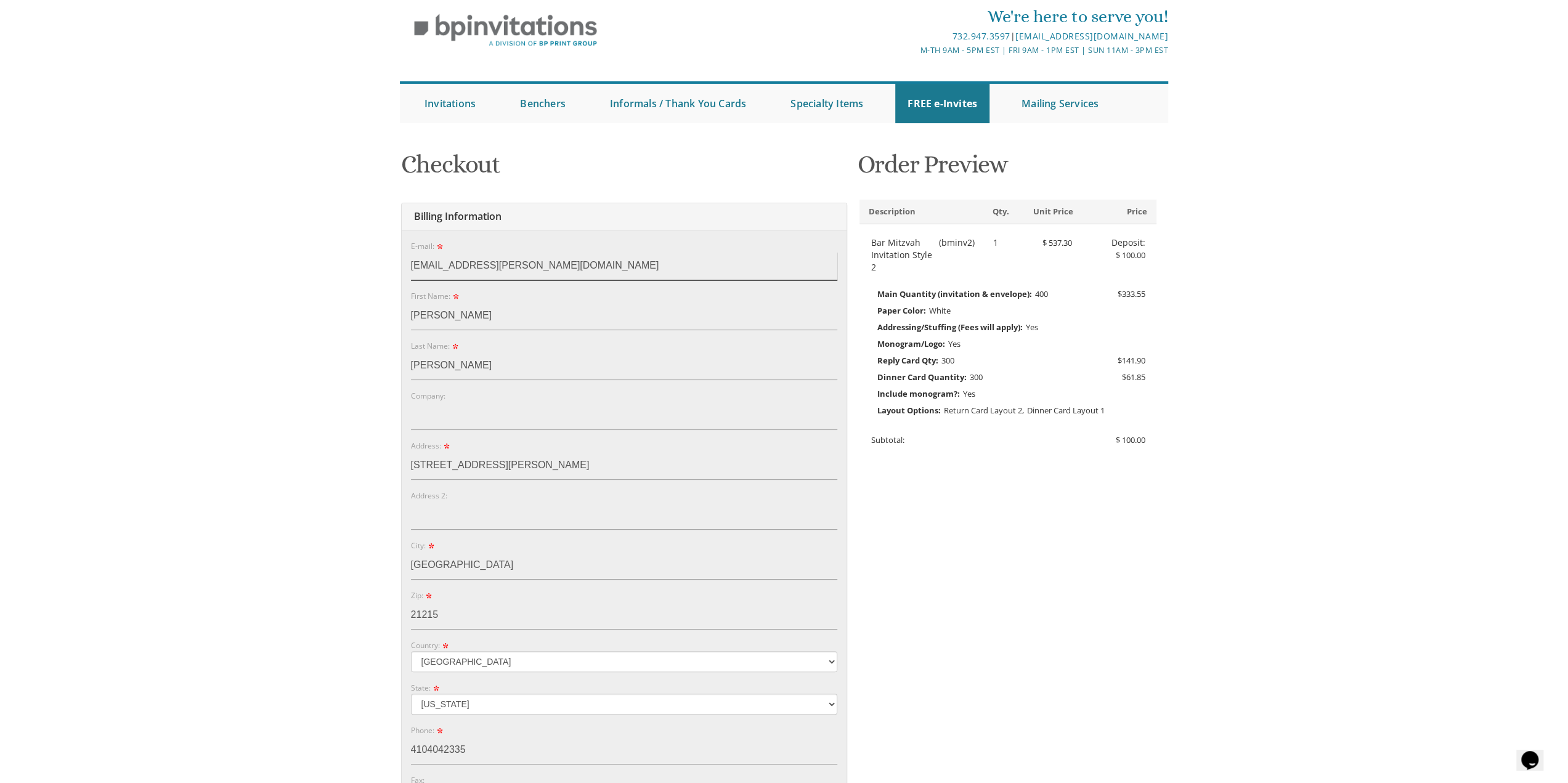
scroll to position [61, 0]
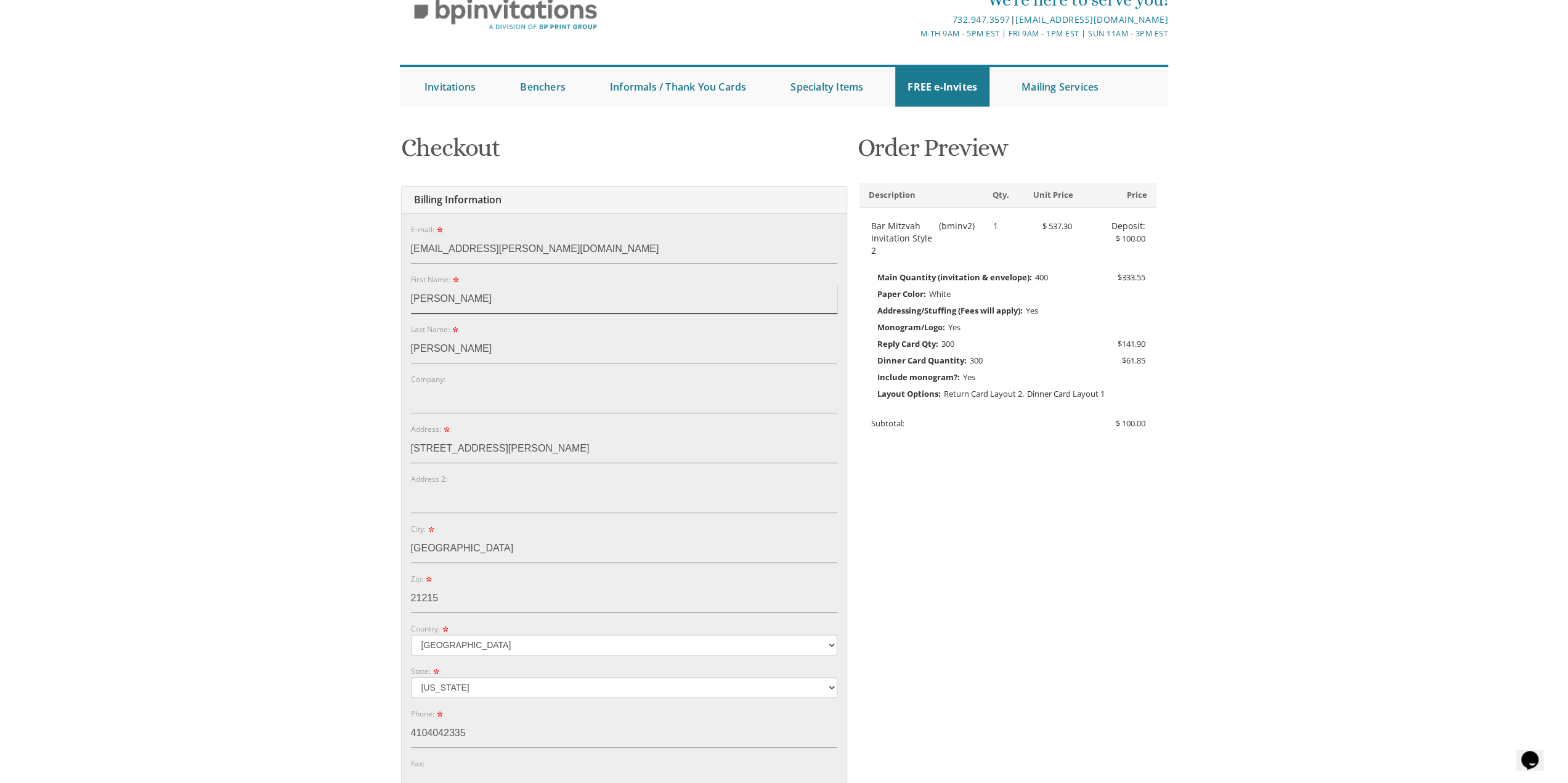
click at [444, 306] on input "Rivky" at bounding box center [624, 300] width 427 height 28
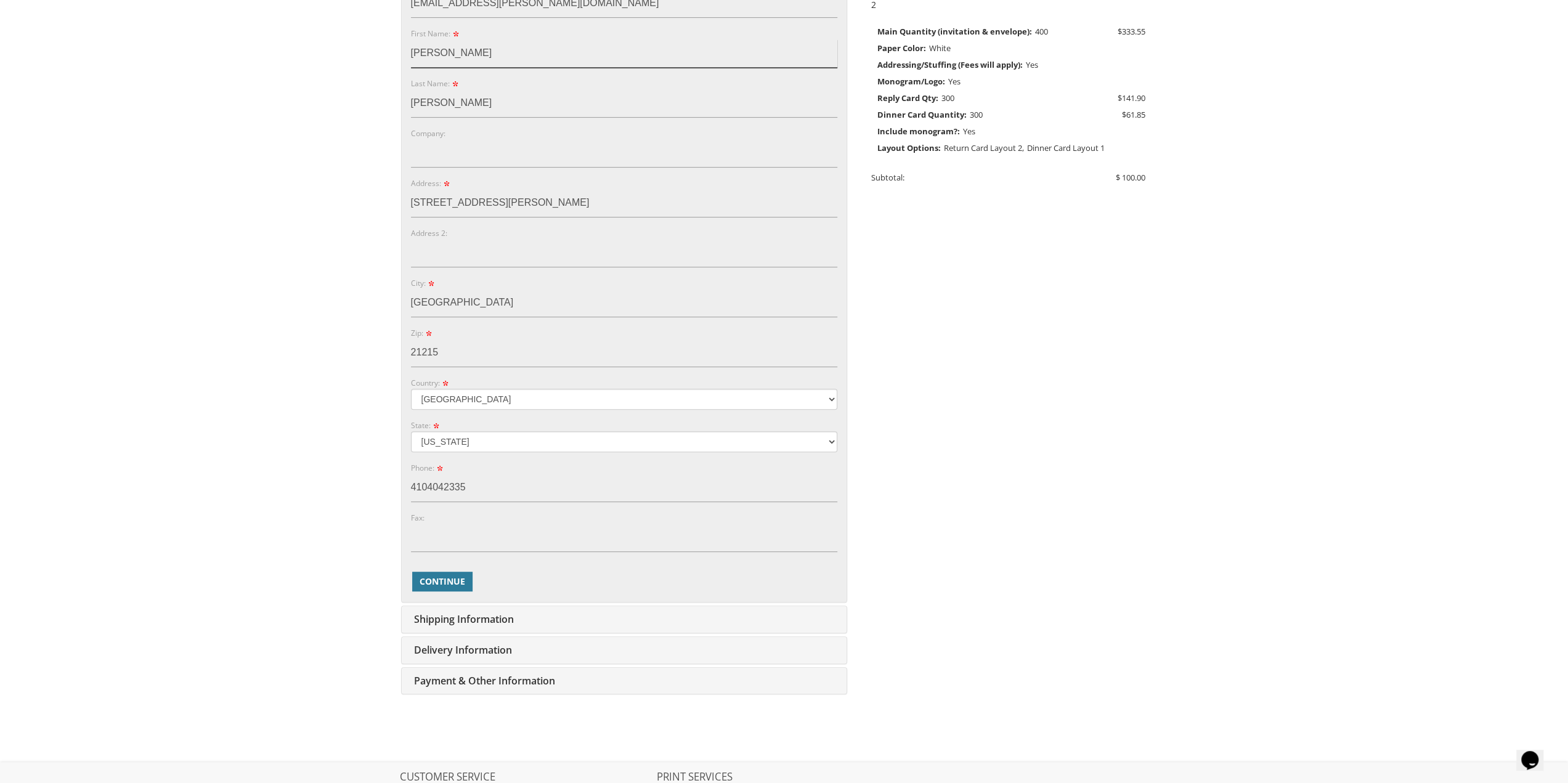
scroll to position [308, 0]
click at [444, 576] on span "Continue" at bounding box center [442, 581] width 46 height 12
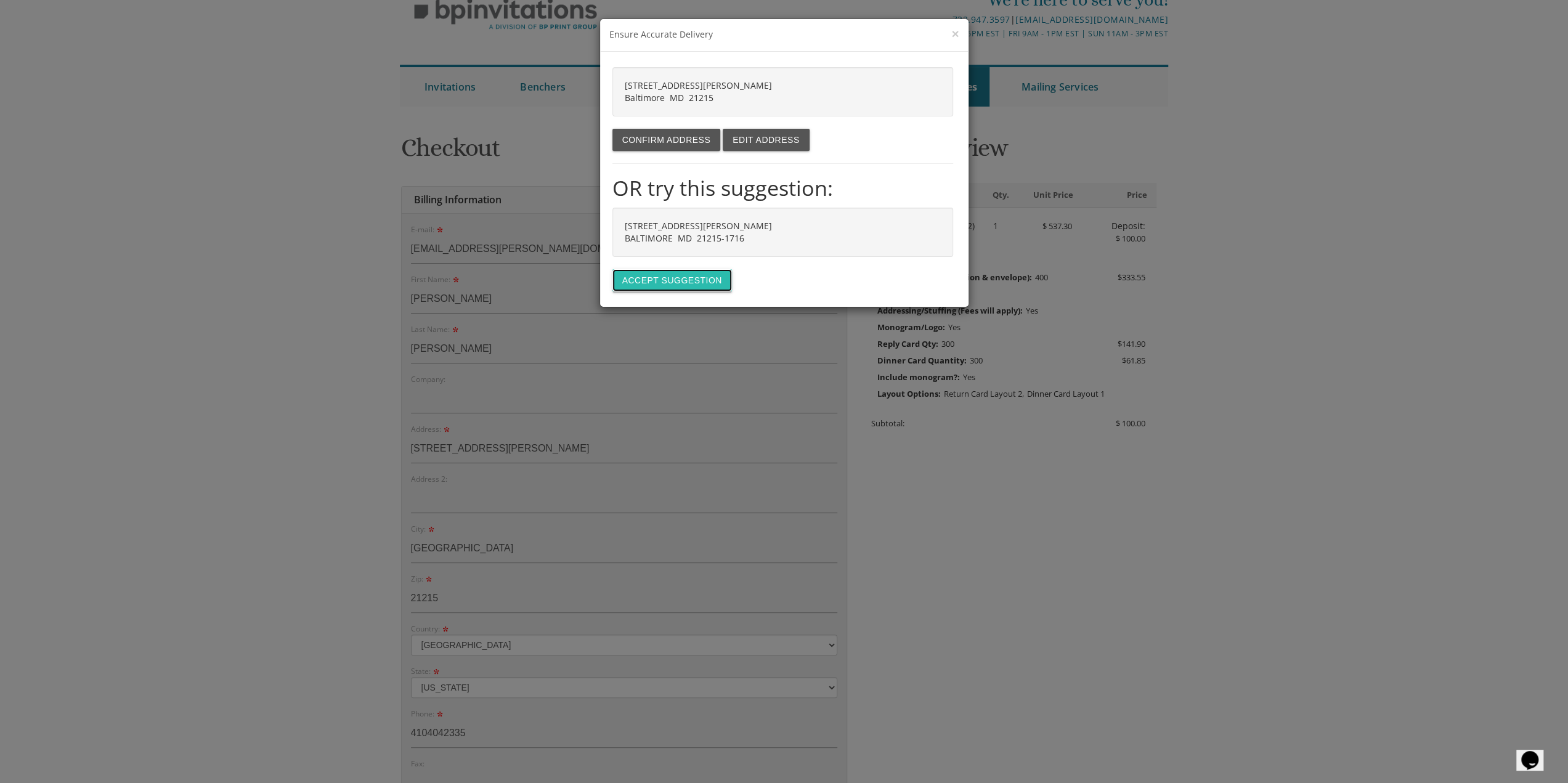
scroll to position [26, 0]
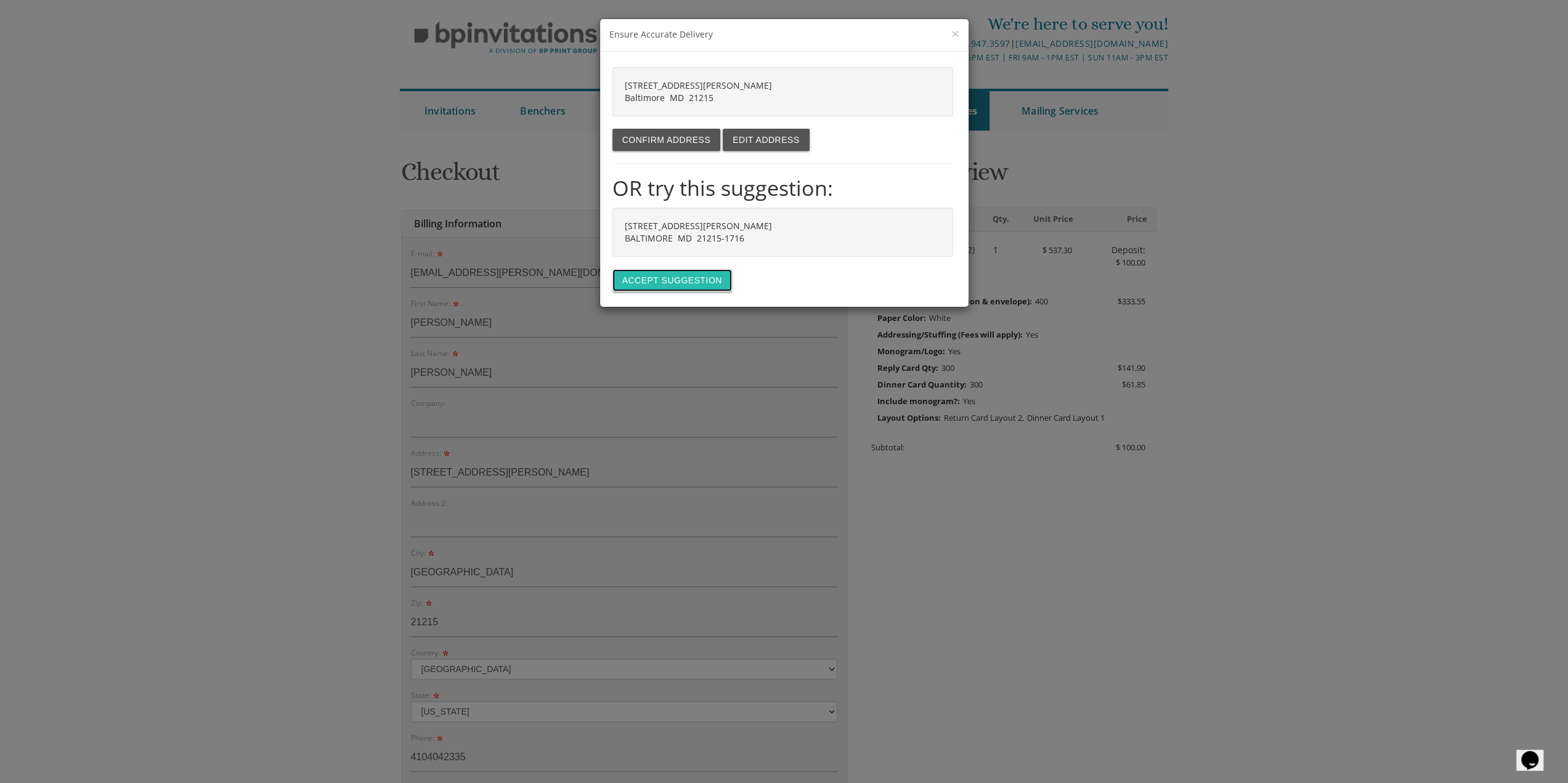
click at [696, 283] on button "Accept suggestion" at bounding box center [672, 280] width 120 height 22
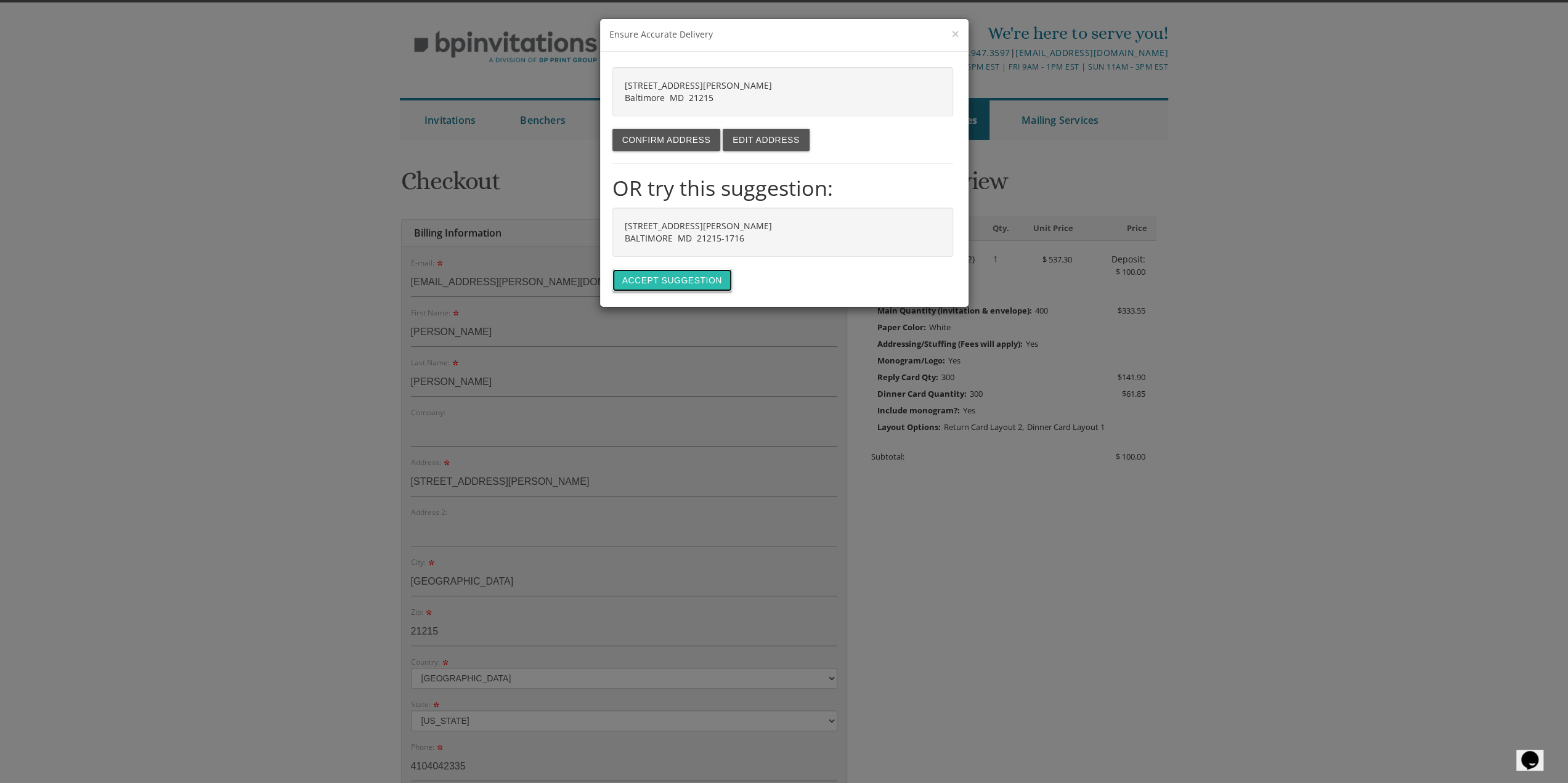
type input "6711 WESTBROOK RD"
type input "BALTIMORE"
type input "21215-1716"
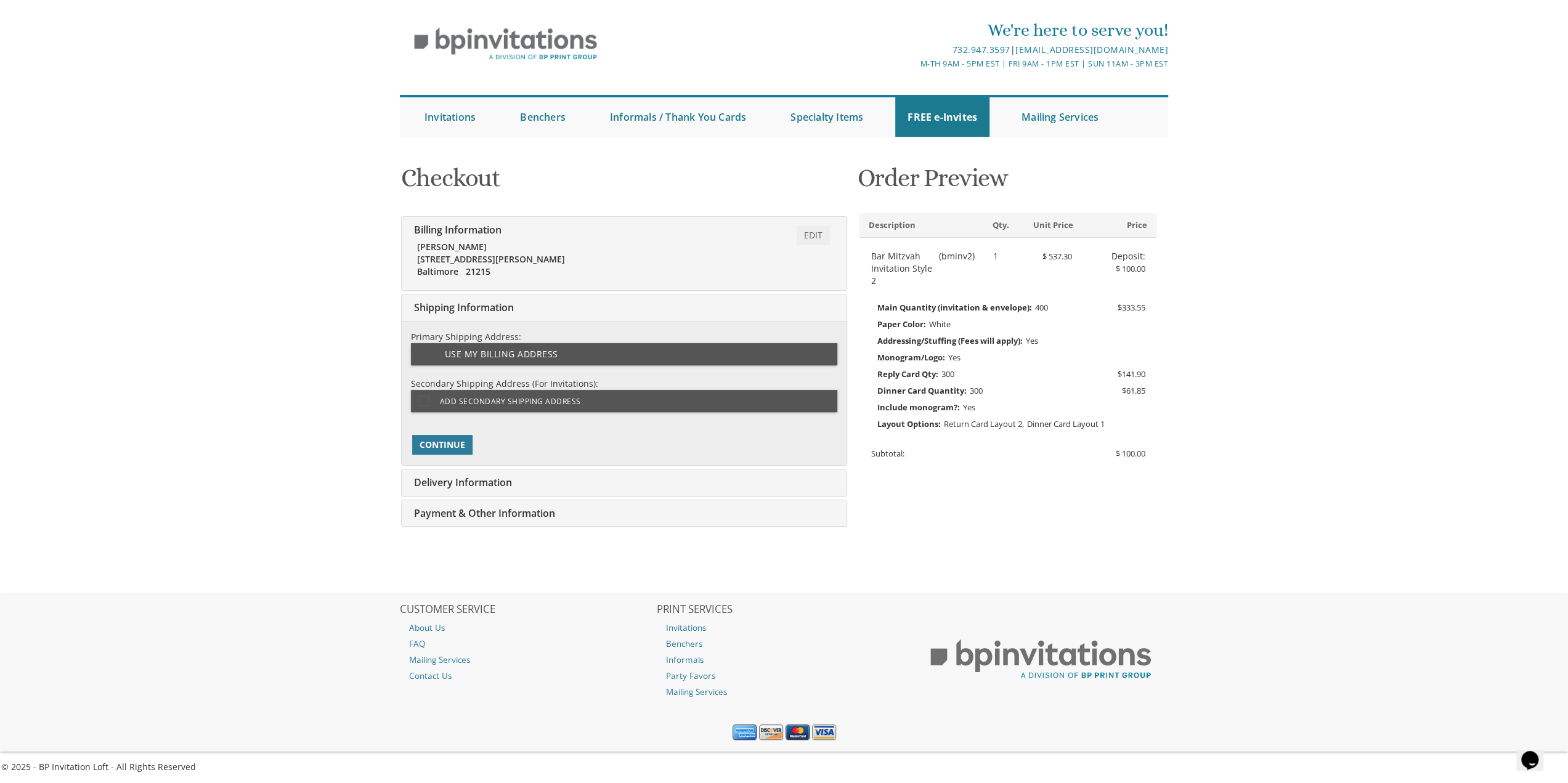
scroll to position [54, 0]
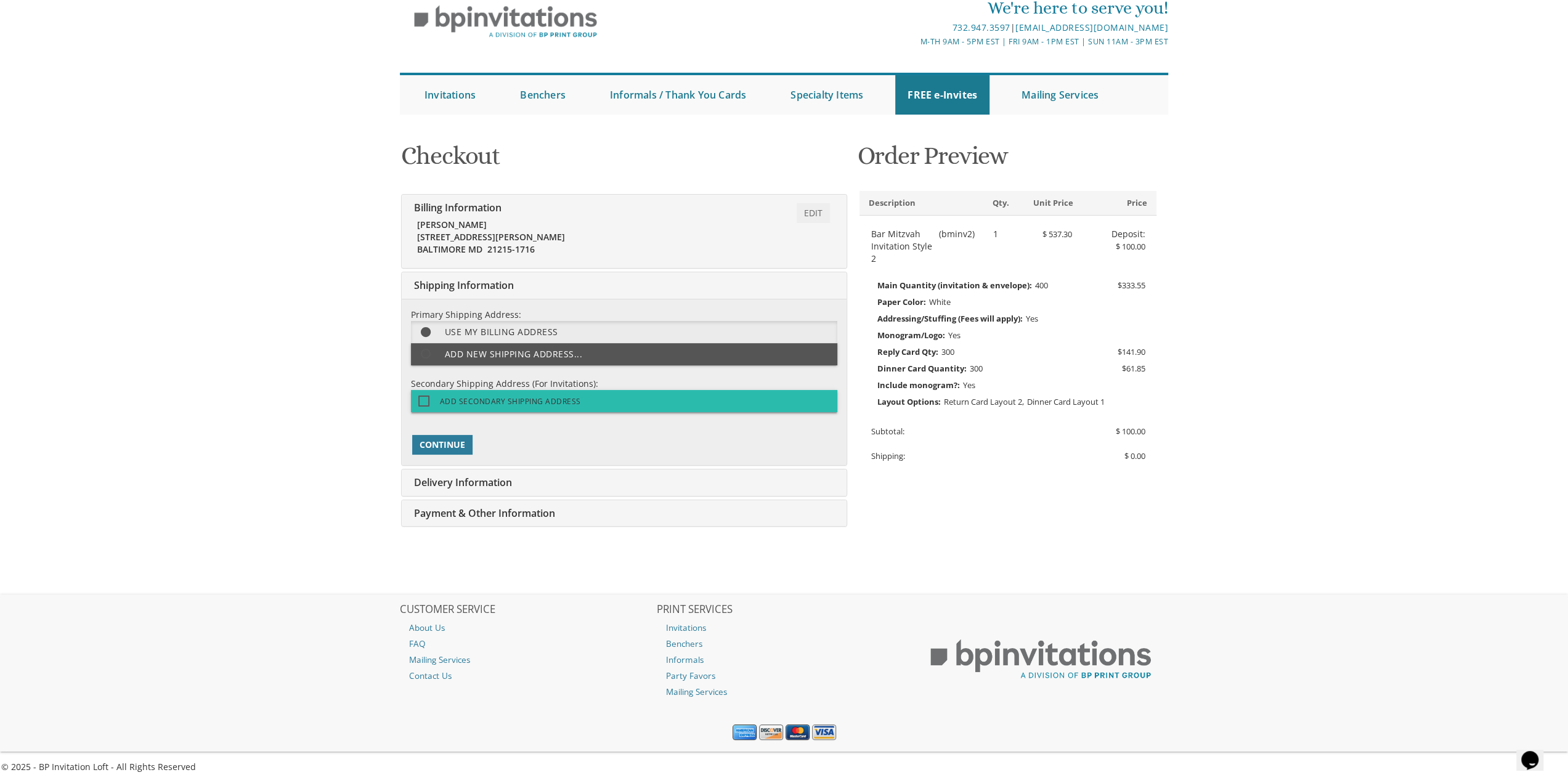
click at [510, 408] on span "Add Secondary Shipping Address" at bounding box center [500, 401] width 163 height 16
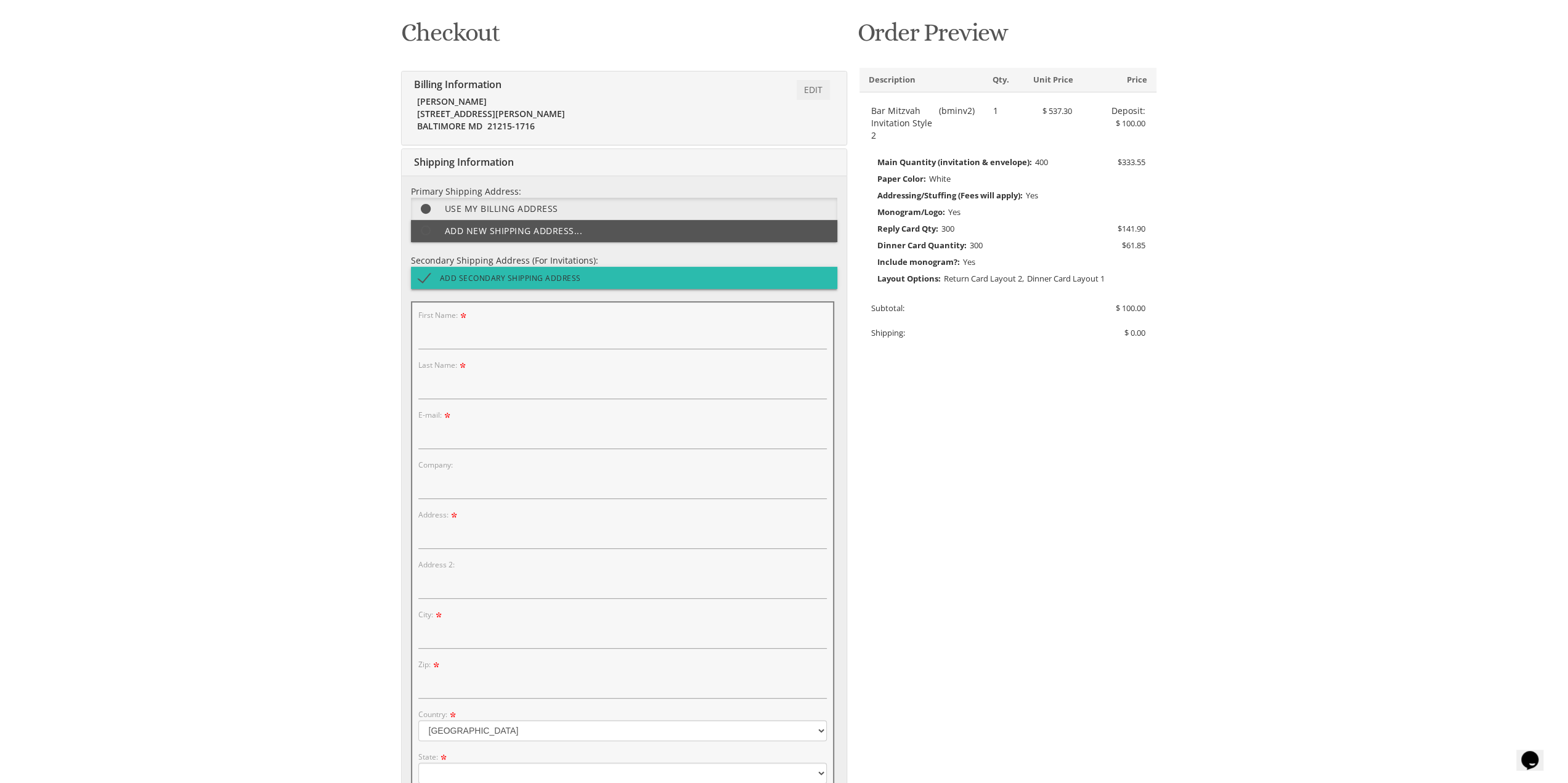
click at [483, 278] on span "Add Secondary Shipping Address" at bounding box center [500, 278] width 163 height 16
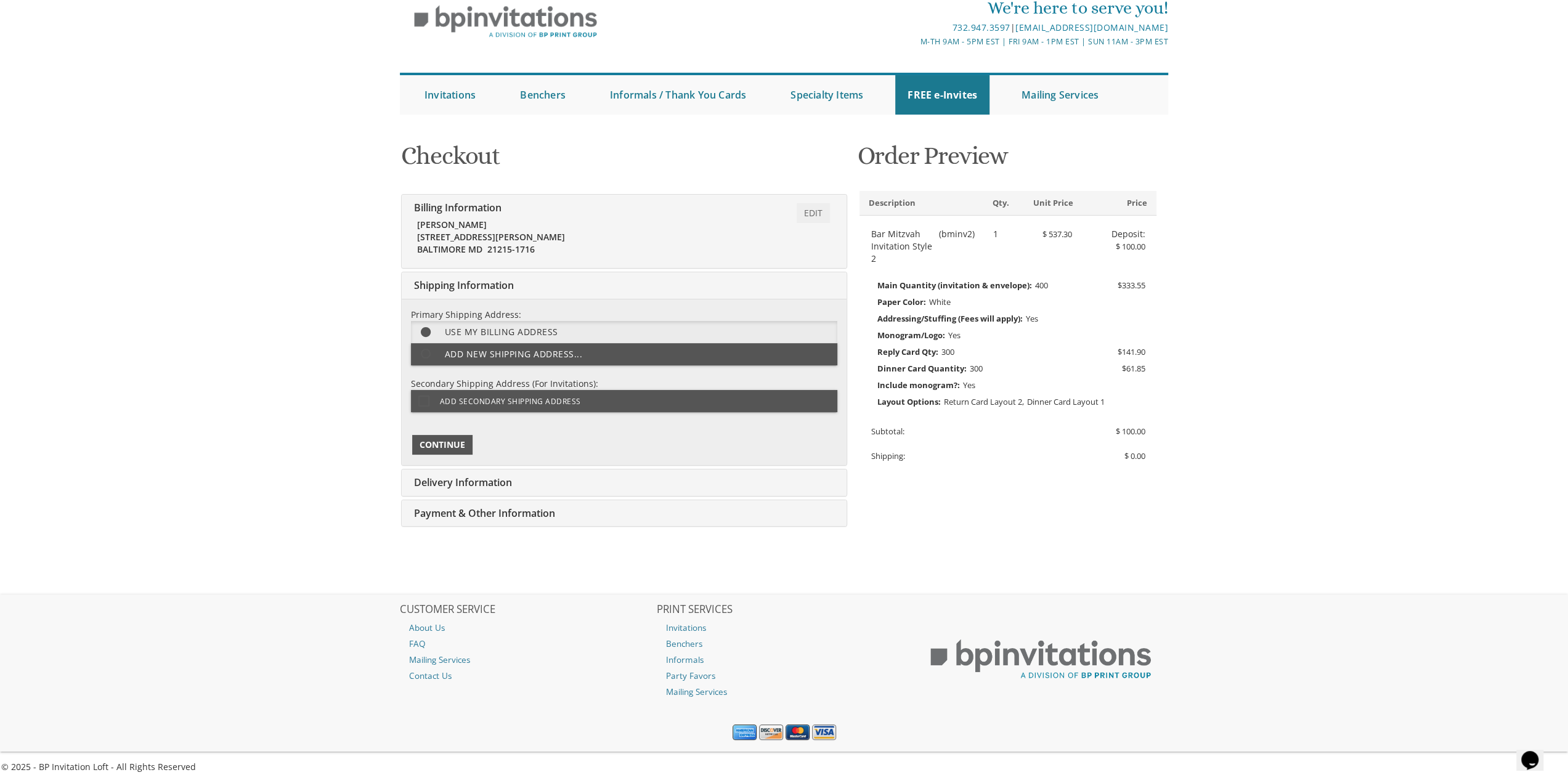
click at [453, 441] on span "Continue" at bounding box center [442, 445] width 46 height 12
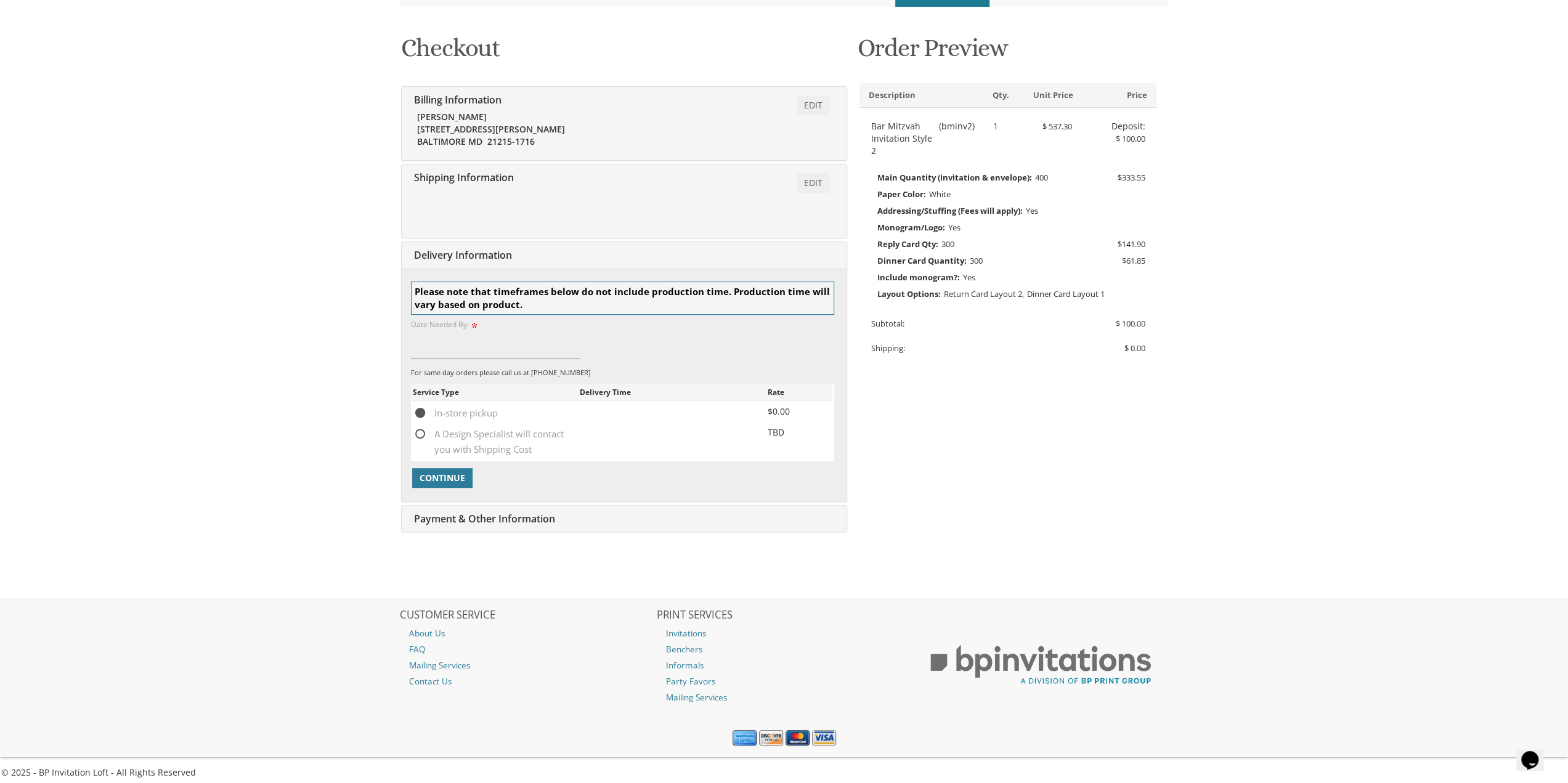
scroll to position [167, 0]
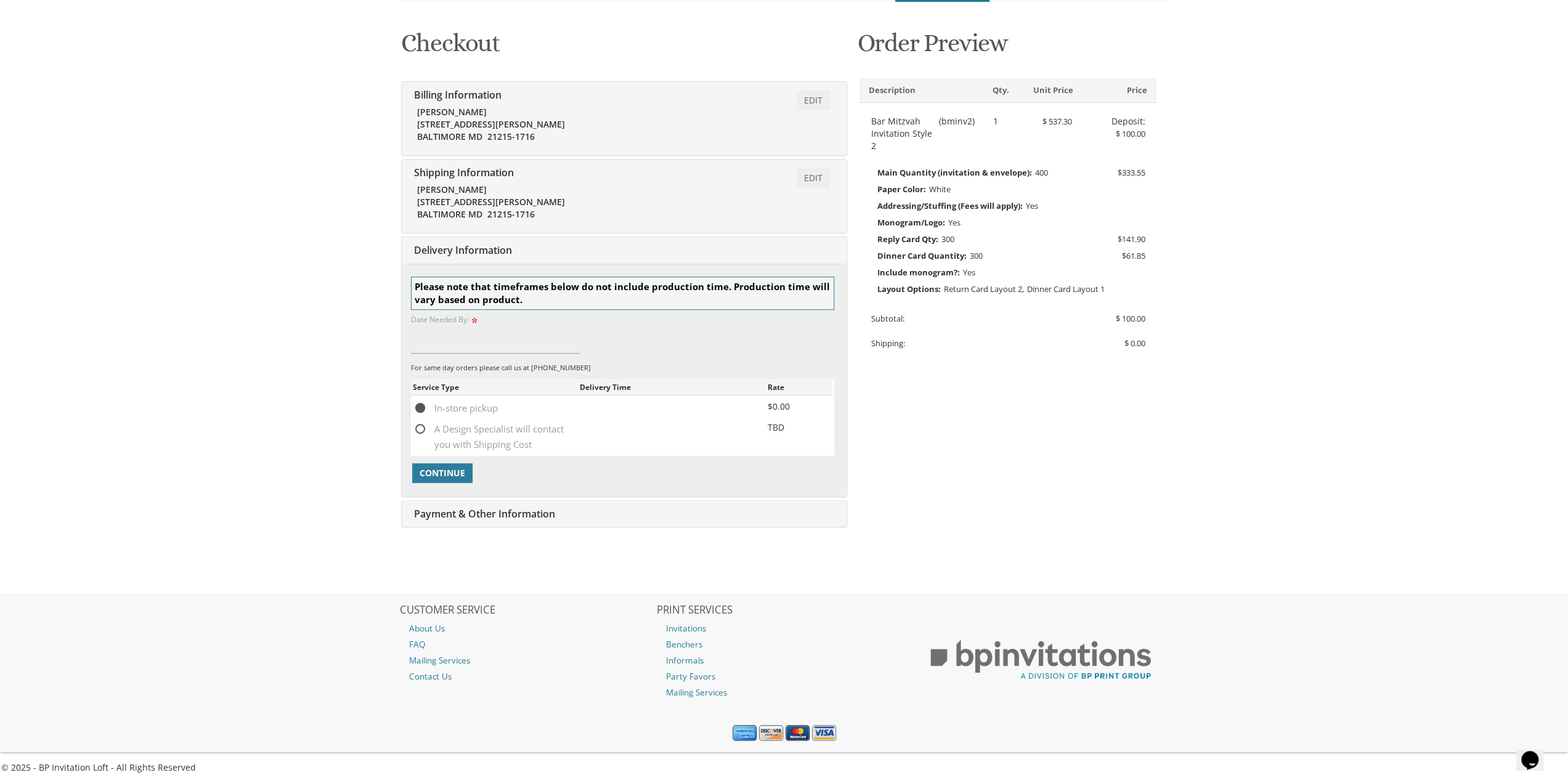
click at [468, 424] on span "A Design Specialist will contact you with Shipping Cost" at bounding box center [496, 429] width 167 height 16
click at [421, 424] on input "A Design Specialist will contact you with Shipping Cost" at bounding box center [417, 427] width 8 height 8
radio input "true"
click at [486, 332] on input at bounding box center [495, 339] width 170 height 28
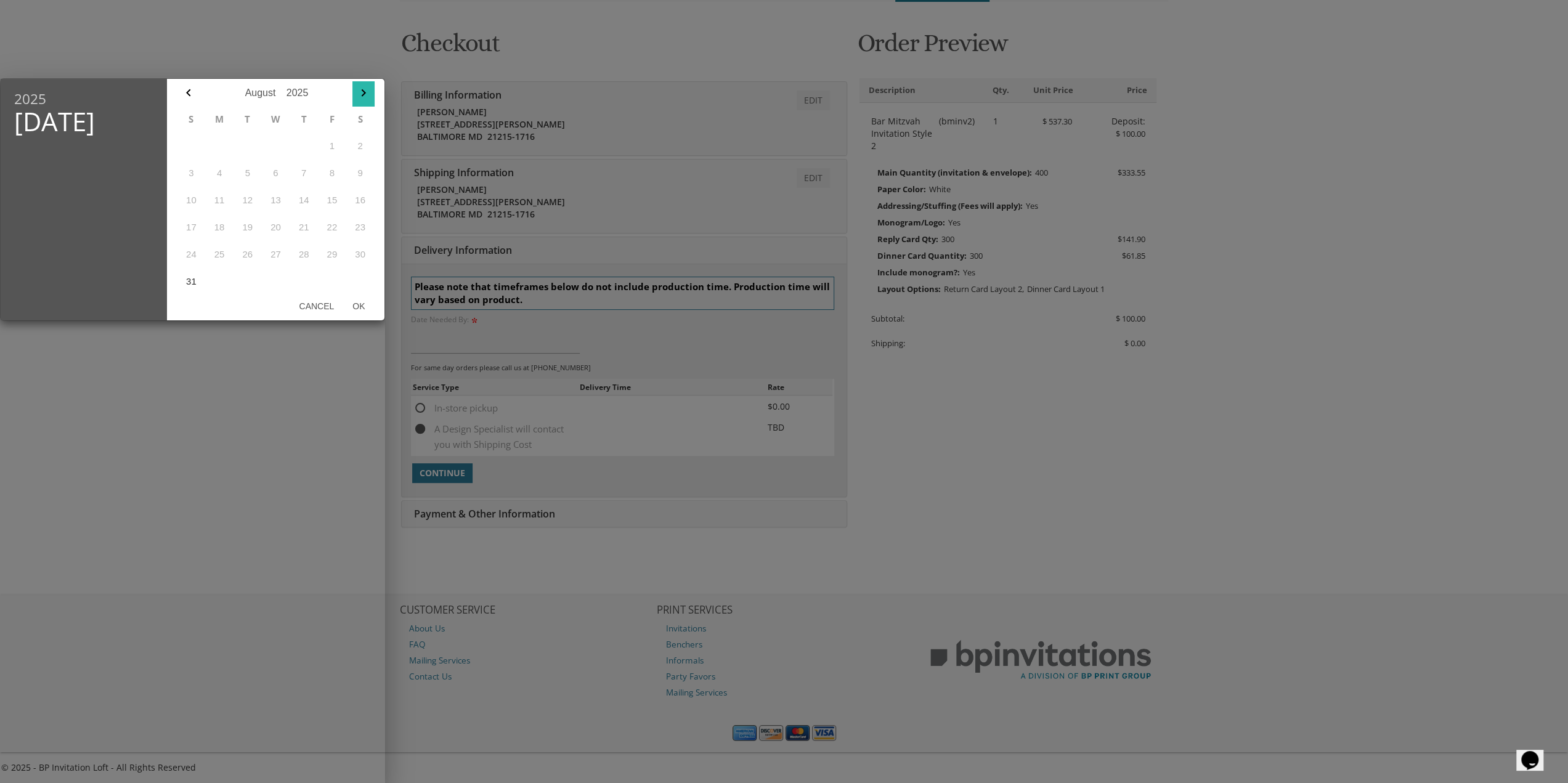
click at [359, 88] on icon "button" at bounding box center [364, 93] width 15 height 15
click at [367, 96] on icon "button" at bounding box center [364, 93] width 15 height 15
click at [188, 90] on icon "button" at bounding box center [188, 93] width 15 height 15
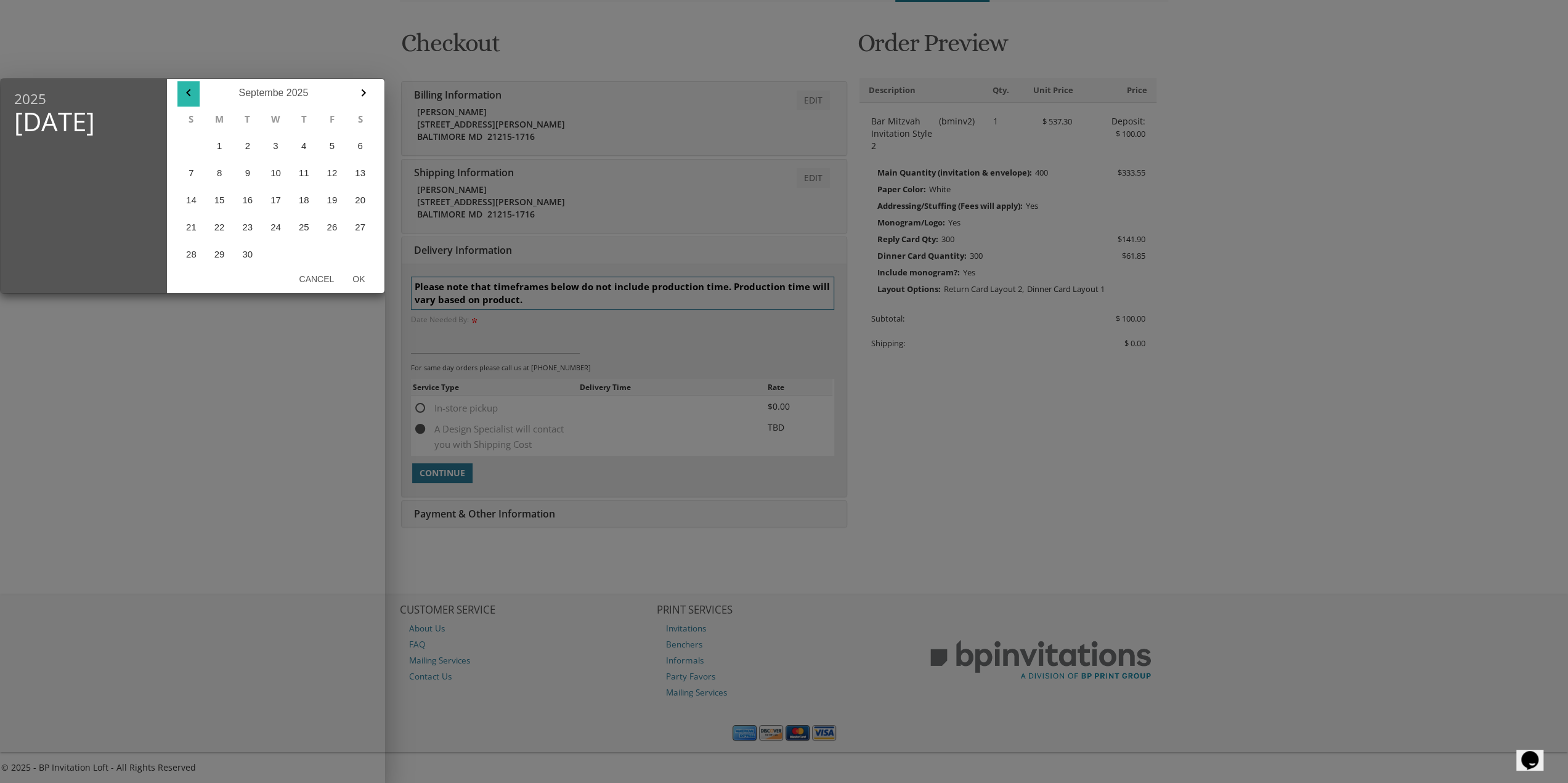
click at [193, 92] on icon "button" at bounding box center [188, 93] width 15 height 15
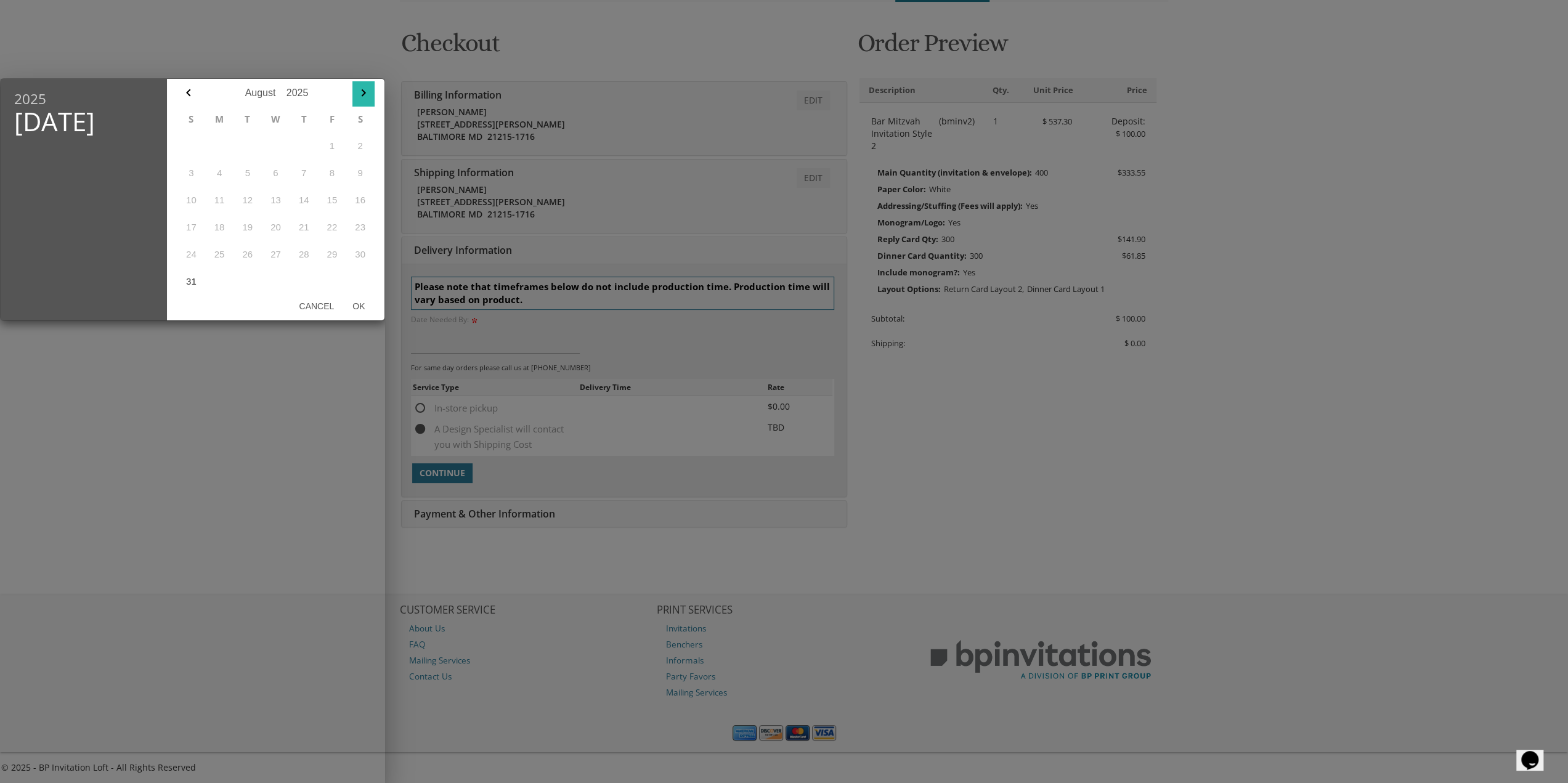
click at [357, 96] on icon "button" at bounding box center [364, 93] width 15 height 15
click at [365, 90] on icon "button" at bounding box center [364, 93] width 15 height 15
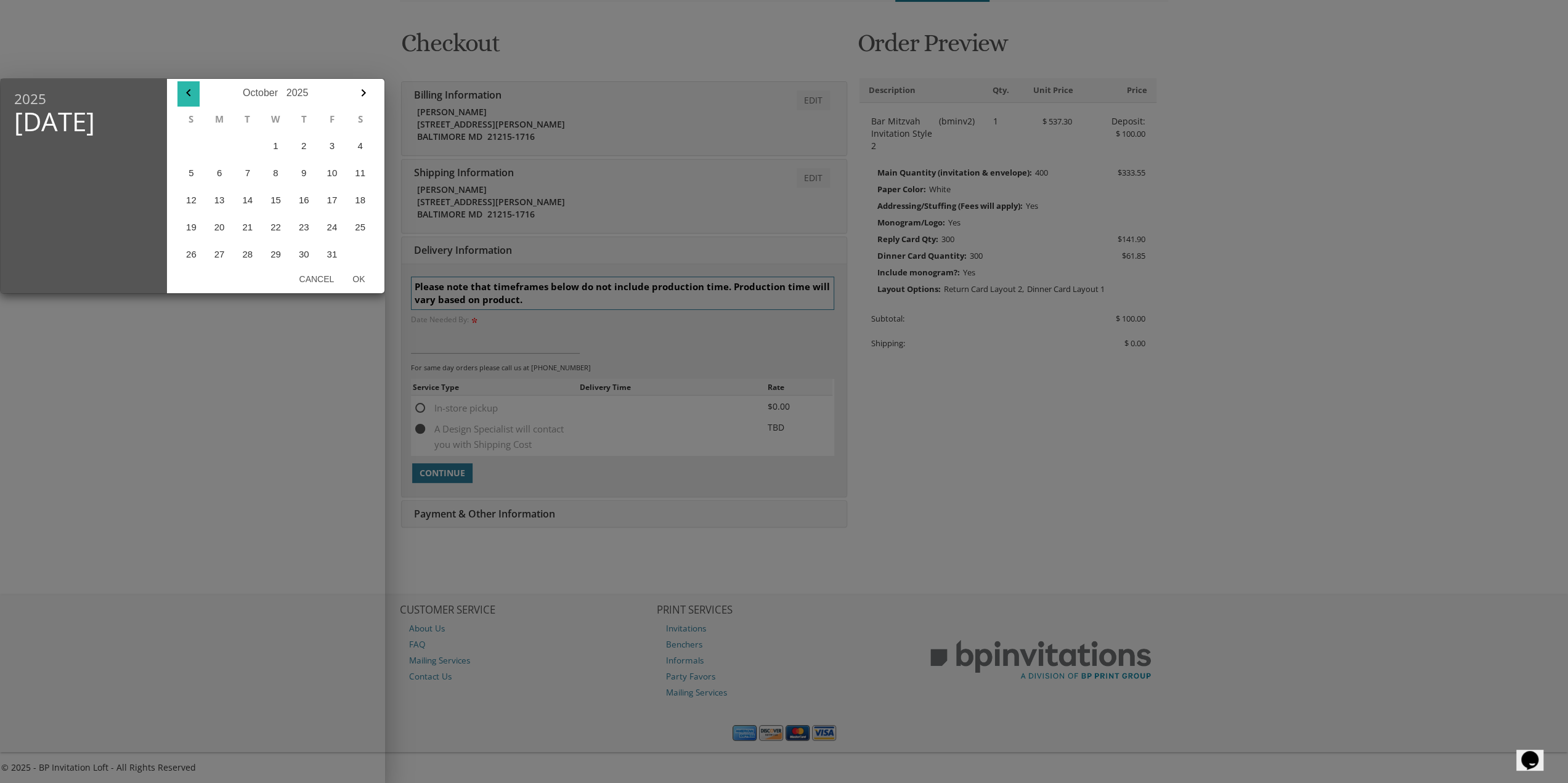
click at [198, 91] on button "button" at bounding box center [188, 94] width 22 height 25
click at [248, 255] on button "30" at bounding box center [248, 254] width 28 height 27
click at [353, 276] on button "Ok" at bounding box center [358, 279] width 31 height 22
type input "Sep 30, 2025"
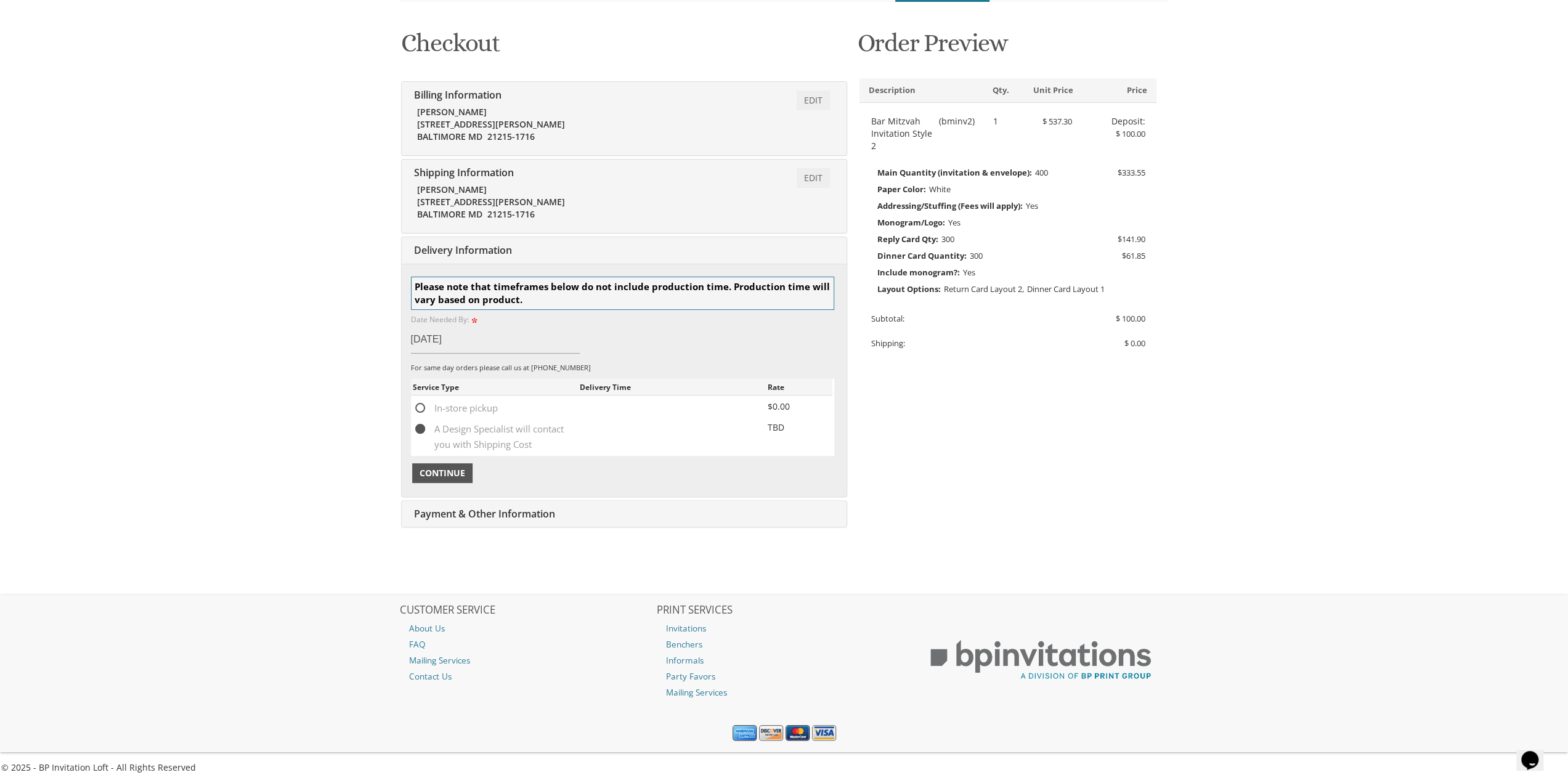
click at [438, 467] on span "Continue" at bounding box center [442, 473] width 46 height 12
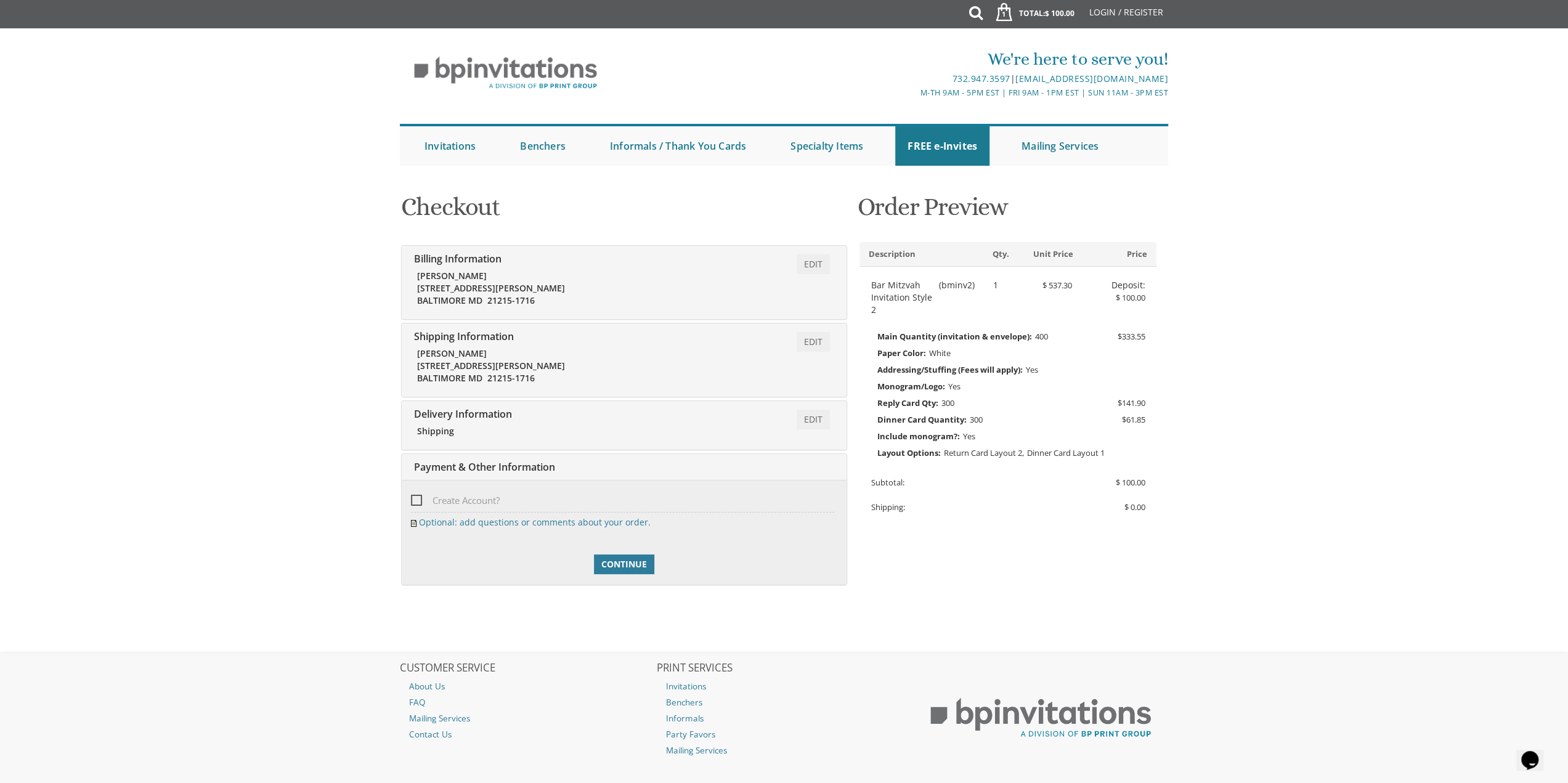
scroll to position [61, 0]
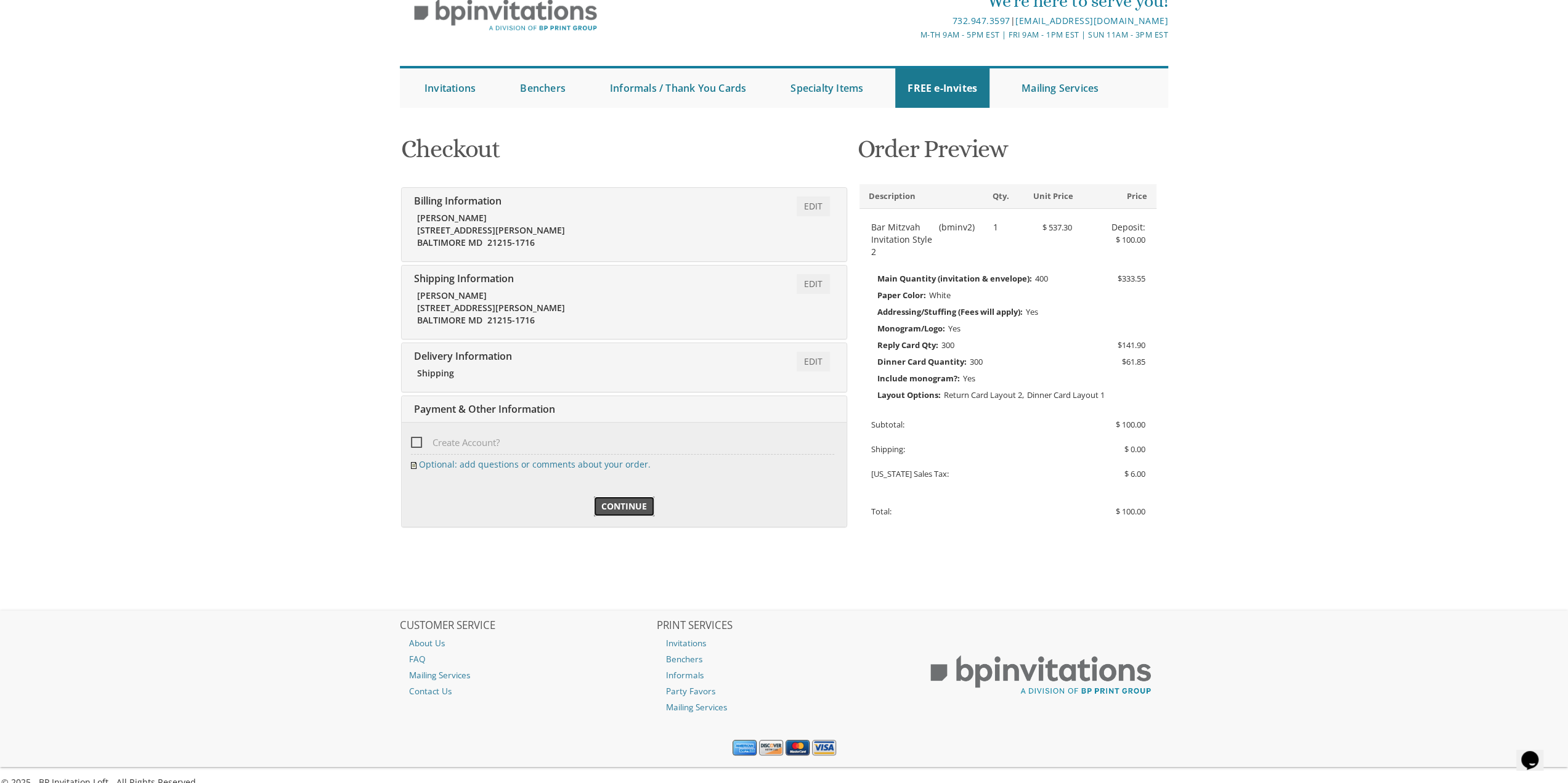
click at [616, 503] on span "Continue" at bounding box center [624, 507] width 46 height 12
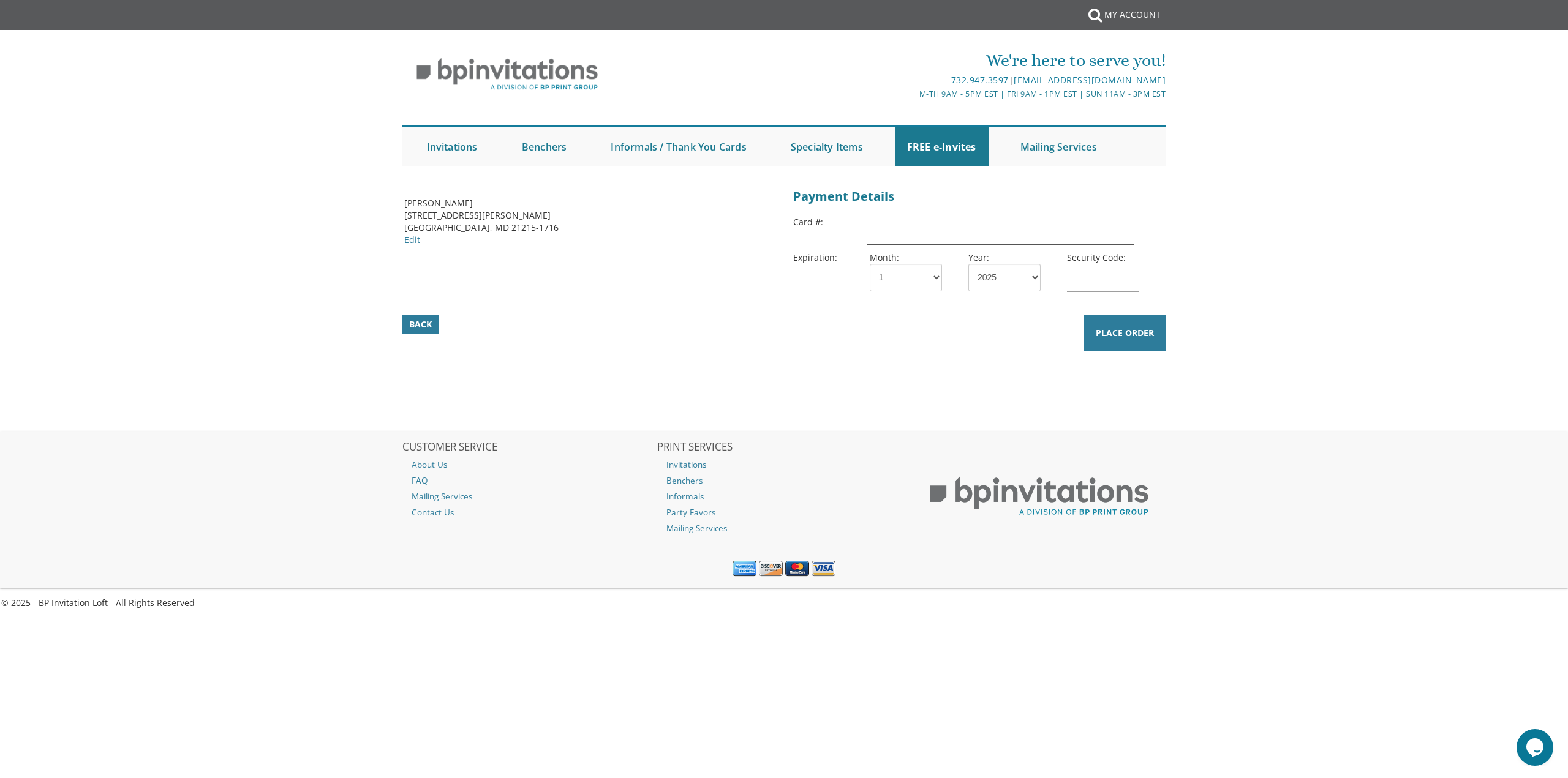
click at [921, 231] on input "text" at bounding box center [1001, 230] width 267 height 28
type input "[CREDIT_CARD_NUMBER]"
select select "03"
select select "26"
type input "905"
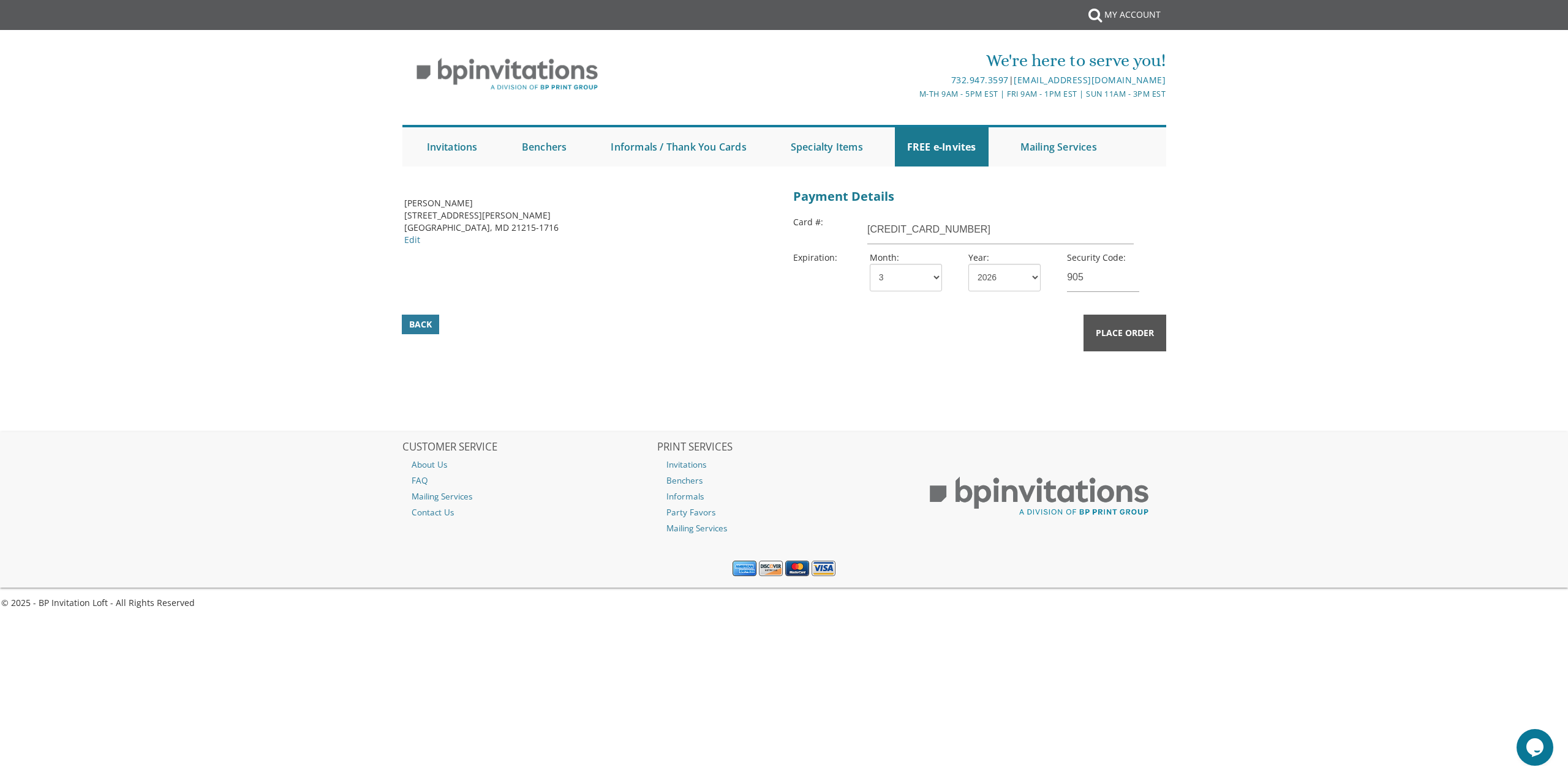
click at [1096, 335] on span "Place Order" at bounding box center [1125, 333] width 58 height 12
